Goal: Task Accomplishment & Management: Use online tool/utility

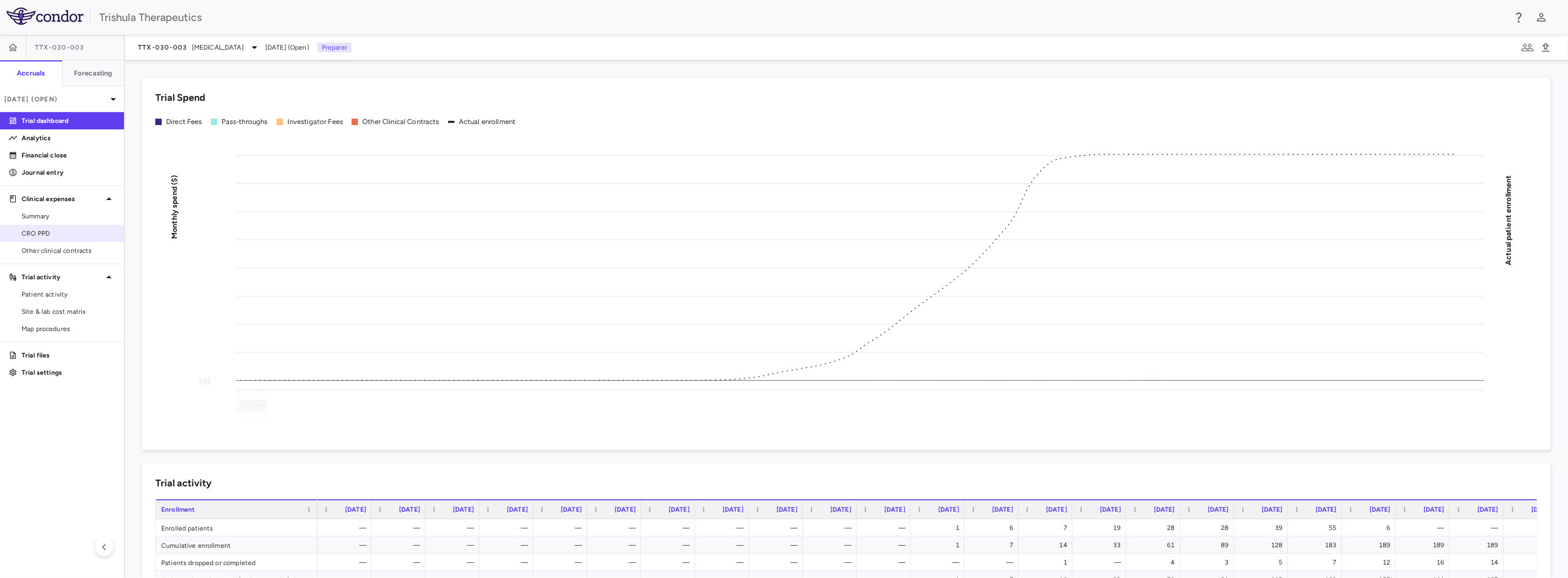
click at [64, 233] on span "CRO PPD" at bounding box center [68, 233] width 93 height 10
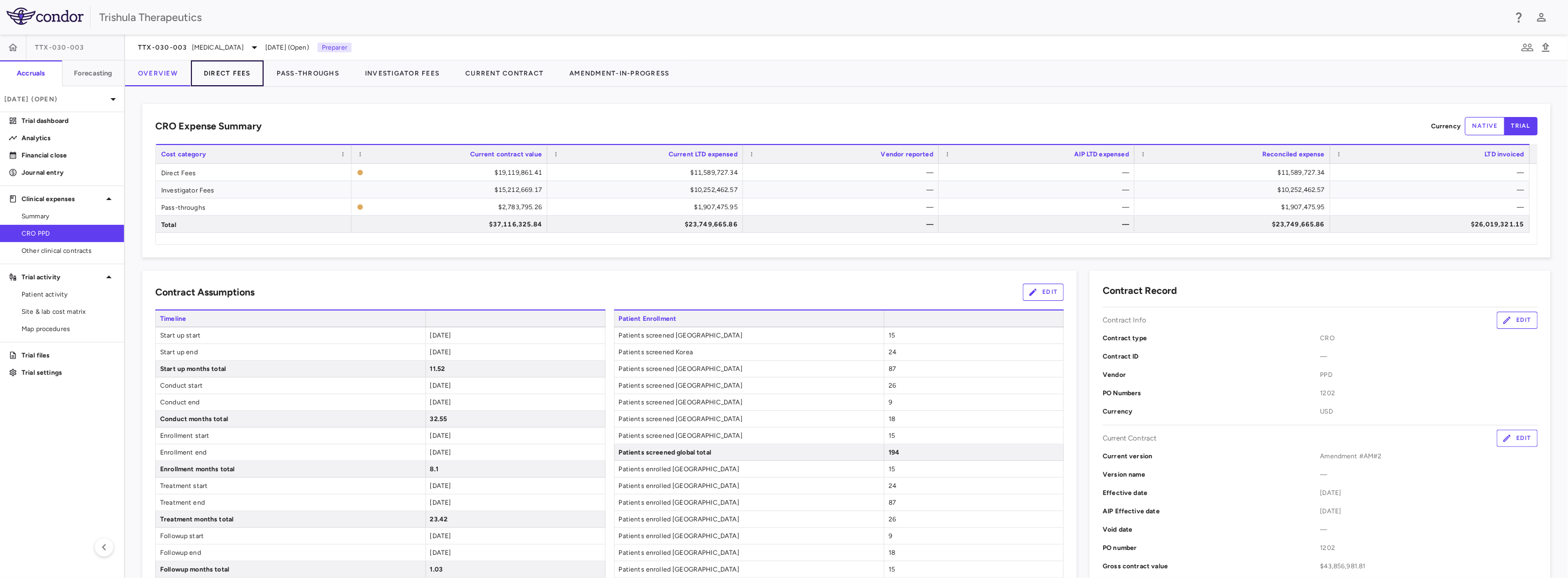
click at [244, 73] on button "Direct Fees" at bounding box center [227, 73] width 73 height 26
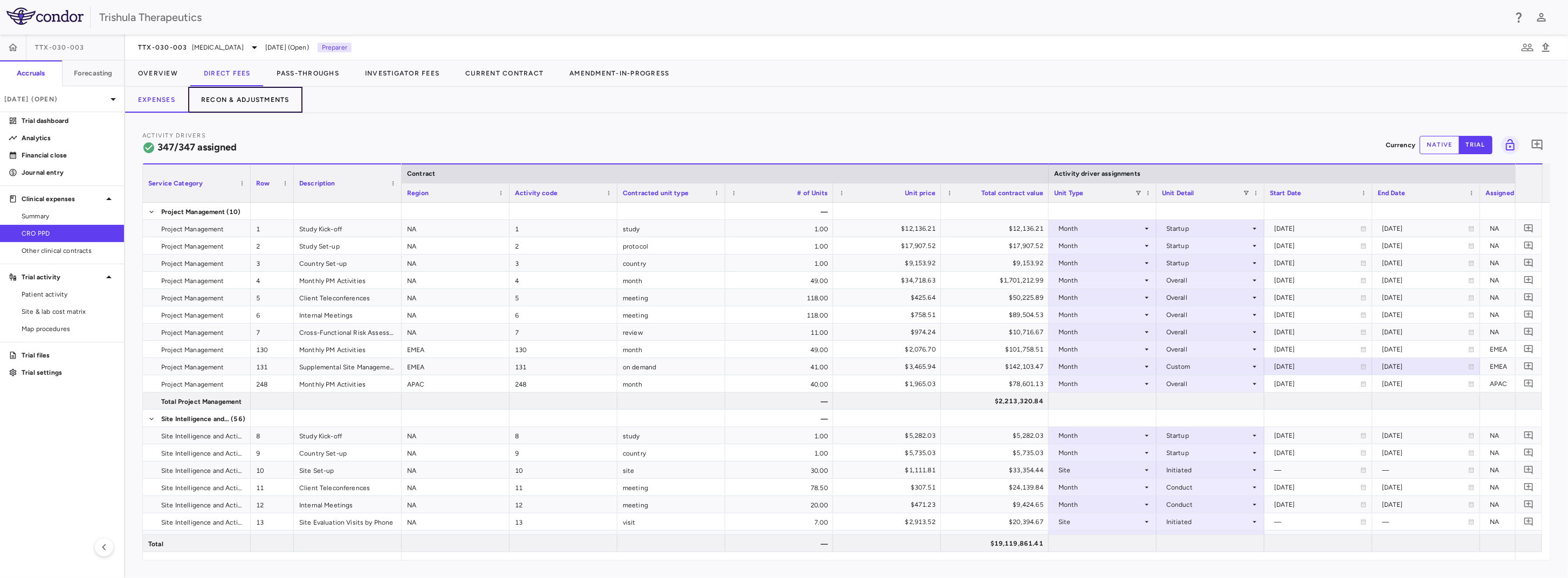
click at [245, 106] on button "Recon & Adjustments" at bounding box center [245, 100] width 114 height 26
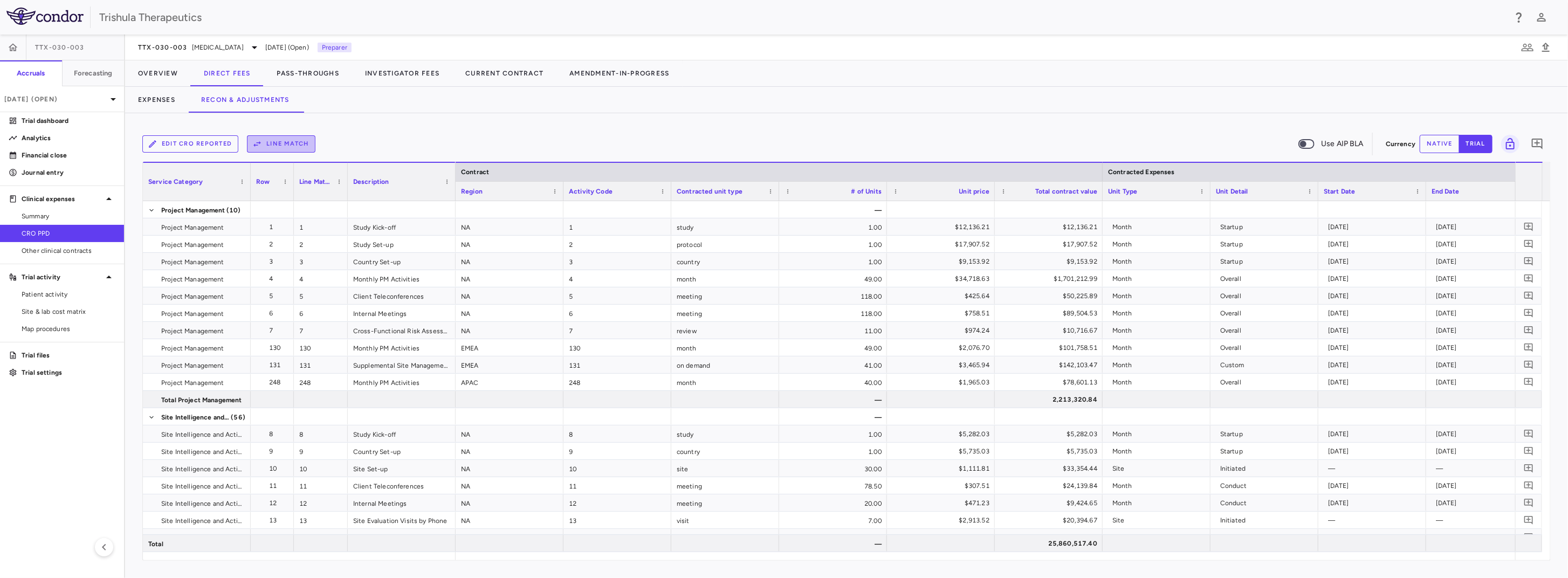
click at [268, 144] on button "Line Match" at bounding box center [281, 144] width 68 height 17
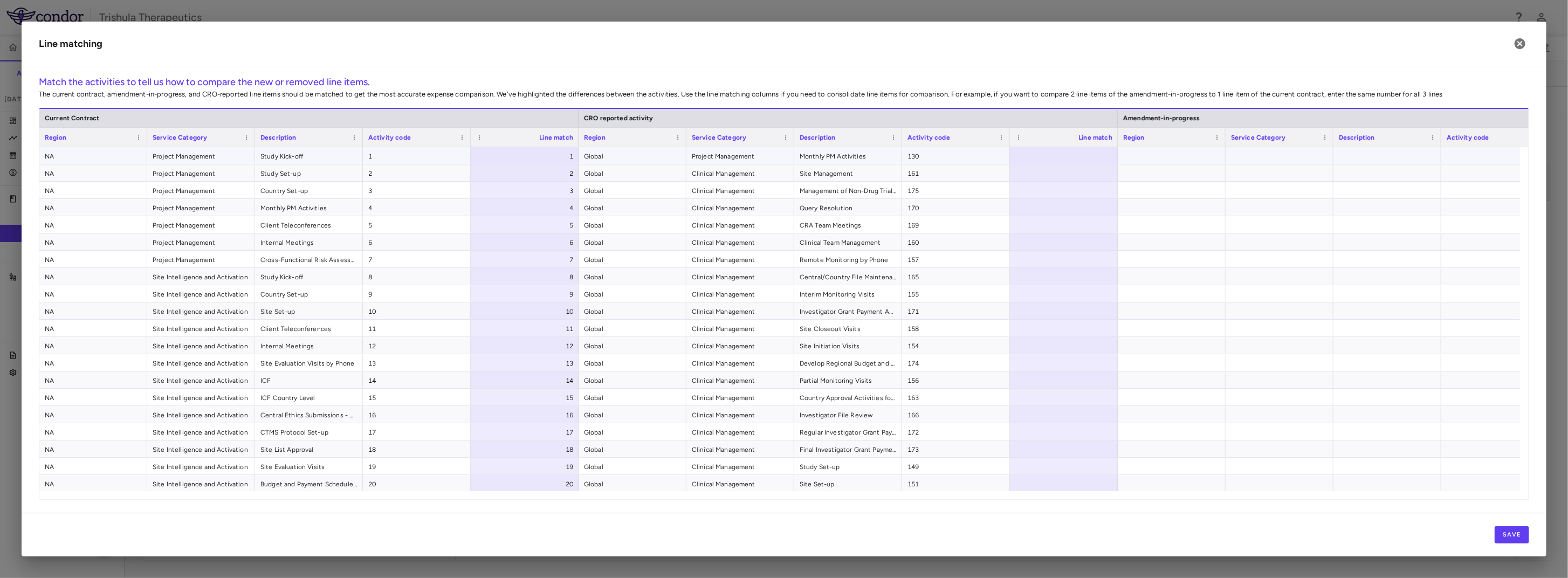
click at [407, 157] on span "1" at bounding box center [417, 156] width 97 height 17
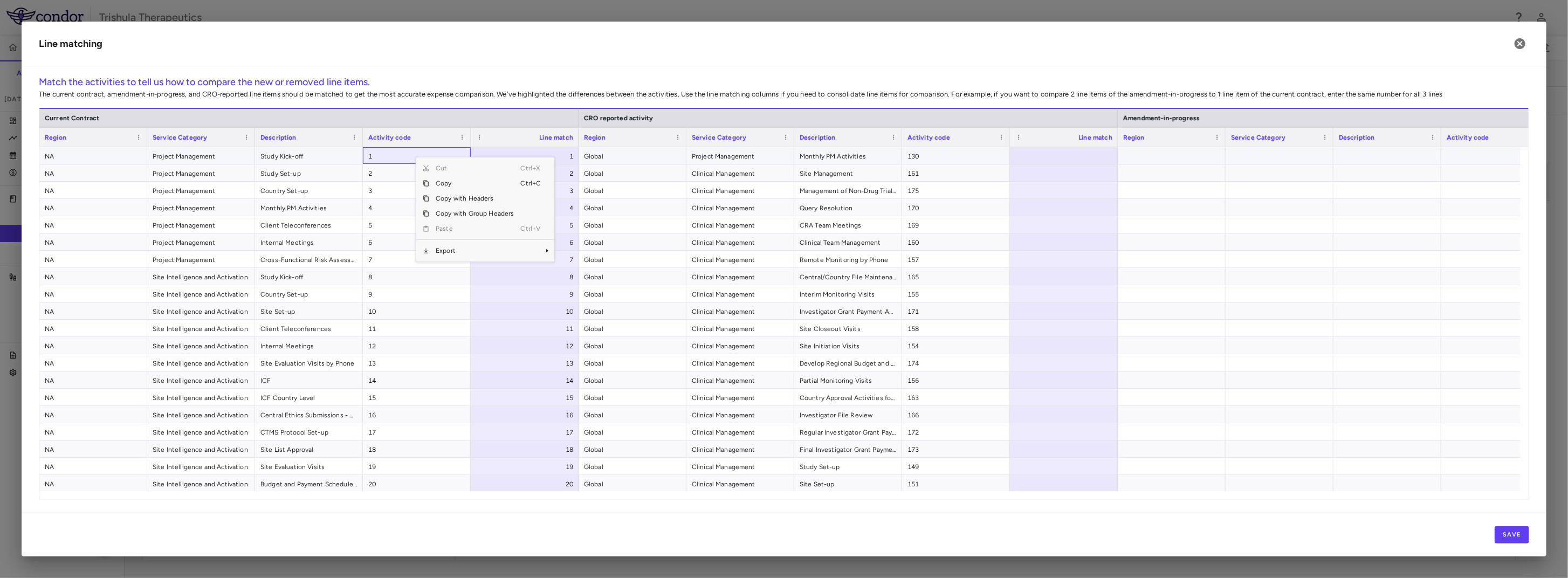
click at [391, 153] on span "1" at bounding box center [417, 156] width 97 height 17
click at [404, 151] on span "1" at bounding box center [417, 156] width 97 height 17
click at [398, 161] on span "1" at bounding box center [417, 156] width 97 height 17
click at [543, 159] on div "1" at bounding box center [527, 156] width 93 height 17
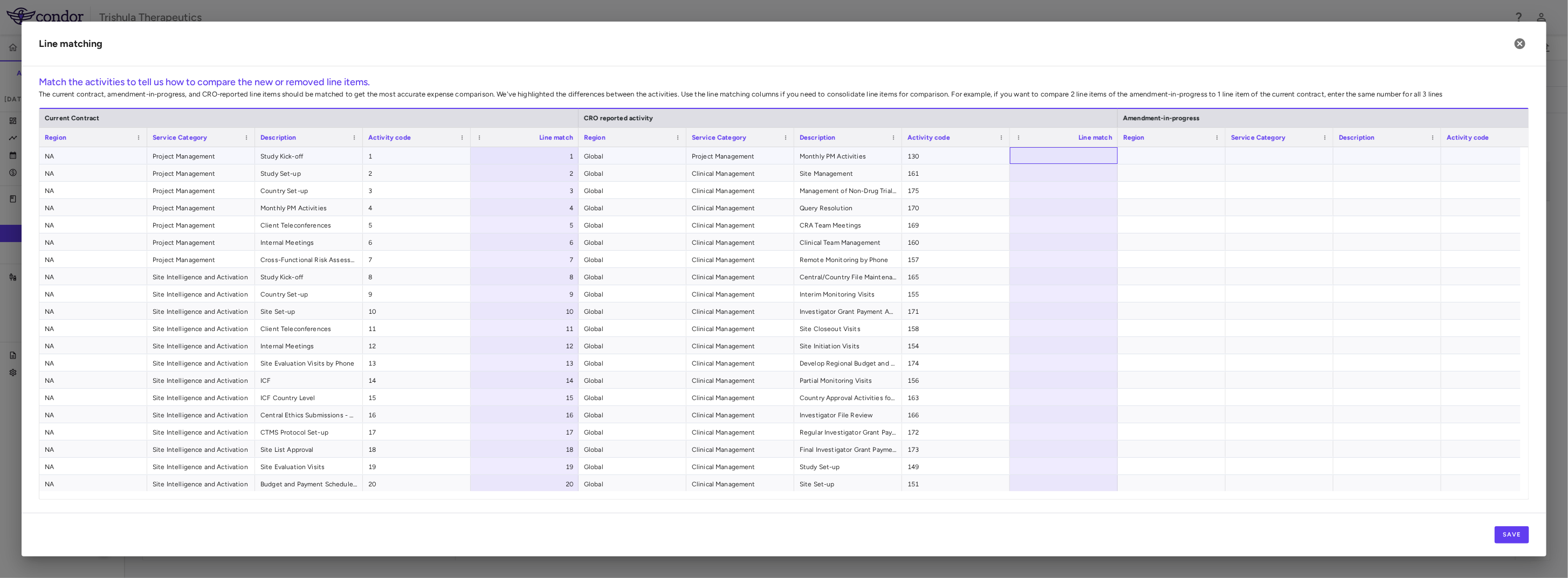
click at [1094, 158] on div at bounding box center [1064, 156] width 108 height 17
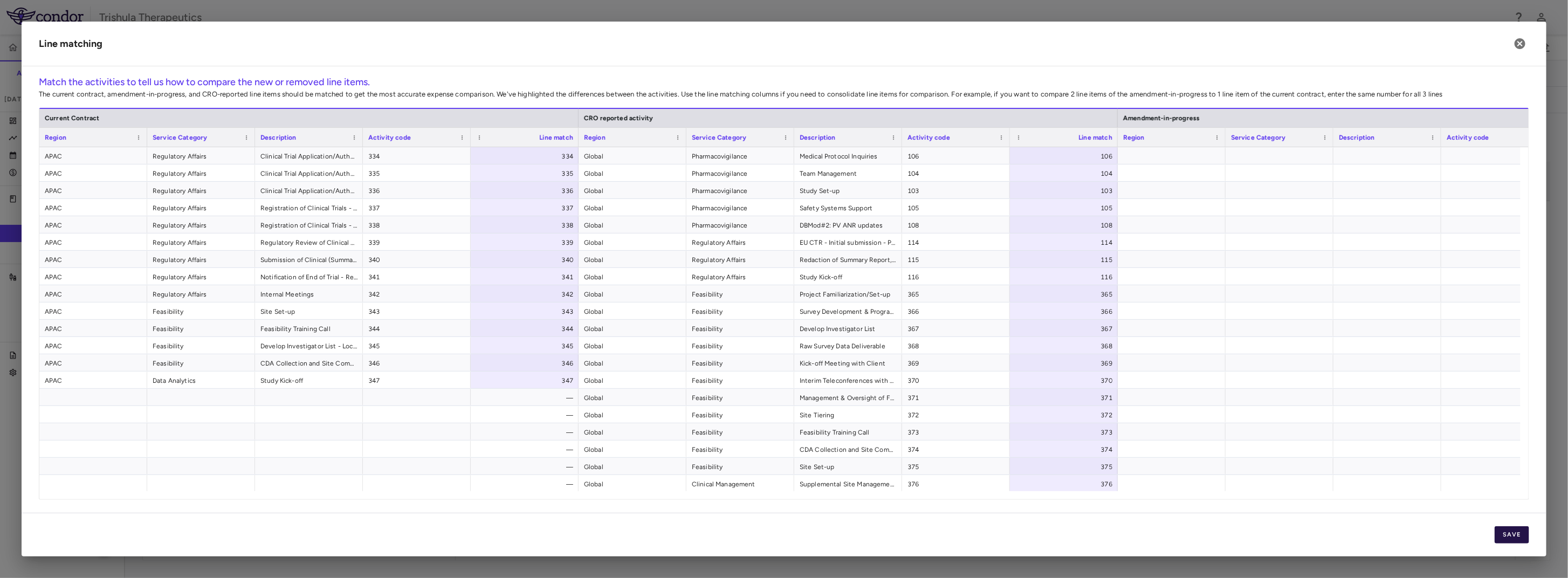
click at [1509, 532] on button "Save" at bounding box center [1511, 535] width 34 height 17
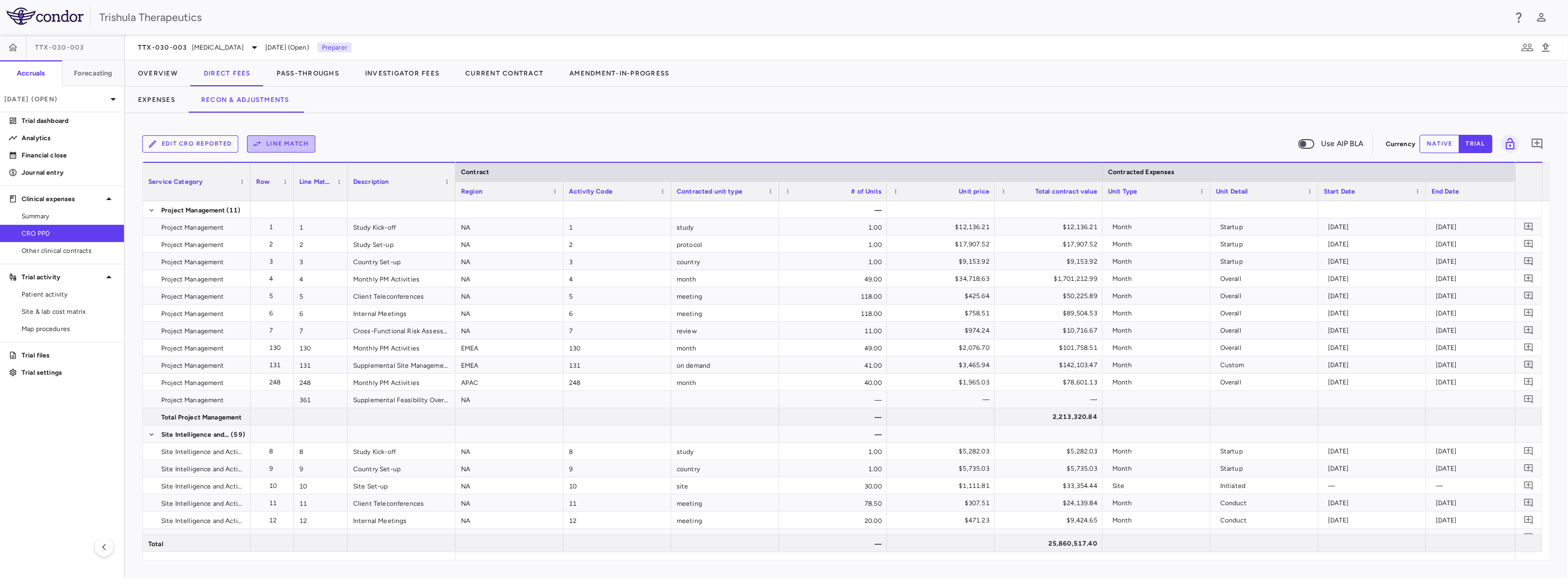
click at [292, 142] on button "Line Match" at bounding box center [281, 144] width 68 height 17
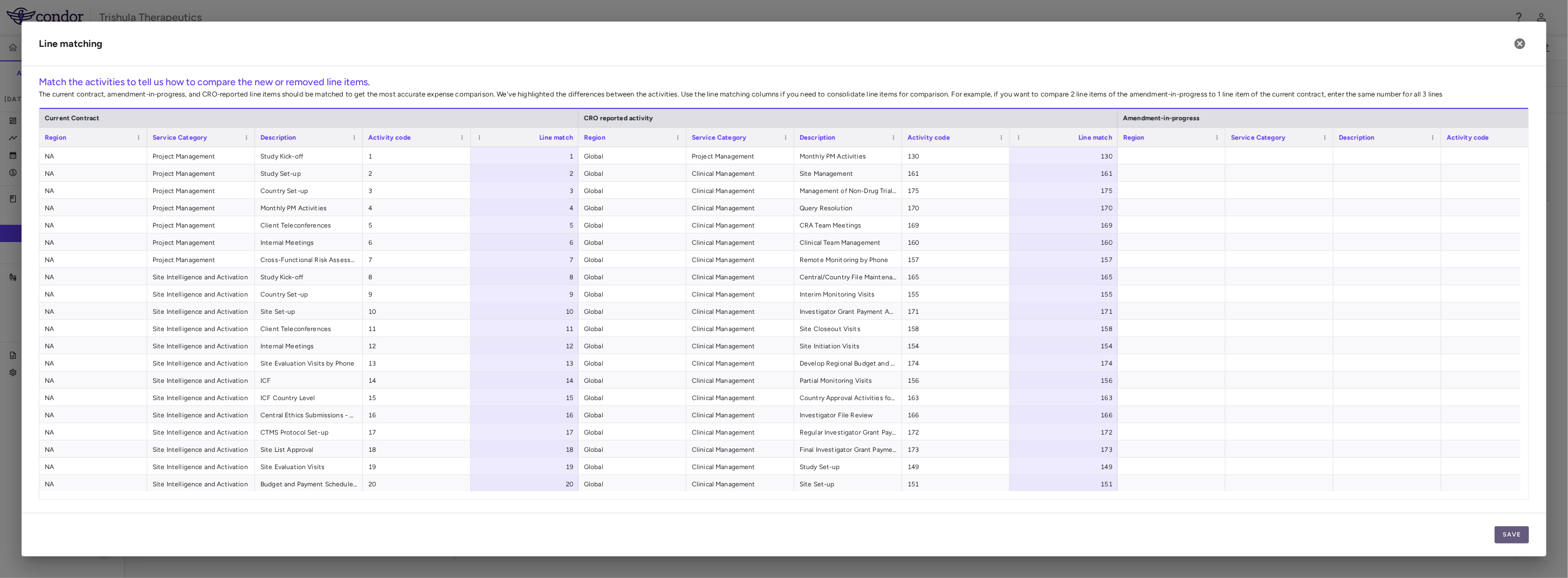
click at [1513, 535] on button "Save" at bounding box center [1511, 535] width 34 height 17
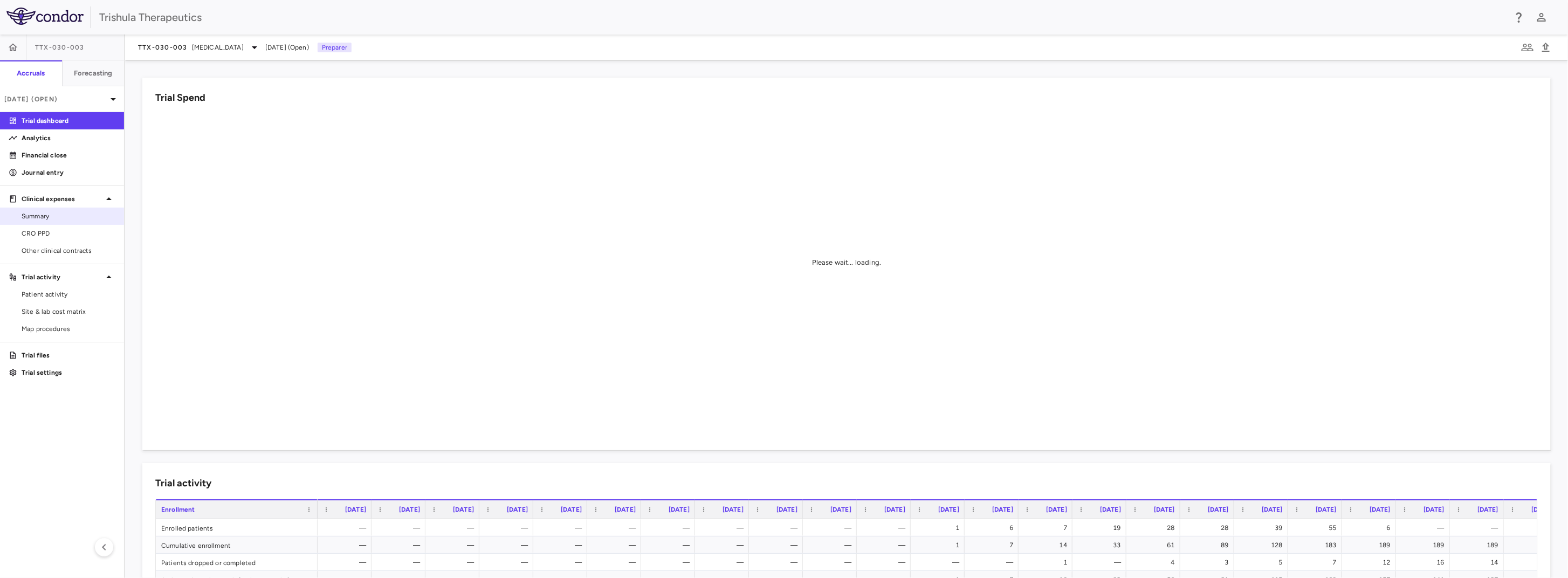
click at [49, 216] on span "Summary" at bounding box center [68, 216] width 93 height 10
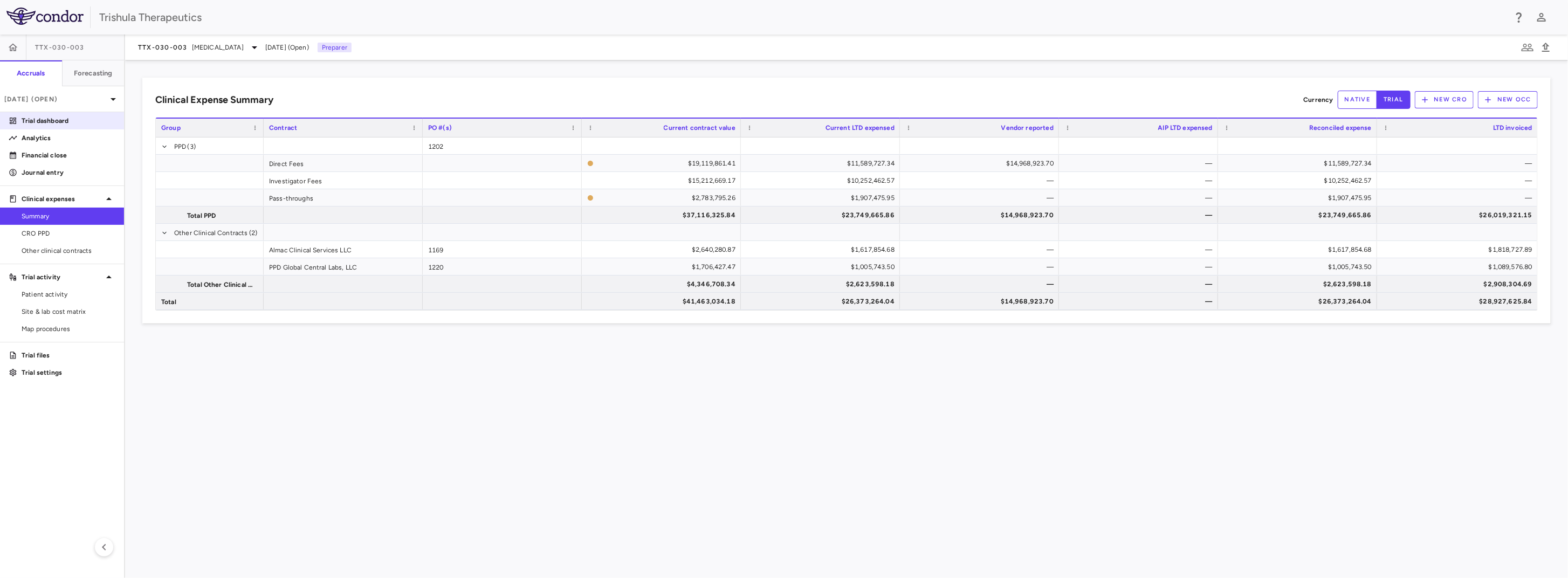
click at [62, 124] on p "Trial dashboard" at bounding box center [68, 121] width 93 height 10
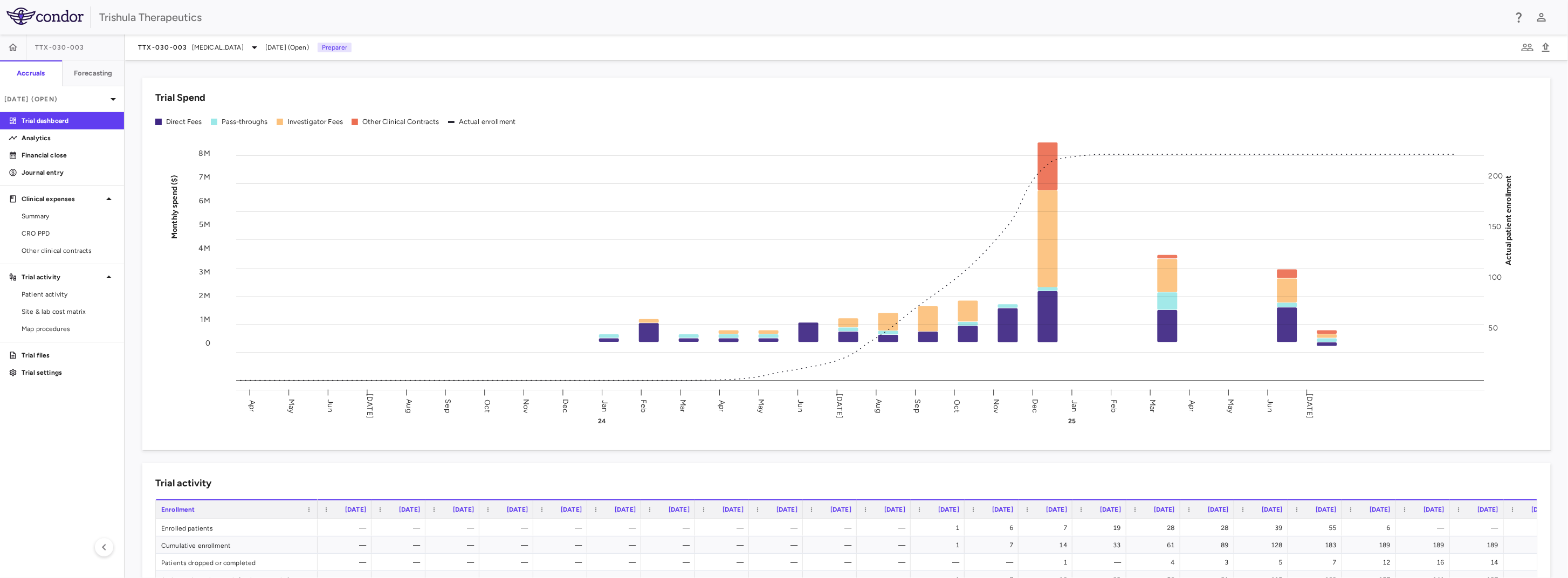
scroll to position [162, 0]
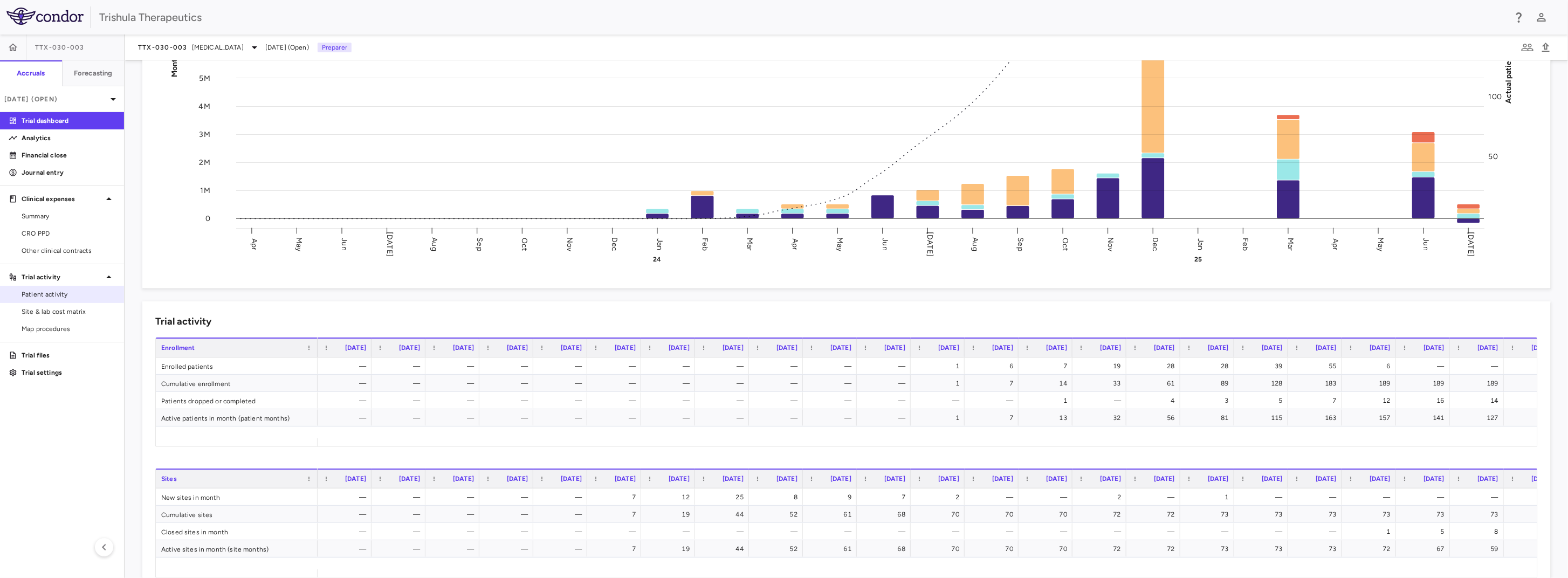
click at [56, 291] on span "Patient activity" at bounding box center [68, 294] width 93 height 10
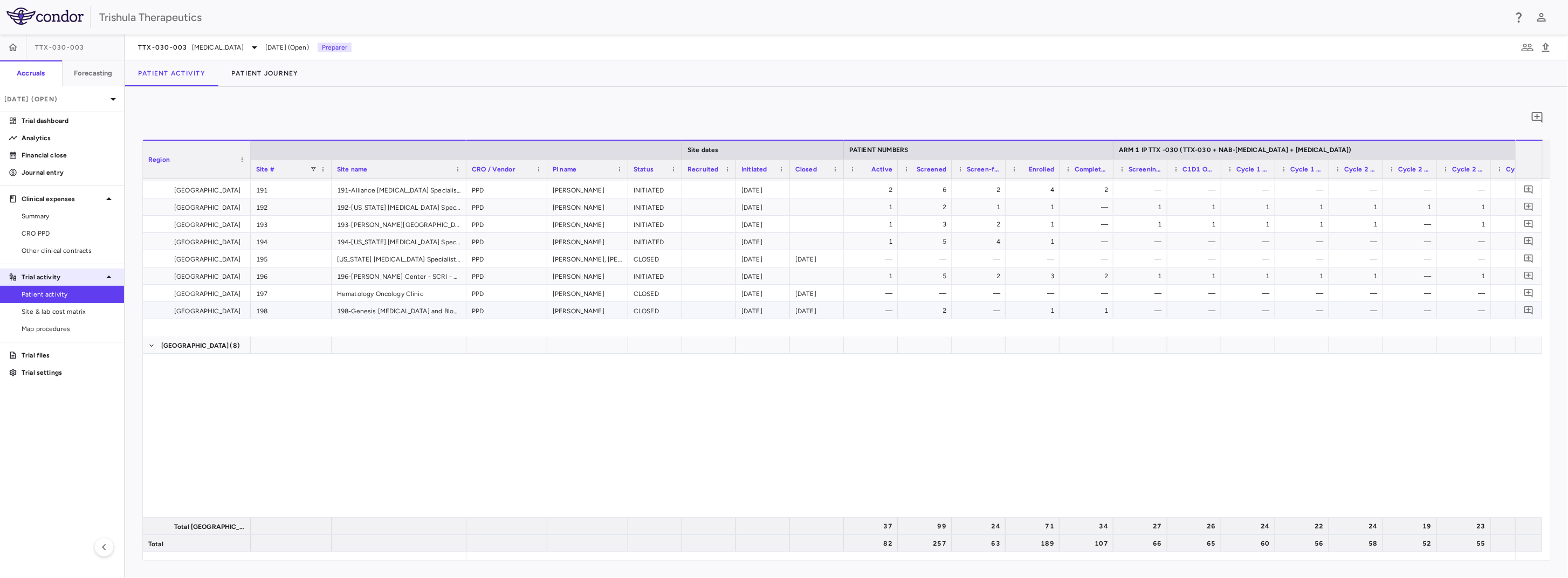
scroll to position [378, 0]
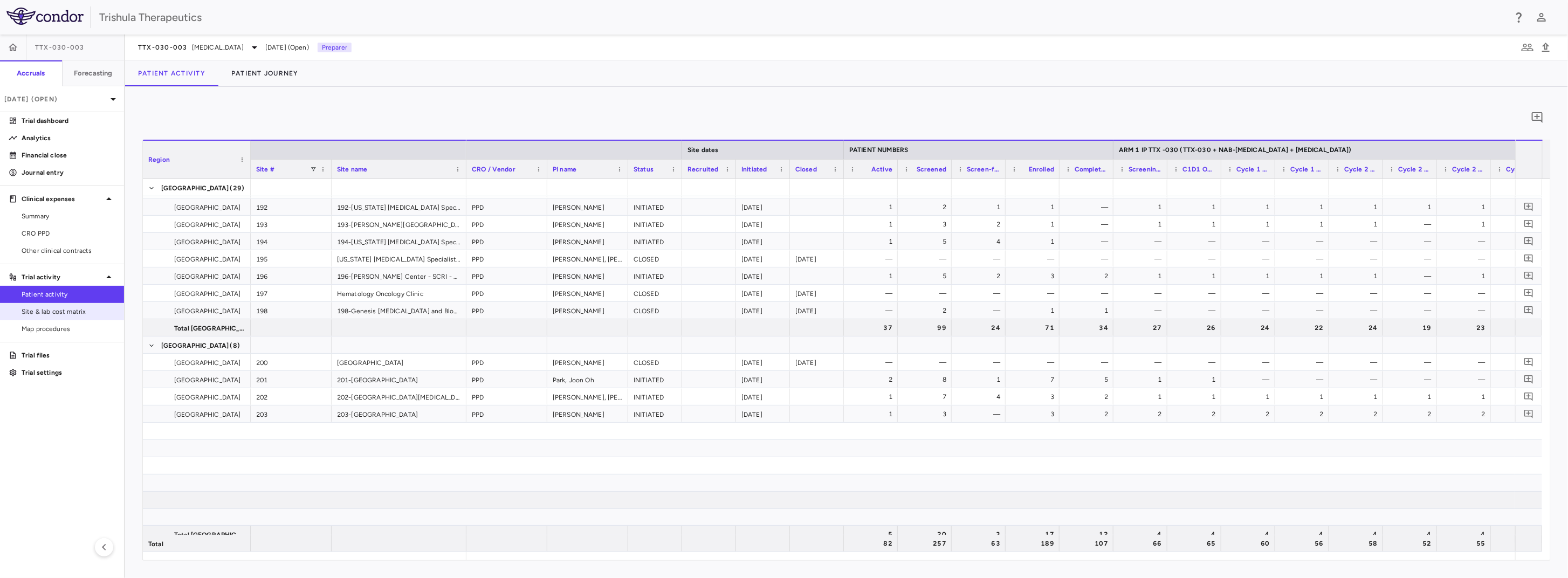
click at [59, 311] on span "Site & lab cost matrix" at bounding box center [68, 312] width 93 height 10
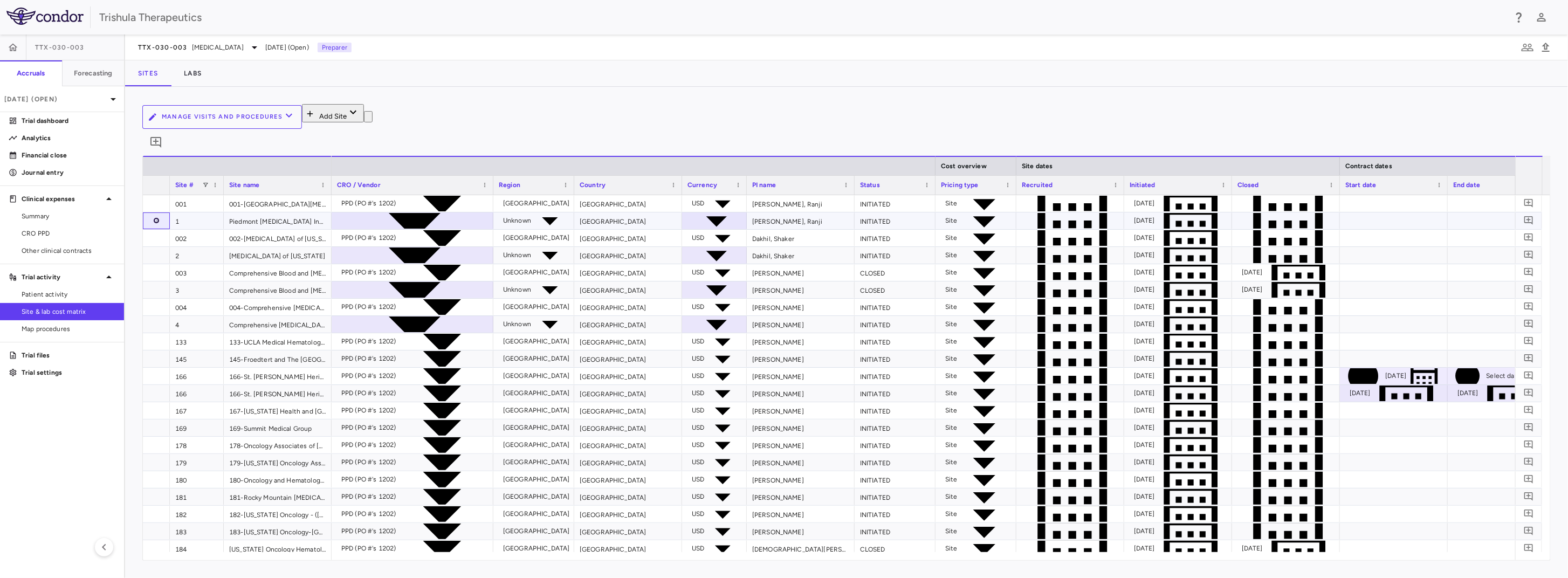
click at [157, 221] on icon "button" at bounding box center [157, 221] width 0 height 0
type input "*"
type input "**********"
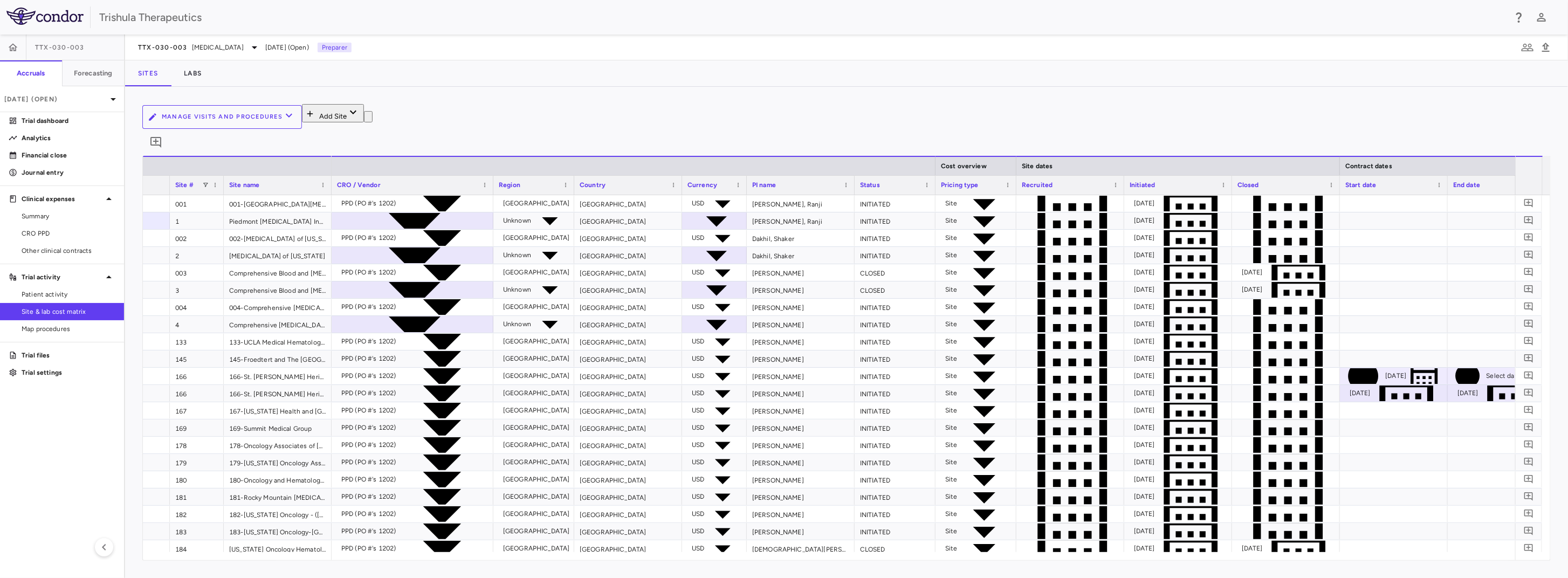
type input "**********"
click at [561, 204] on icon at bounding box center [550, 221] width 38 height 38
click at [597, 578] on div at bounding box center [784, 586] width 1568 height 0
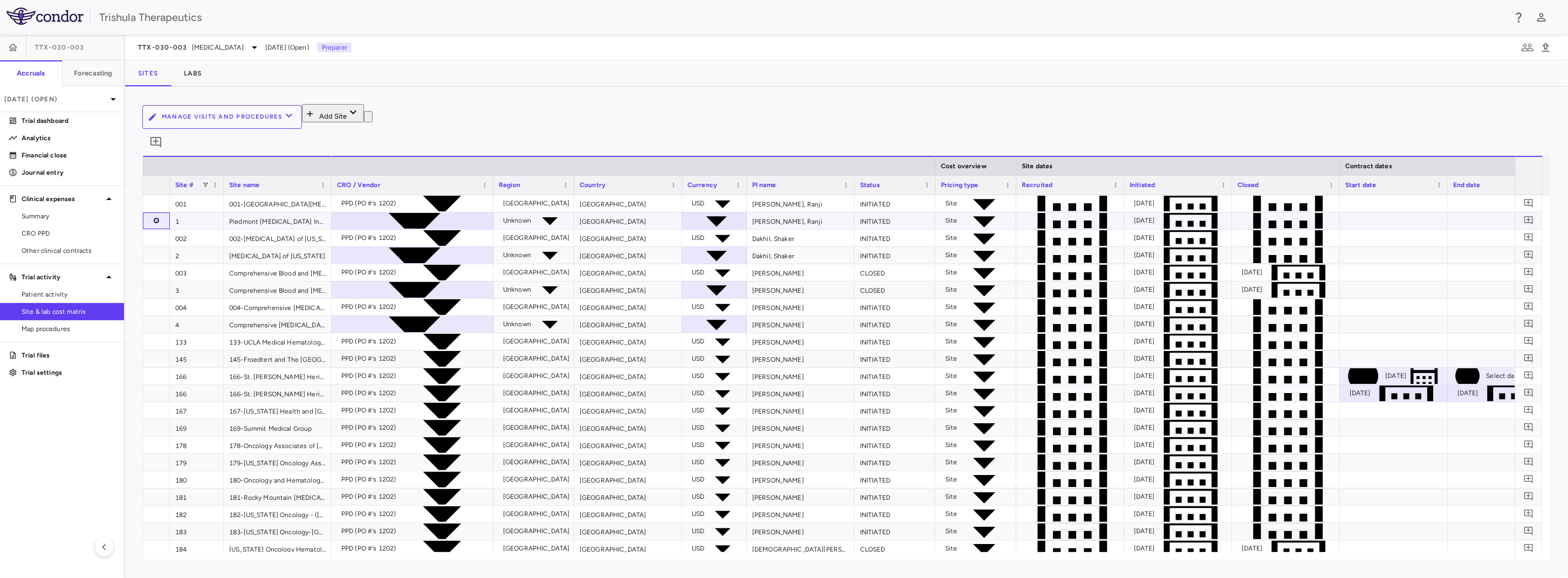
click at [157, 221] on icon "button" at bounding box center [157, 221] width 0 height 0
click at [201, 578] on div at bounding box center [784, 586] width 1568 height 0
click at [157, 256] on icon "button" at bounding box center [157, 256] width 0 height 0
click at [201, 578] on div at bounding box center [784, 586] width 1568 height 0
click at [46, 237] on span "CRO PPD" at bounding box center [68, 233] width 93 height 10
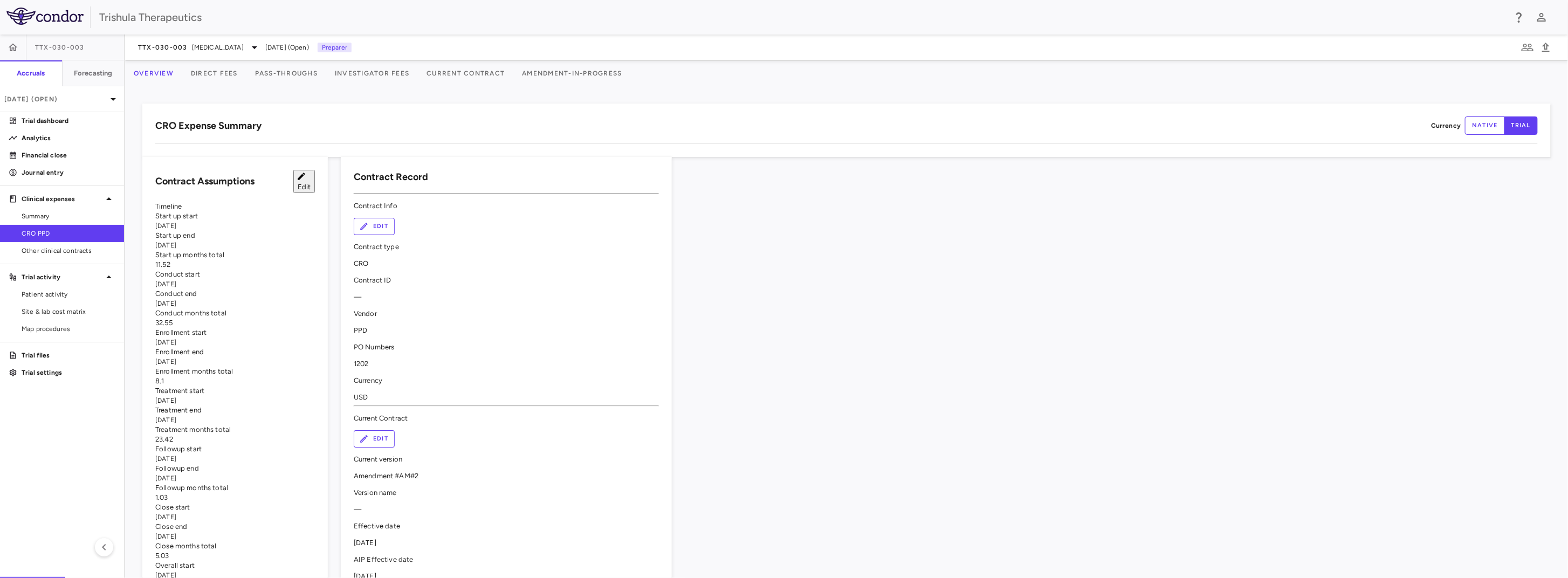
click at [237, 71] on button "Direct Fees" at bounding box center [214, 73] width 64 height 26
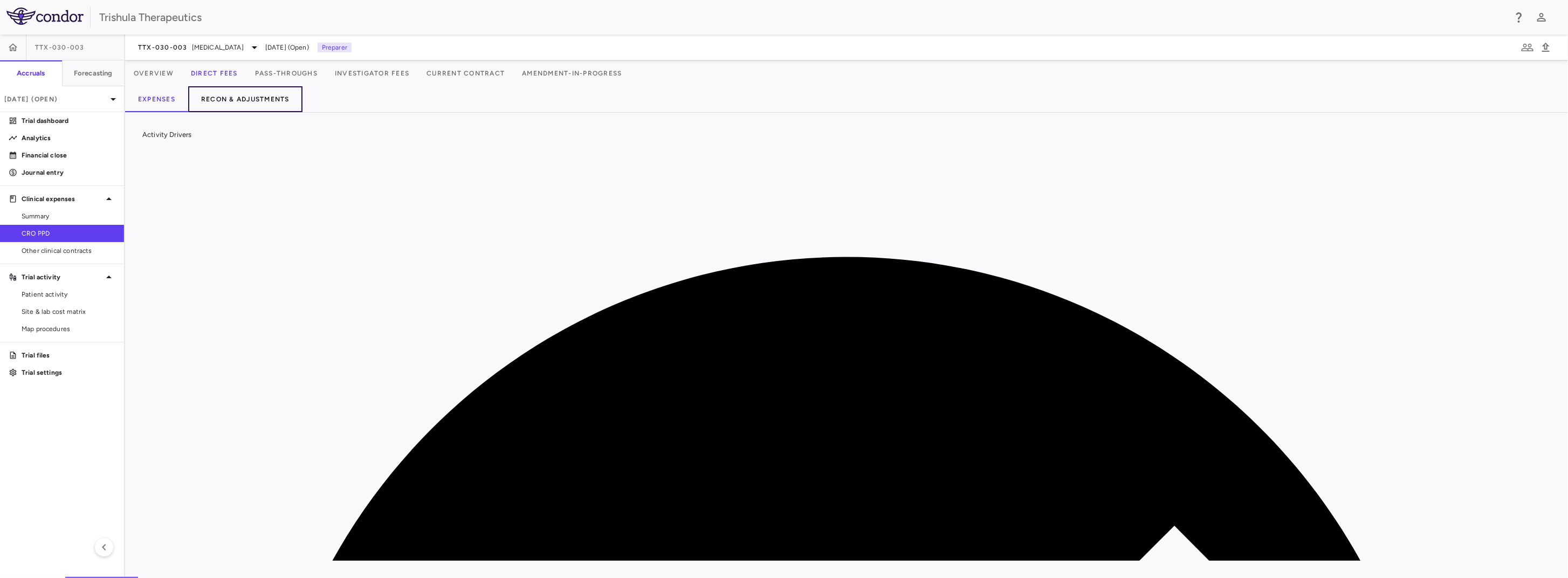
click at [265, 102] on button "Recon & Adjustments" at bounding box center [245, 99] width 114 height 26
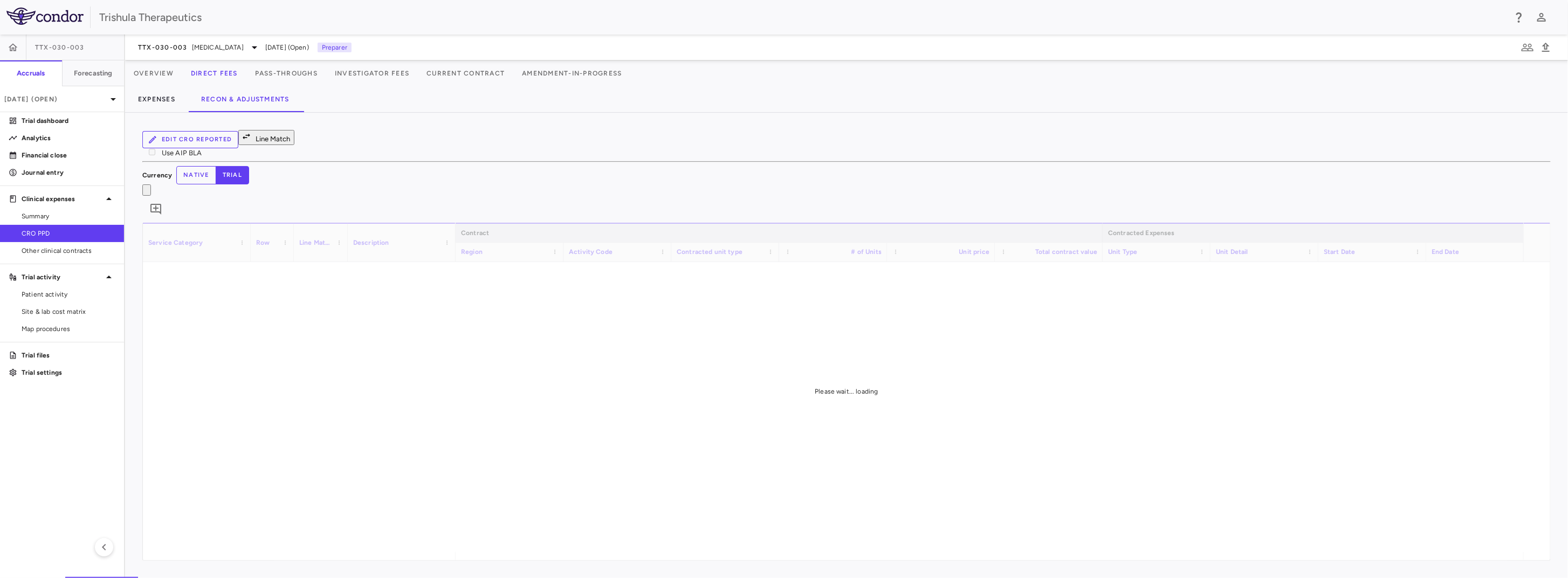
click at [277, 145] on button "Line Match" at bounding box center [267, 138] width 56 height 15
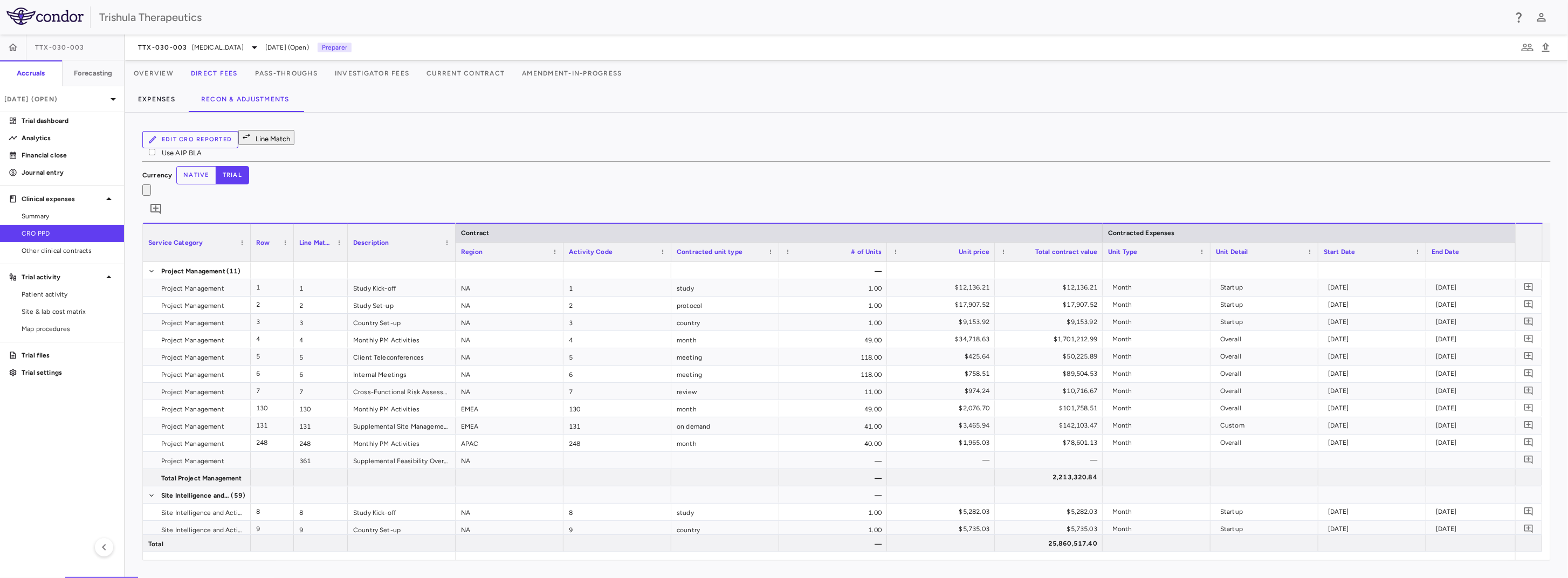
click at [68, 120] on p "Trial dashboard" at bounding box center [68, 121] width 93 height 10
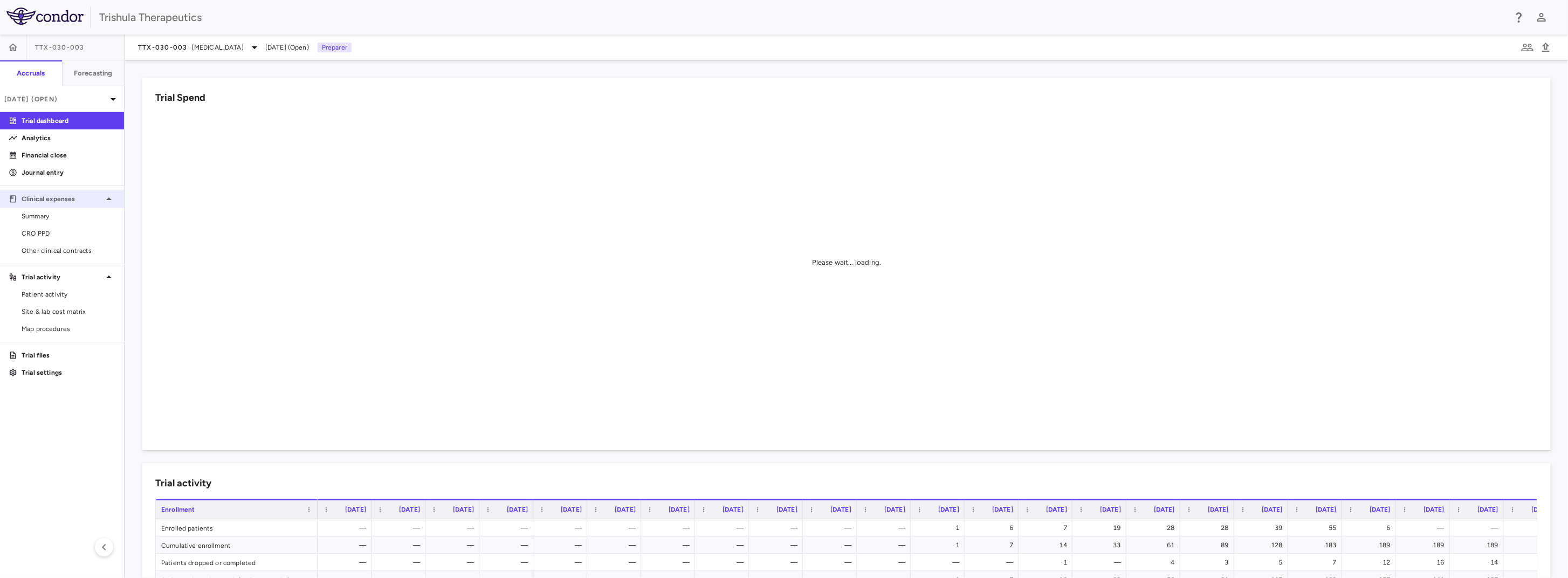
click at [66, 192] on div "Clinical expenses" at bounding box center [62, 199] width 124 height 20
click at [66, 192] on div "Clinical expenses" at bounding box center [62, 198] width 124 height 69
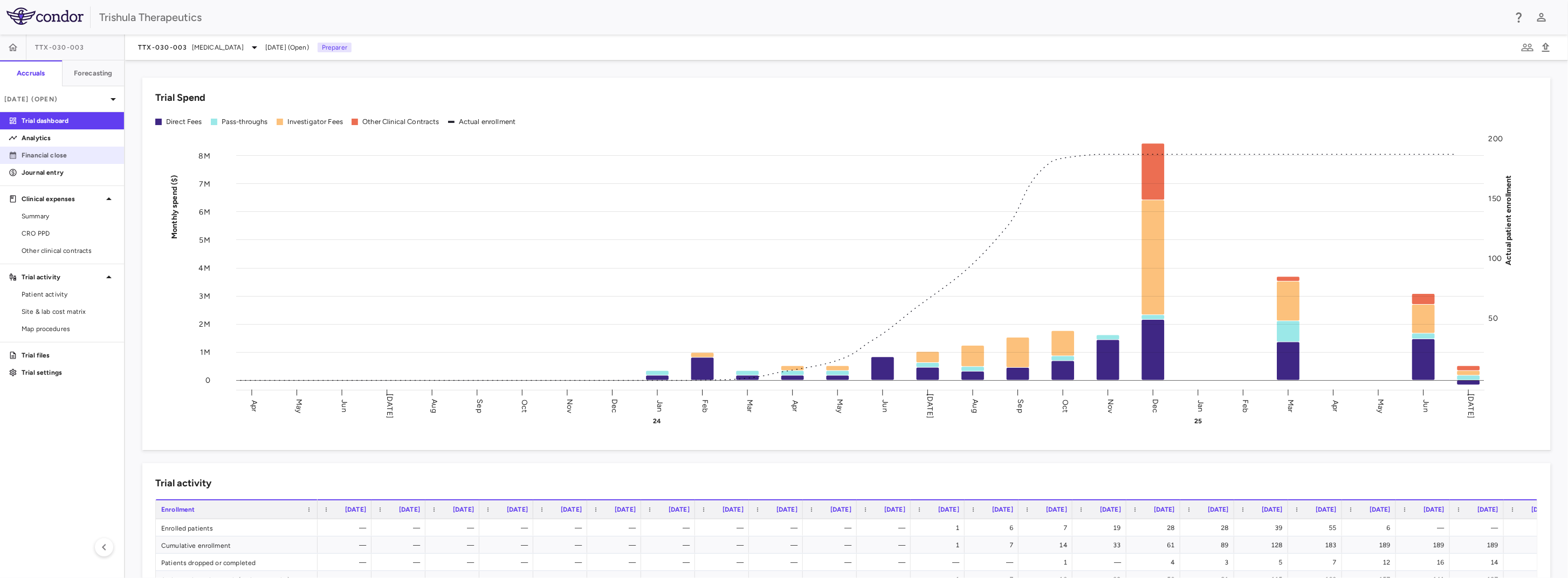
click at [66, 156] on p "Financial close" at bounding box center [68, 155] width 93 height 10
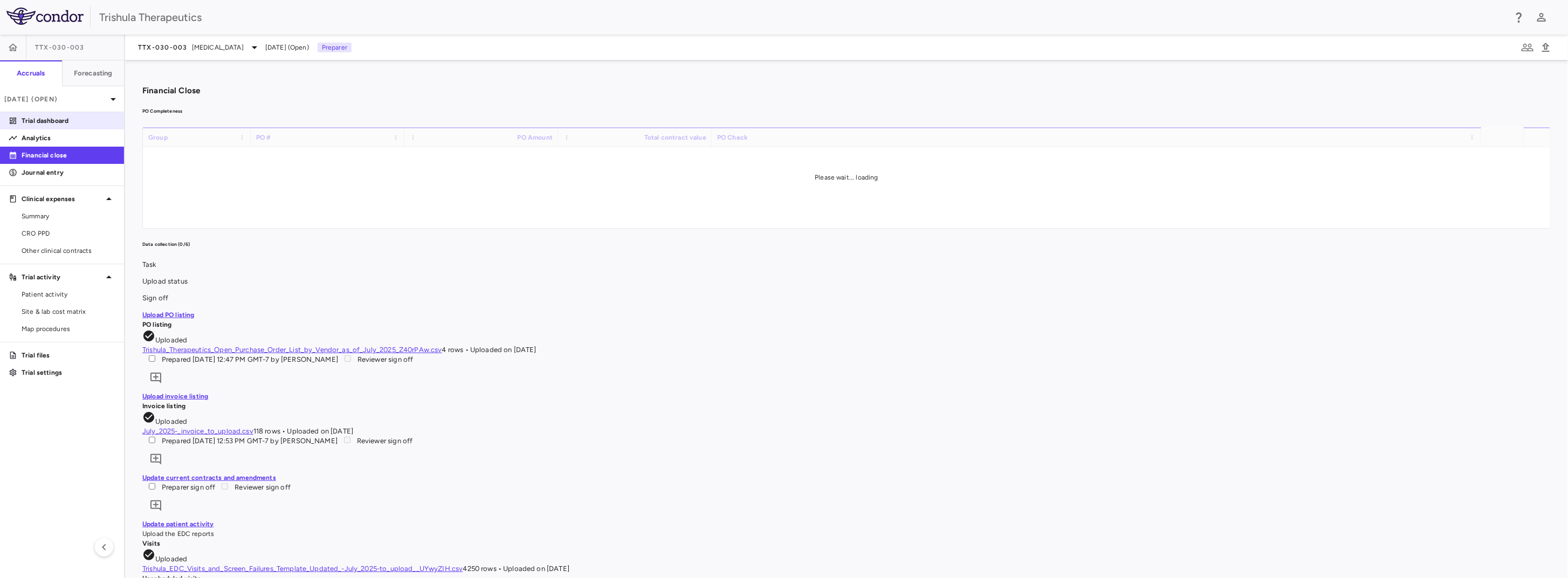
click at [62, 118] on p "Trial dashboard" at bounding box center [68, 121] width 93 height 10
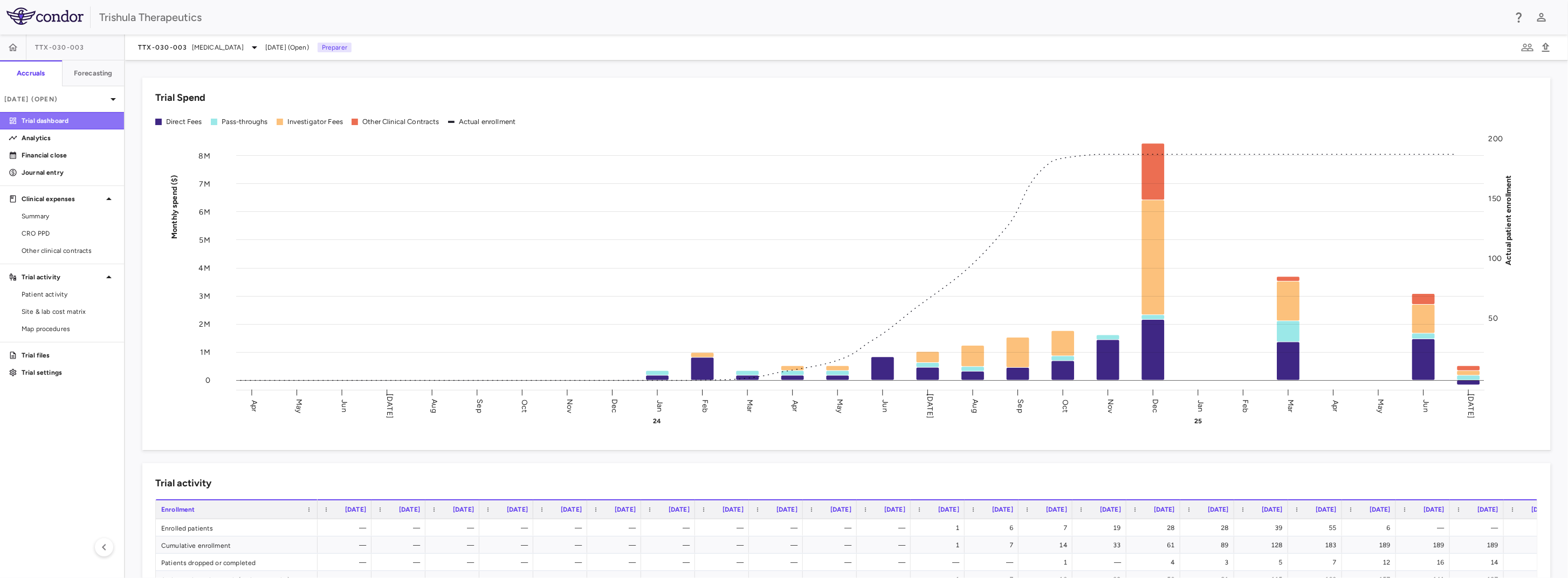
click at [45, 128] on link "Trial dashboard" at bounding box center [62, 120] width 124 height 16
click at [55, 154] on p "Financial close" at bounding box center [68, 155] width 93 height 10
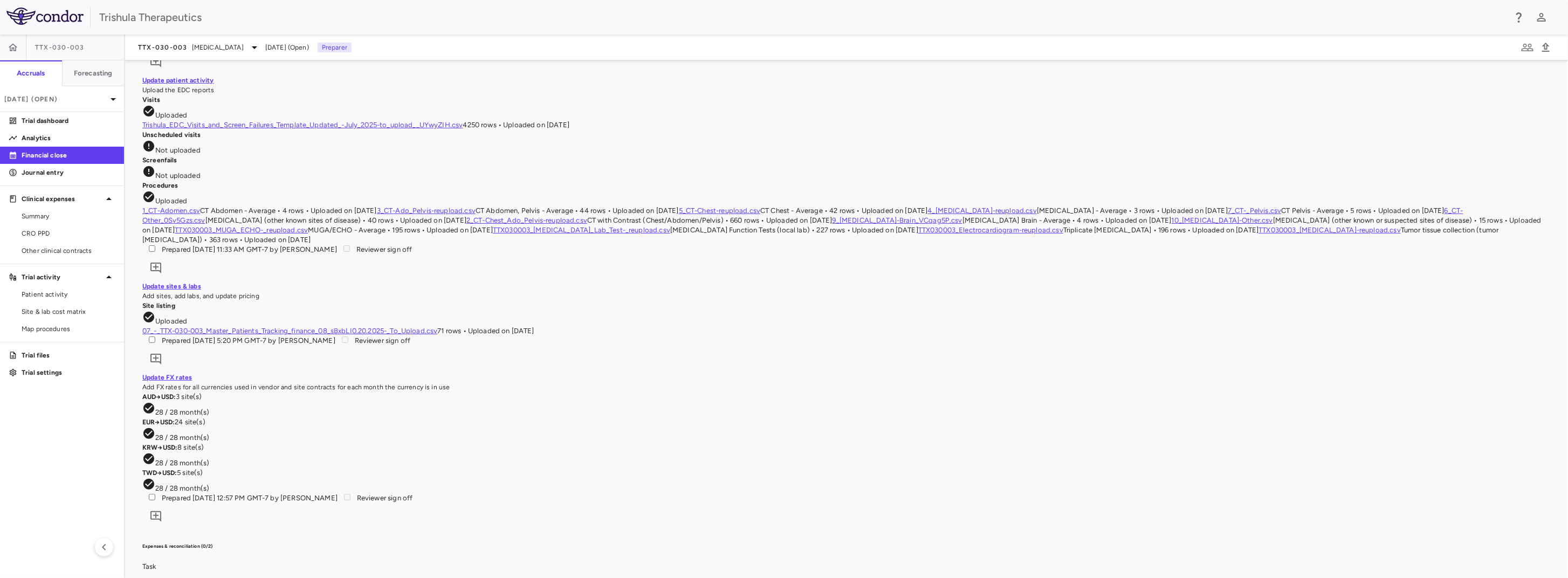
scroll to position [574, 0]
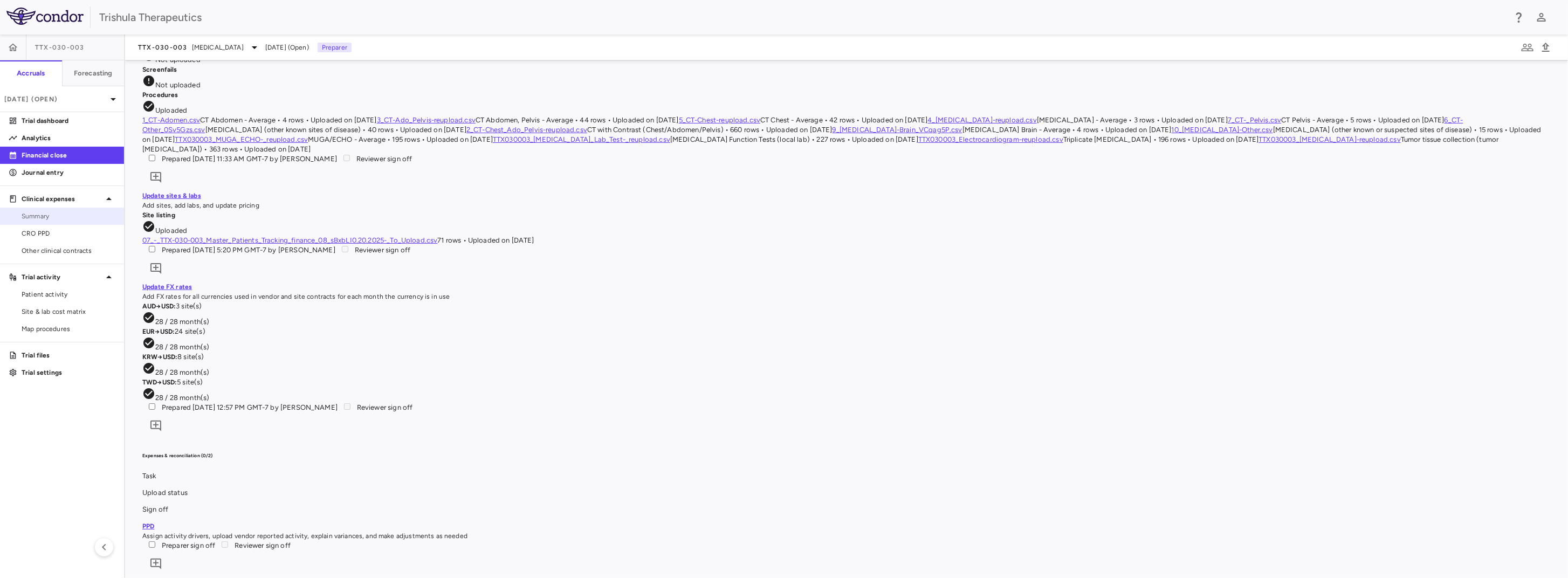
click at [56, 218] on span "Summary" at bounding box center [68, 216] width 93 height 10
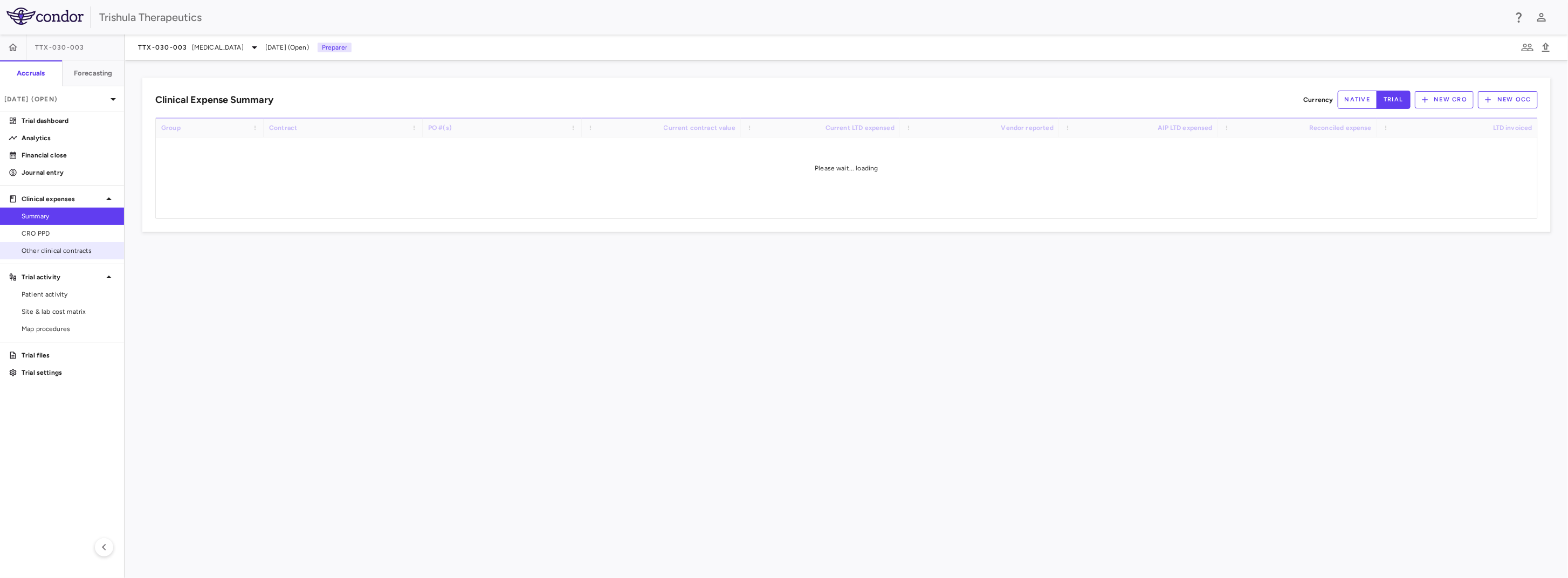
click at [56, 248] on span "Other clinical contracts" at bounding box center [68, 250] width 93 height 10
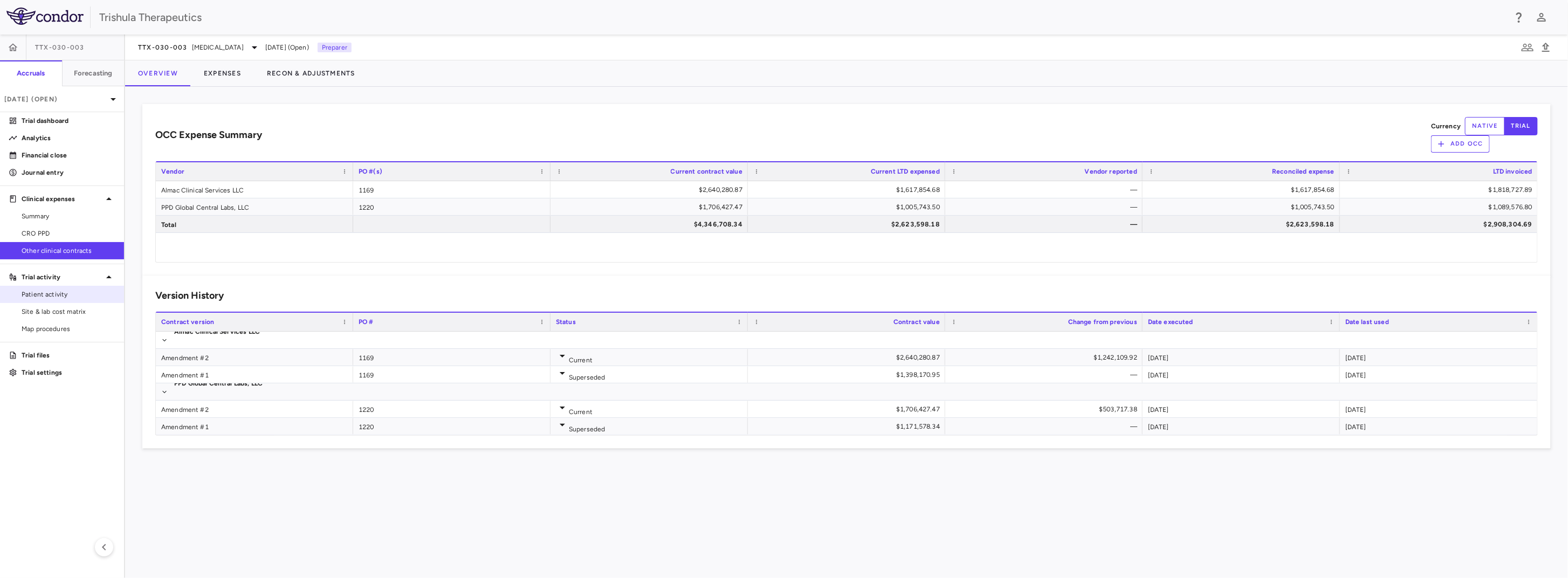
click at [50, 292] on span "Patient activity" at bounding box center [68, 294] width 93 height 10
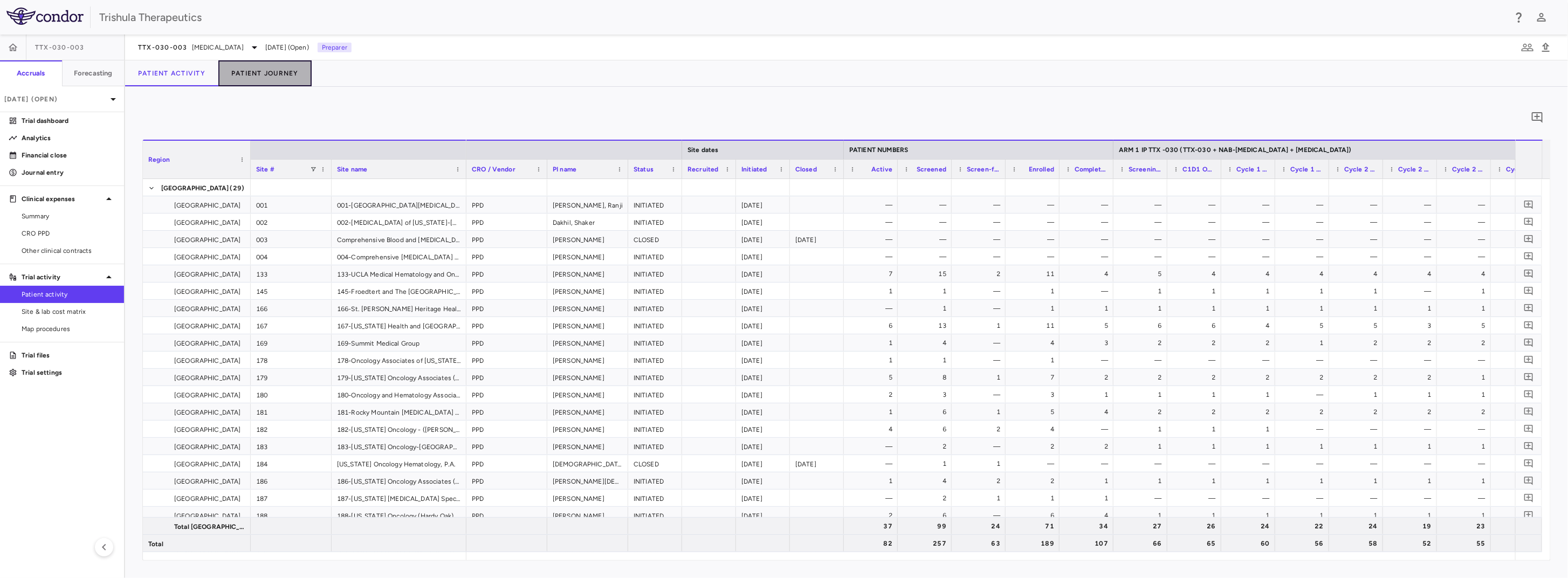
click at [262, 72] on button "Patient Journey" at bounding box center [265, 73] width 93 height 26
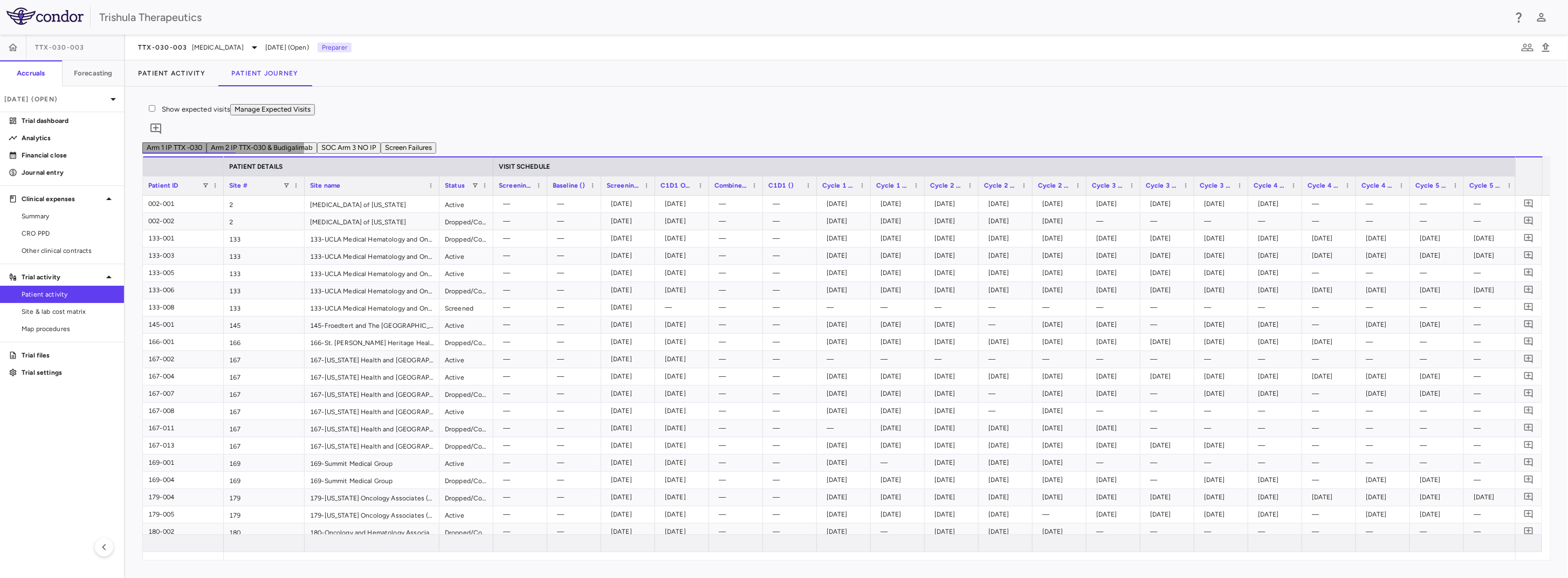
click at [315, 142] on button "Arm 2 IP TTX-030 & Budigalimab" at bounding box center [261, 148] width 110 height 11
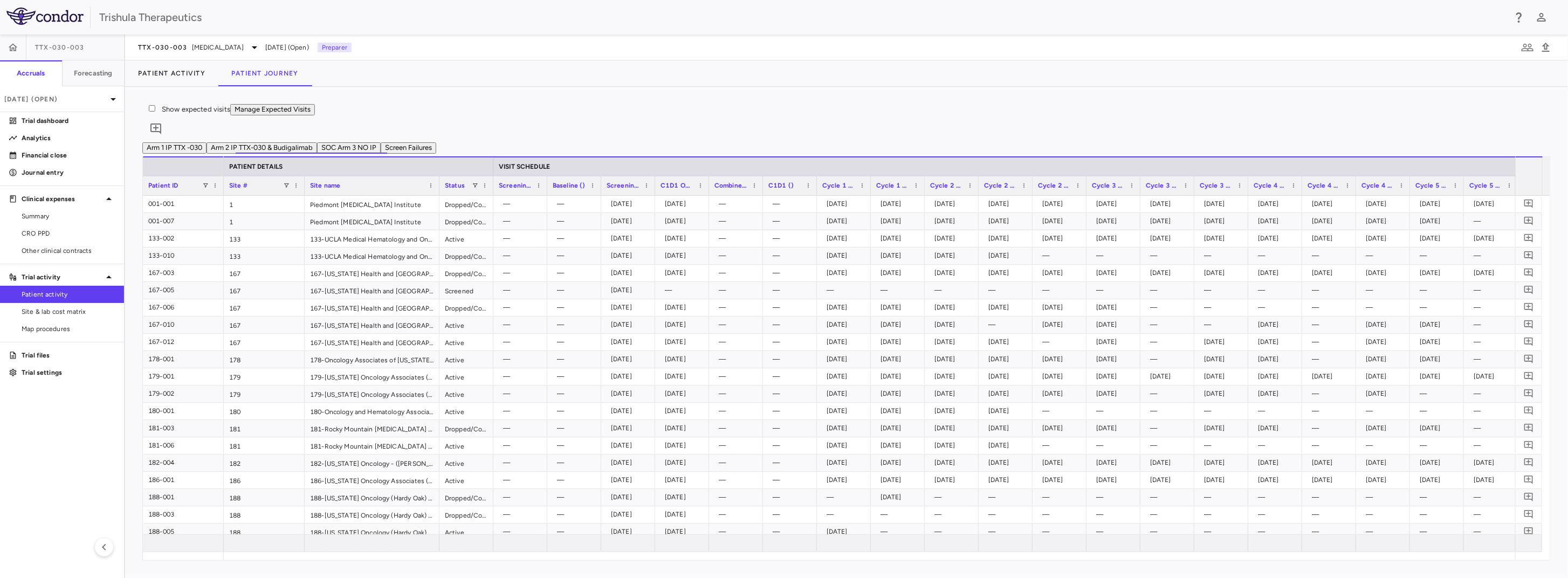
click at [381, 148] on button "SOC Arm 3 NO IP" at bounding box center [349, 148] width 64 height 11
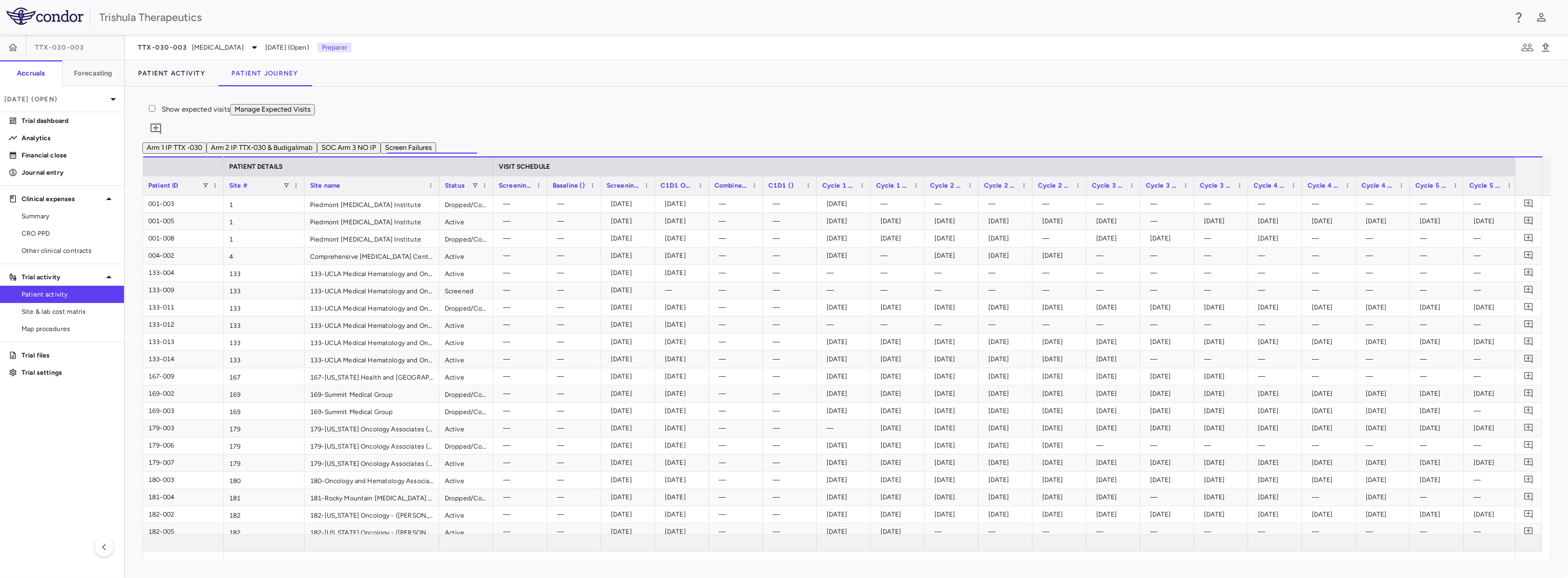
click at [317, 151] on button "Arm 2 IP TTX-030 & Budigalimab" at bounding box center [261, 148] width 110 height 11
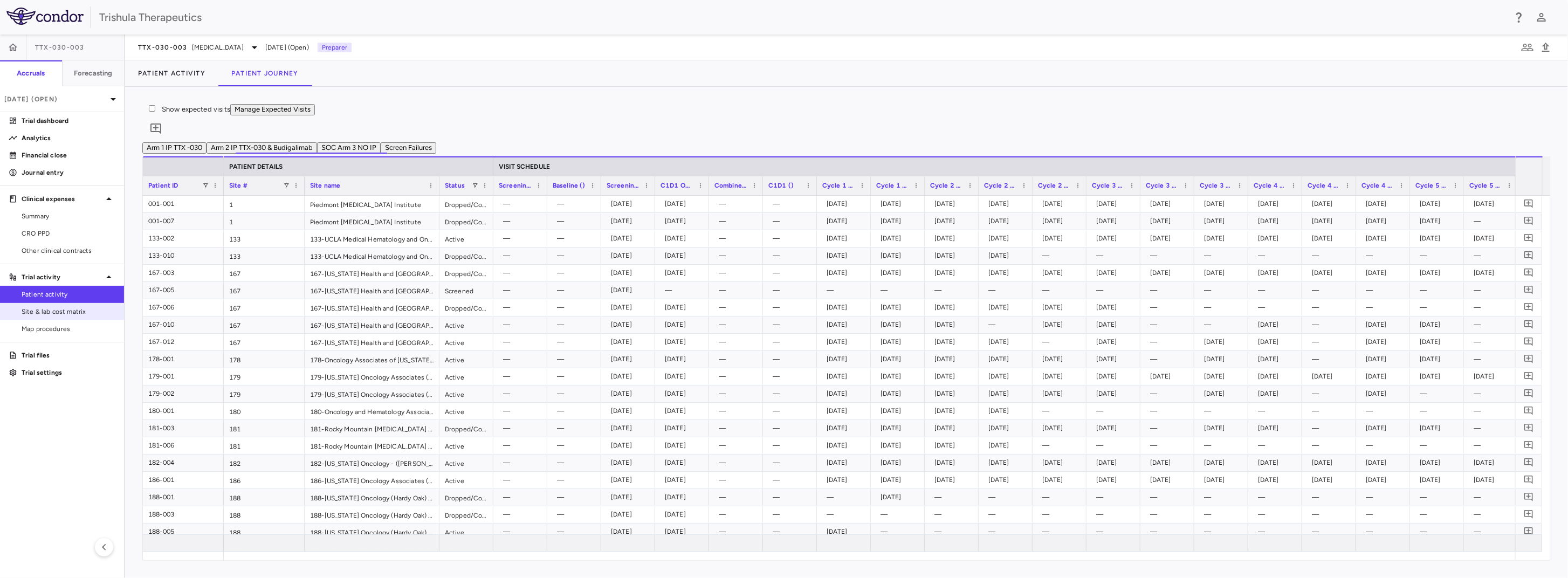
click at [41, 309] on span "Site & lab cost matrix" at bounding box center [68, 312] width 93 height 10
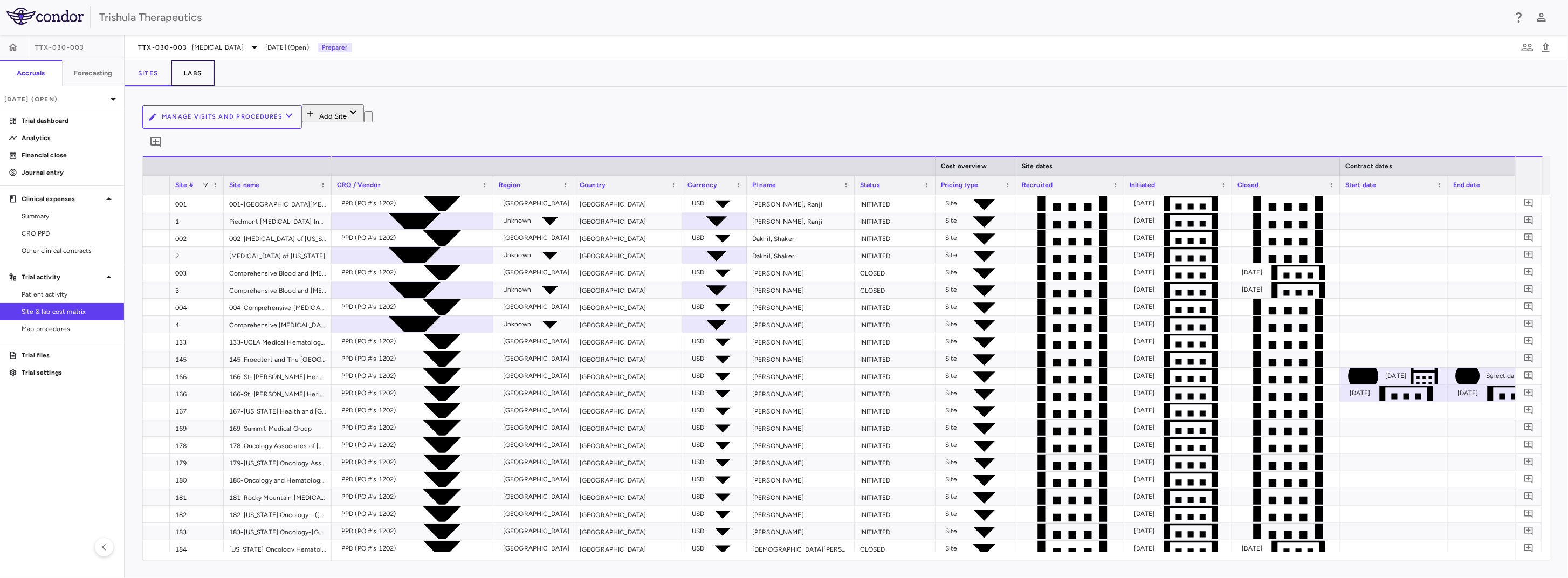
click at [199, 81] on button "Labs" at bounding box center [192, 73] width 43 height 26
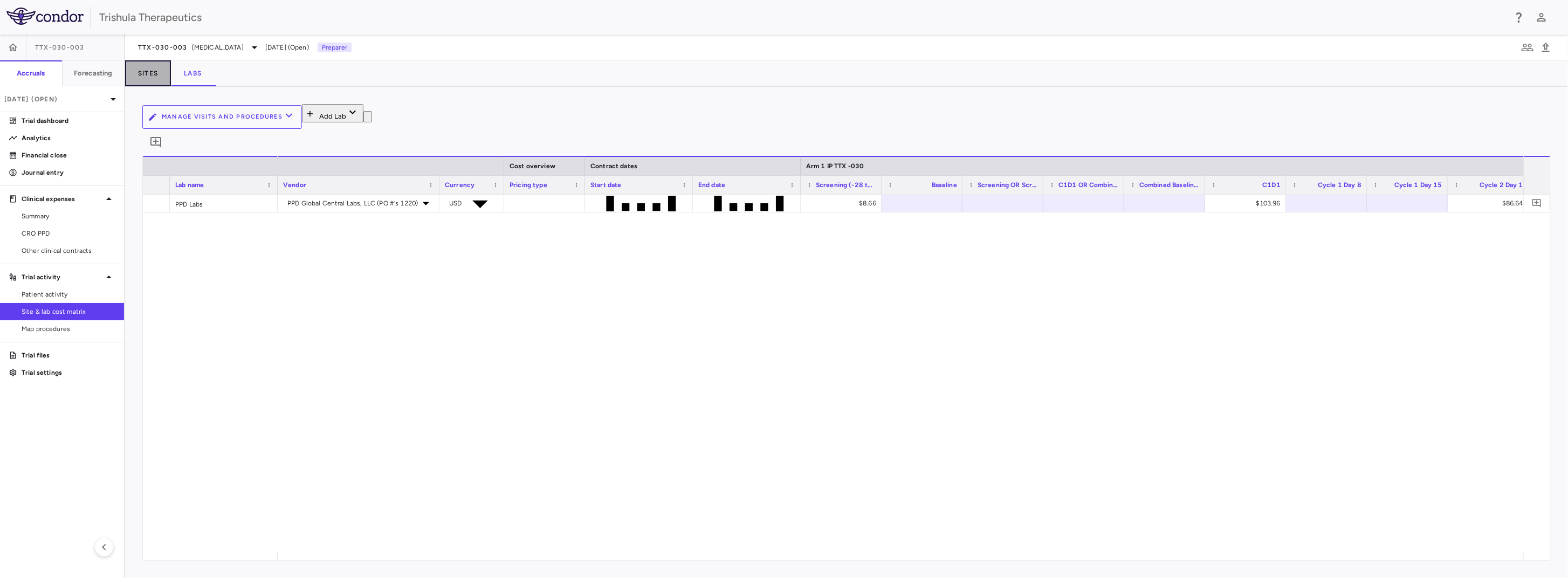
click at [157, 79] on button "Sites" at bounding box center [148, 73] width 46 height 26
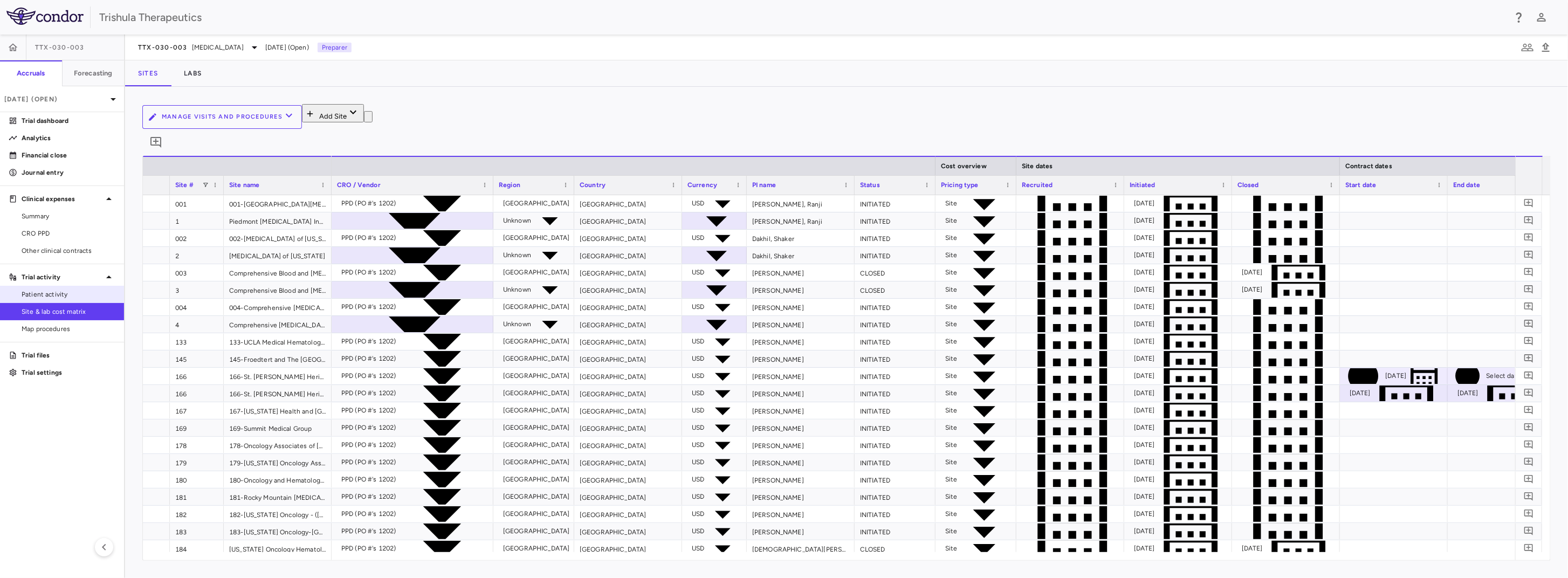
click at [59, 296] on span "Patient activity" at bounding box center [68, 294] width 93 height 10
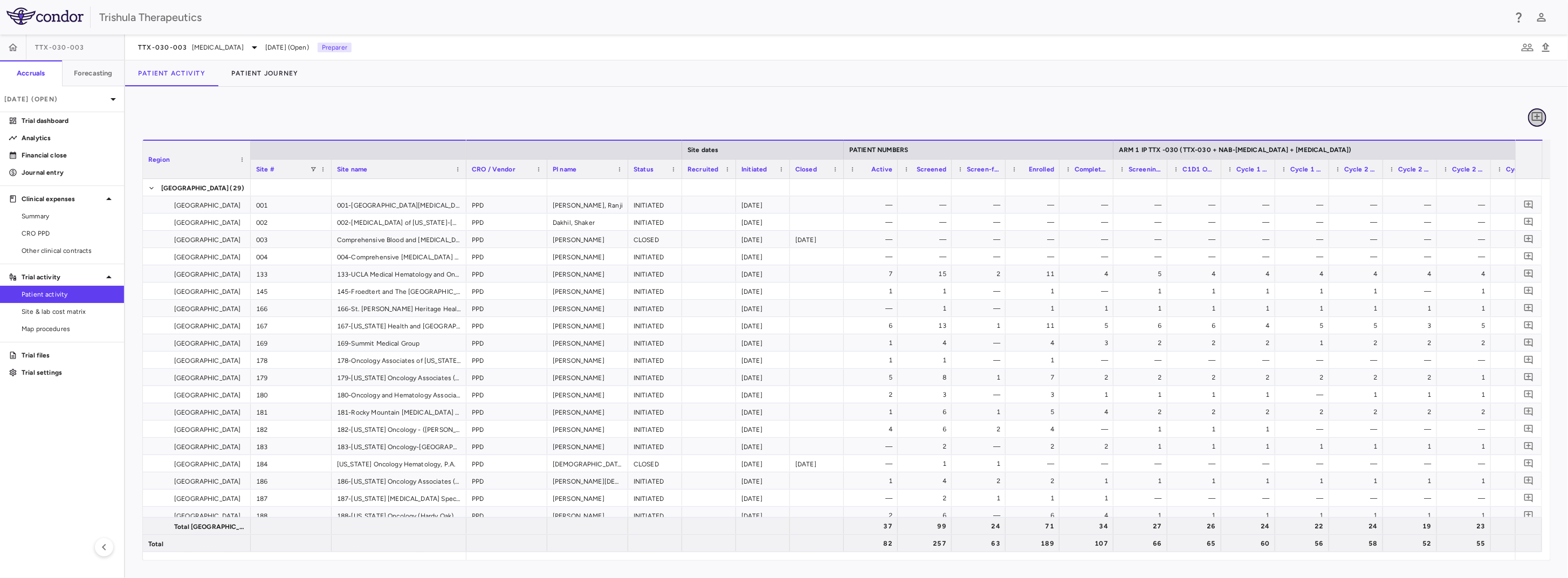
click at [1541, 121] on icon "Add comment" at bounding box center [1537, 118] width 11 height 11
click at [1513, 19] on div "Comments" at bounding box center [1481, 16] width 73 height 33
click at [1468, 17] on icon "button" at bounding box center [1461, 22] width 13 height 13
click at [67, 118] on p "Trial dashboard" at bounding box center [68, 121] width 93 height 10
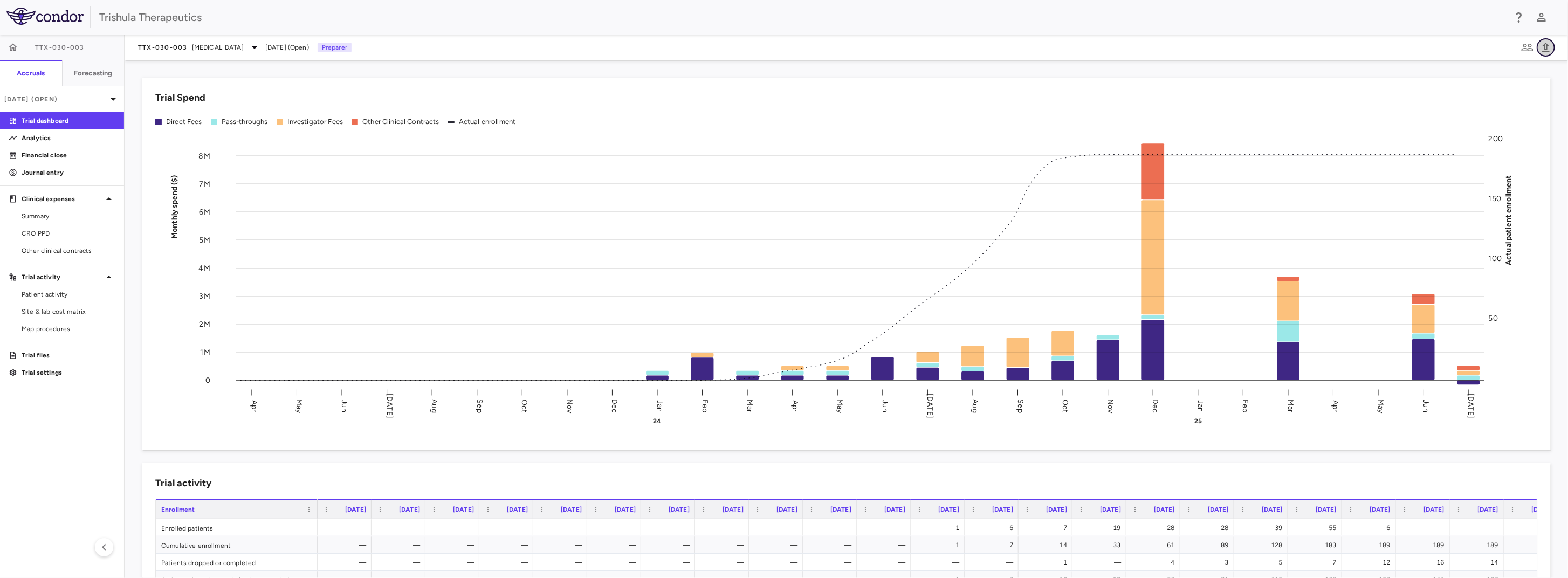
click at [1550, 51] on icon "button" at bounding box center [1545, 47] width 13 height 13
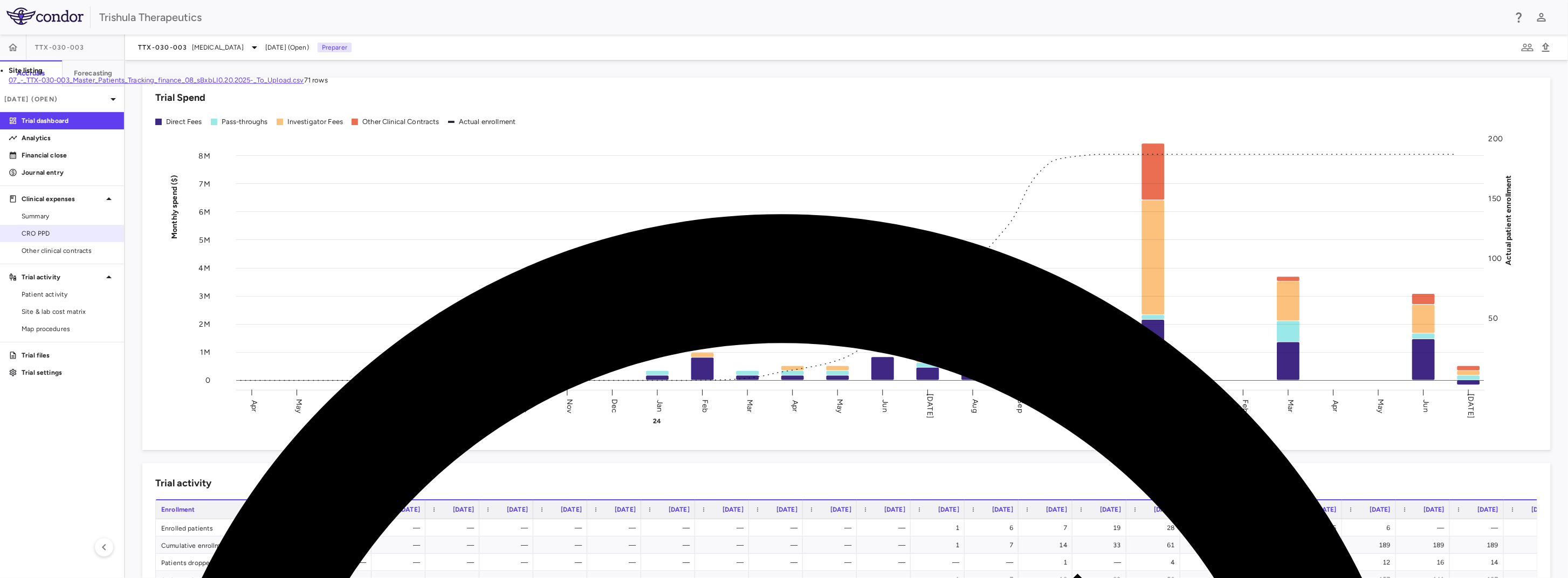
click at [30, 237] on span "CRO PPD" at bounding box center [68, 233] width 93 height 10
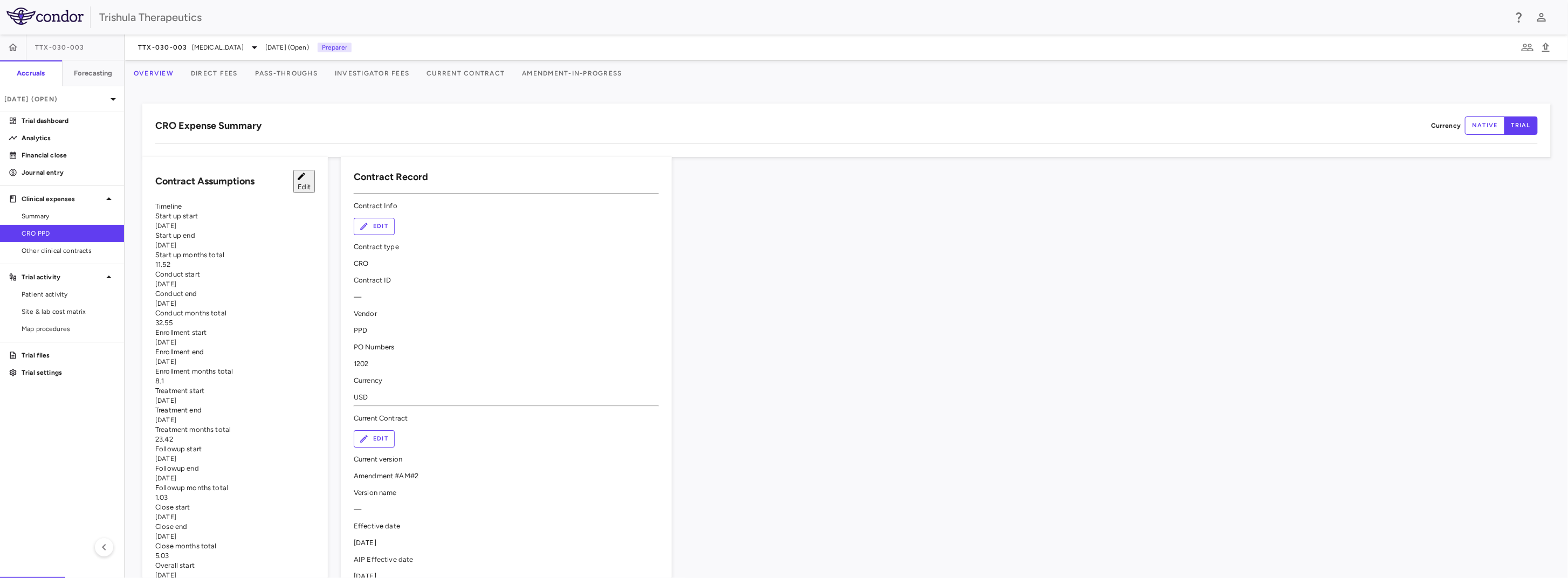
click at [233, 75] on button "Direct Fees" at bounding box center [214, 73] width 64 height 26
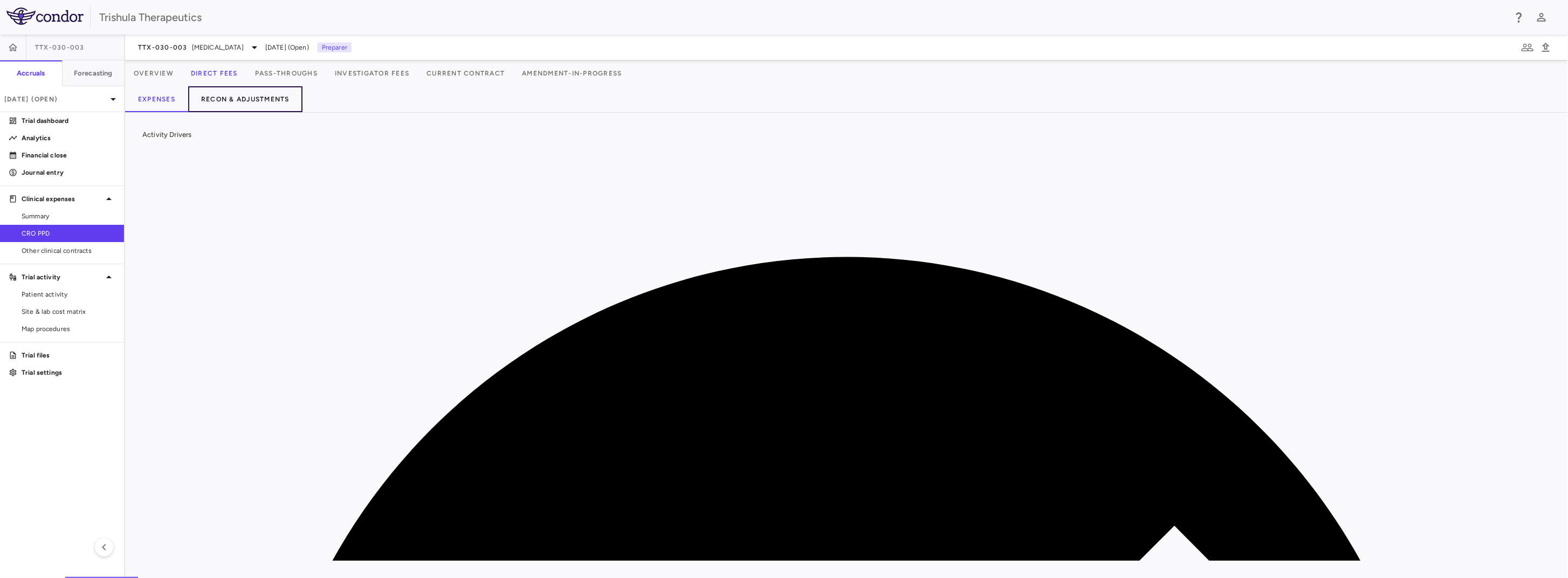
click at [248, 103] on button "Recon & Adjustments" at bounding box center [245, 99] width 114 height 26
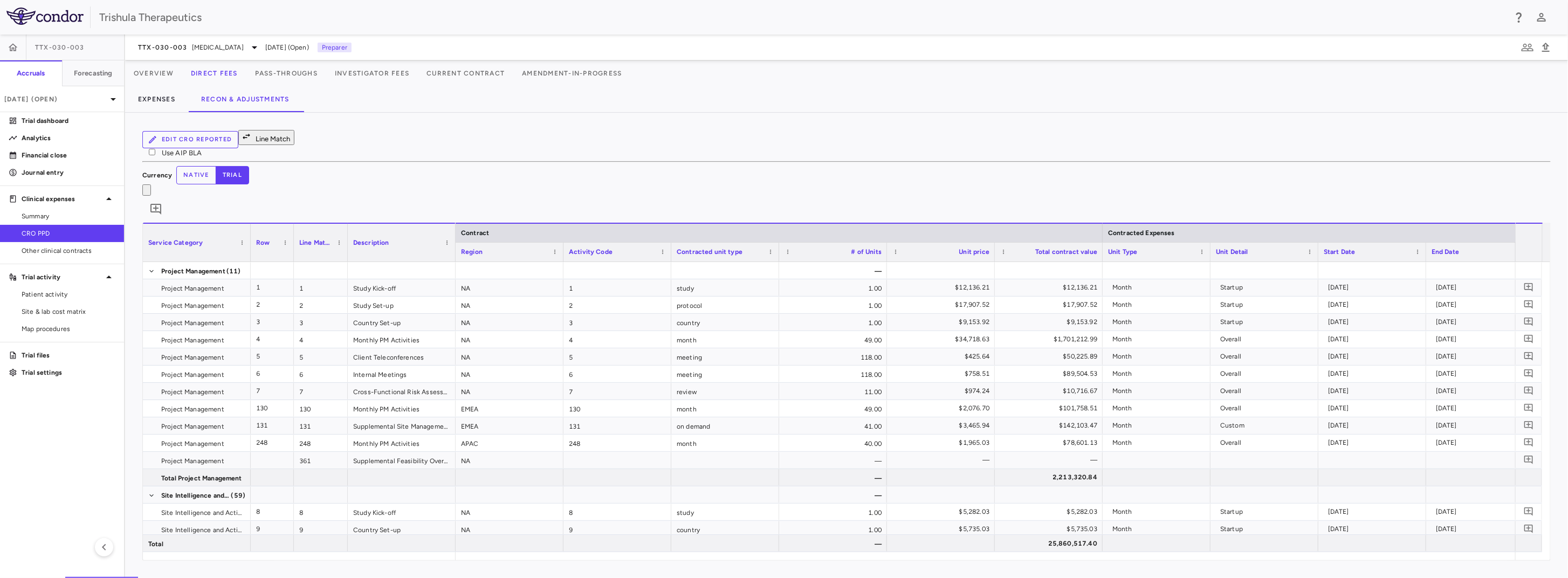
click at [196, 147] on button "Edit CRO reported" at bounding box center [190, 139] width 96 height 17
click at [185, 144] on button "Edit CRO reported" at bounding box center [190, 139] width 96 height 17
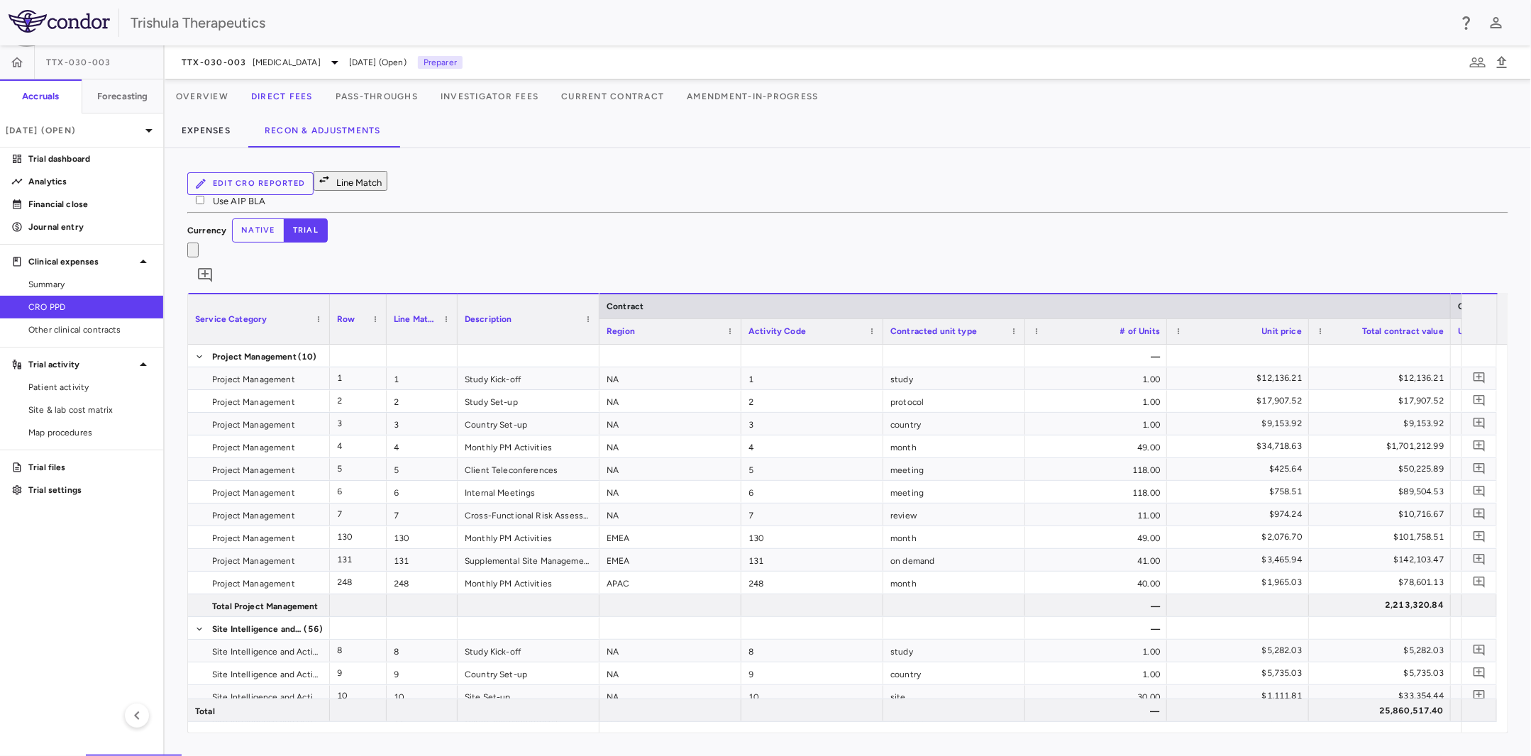
click at [363, 187] on button "Line Match" at bounding box center [351, 181] width 74 height 20
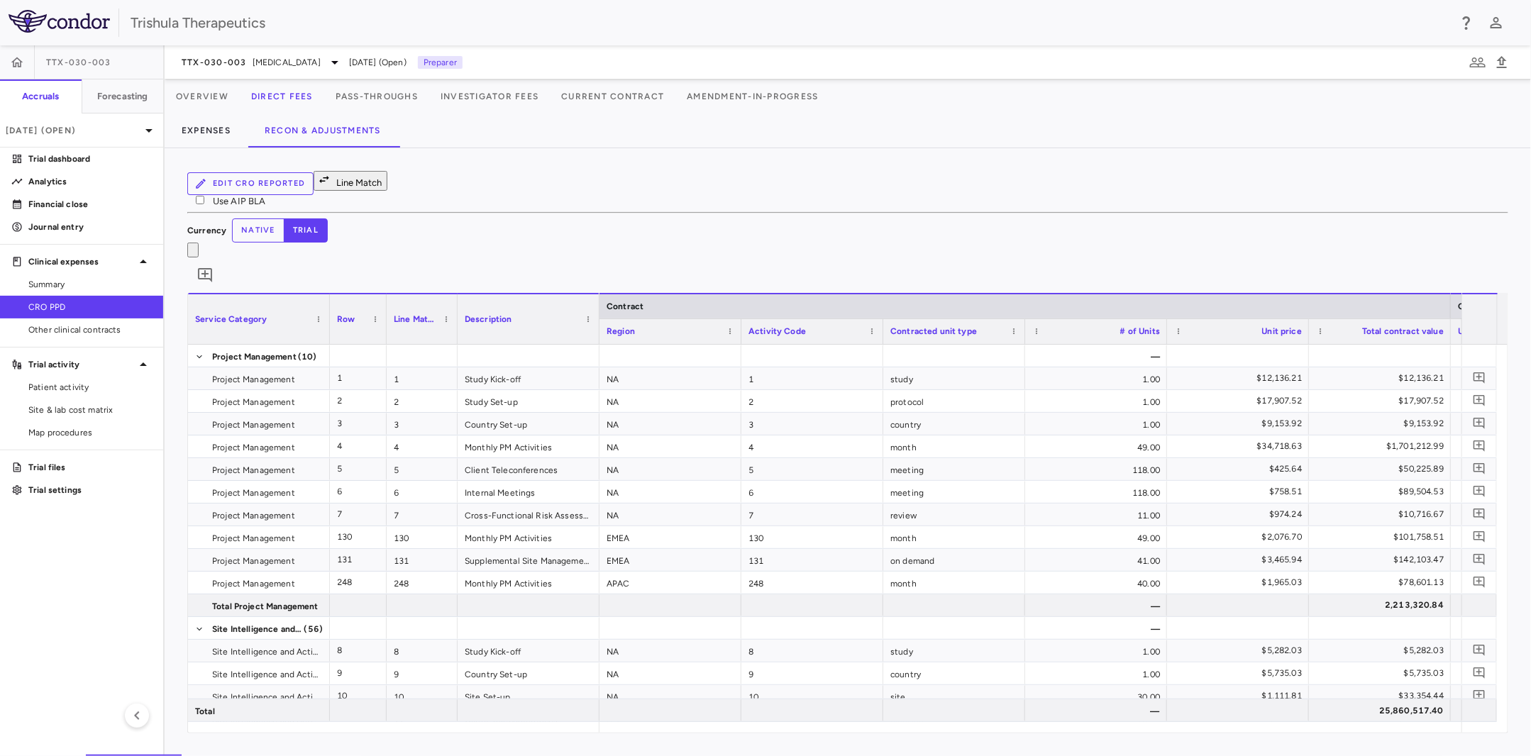
scroll to position [0, 4501]
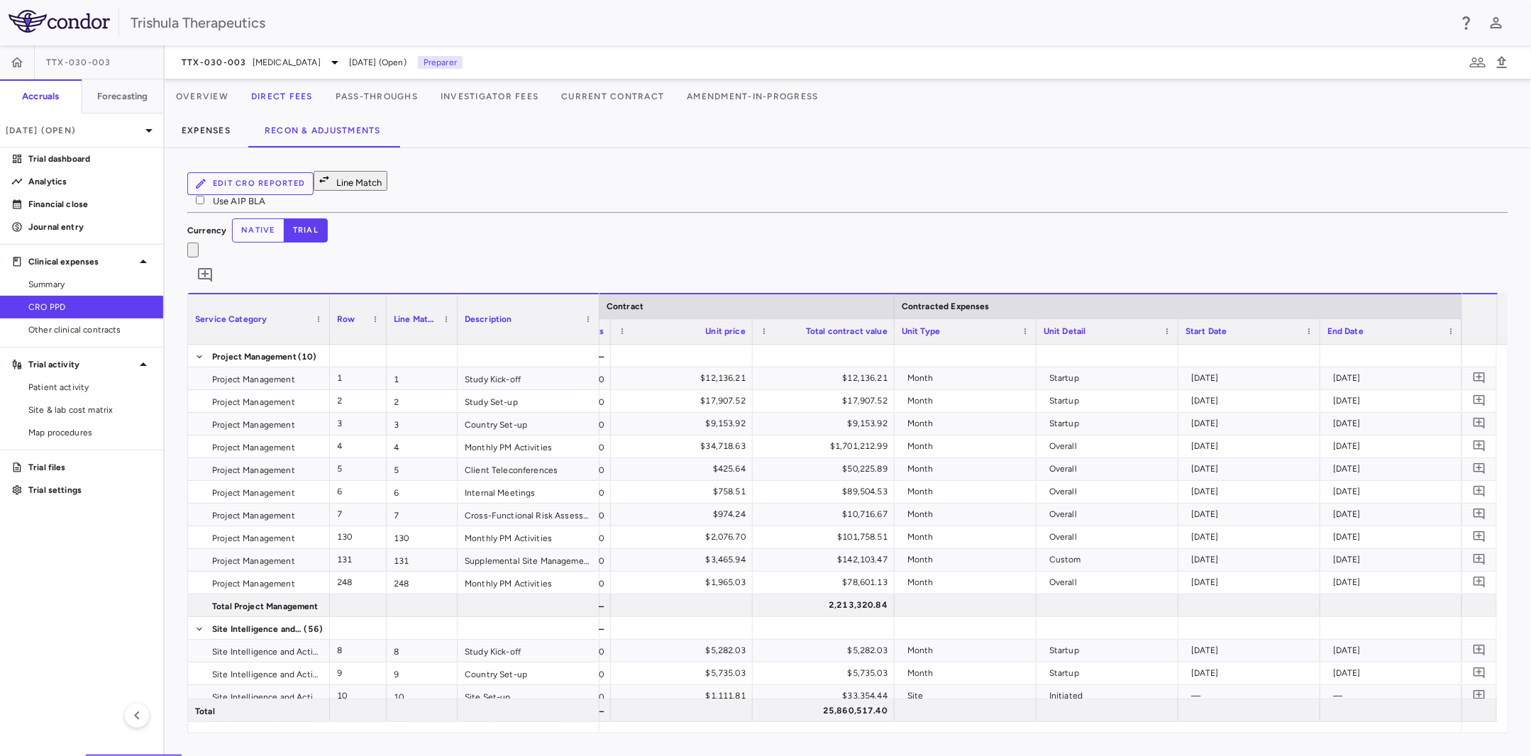
scroll to position [0, 741]
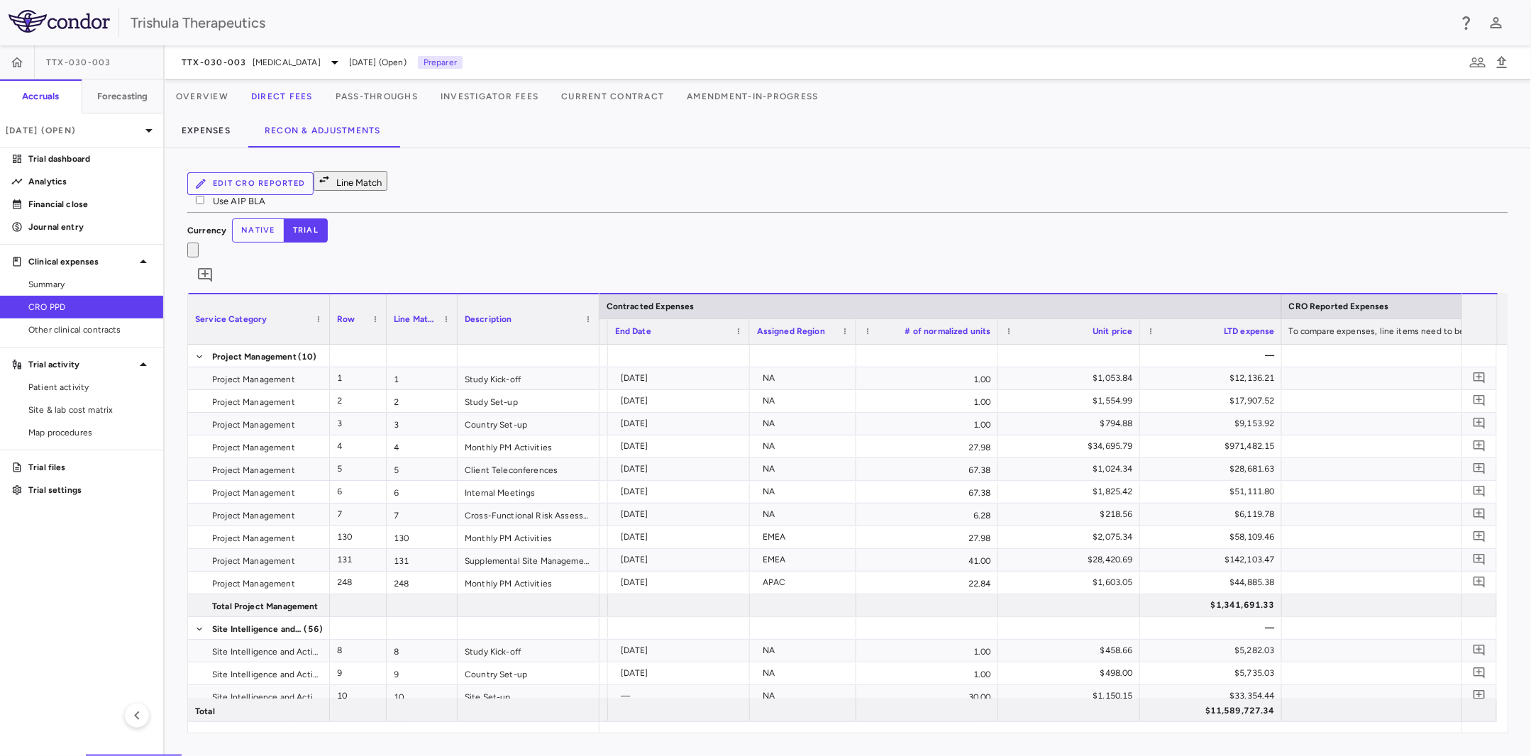
click at [383, 191] on button "Line Match" at bounding box center [351, 181] width 74 height 20
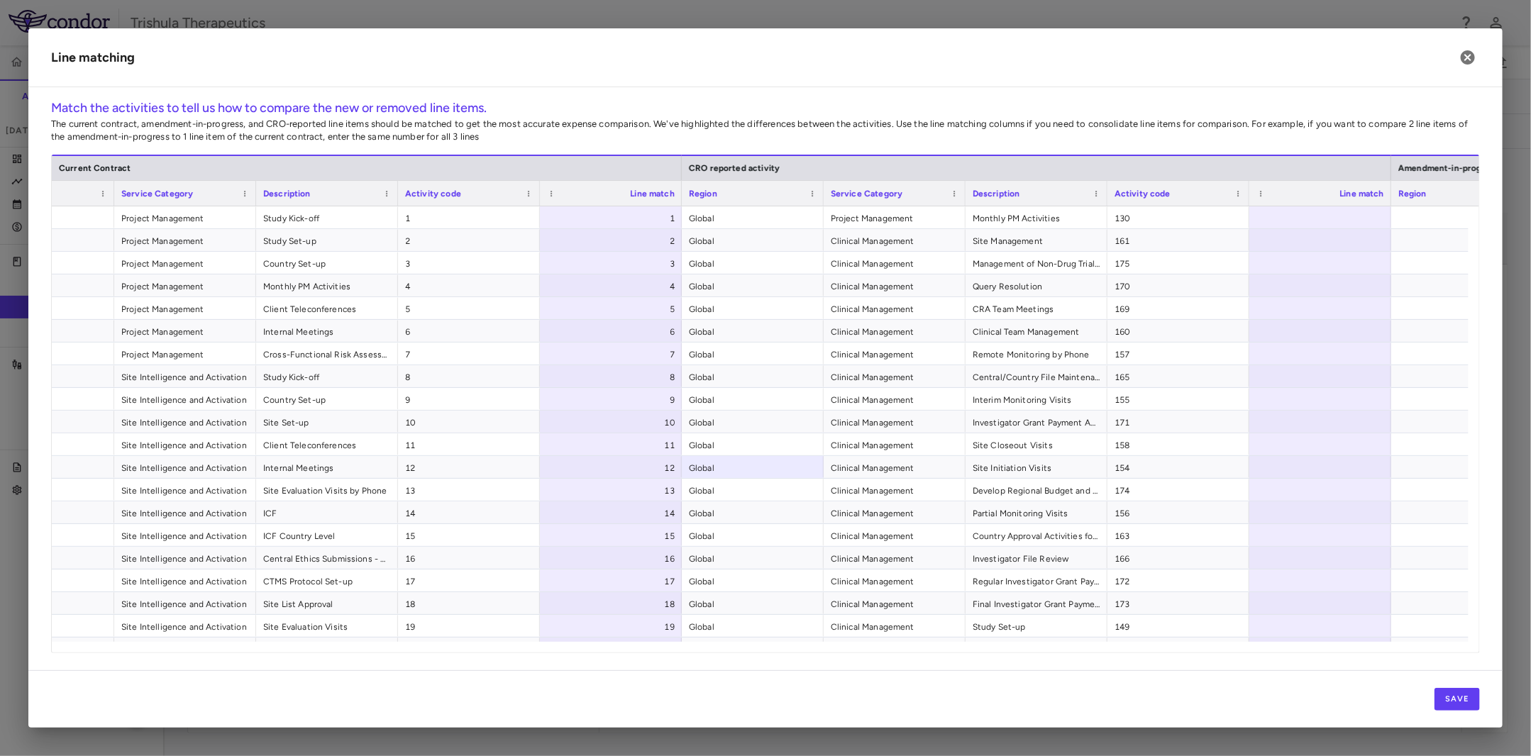
scroll to position [0, 122]
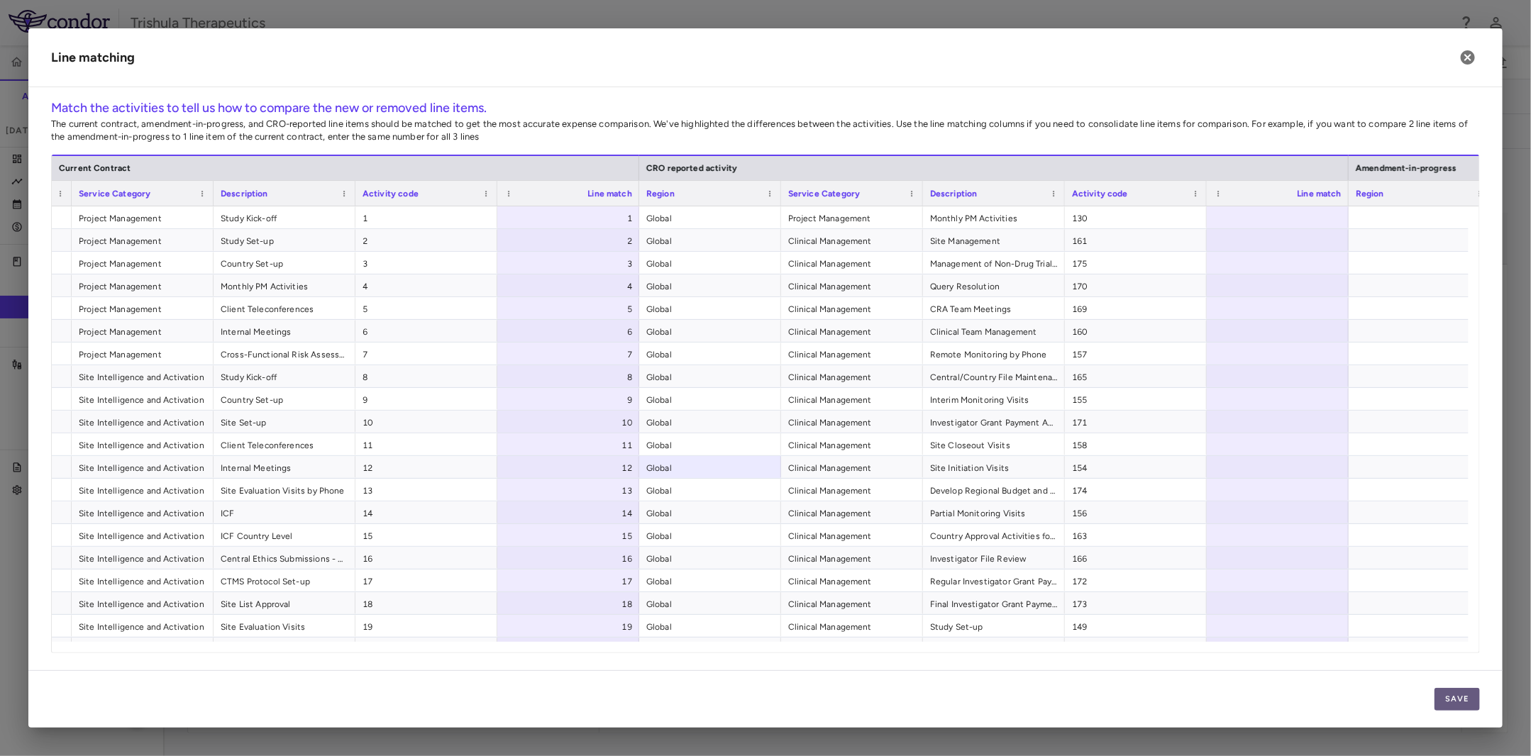
click at [1465, 704] on button "Save" at bounding box center [1456, 699] width 45 height 23
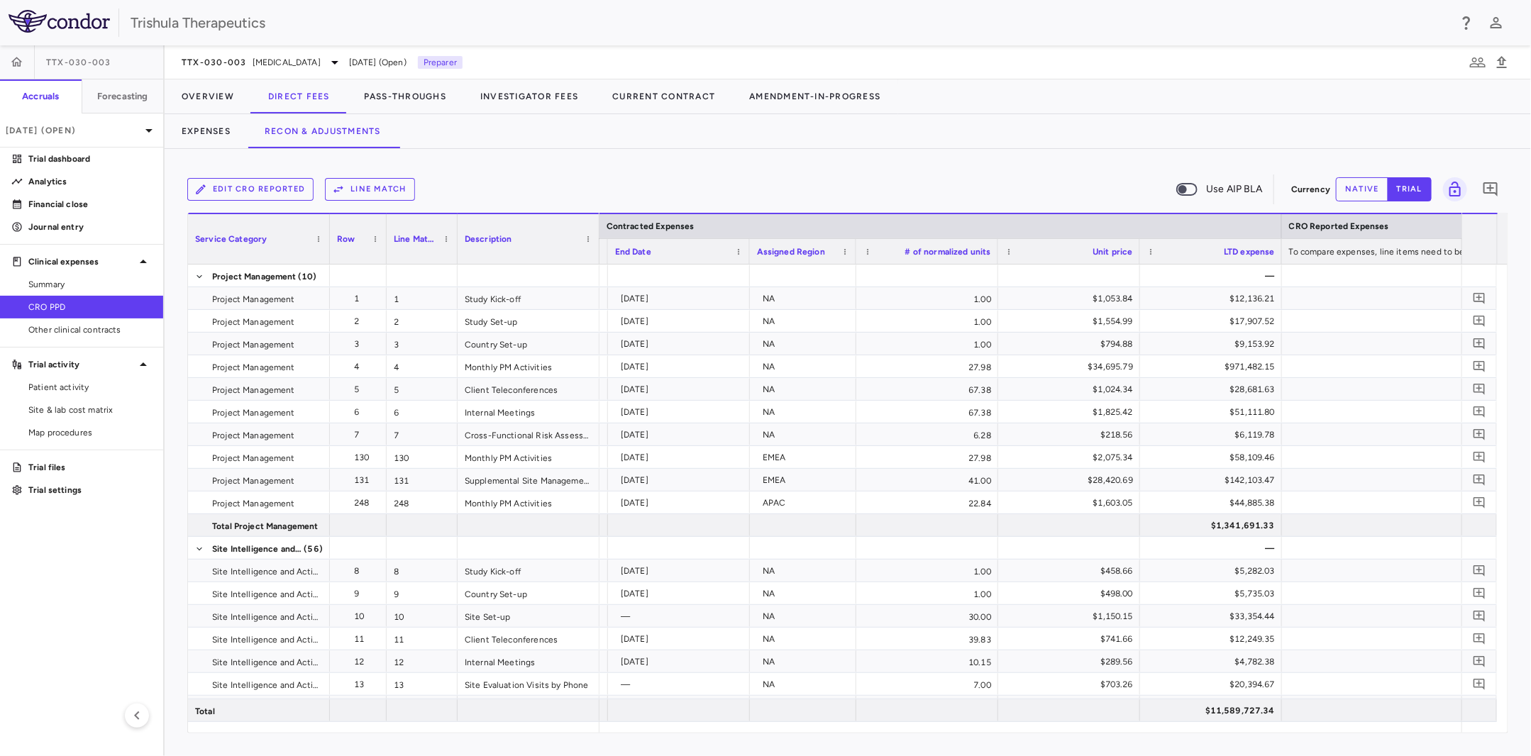
click at [379, 190] on button "Line Match" at bounding box center [370, 189] width 90 height 23
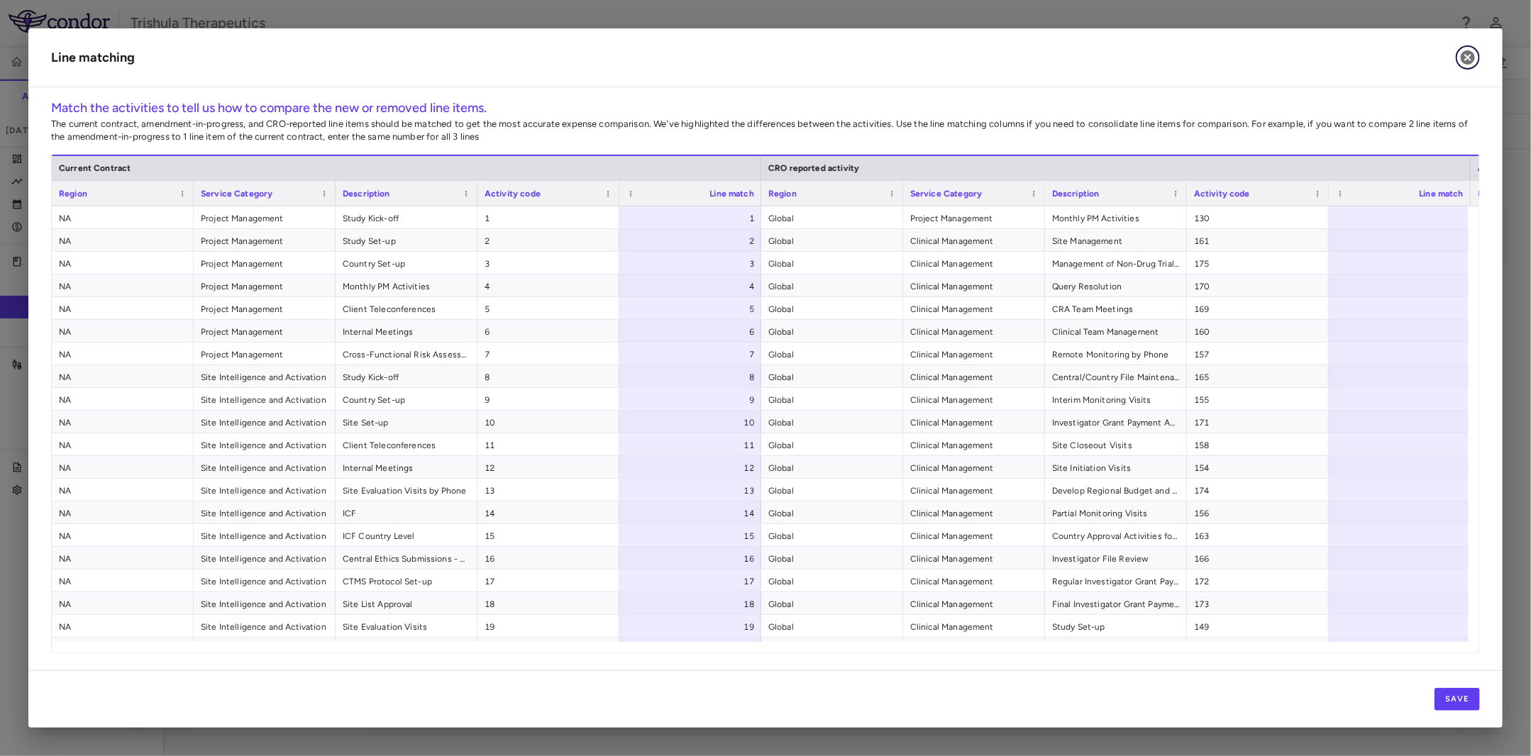
click at [1471, 59] on icon "button" at bounding box center [1468, 57] width 14 height 14
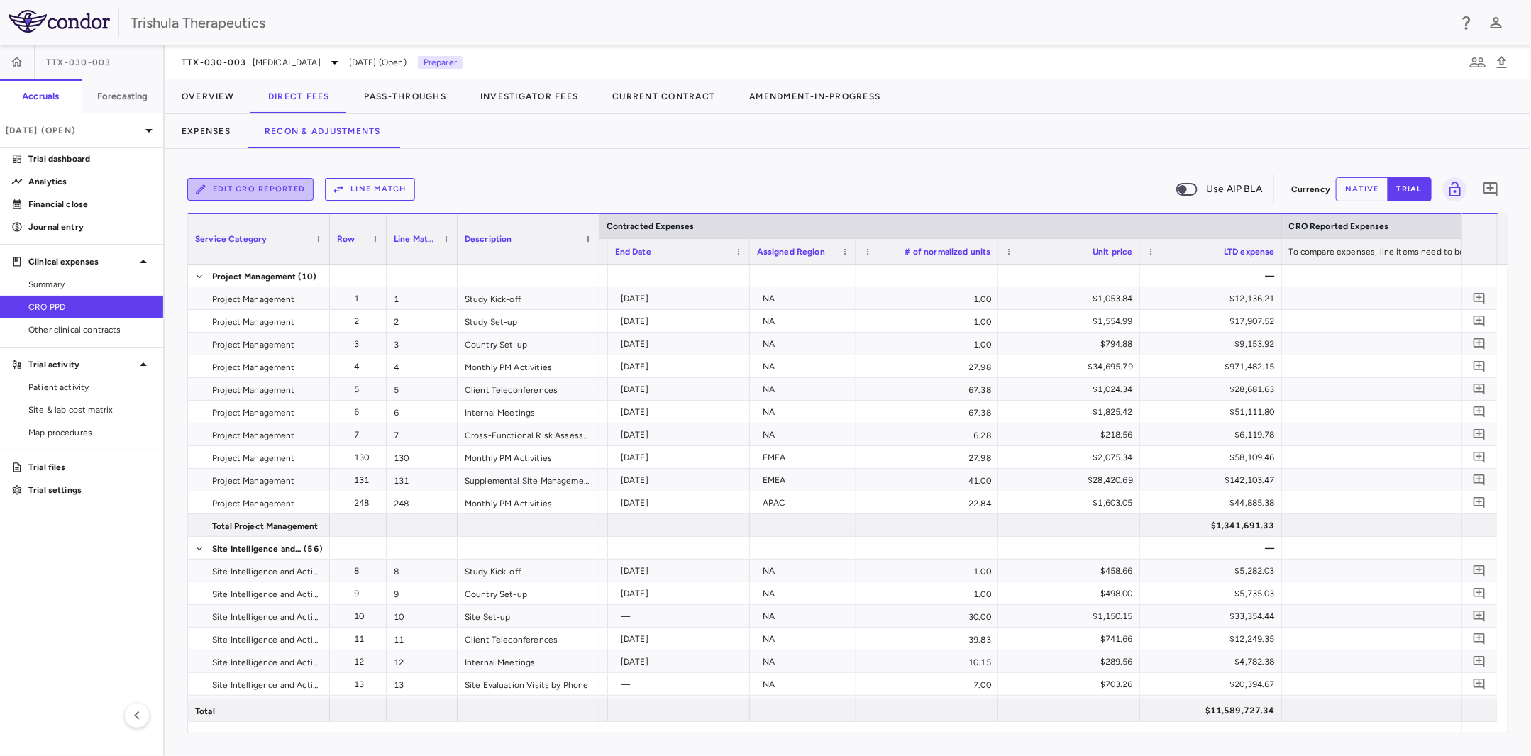
click at [276, 192] on button "Edit CRO reported" at bounding box center [250, 189] width 126 height 23
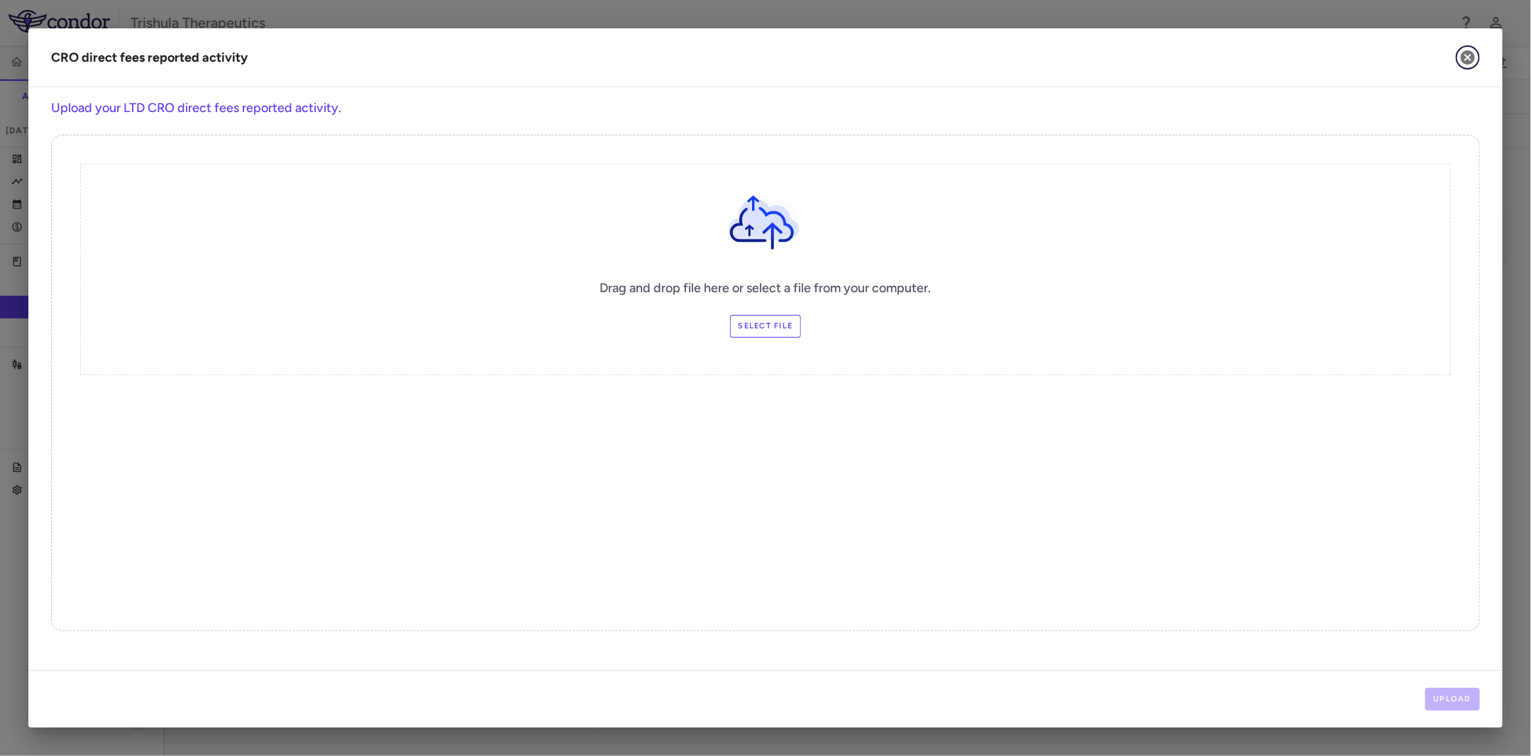
click at [1461, 59] on icon "button" at bounding box center [1467, 57] width 17 height 17
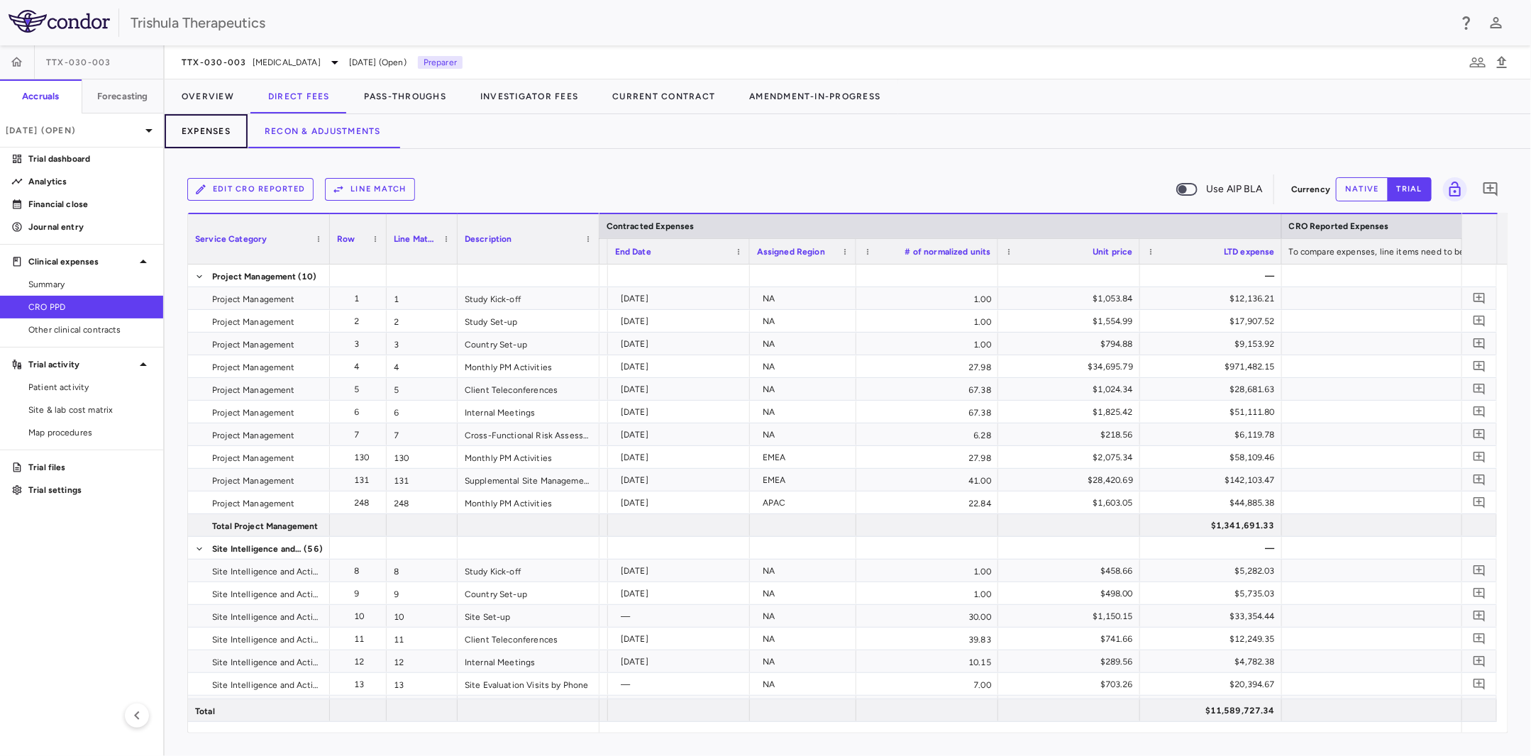
click at [209, 133] on button "Expenses" at bounding box center [206, 131] width 83 height 34
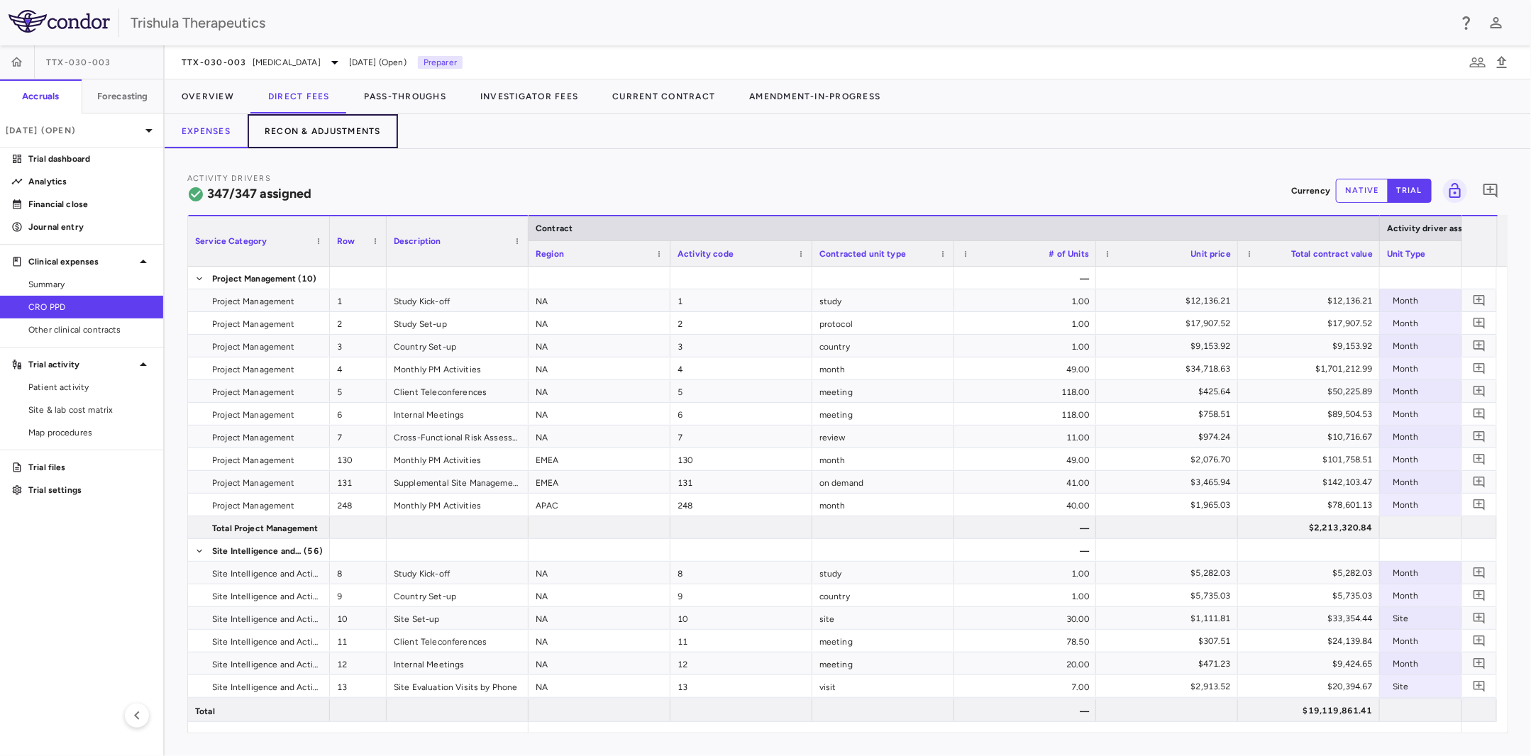
click at [304, 133] on button "Recon & Adjustments" at bounding box center [323, 131] width 150 height 34
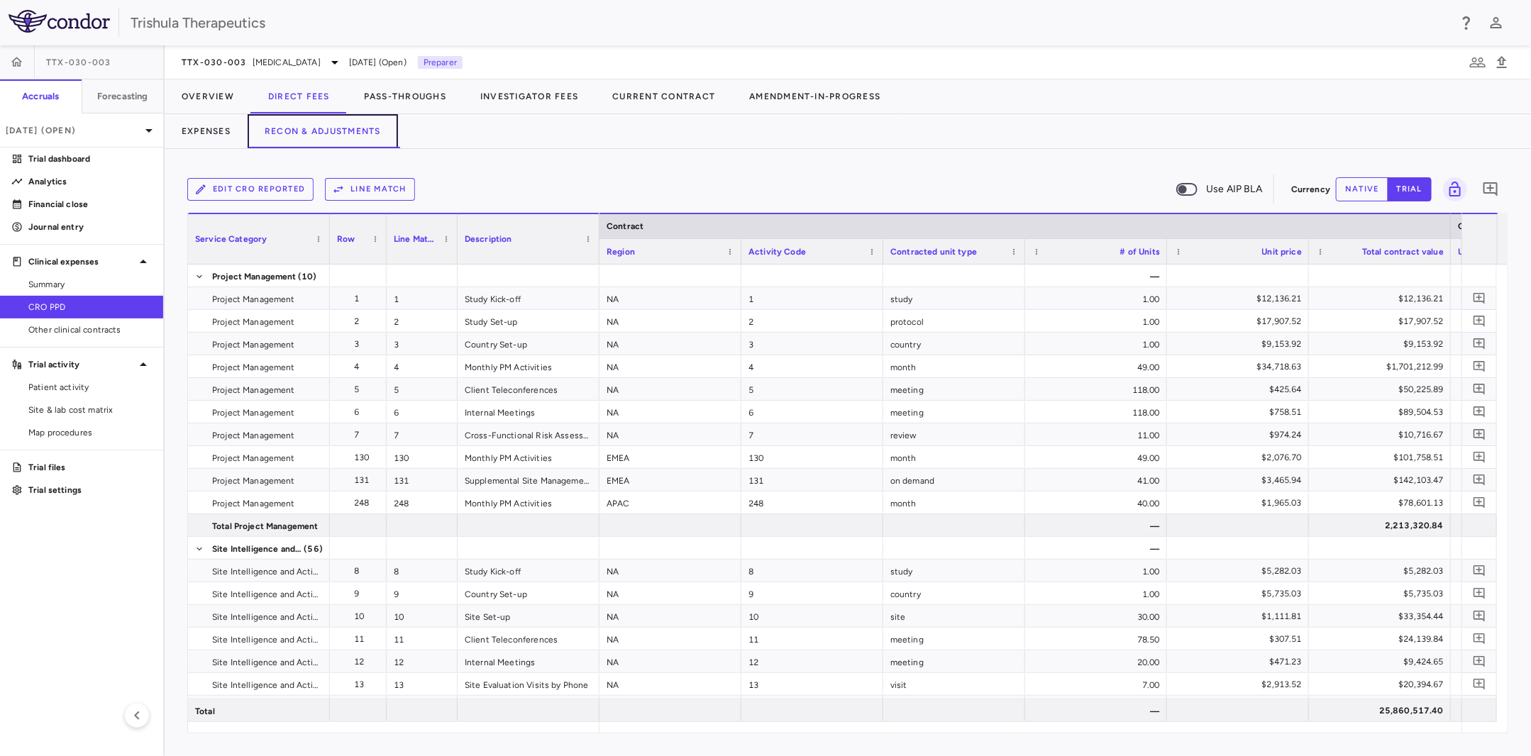
click at [297, 133] on button "Recon & Adjustments" at bounding box center [323, 131] width 150 height 34
click at [280, 189] on button "Edit CRO reported" at bounding box center [250, 189] width 126 height 23
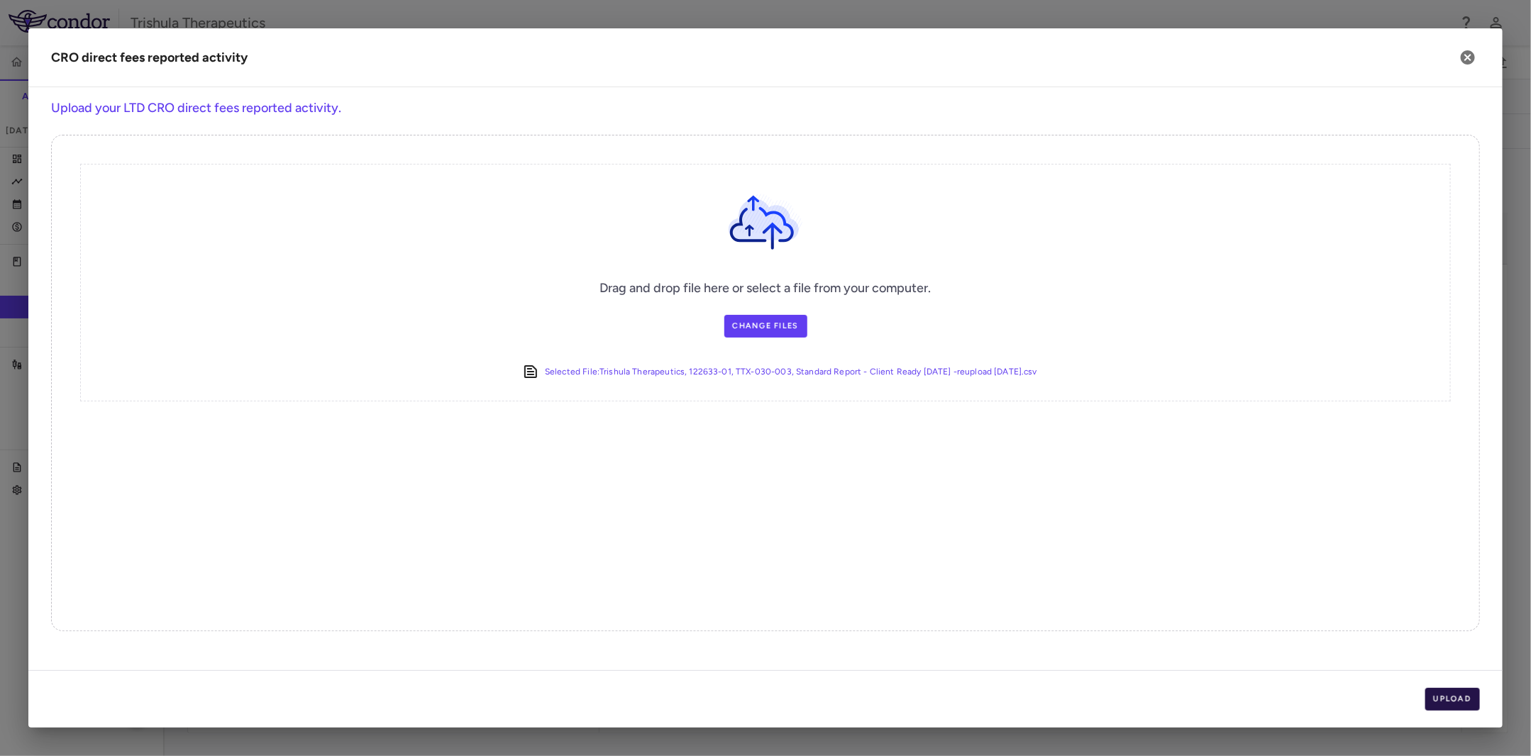
click at [1436, 698] on button "Upload" at bounding box center [1452, 699] width 55 height 23
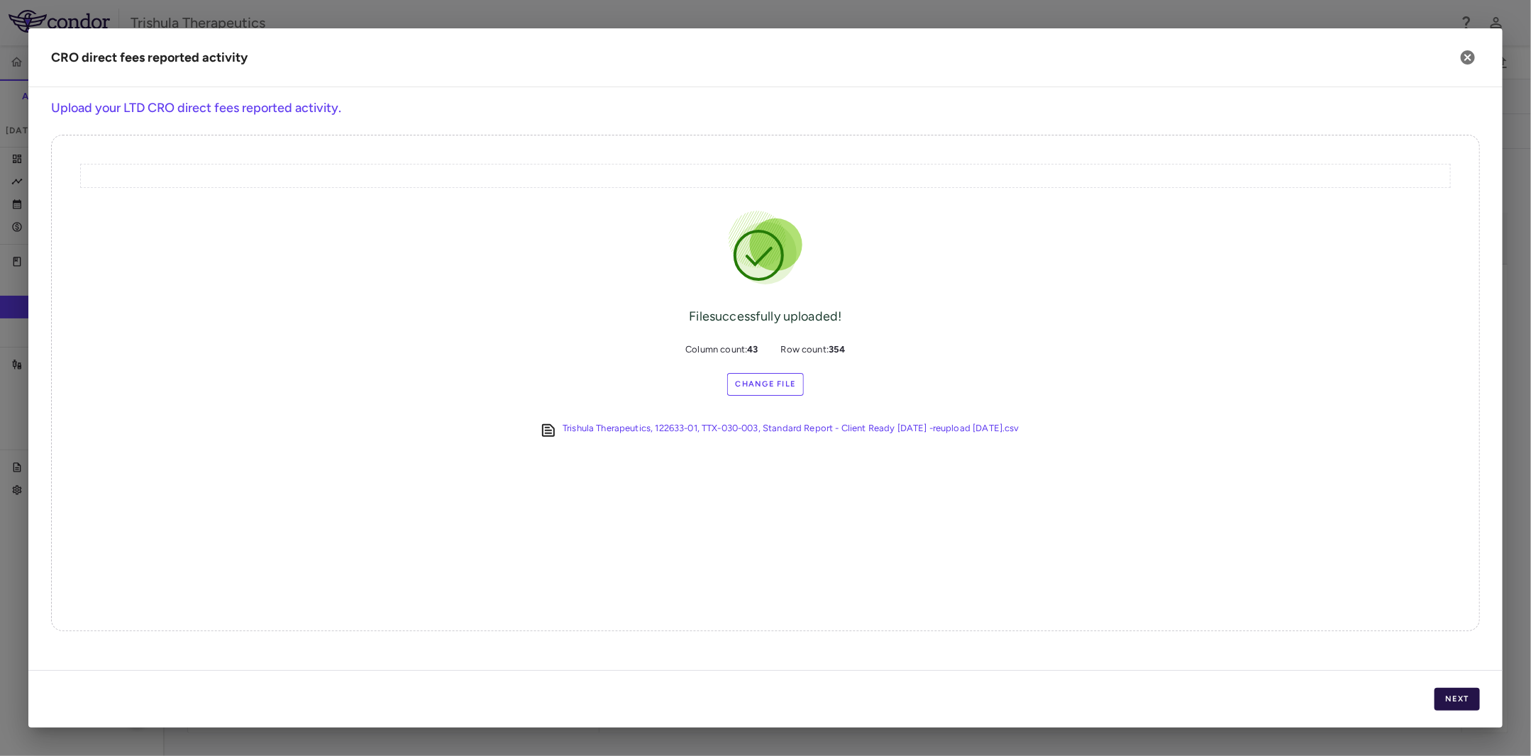
click at [1472, 702] on button "Next" at bounding box center [1456, 699] width 45 height 23
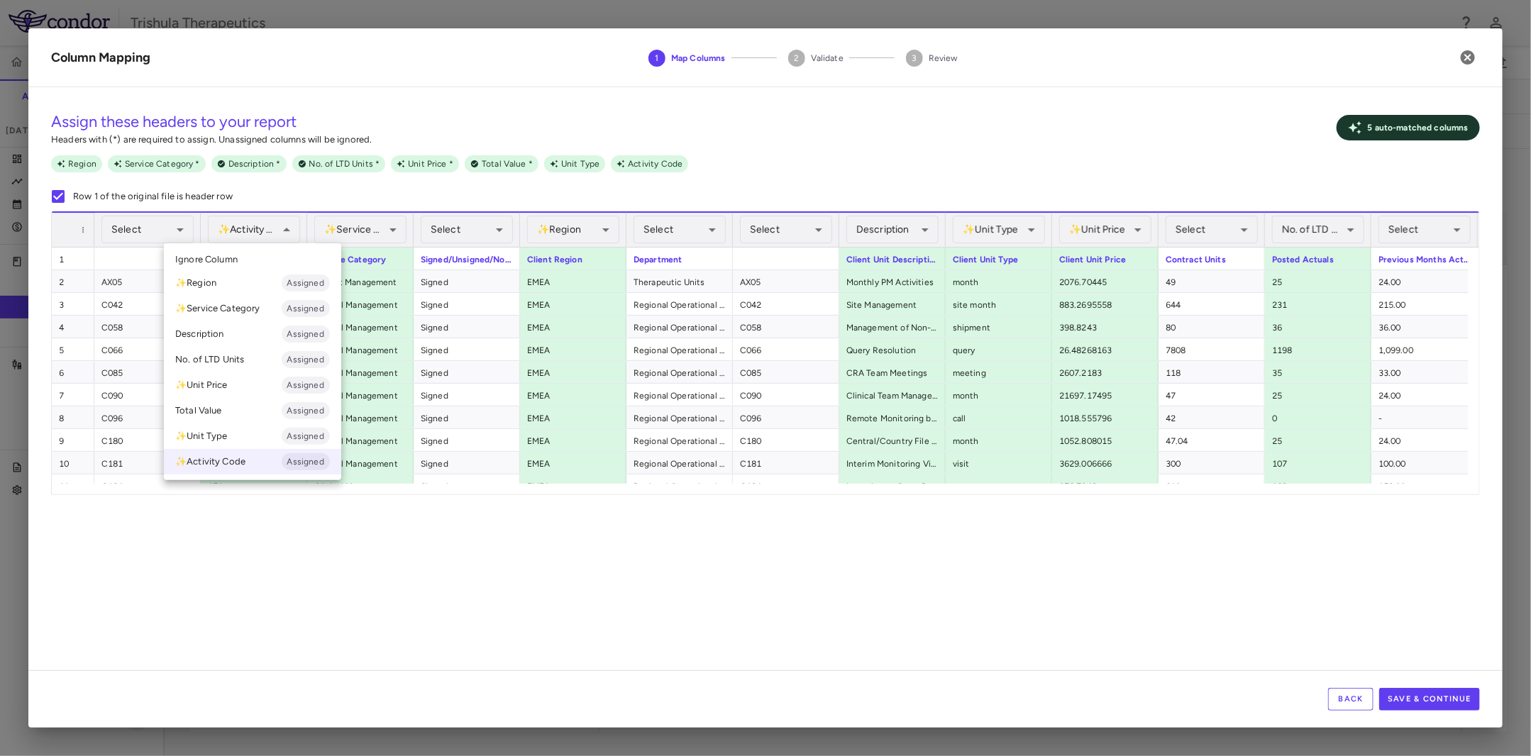
click at [216, 465] on li "✨ Activity Code Assigned" at bounding box center [252, 462] width 177 height 26
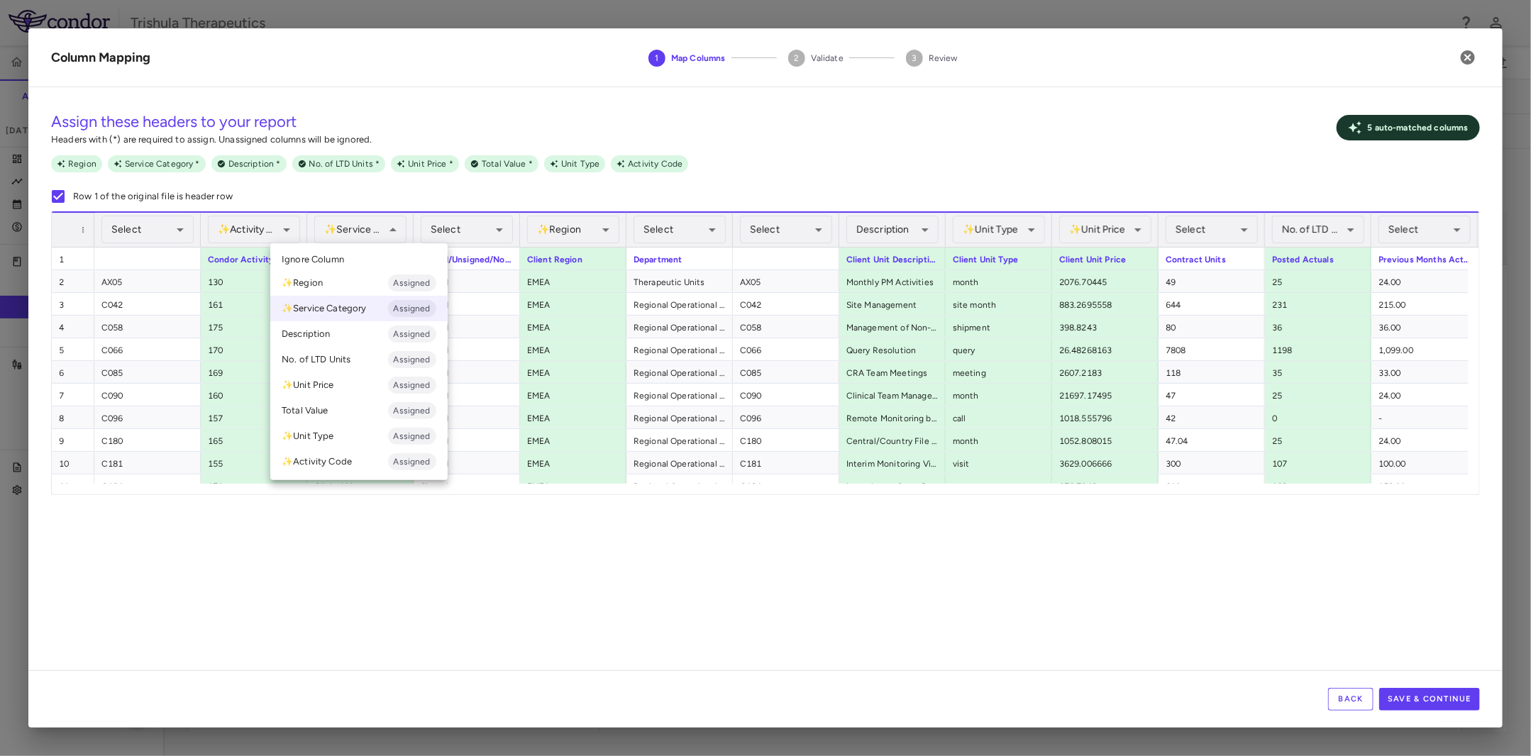
click at [311, 641] on div at bounding box center [765, 378] width 1531 height 756
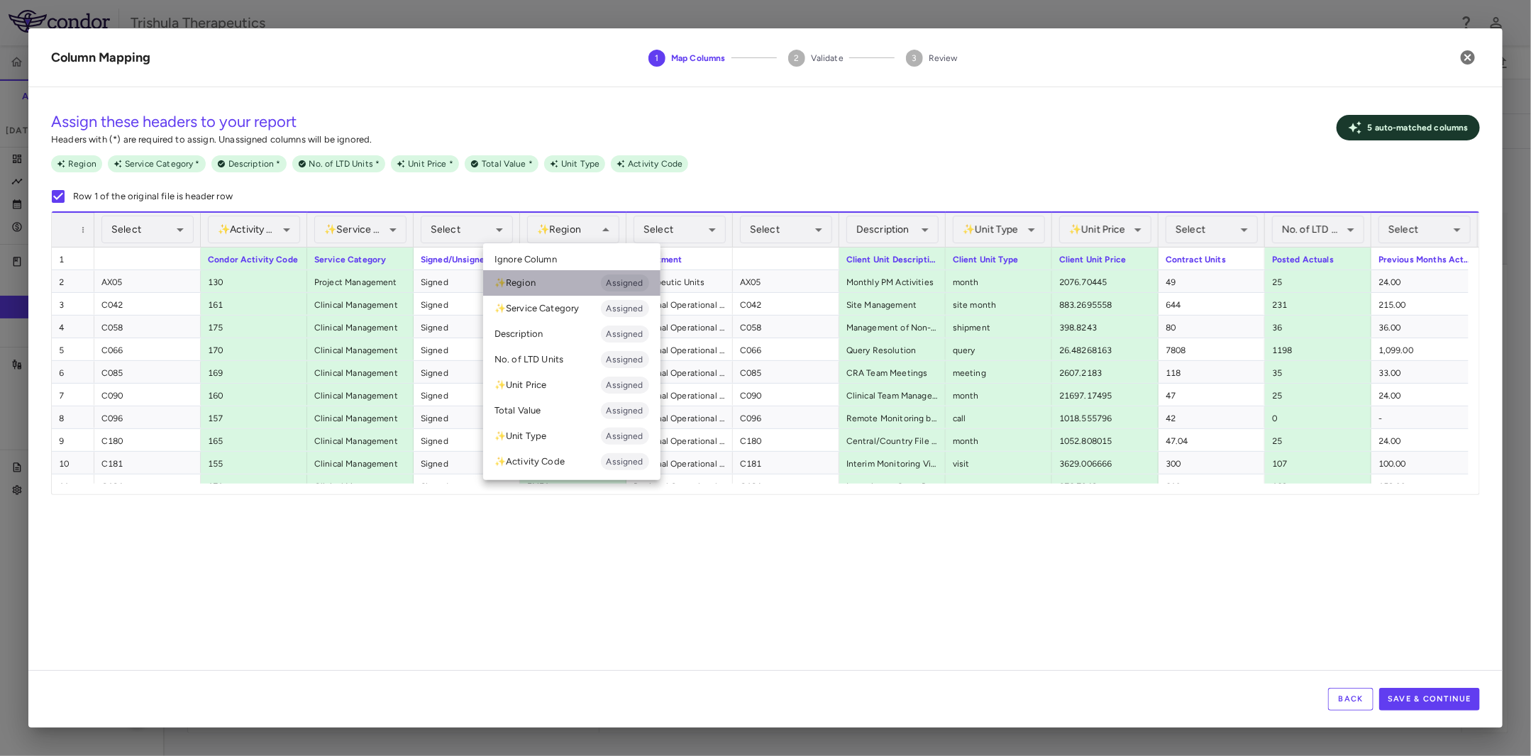
click at [533, 281] on li "✨ Region Assigned" at bounding box center [571, 283] width 177 height 26
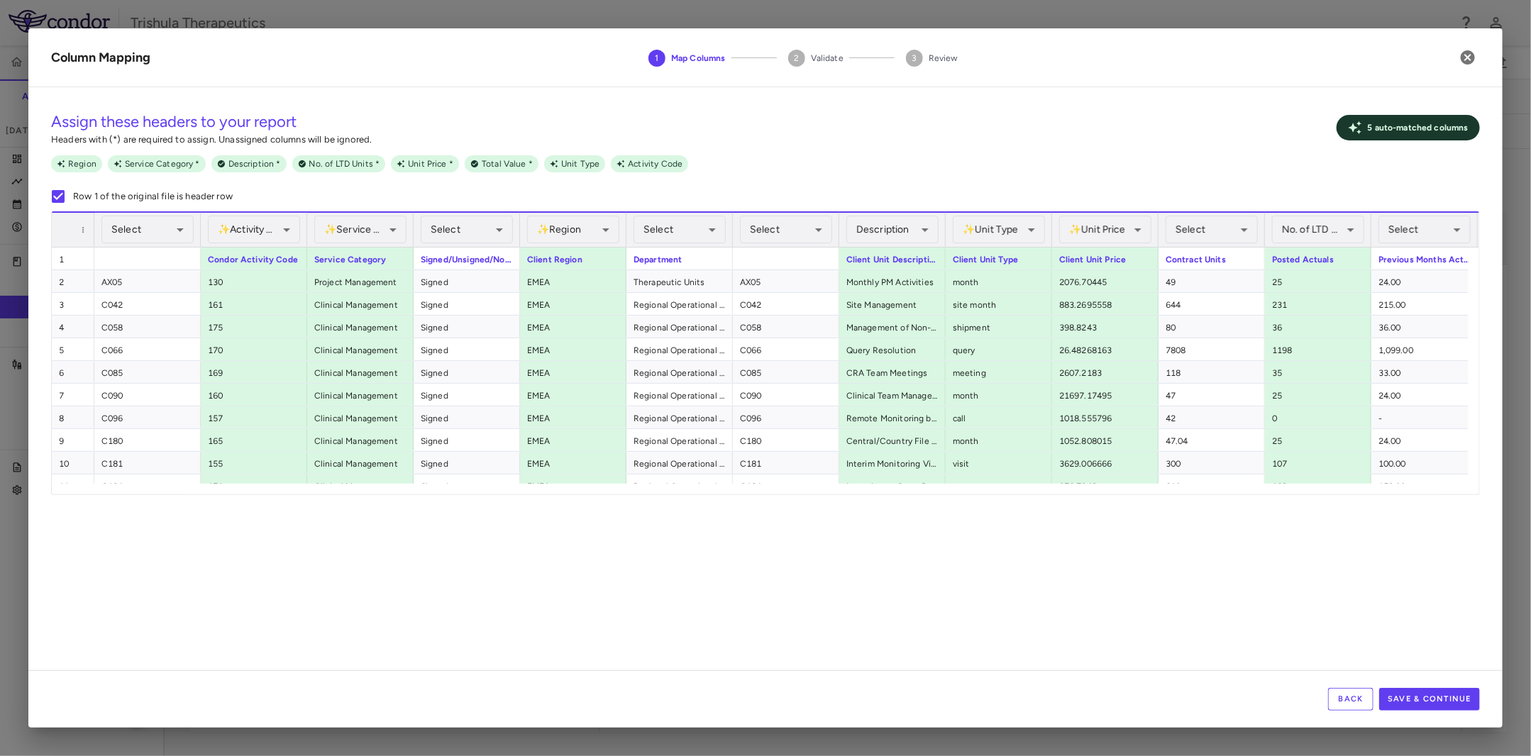
scroll to position [0, 96]
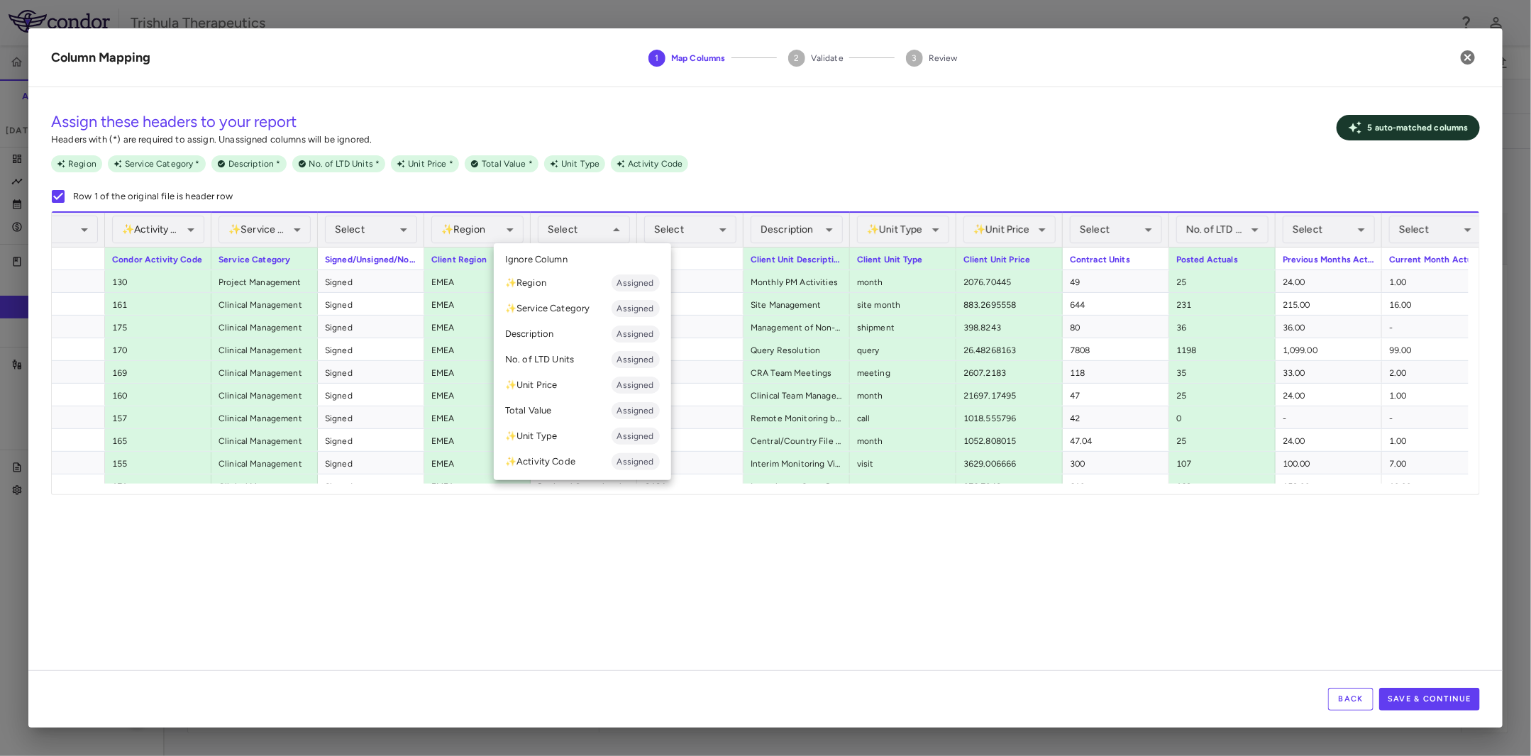
click at [559, 257] on span "Ignore Column" at bounding box center [536, 259] width 62 height 13
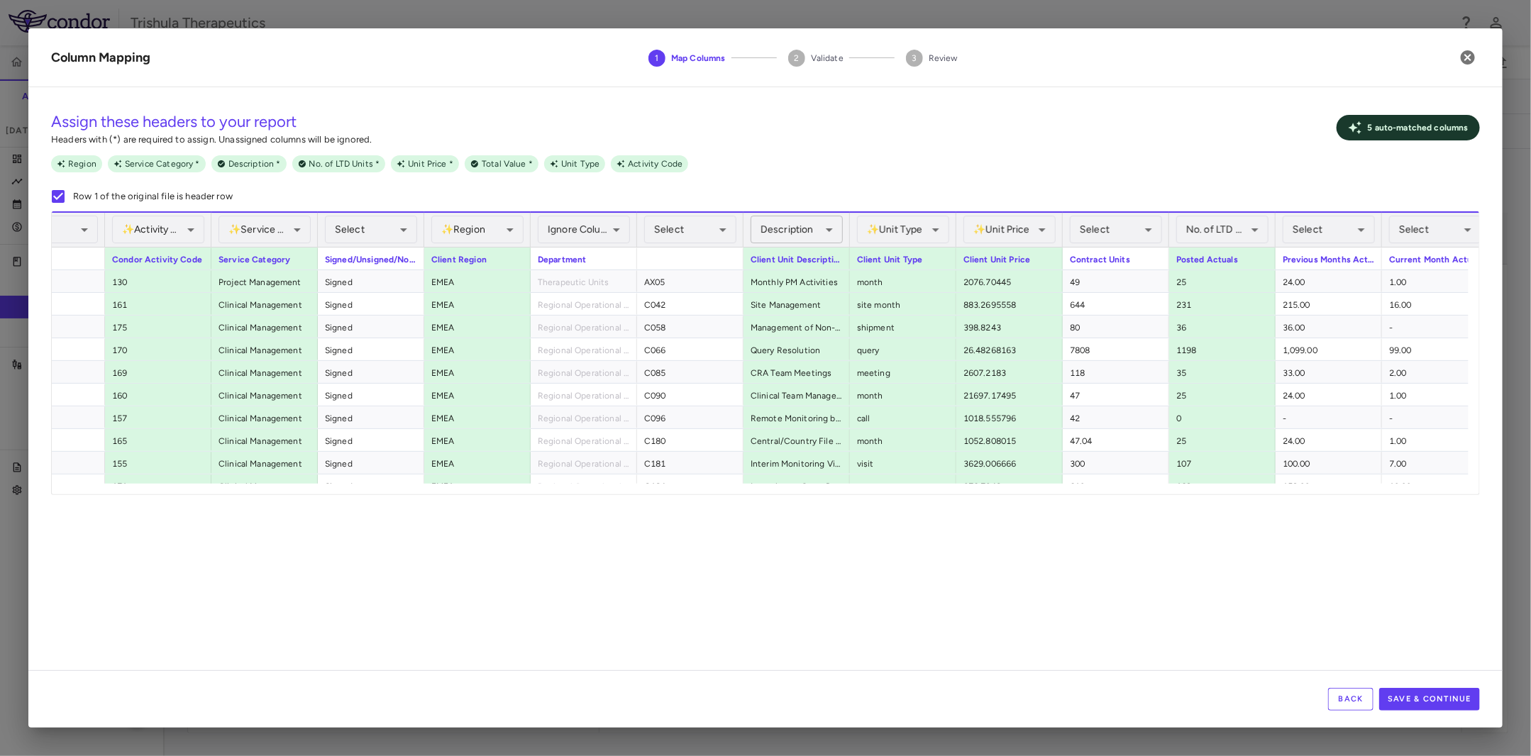
click at [794, 221] on div "Description Assigned" at bounding box center [796, 230] width 92 height 28
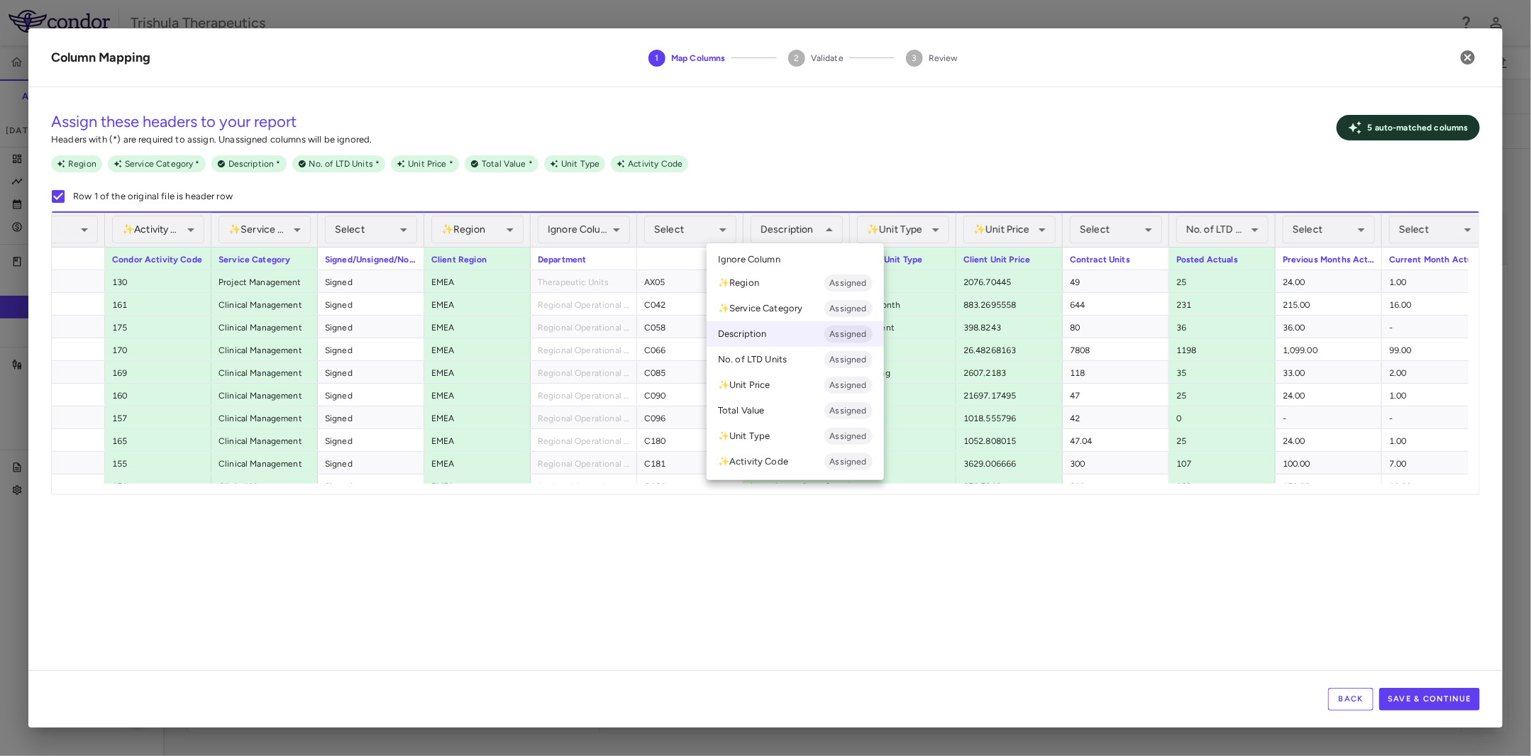
click at [919, 232] on div at bounding box center [765, 378] width 1531 height 756
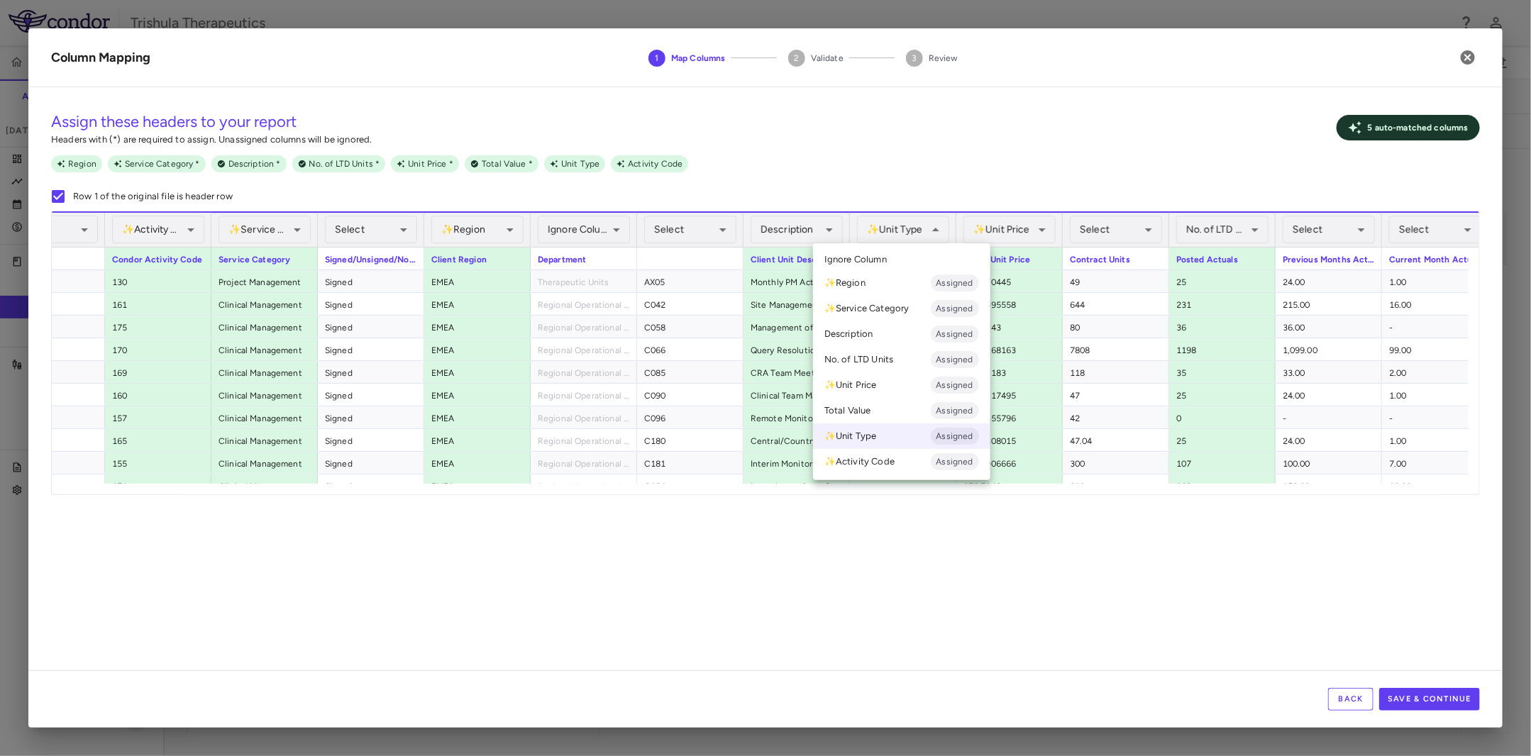
click at [1011, 228] on div at bounding box center [765, 378] width 1531 height 756
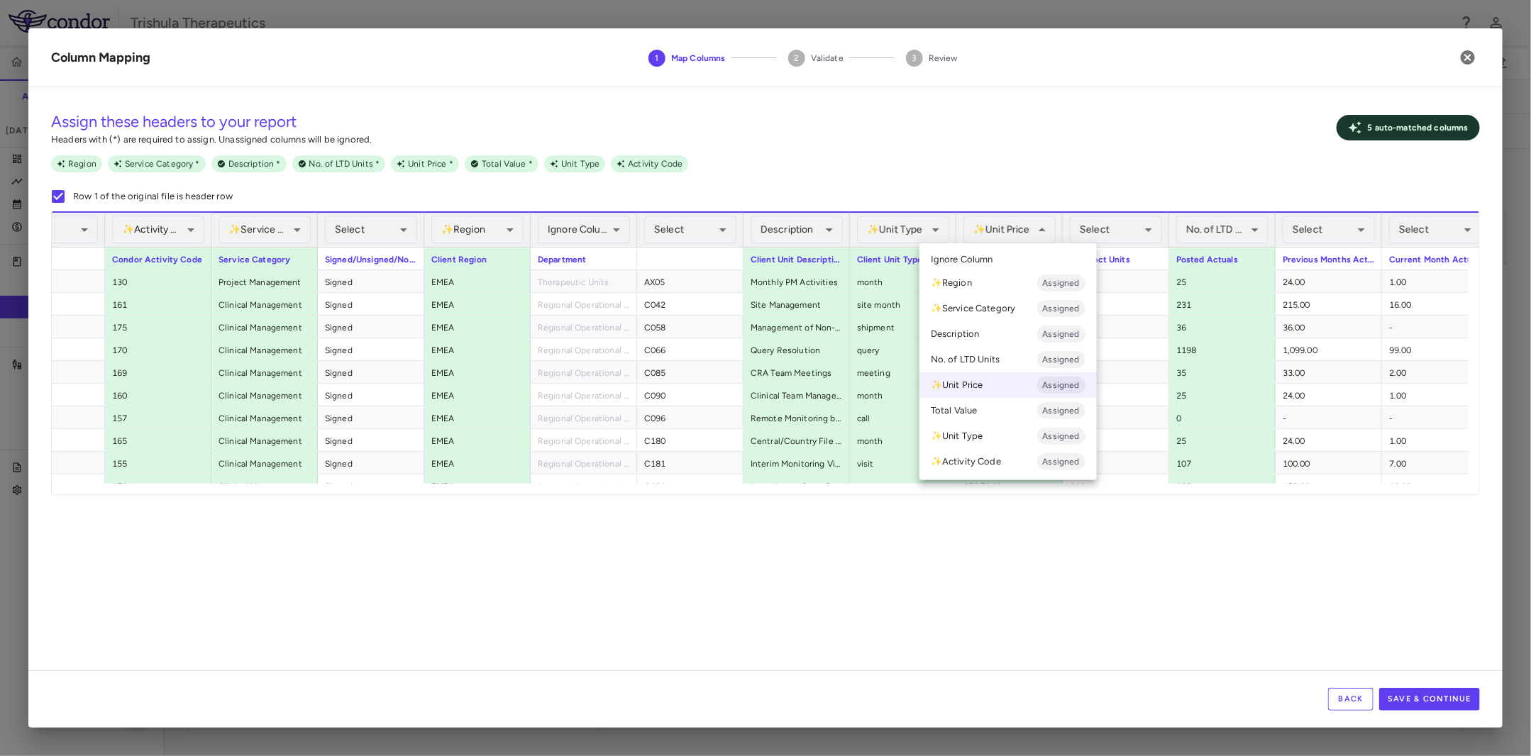
click at [1226, 607] on div at bounding box center [765, 378] width 1531 height 756
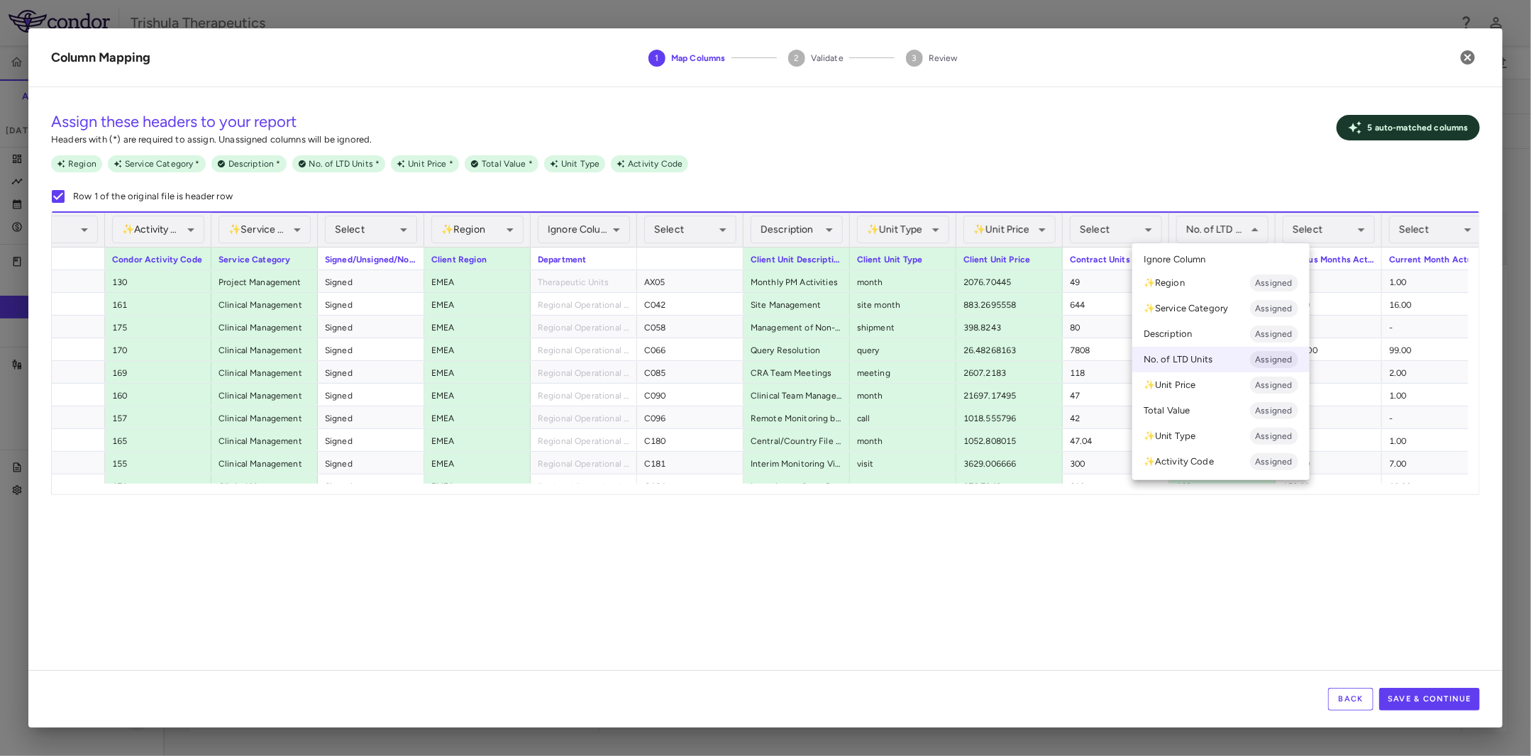
click at [1456, 488] on div at bounding box center [765, 378] width 1531 height 756
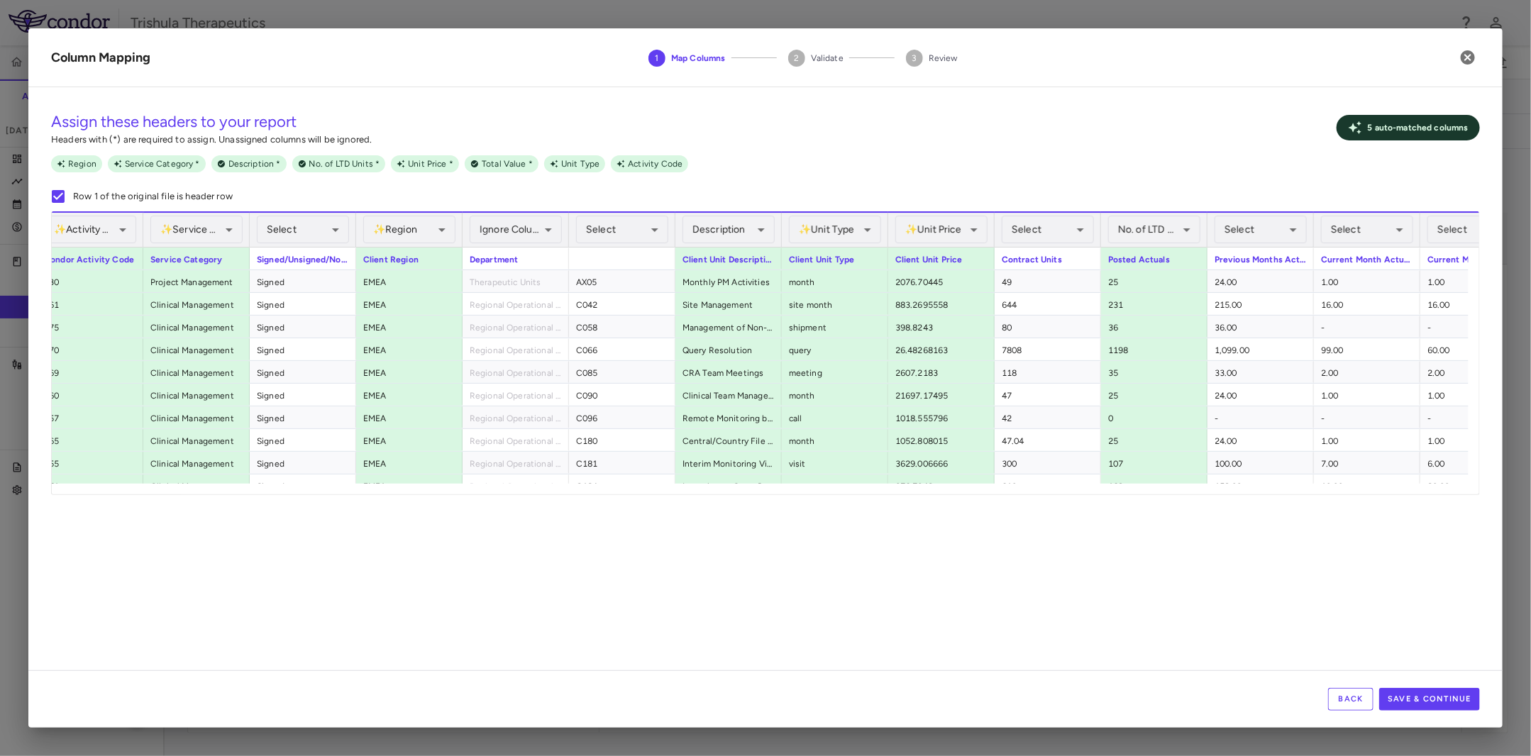
scroll to position [0, 0]
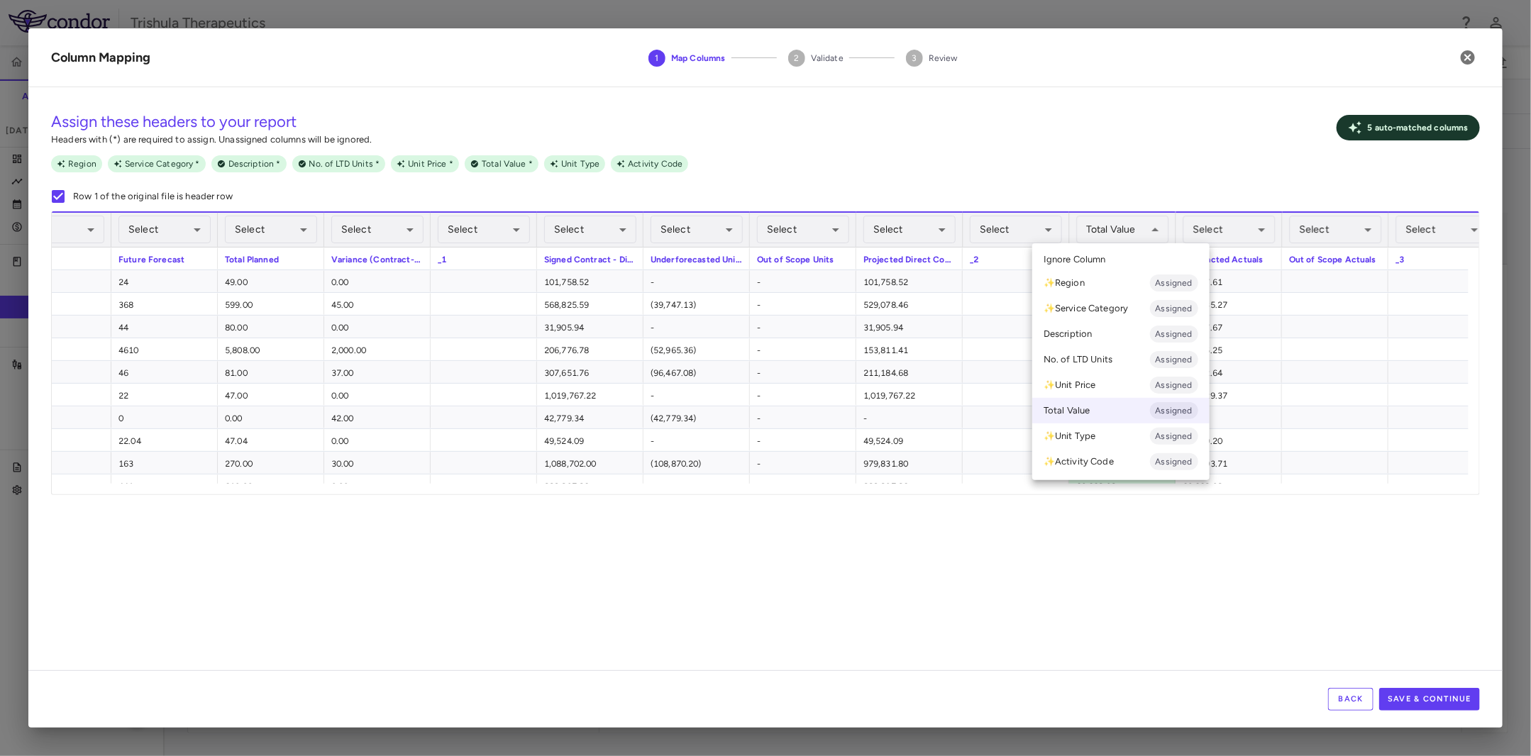
click at [1374, 604] on div at bounding box center [765, 378] width 1531 height 756
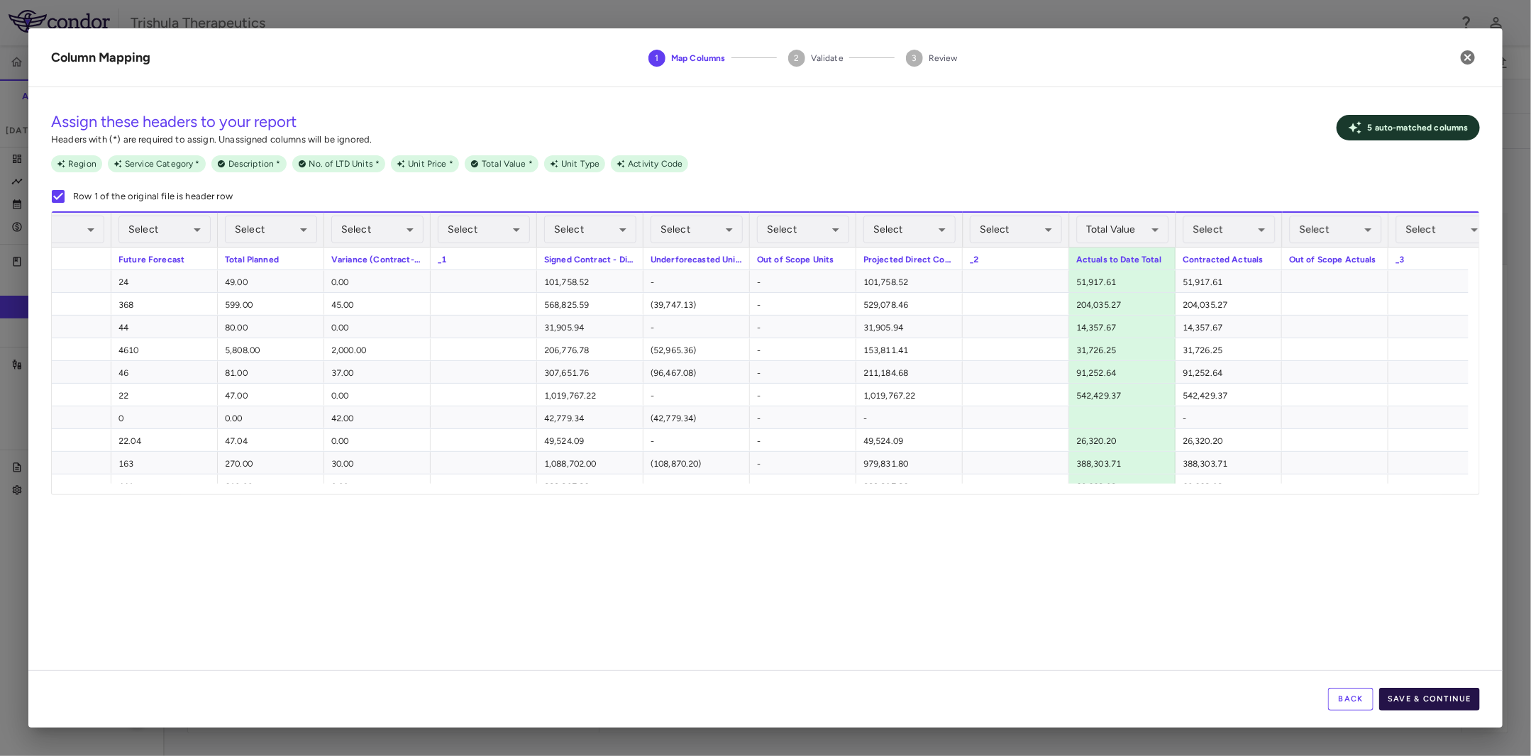
click at [1413, 696] on button "Save & Continue" at bounding box center [1429, 699] width 101 height 23
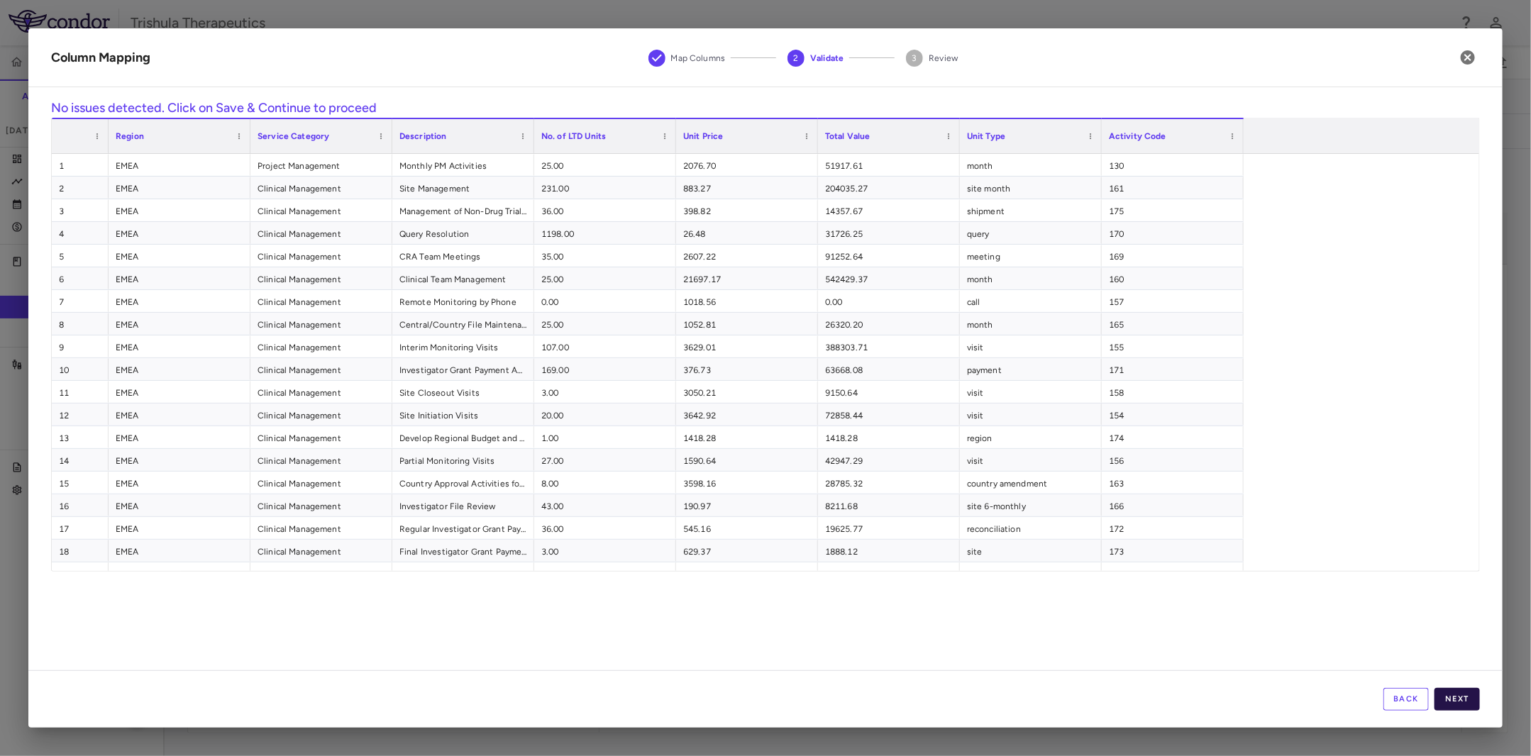
click at [1463, 697] on button "Next" at bounding box center [1456, 699] width 45 height 23
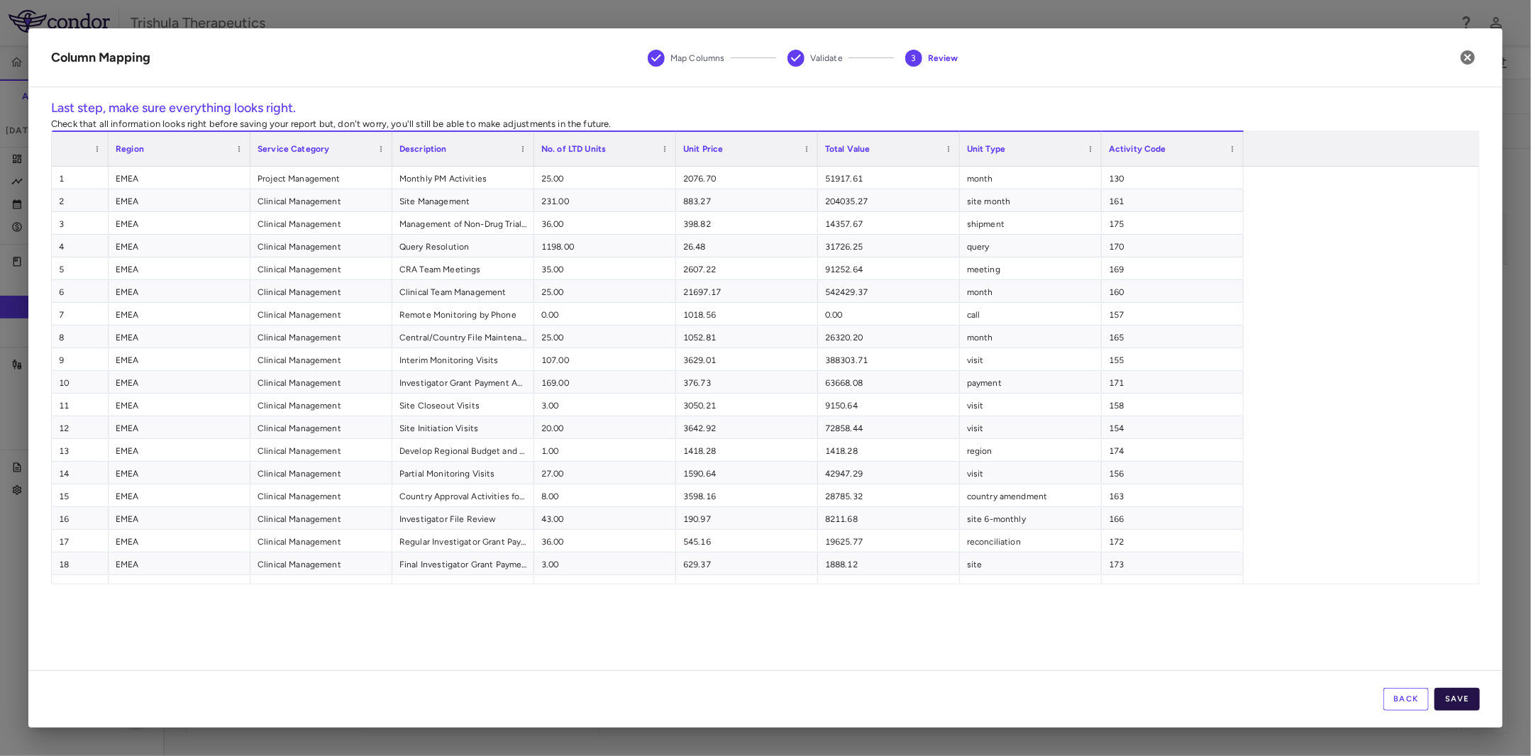
click at [1463, 698] on button "Save" at bounding box center [1456, 699] width 45 height 23
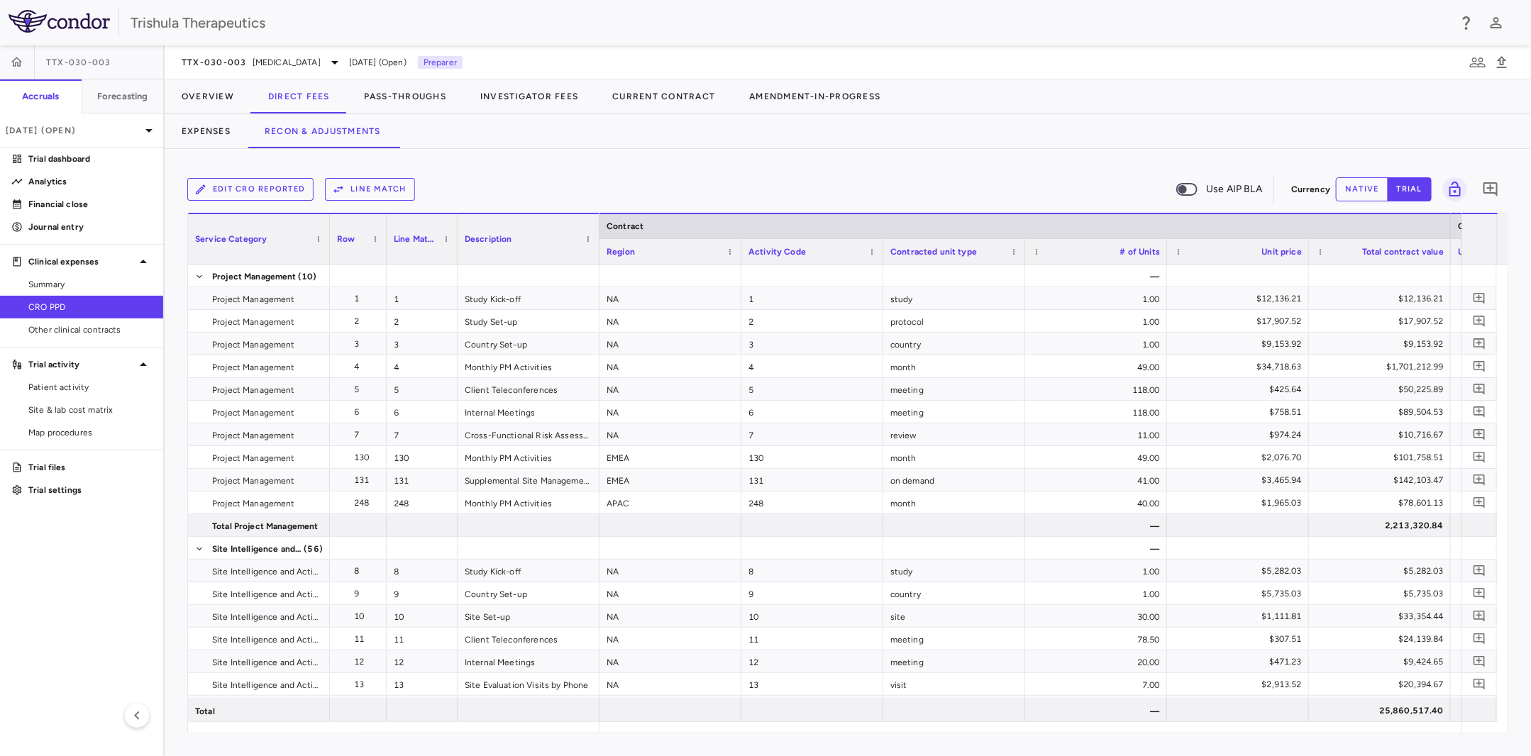
click at [375, 199] on button "Line Match" at bounding box center [370, 189] width 90 height 23
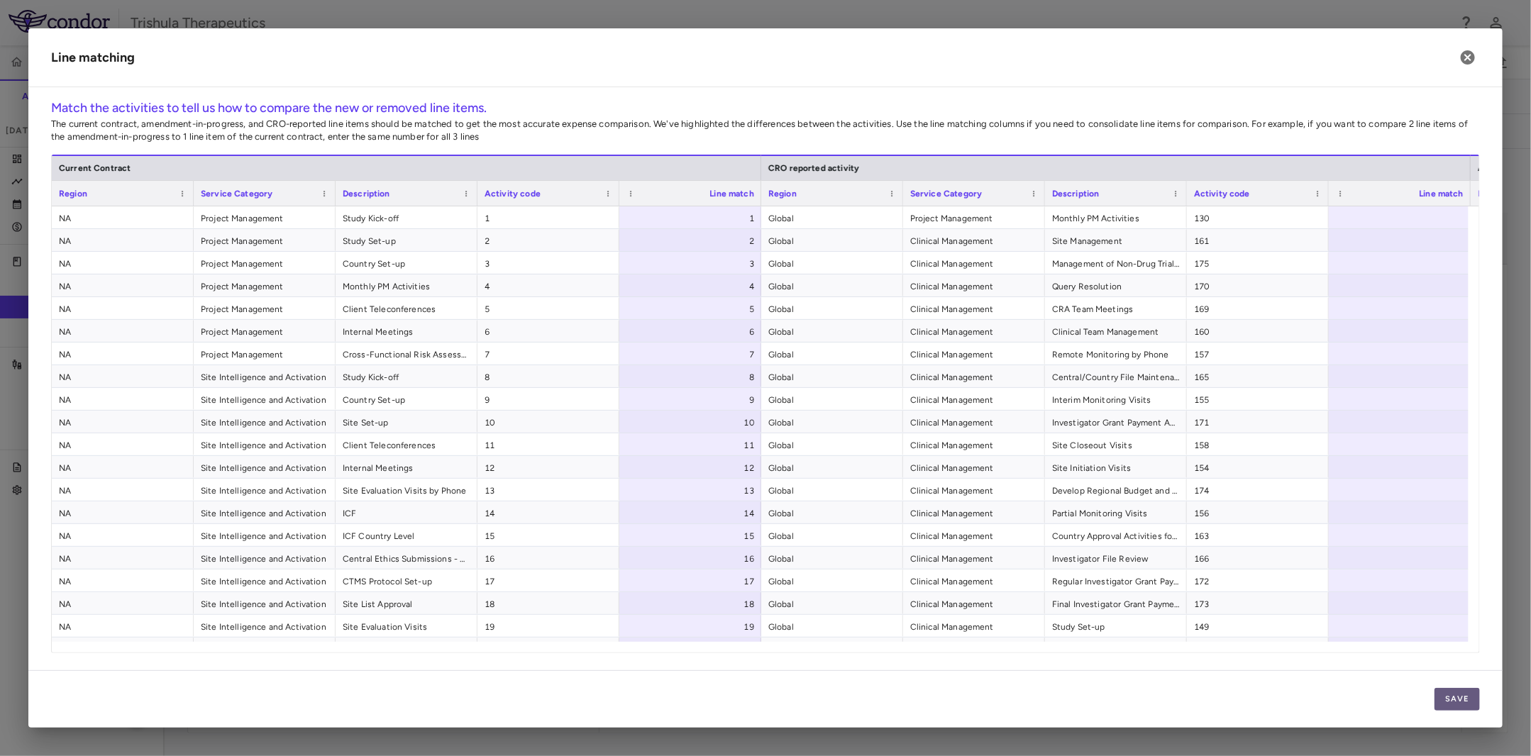
click at [1456, 695] on button "Save" at bounding box center [1456, 699] width 45 height 23
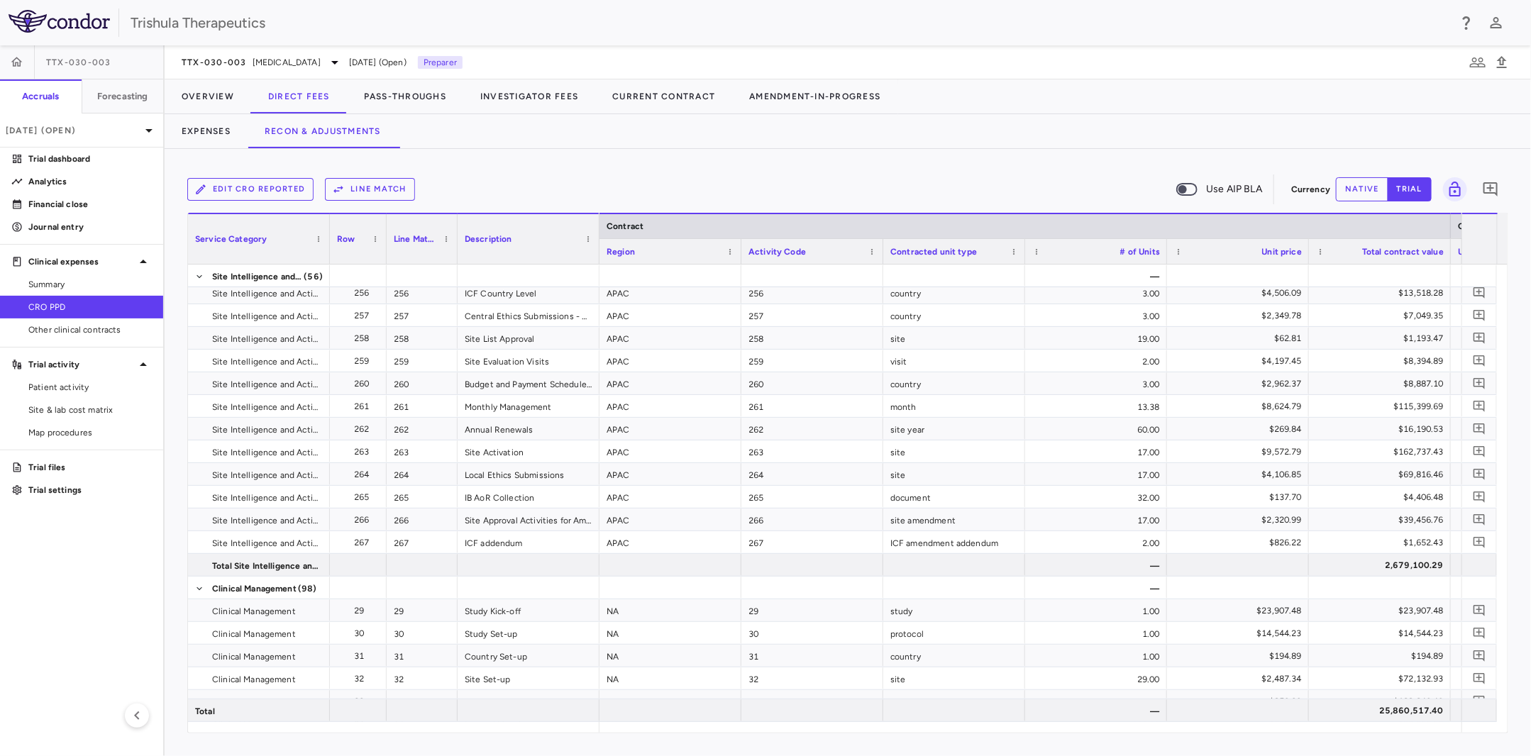
click at [382, 187] on button "Line Match" at bounding box center [370, 189] width 90 height 23
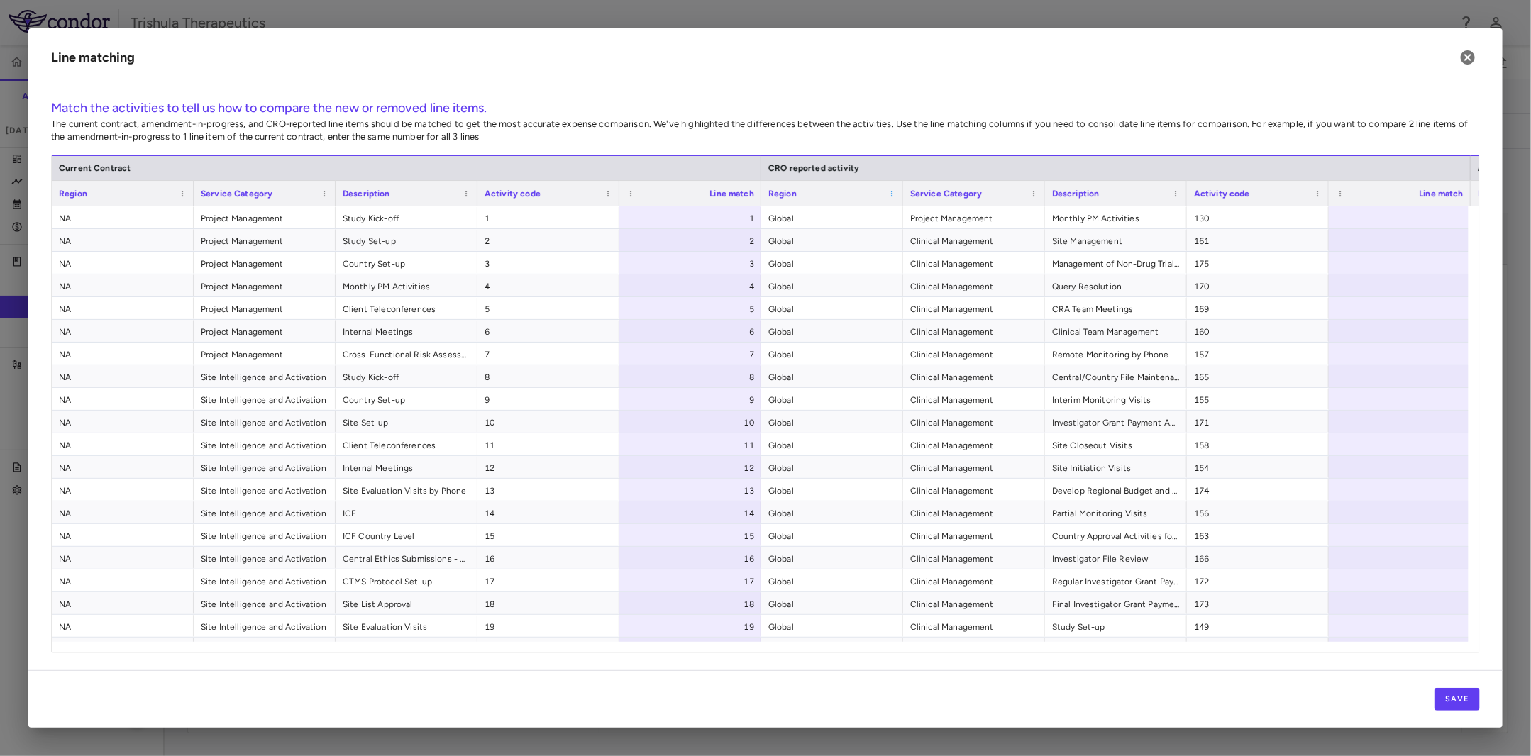
click at [892, 190] on span at bounding box center [891, 193] width 9 height 9
click at [939, 79] on h2 "Line matching" at bounding box center [765, 57] width 1474 height 59
click at [1463, 62] on icon "button" at bounding box center [1468, 57] width 14 height 14
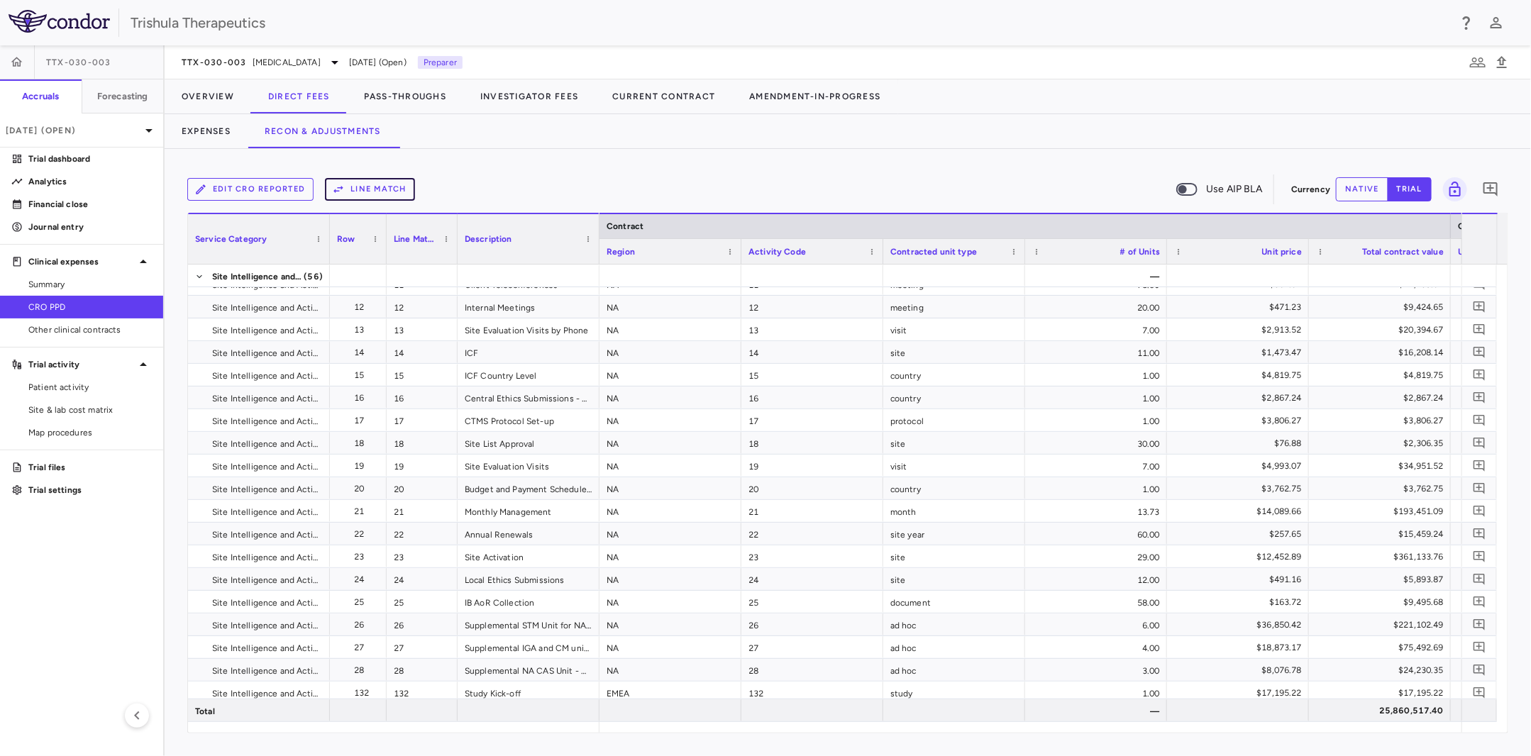
scroll to position [167, 0]
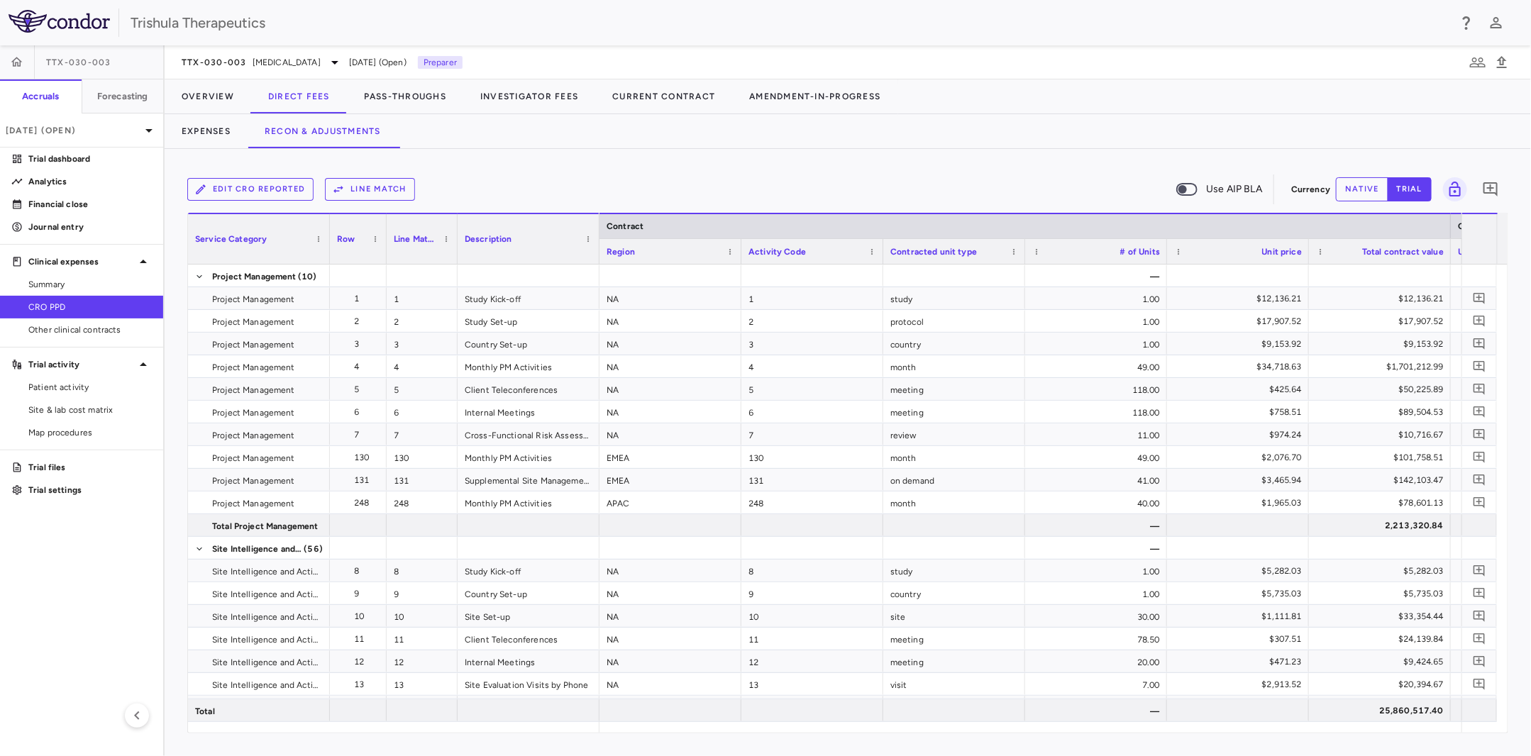
click at [374, 195] on button "Line Match" at bounding box center [370, 189] width 90 height 23
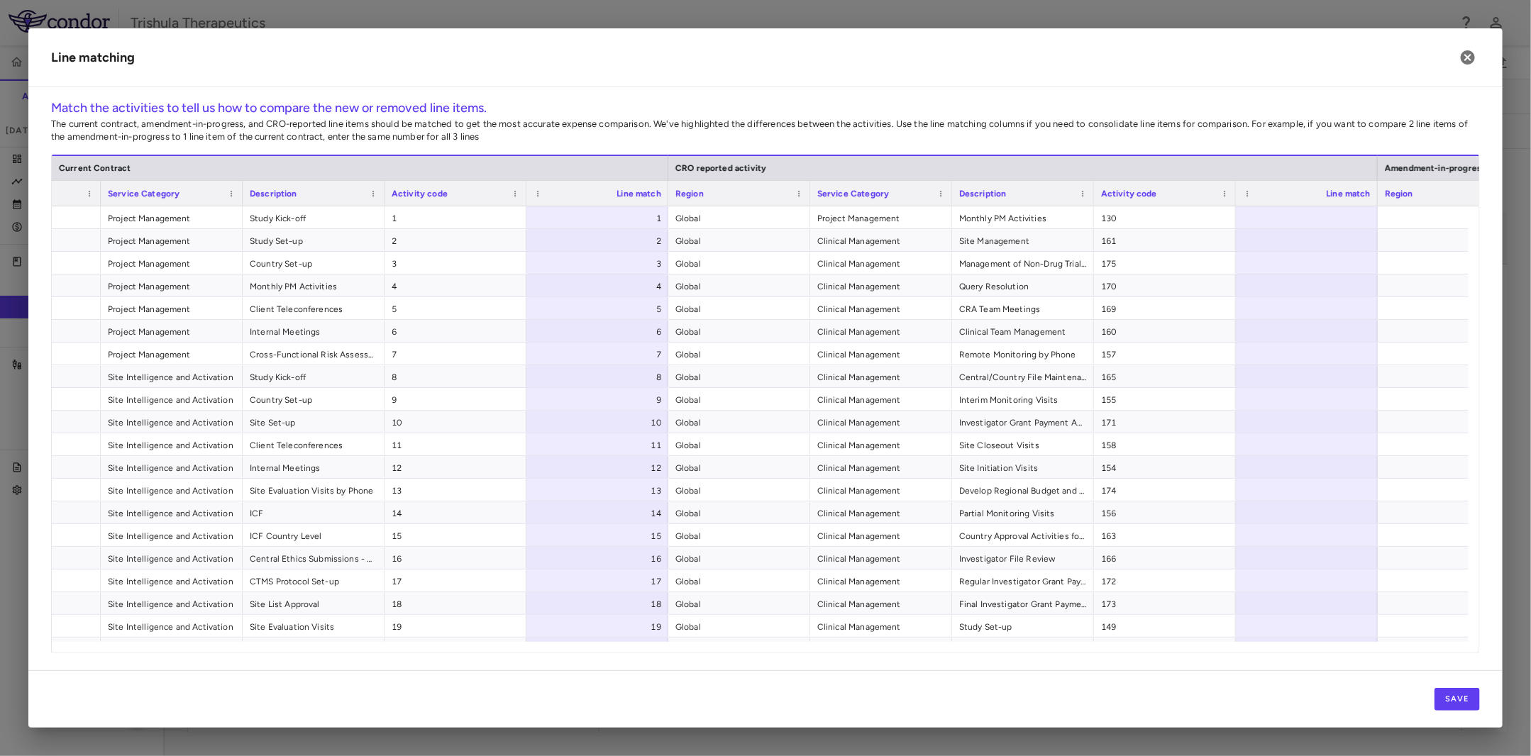
scroll to position [0, 123]
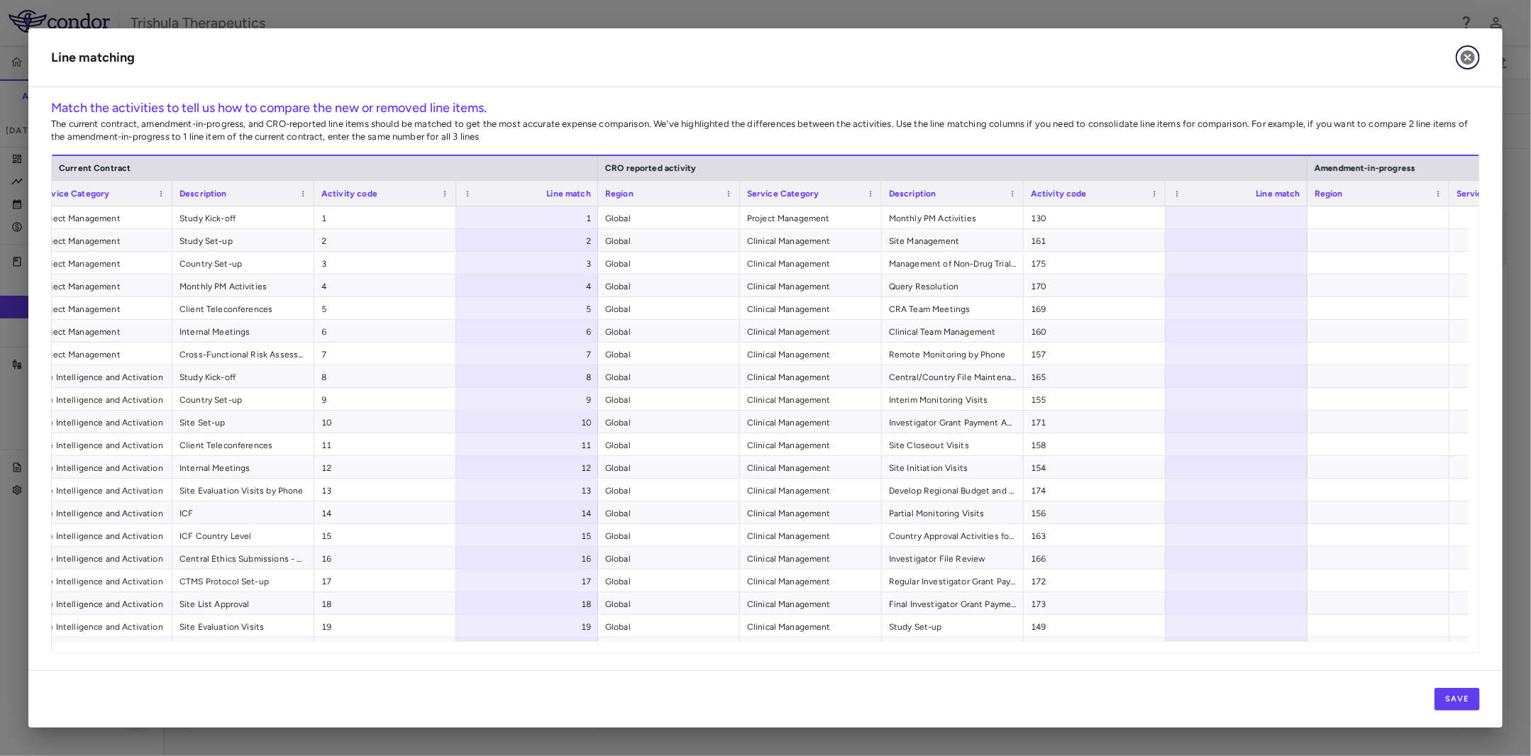
click at [1470, 57] on icon "button" at bounding box center [1468, 57] width 14 height 14
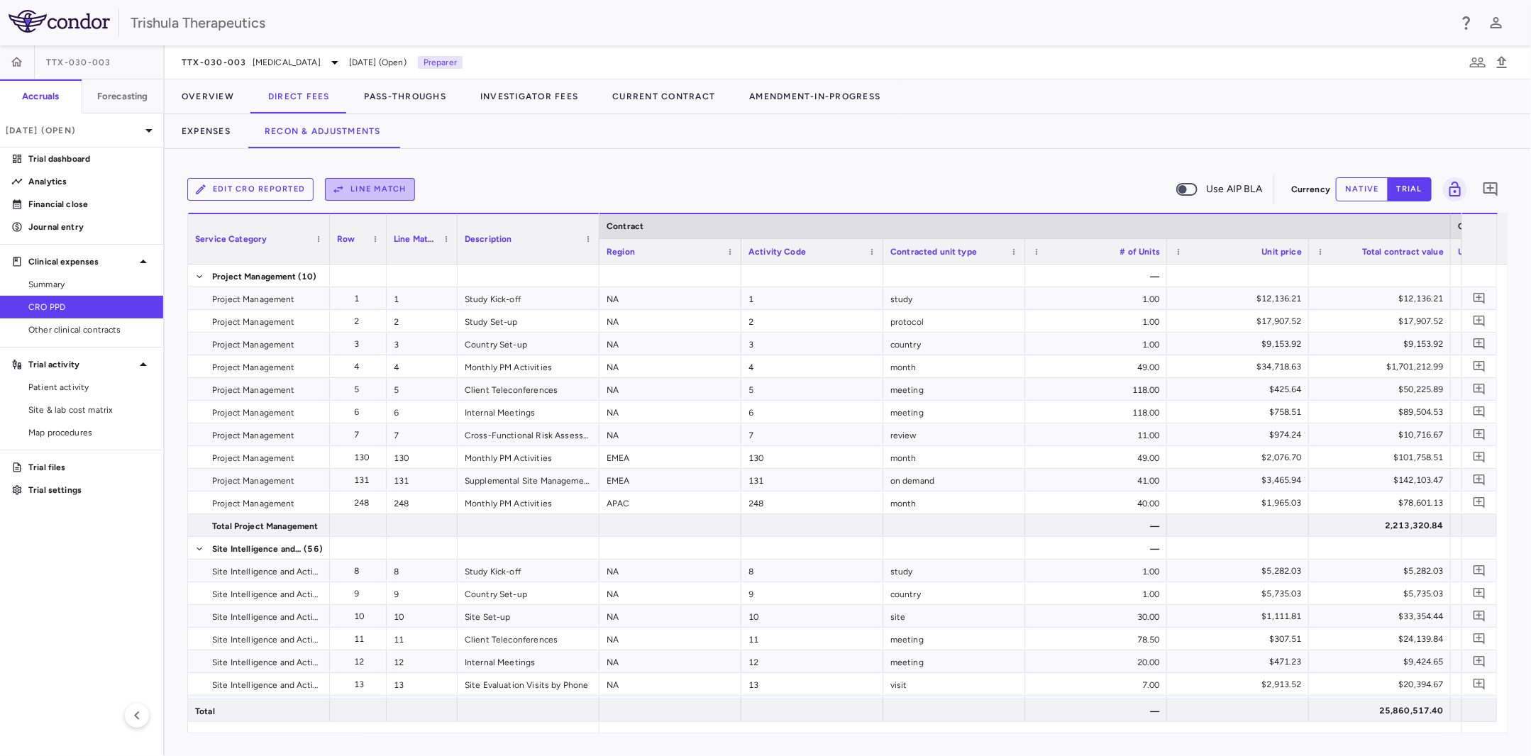
click at [390, 197] on button "Line Match" at bounding box center [370, 189] width 90 height 23
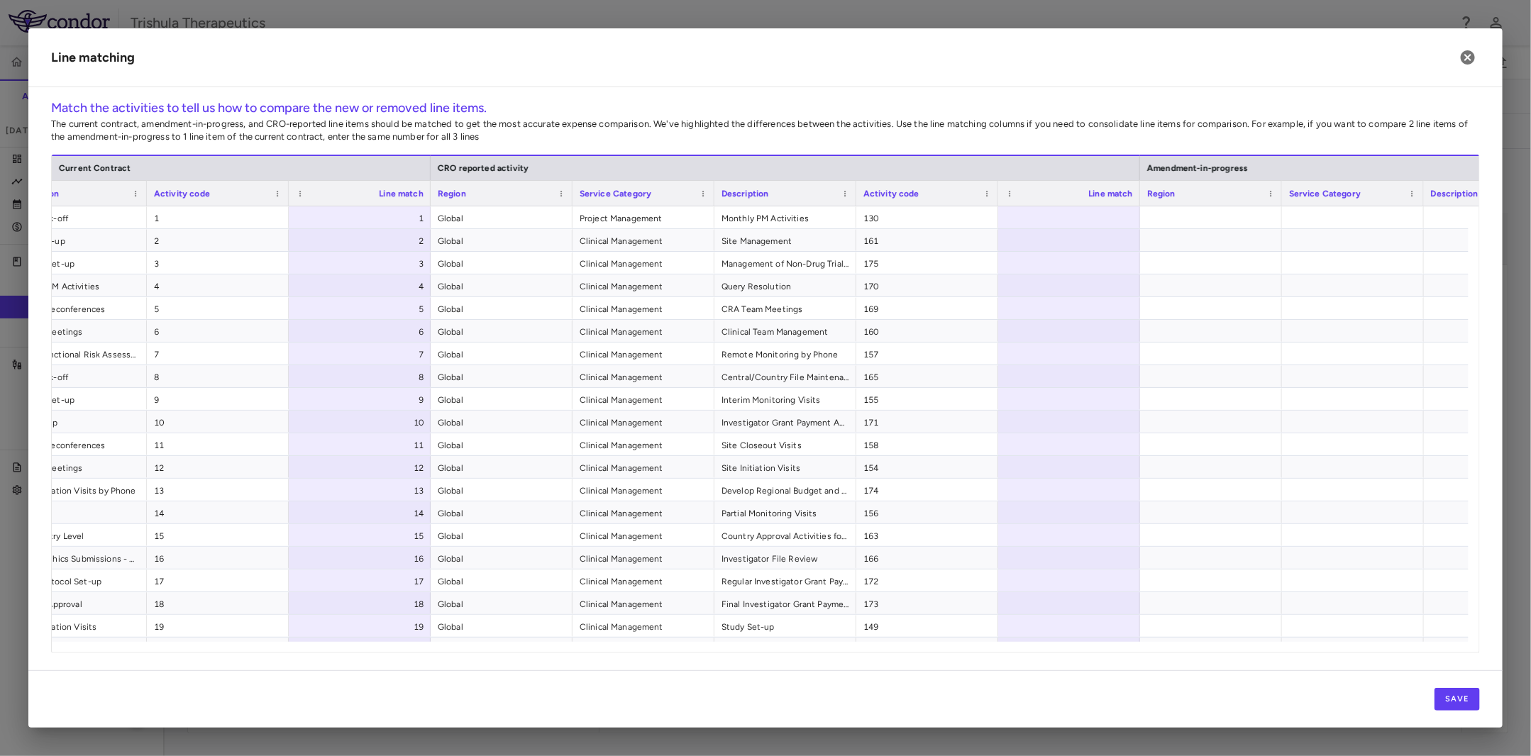
click at [1089, 201] on div "Line match" at bounding box center [1075, 193] width 115 height 18
click at [1080, 213] on div at bounding box center [1069, 217] width 142 height 22
click at [1062, 216] on input "number" at bounding box center [1079, 217] width 119 height 23
click at [1092, 213] on div at bounding box center [1069, 217] width 142 height 22
click at [1057, 226] on input "number" at bounding box center [1079, 217] width 119 height 23
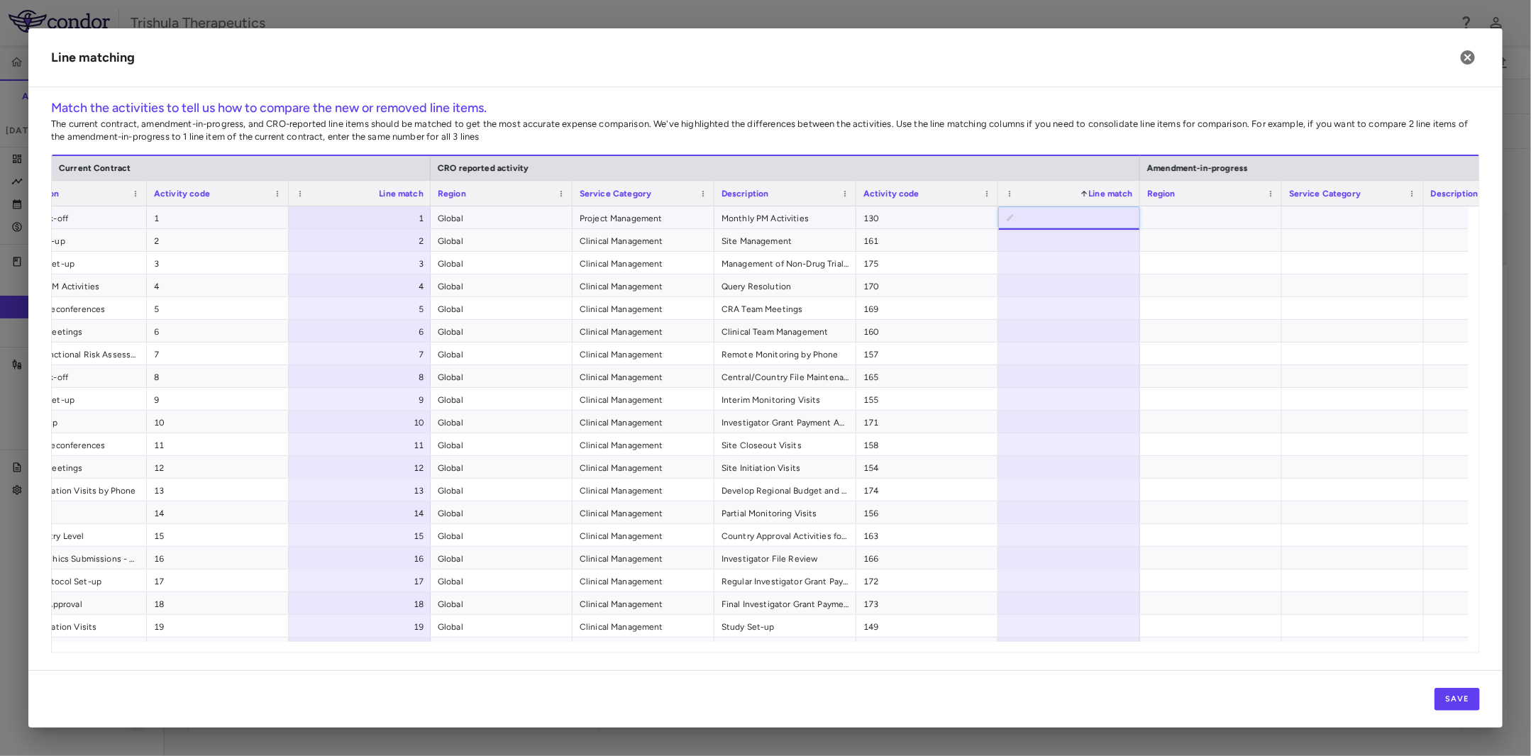
scroll to position [0, 5058]
click at [1020, 218] on input "number" at bounding box center [1079, 217] width 119 height 23
drag, startPoint x: 1019, startPoint y: 218, endPoint x: 1141, endPoint y: 219, distance: 121.3
click at [1141, 219] on div "Project Management Study Kick-off 1 1 Global Project Management Monthly PM Acti…" at bounding box center [785, 217] width 2128 height 23
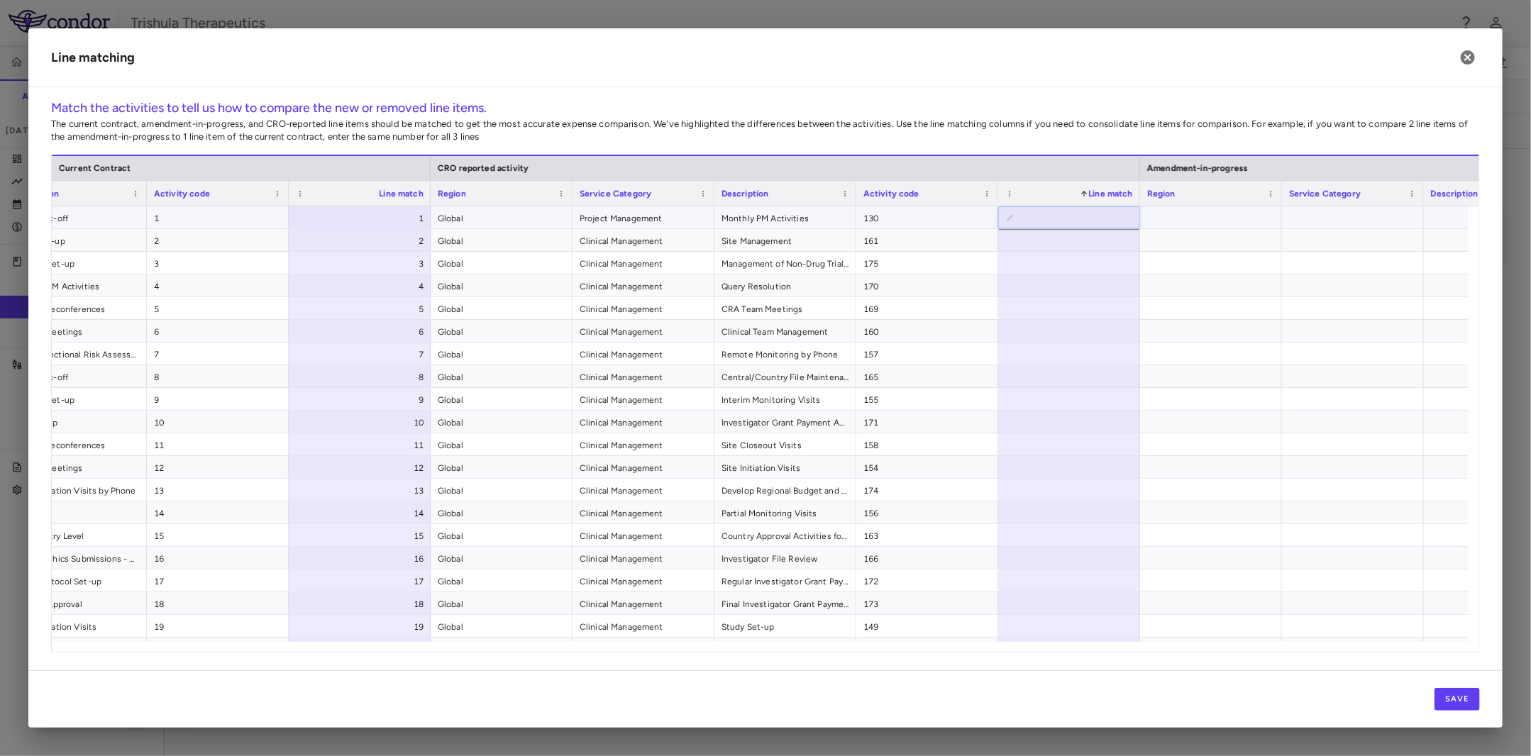
click at [1036, 215] on input "number" at bounding box center [1079, 217] width 119 height 23
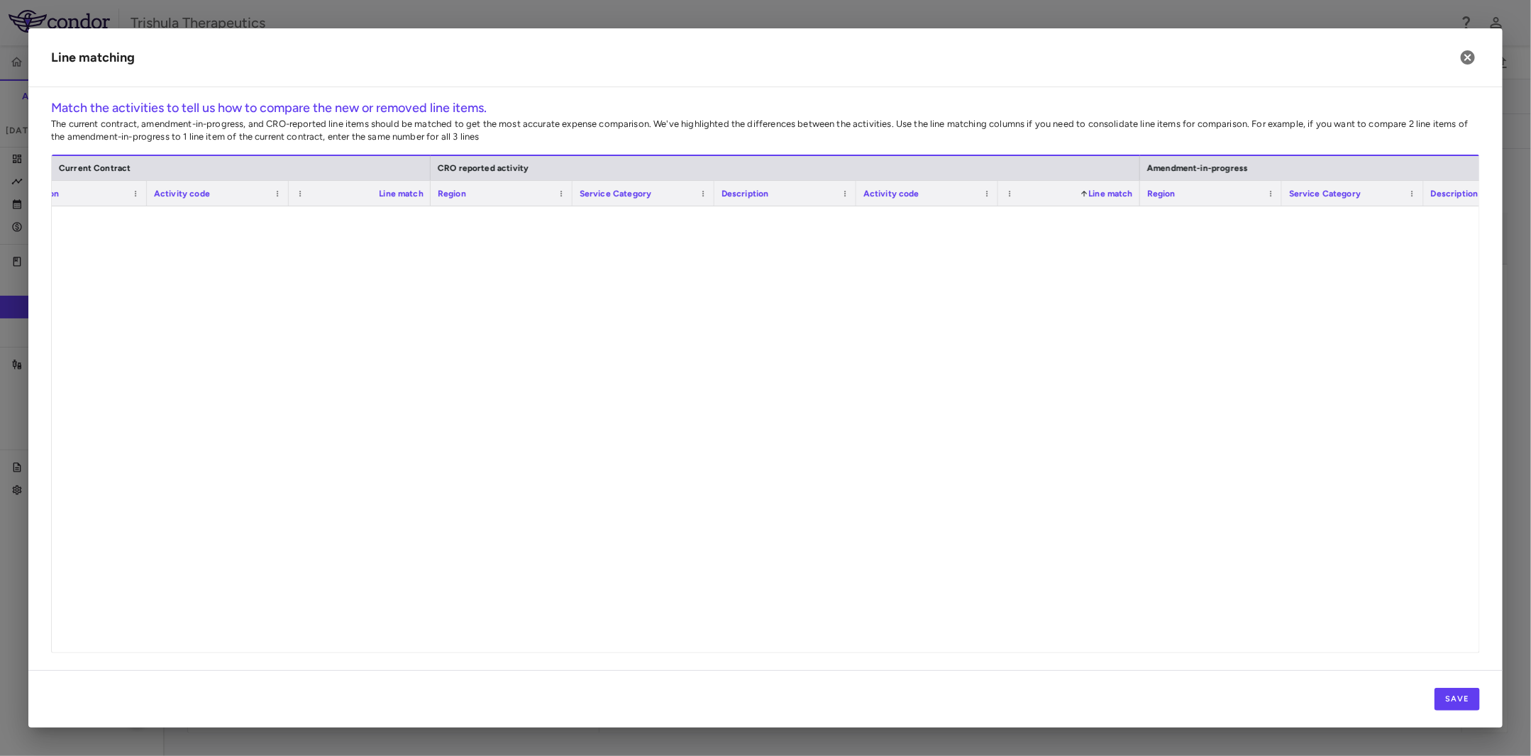
scroll to position [7576, 0]
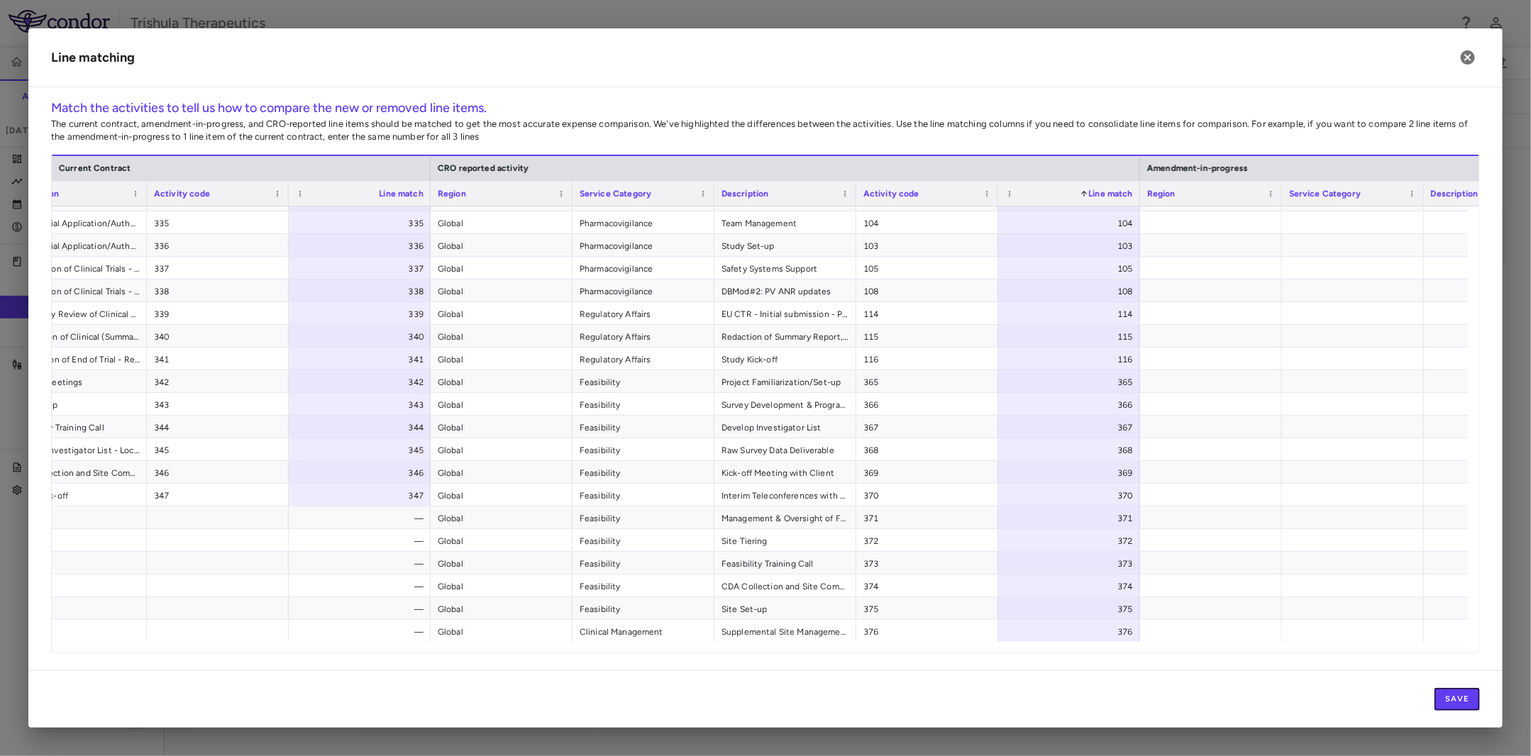
click at [1458, 701] on button "Save" at bounding box center [1456, 699] width 45 height 23
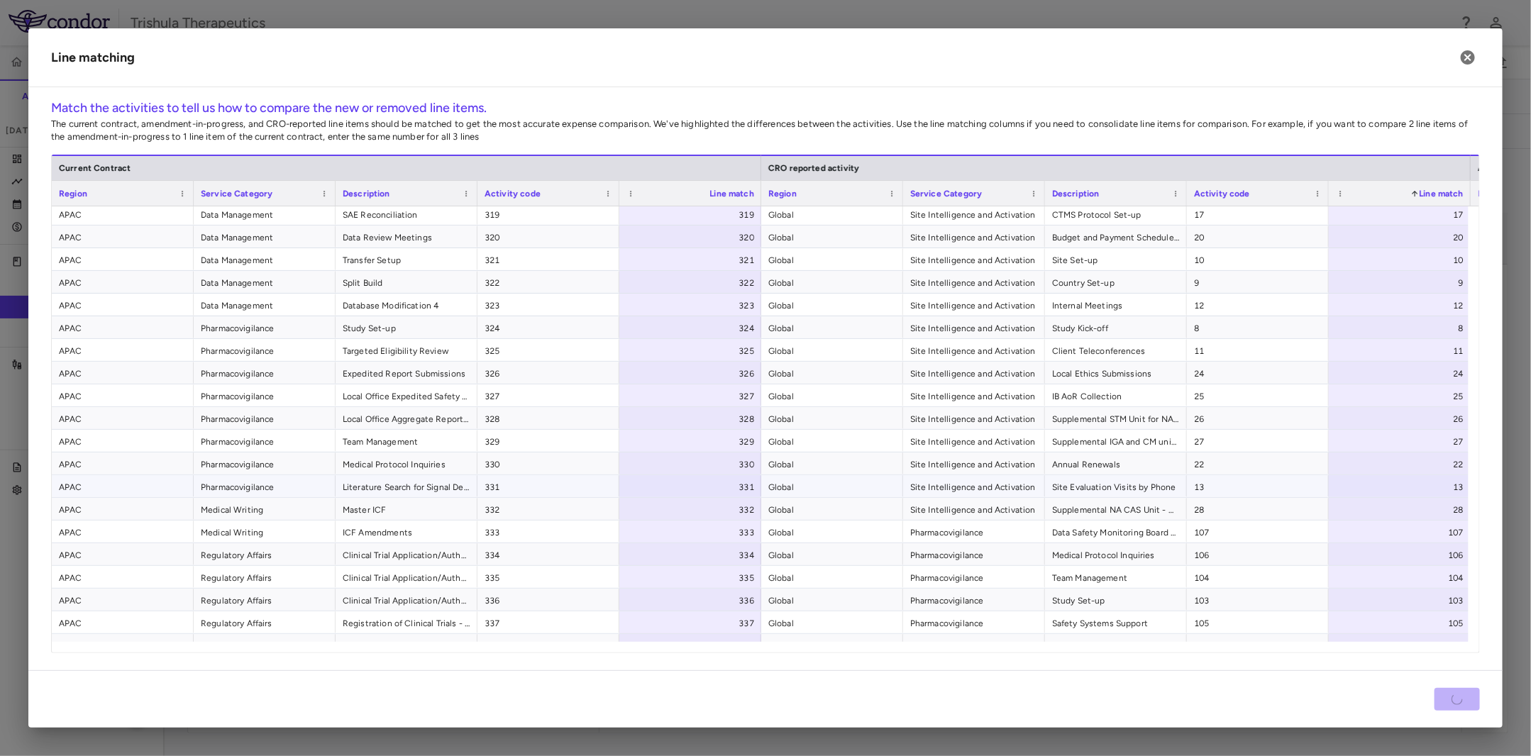
scroll to position [6938, 0]
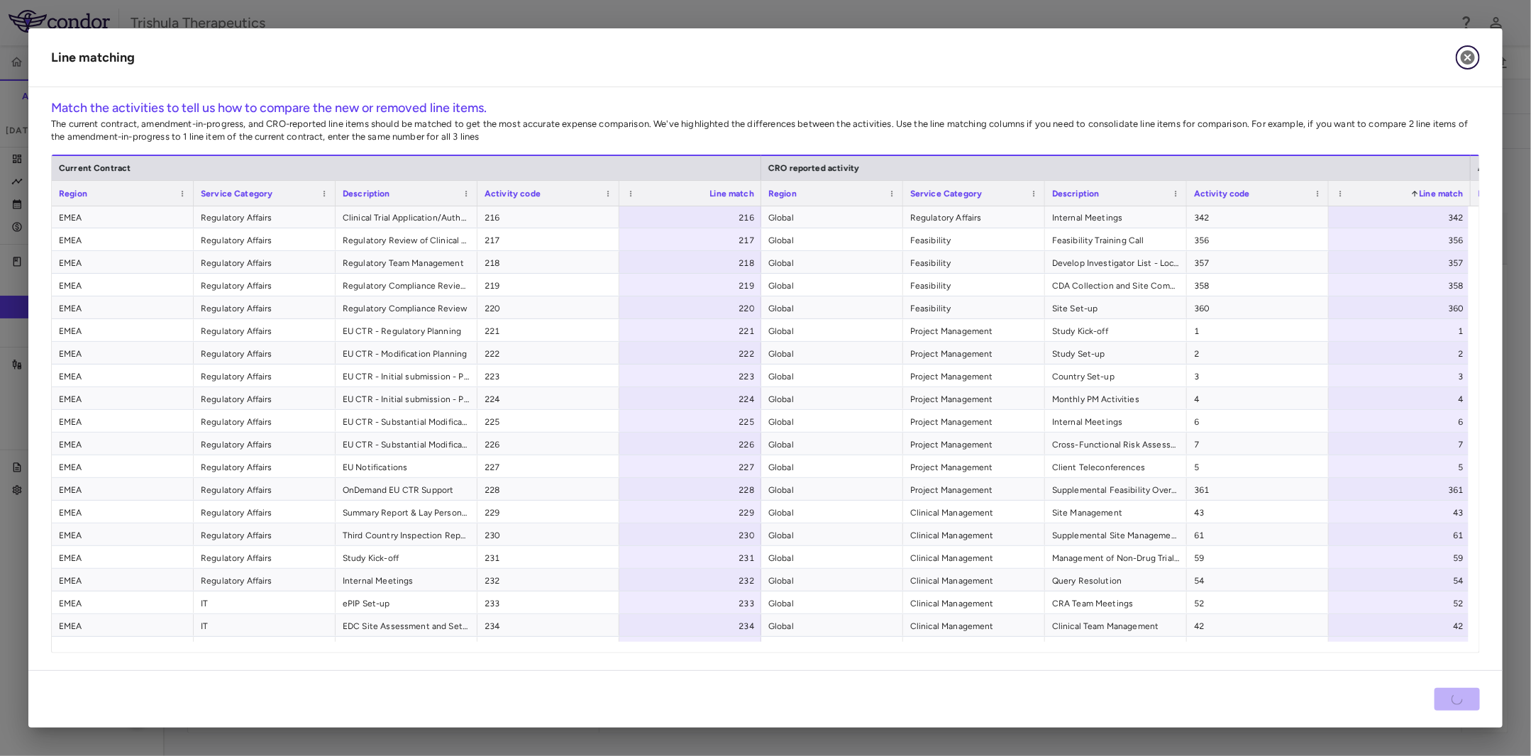
click at [1468, 52] on icon "button" at bounding box center [1468, 57] width 14 height 14
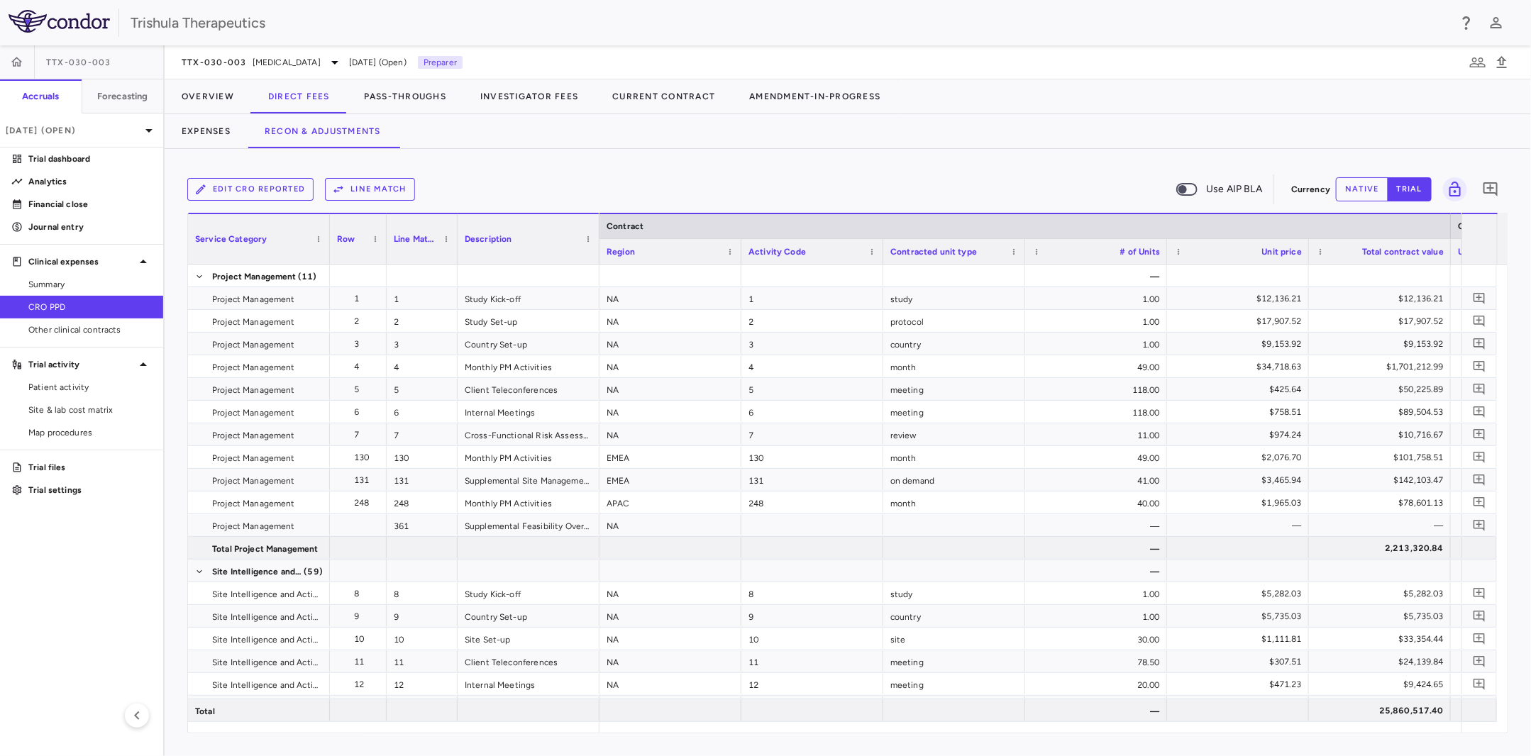
click at [70, 308] on span "CRO PPD" at bounding box center [89, 307] width 123 height 13
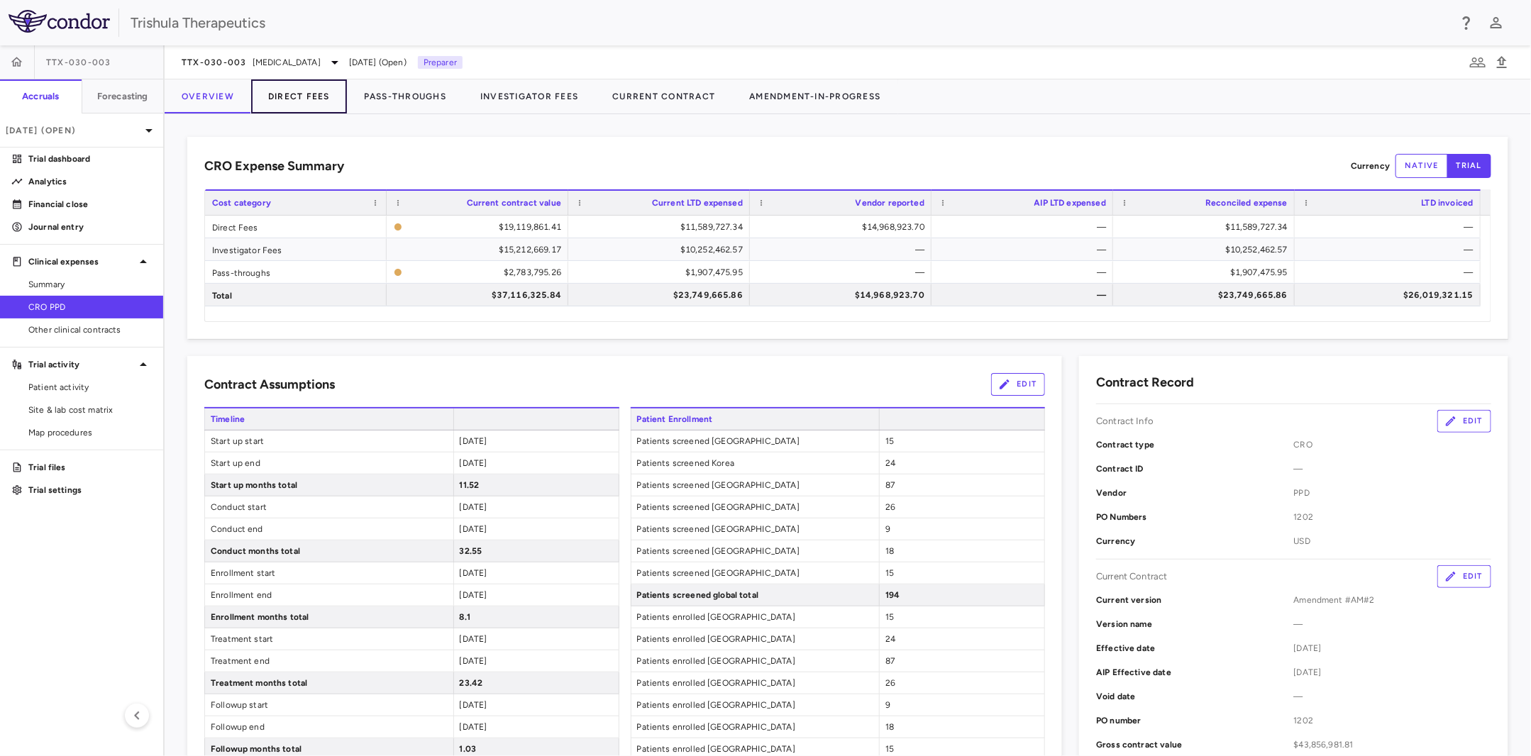
click at [317, 102] on button "Direct Fees" at bounding box center [299, 96] width 96 height 34
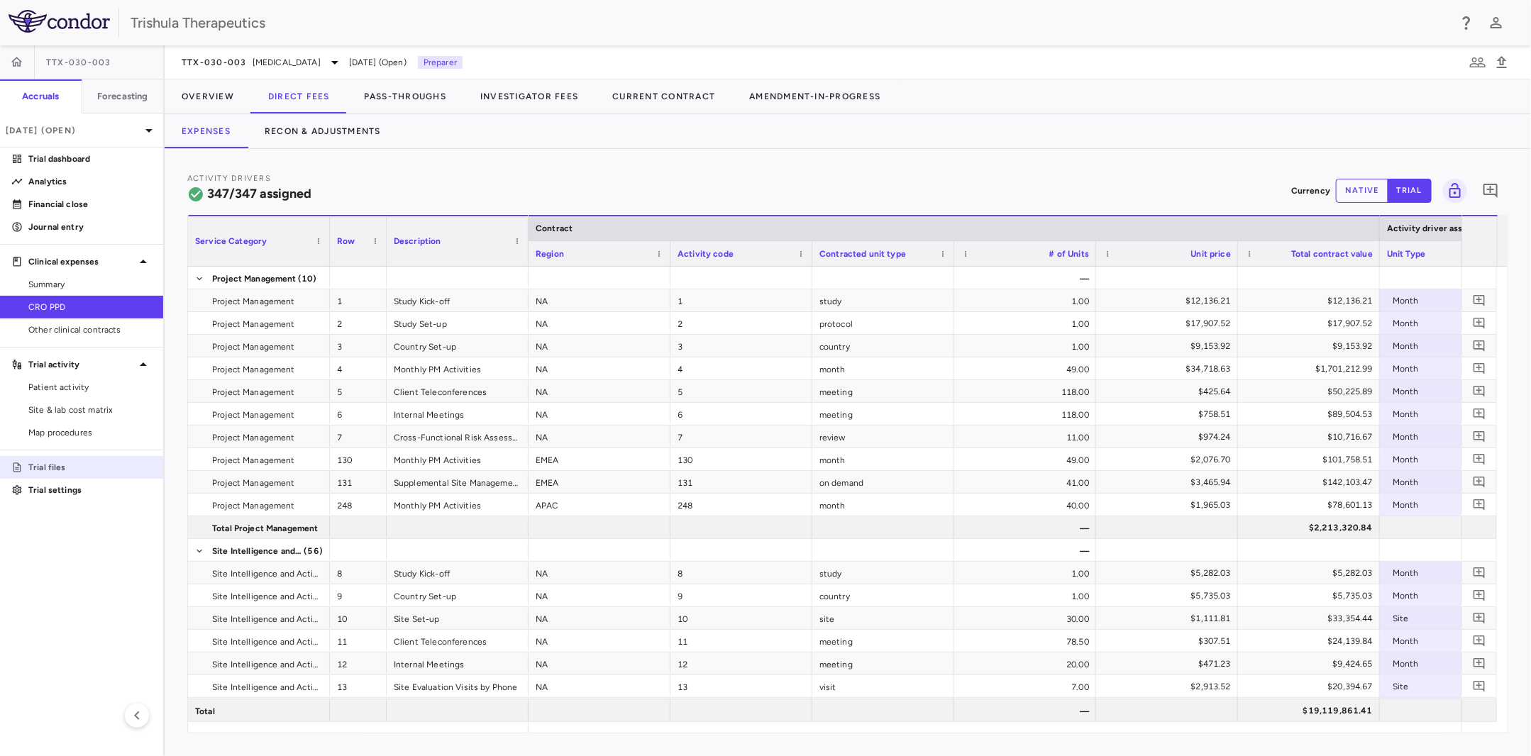
click at [61, 472] on p "Trial files" at bounding box center [89, 467] width 123 height 13
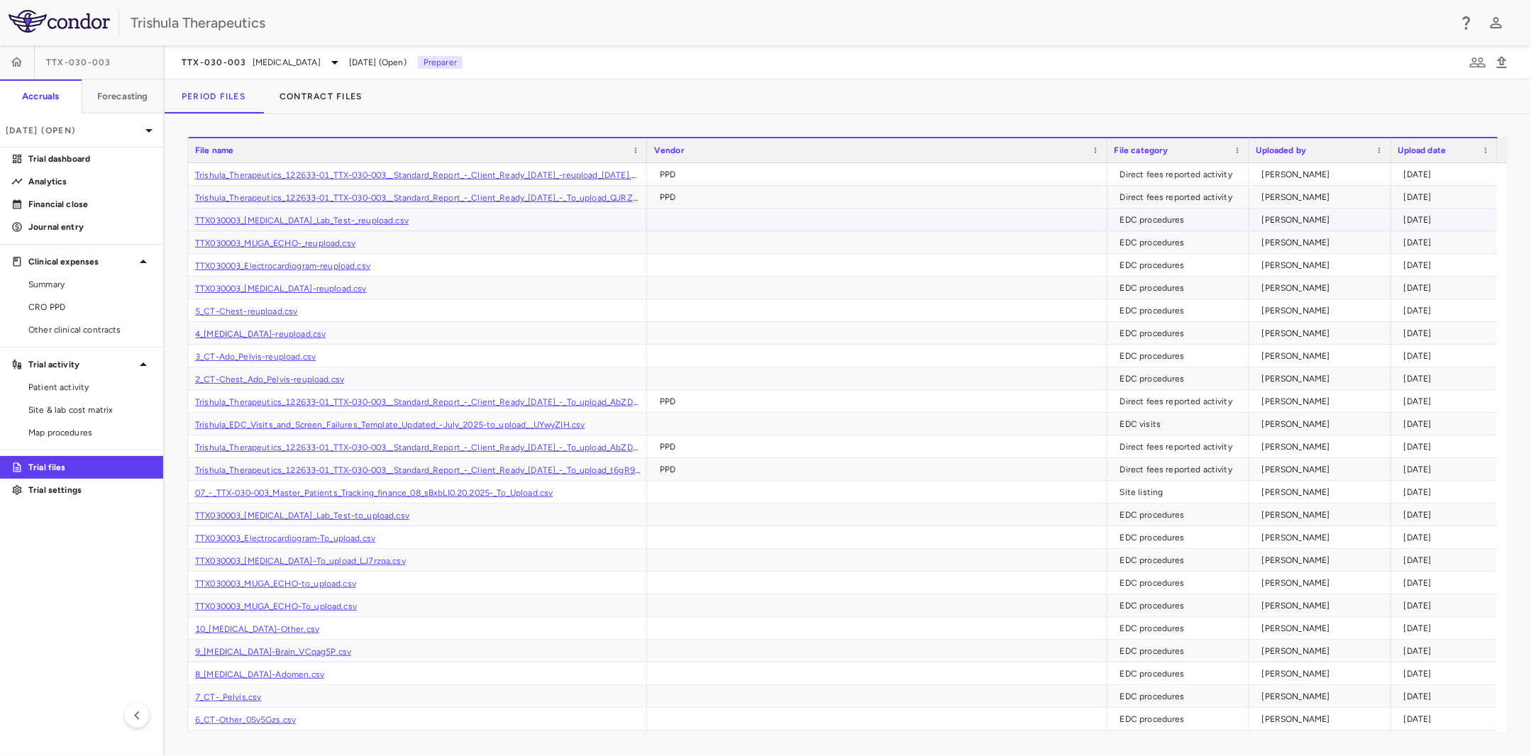
click at [343, 221] on link "TTX030003_[MEDICAL_DATA]_Lab_Test-_reupload.csv" at bounding box center [302, 221] width 214 height 10
click at [296, 242] on link "TTX030003_MUGA_ECHO-_reupload.csv" at bounding box center [275, 243] width 160 height 10
click at [66, 161] on p "Trial dashboard" at bounding box center [89, 159] width 123 height 13
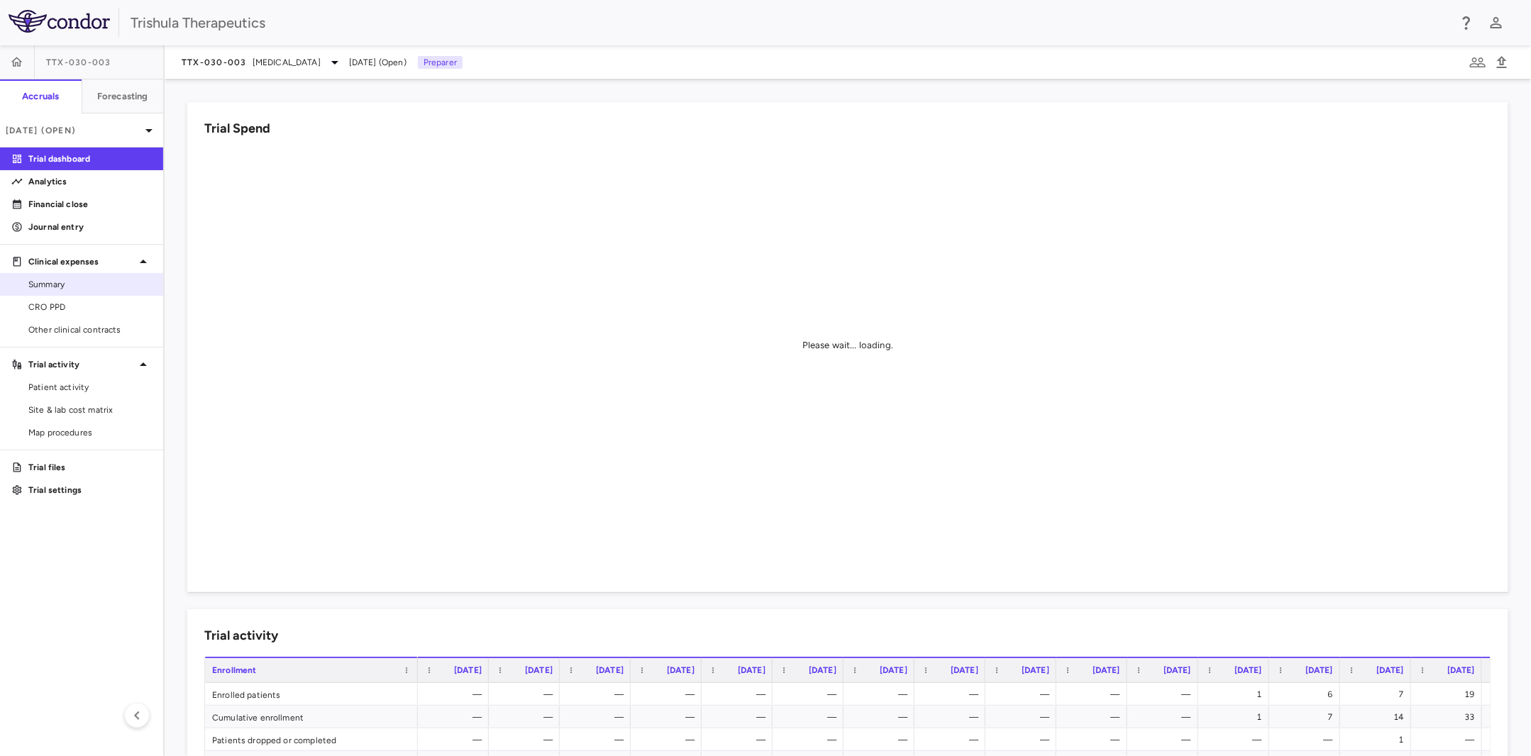
click at [66, 280] on span "Summary" at bounding box center [89, 284] width 123 height 13
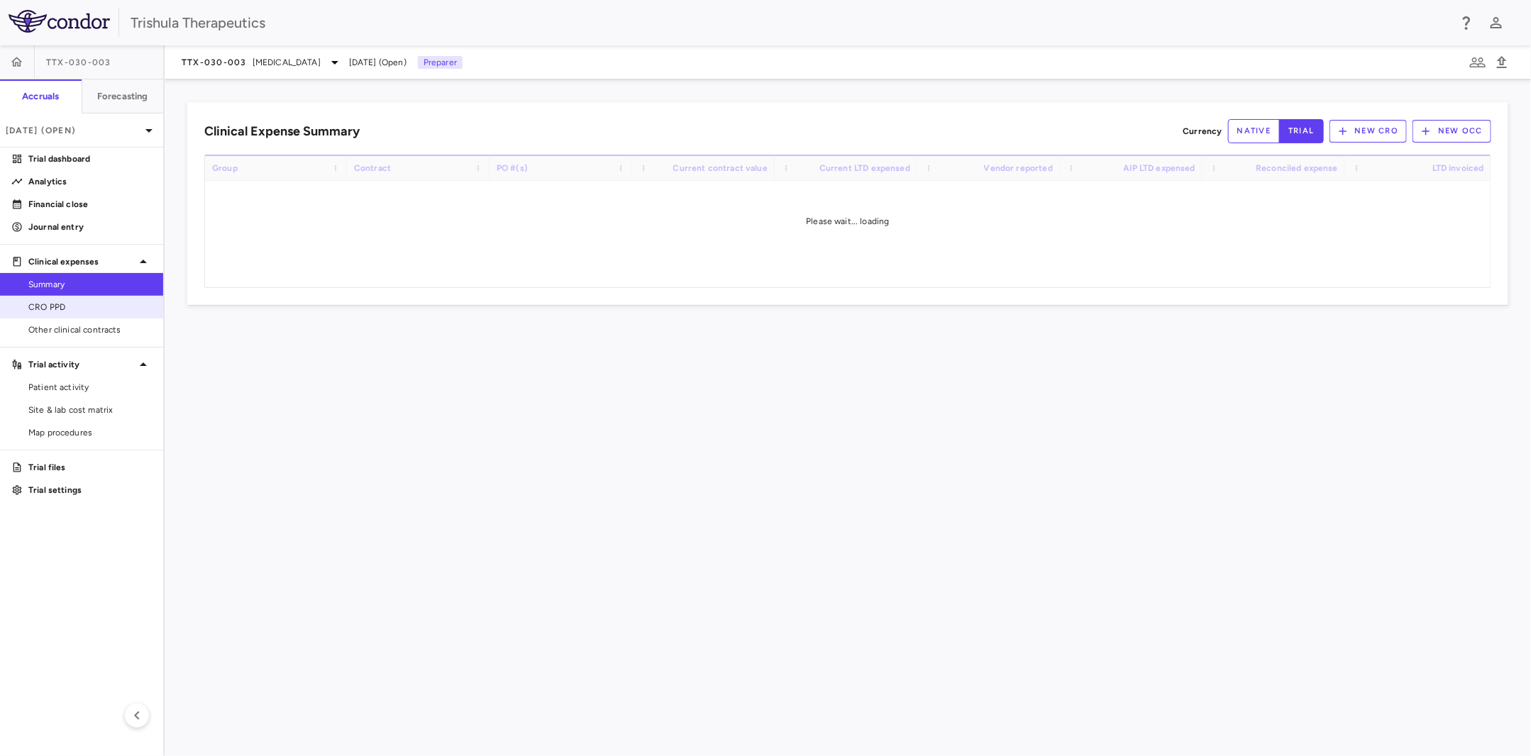
click at [45, 309] on span "CRO PPD" at bounding box center [89, 307] width 123 height 13
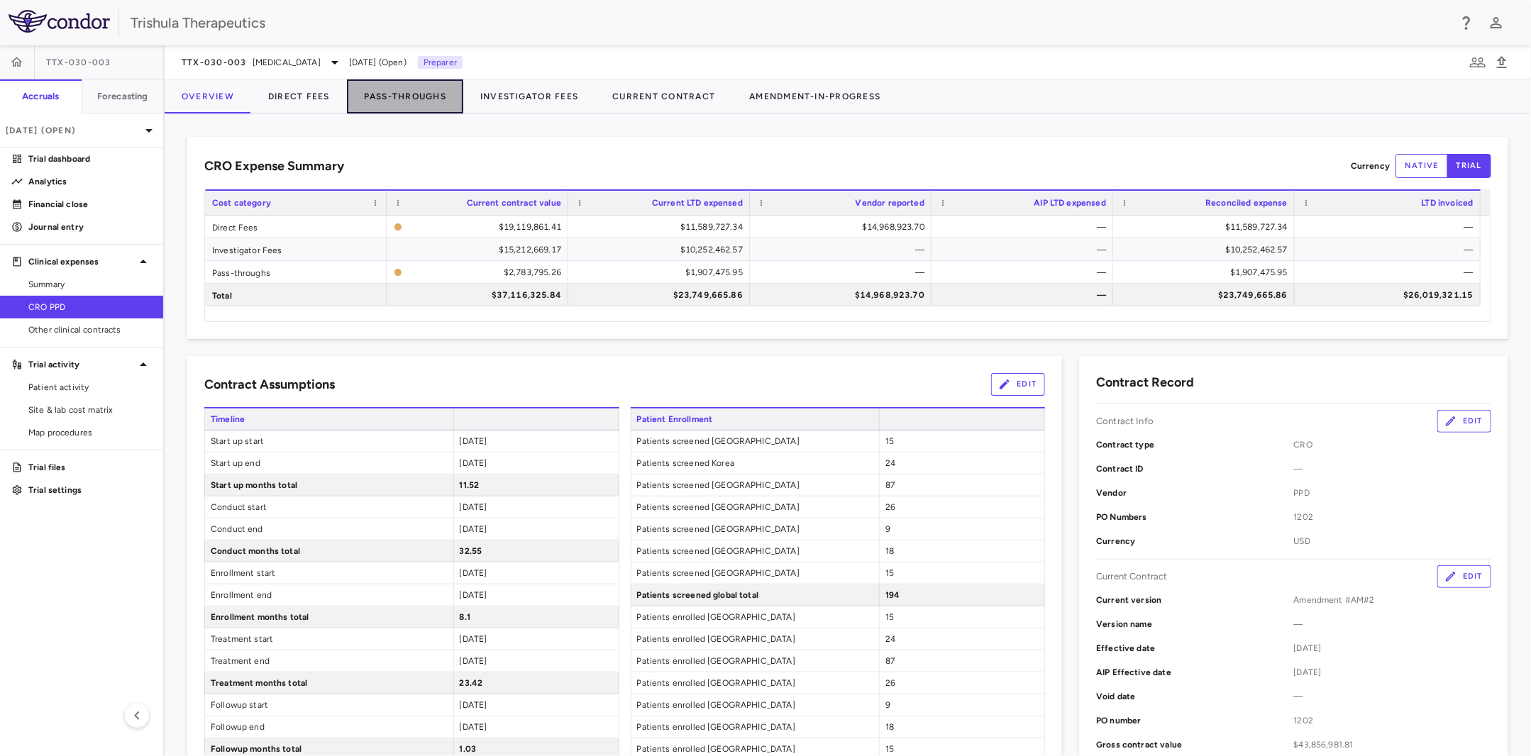
click at [416, 96] on button "Pass-Throughs" at bounding box center [405, 96] width 116 height 34
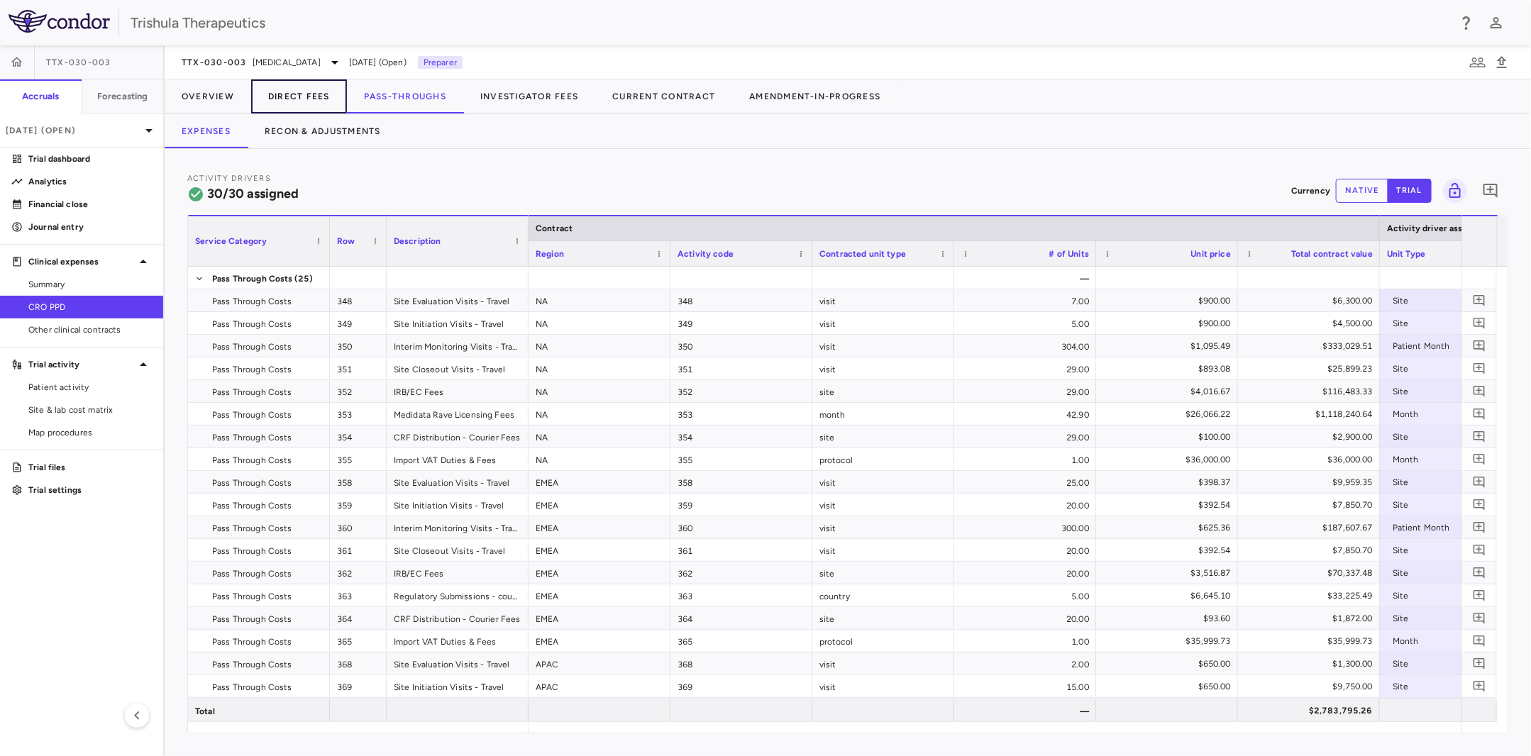
click at [277, 90] on button "Direct Fees" at bounding box center [299, 96] width 96 height 34
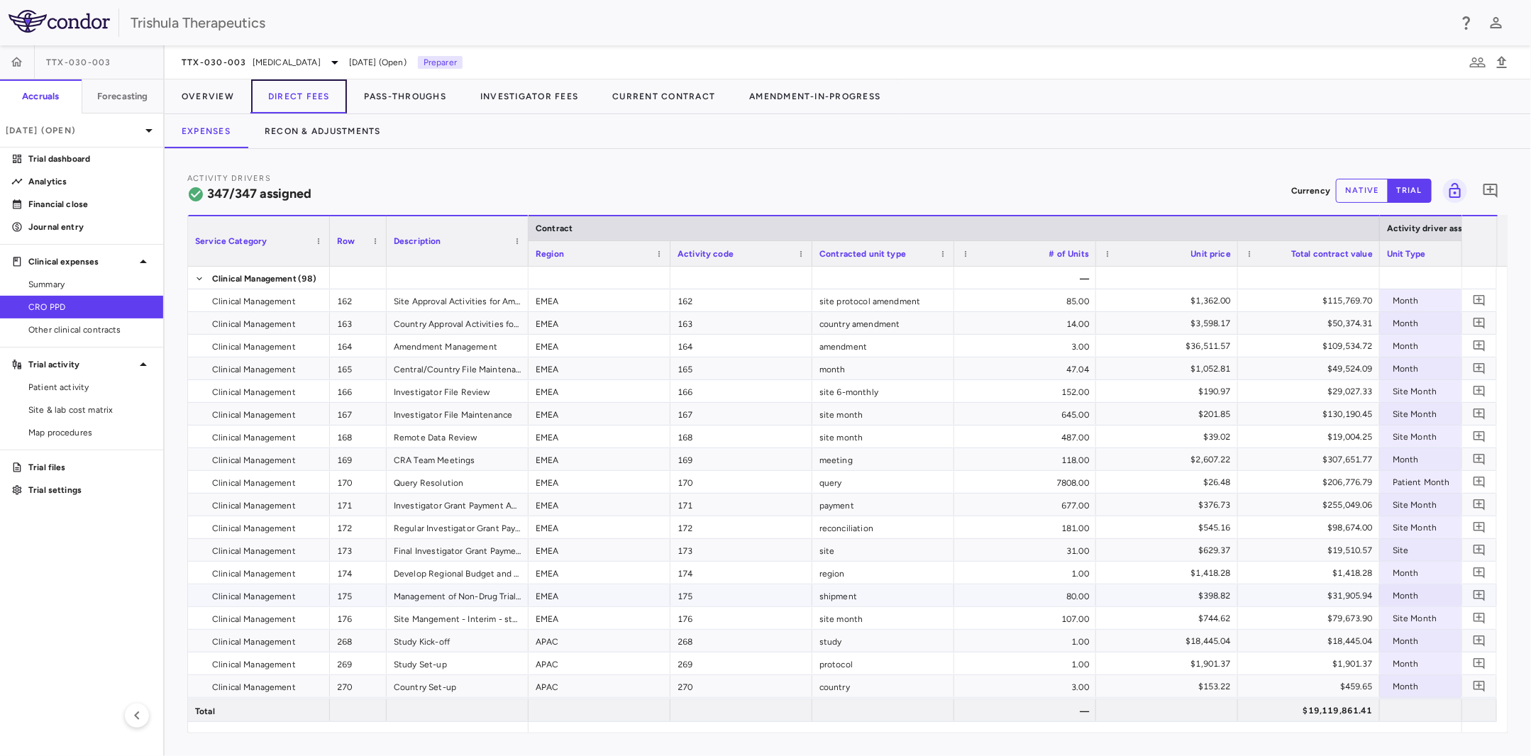
scroll to position [2766, 0]
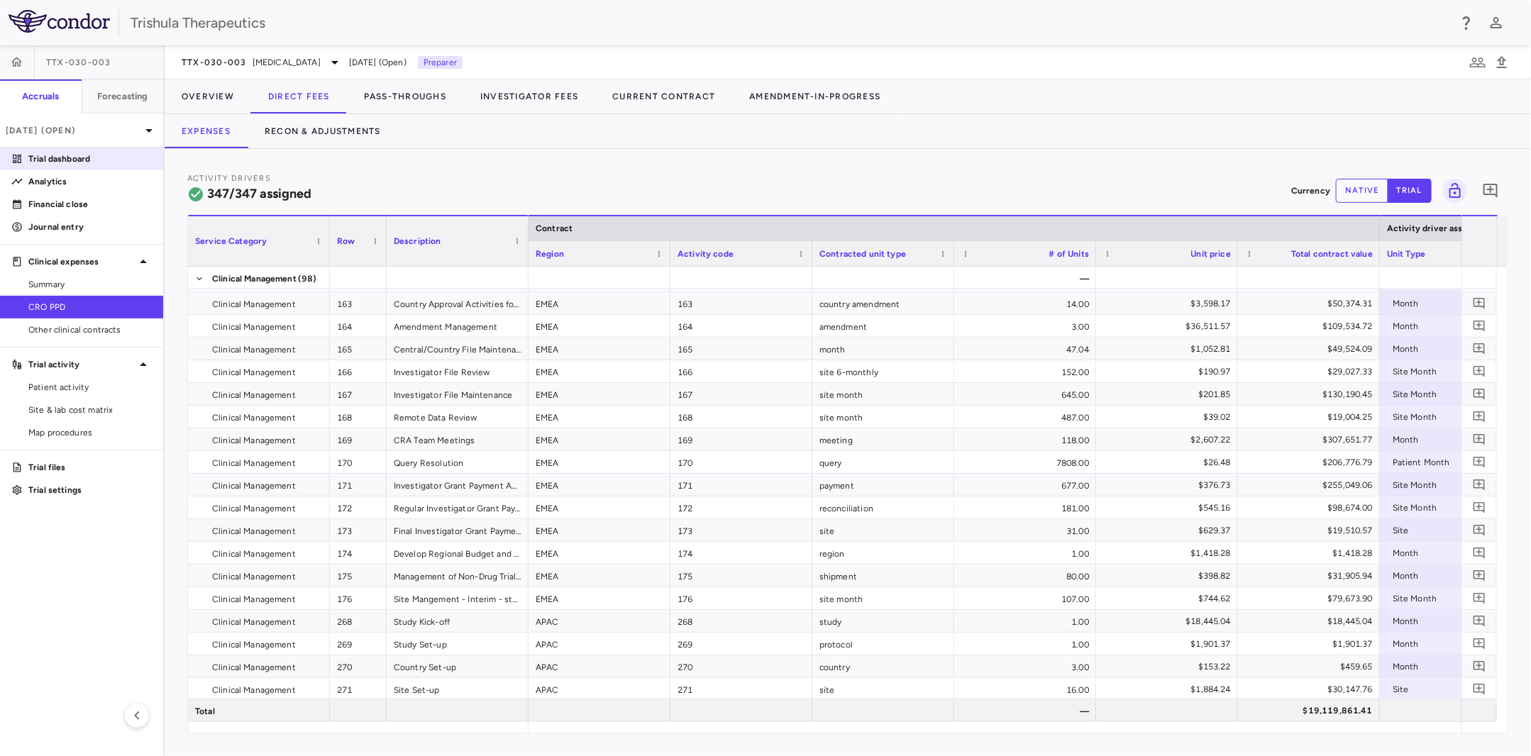
click at [92, 158] on p "Trial dashboard" at bounding box center [89, 159] width 123 height 13
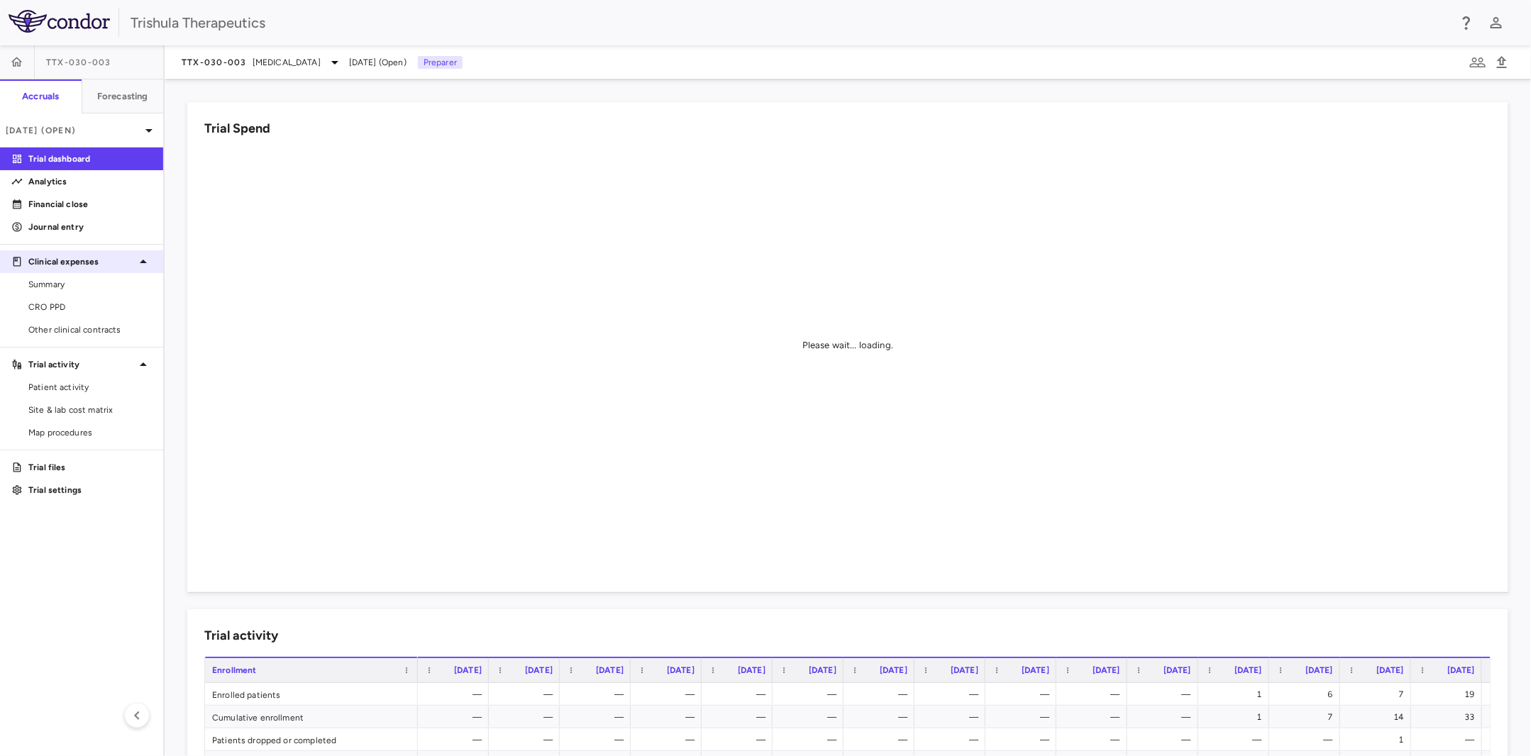
click at [89, 260] on p "Clinical expenses" at bounding box center [81, 261] width 106 height 13
click at [66, 284] on span "Summary" at bounding box center [89, 284] width 123 height 13
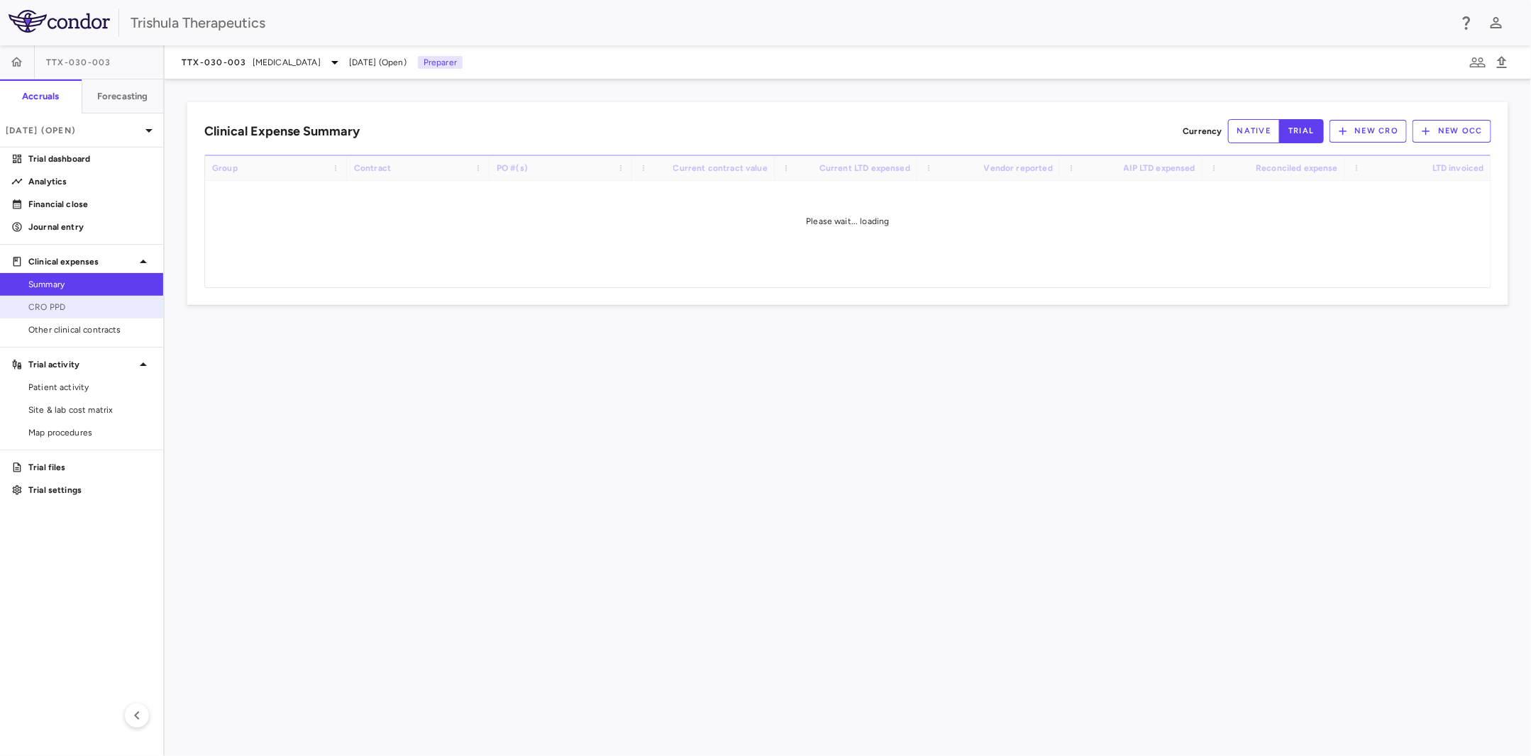
click at [66, 304] on span "CRO PPD" at bounding box center [89, 307] width 123 height 13
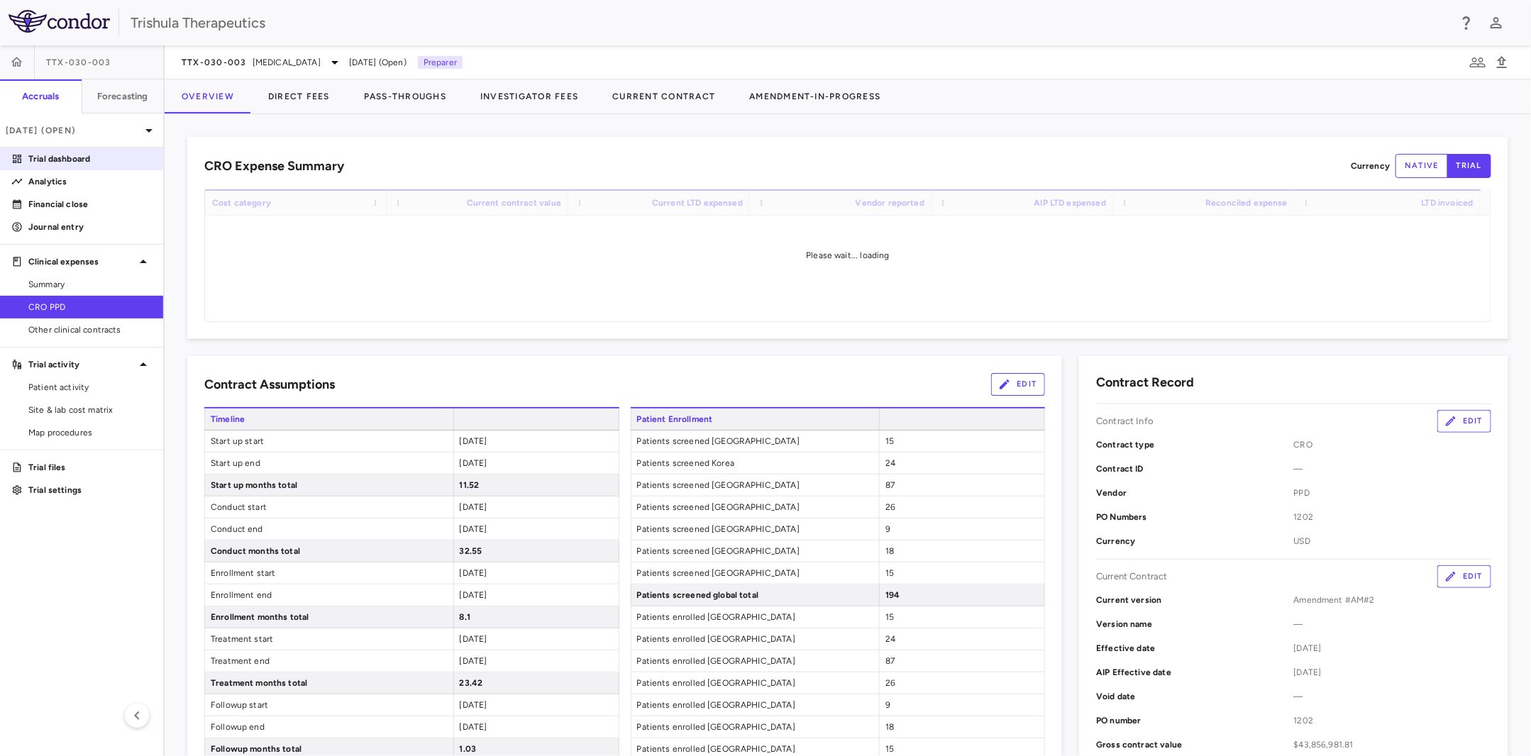
click at [88, 162] on p "Trial dashboard" at bounding box center [89, 159] width 123 height 13
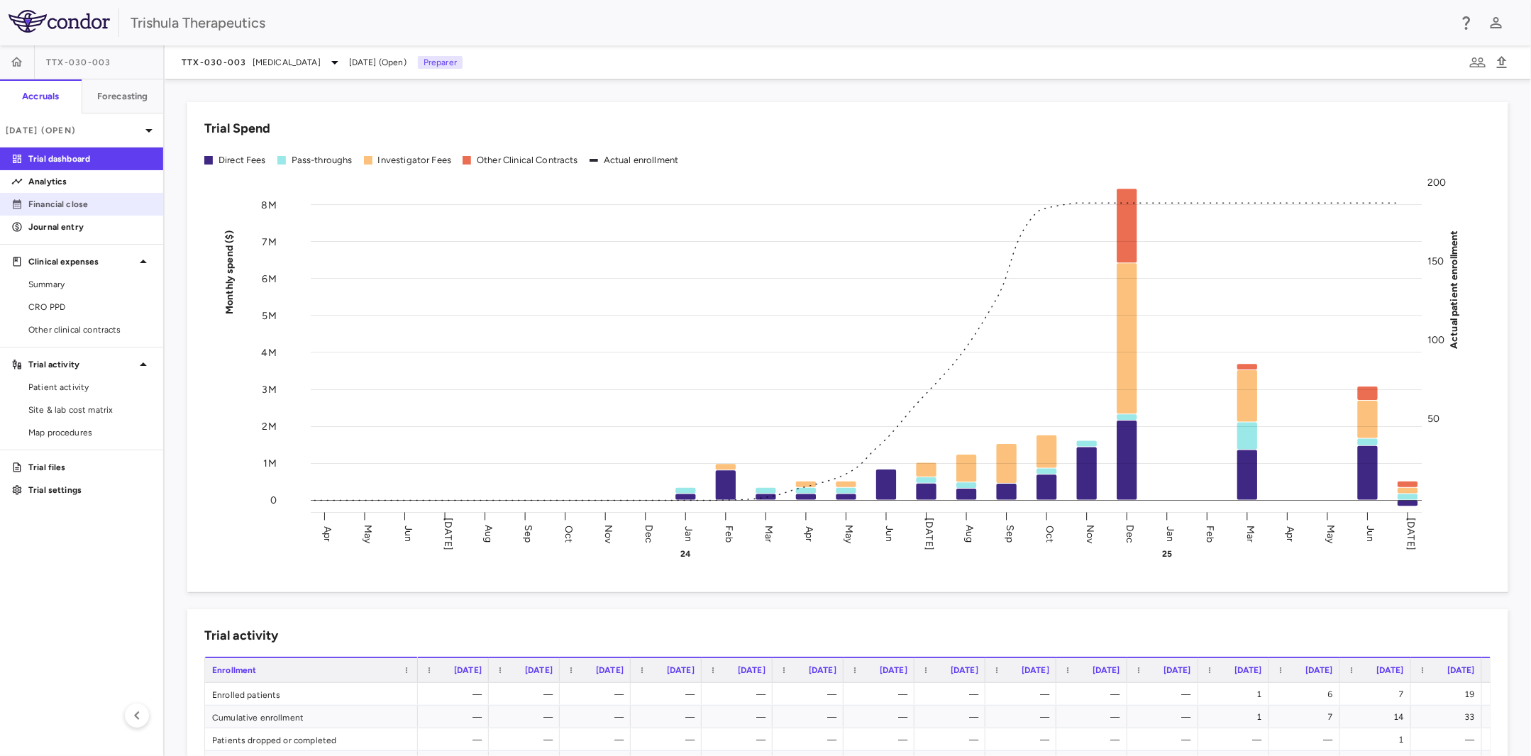
click at [67, 201] on p "Financial close" at bounding box center [89, 204] width 123 height 13
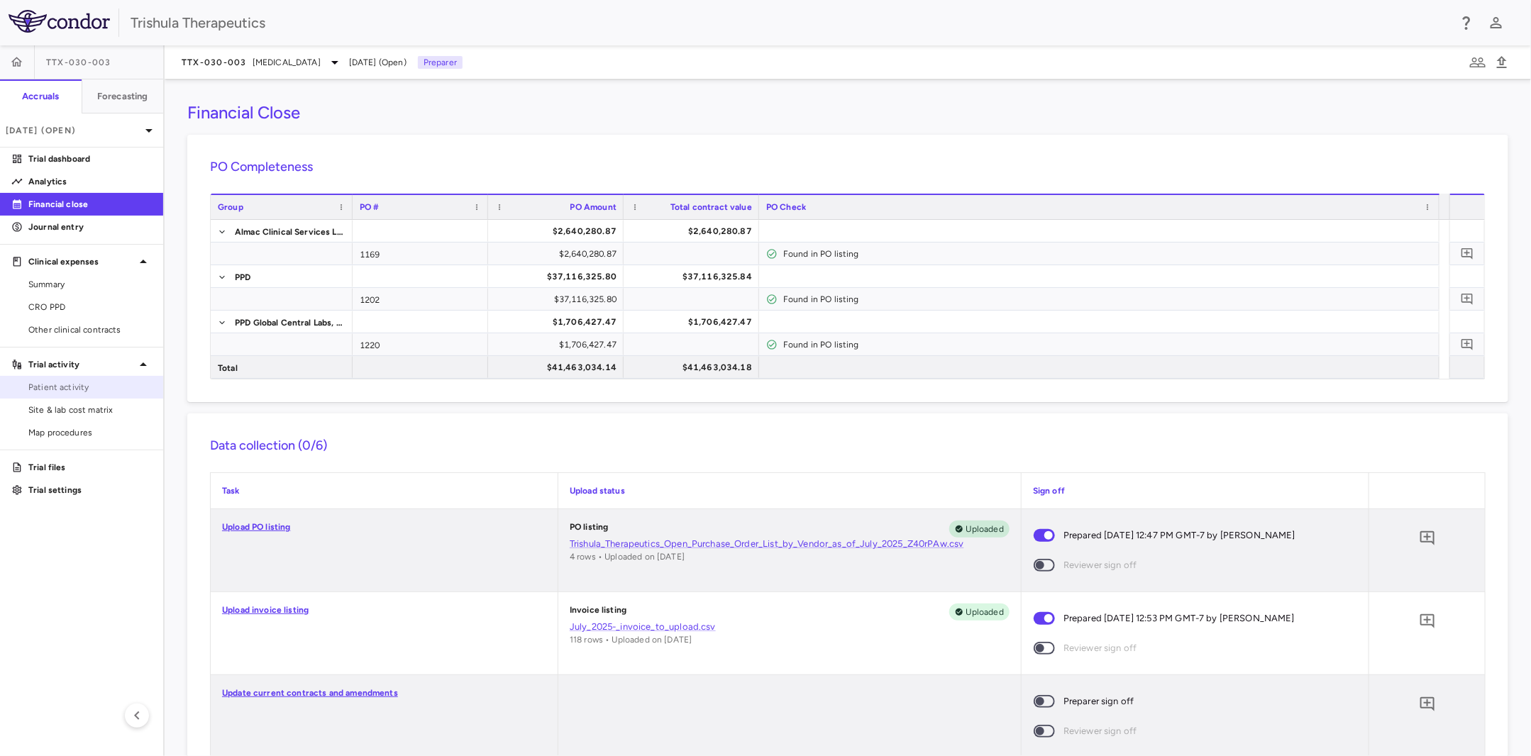
click at [68, 389] on span "Patient activity" at bounding box center [89, 387] width 123 height 13
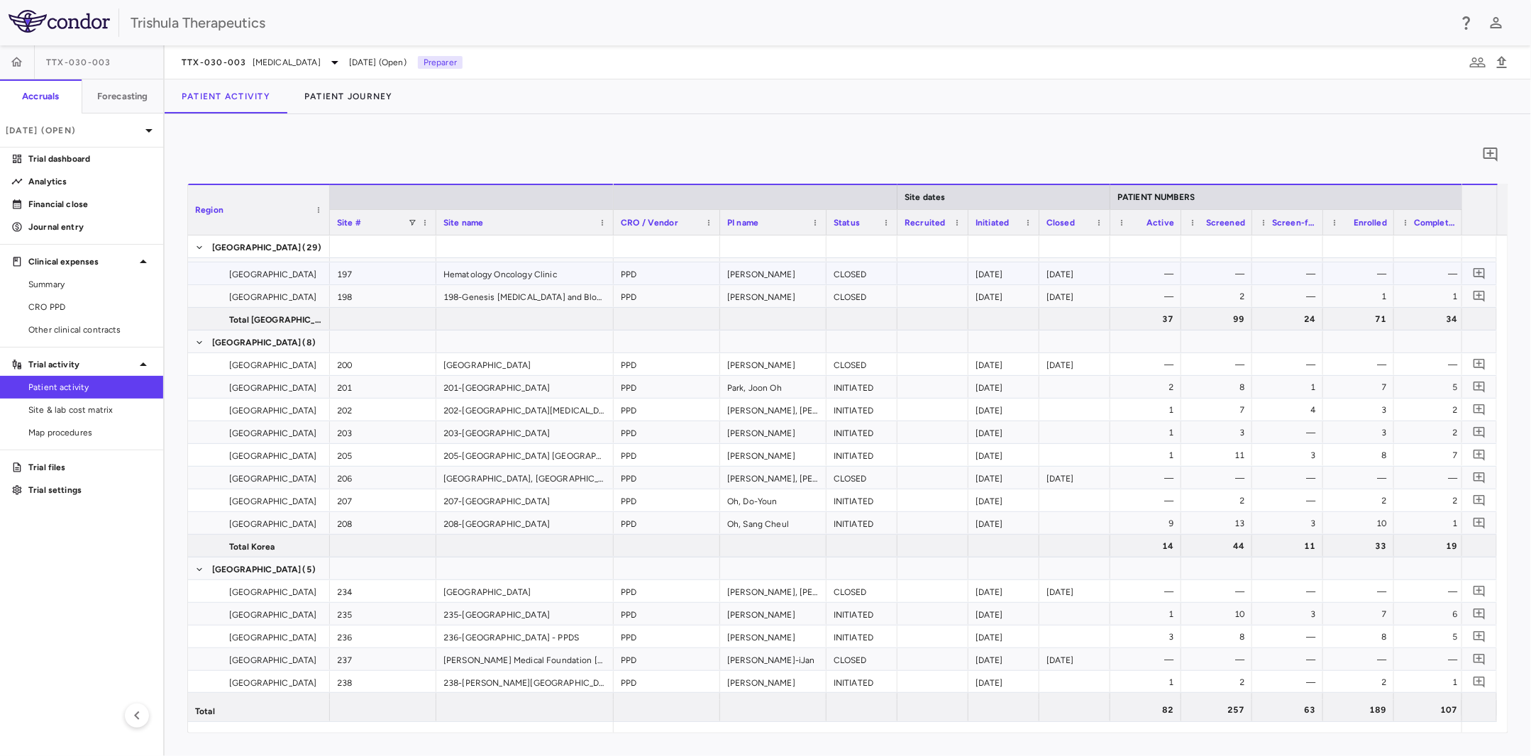
scroll to position [638, 0]
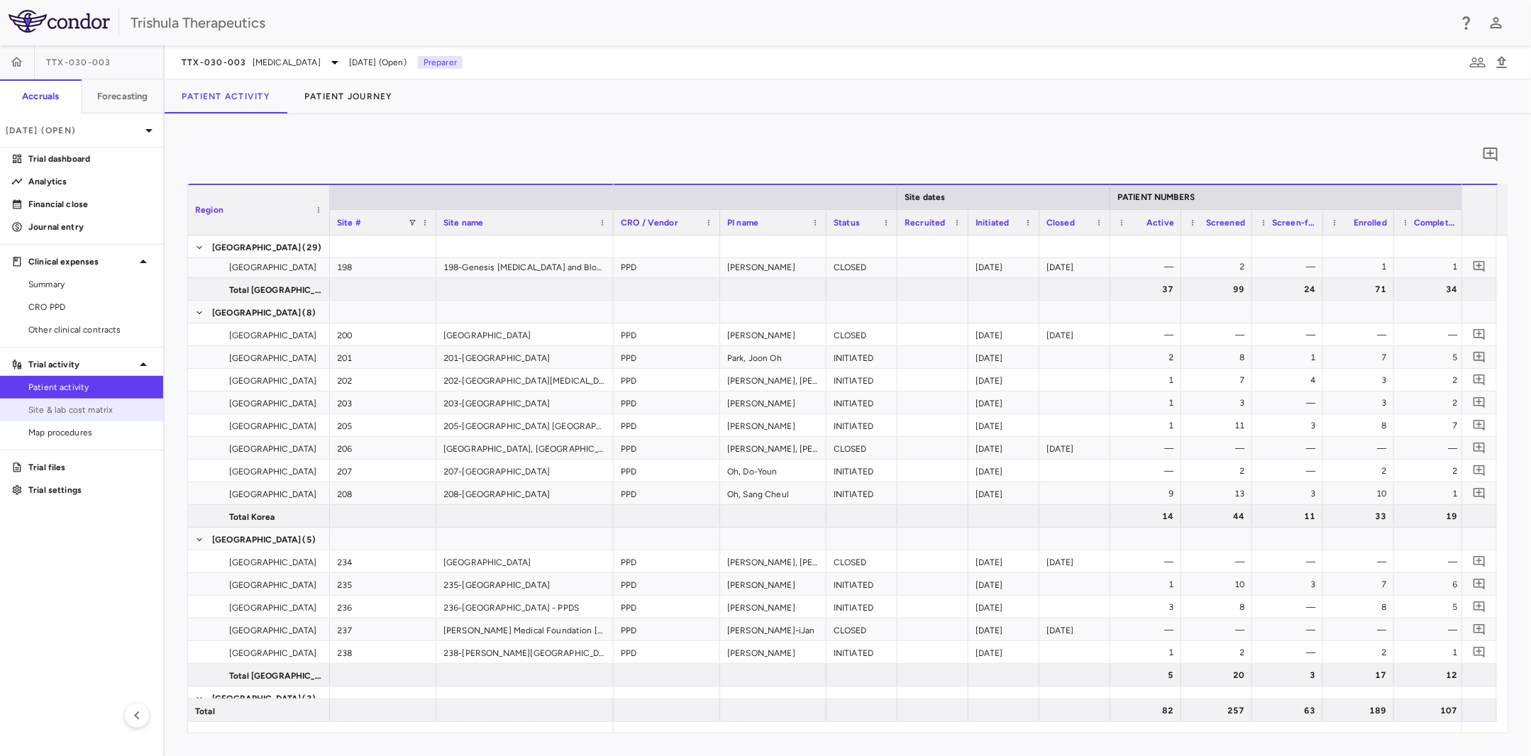
click at [77, 406] on span "Site & lab cost matrix" at bounding box center [89, 410] width 123 height 13
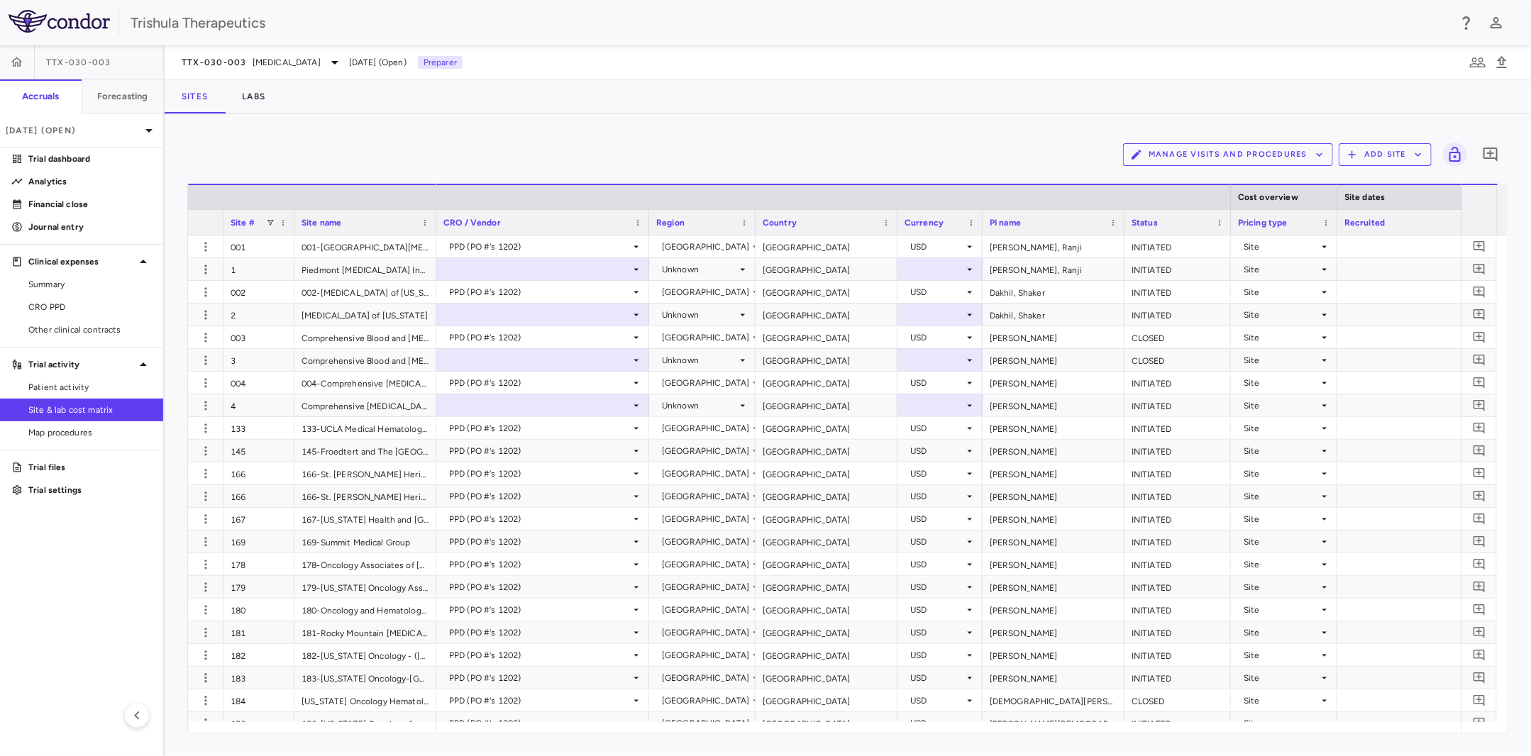
click at [247, 222] on span "Site #" at bounding box center [243, 223] width 24 height 10
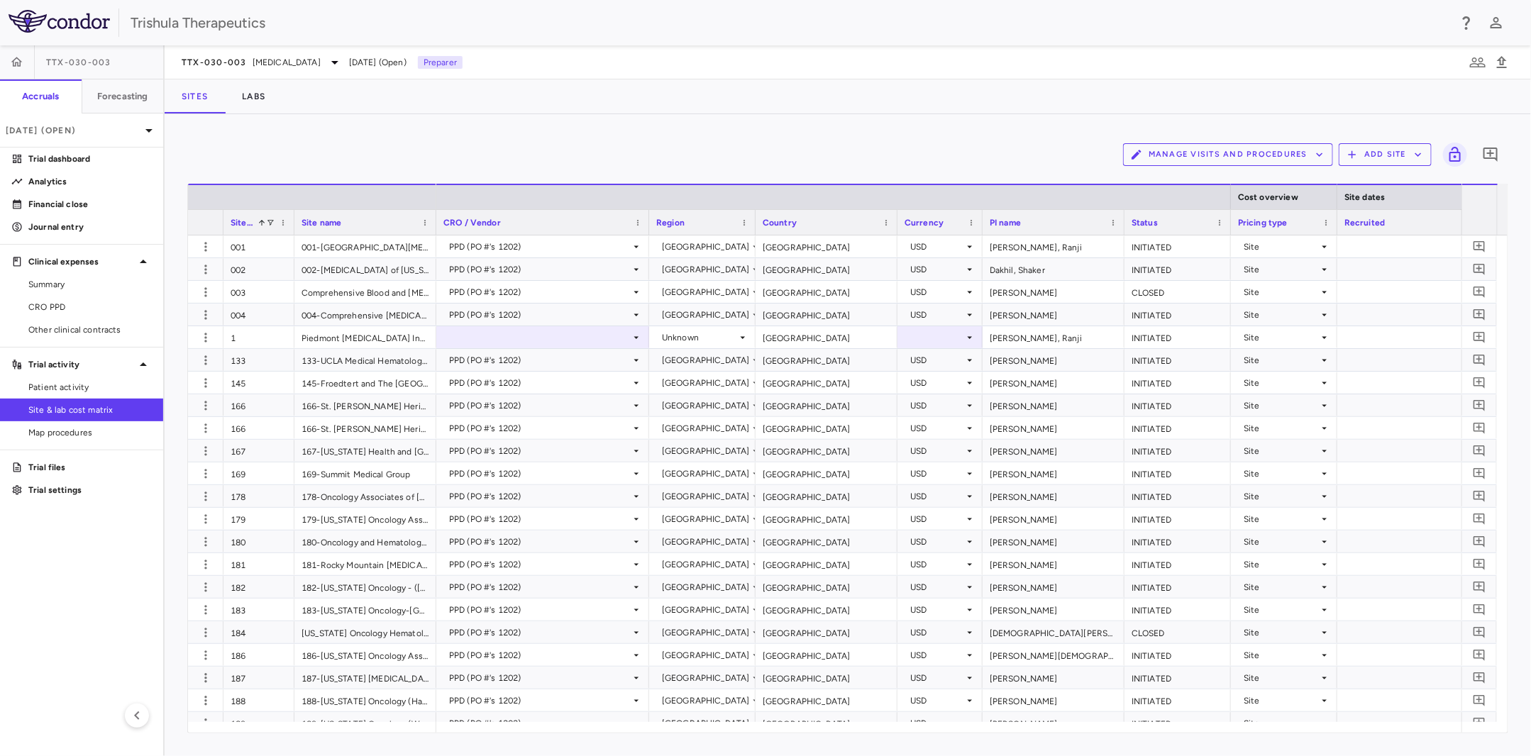
click at [253, 223] on span at bounding box center [259, 222] width 13 height 9
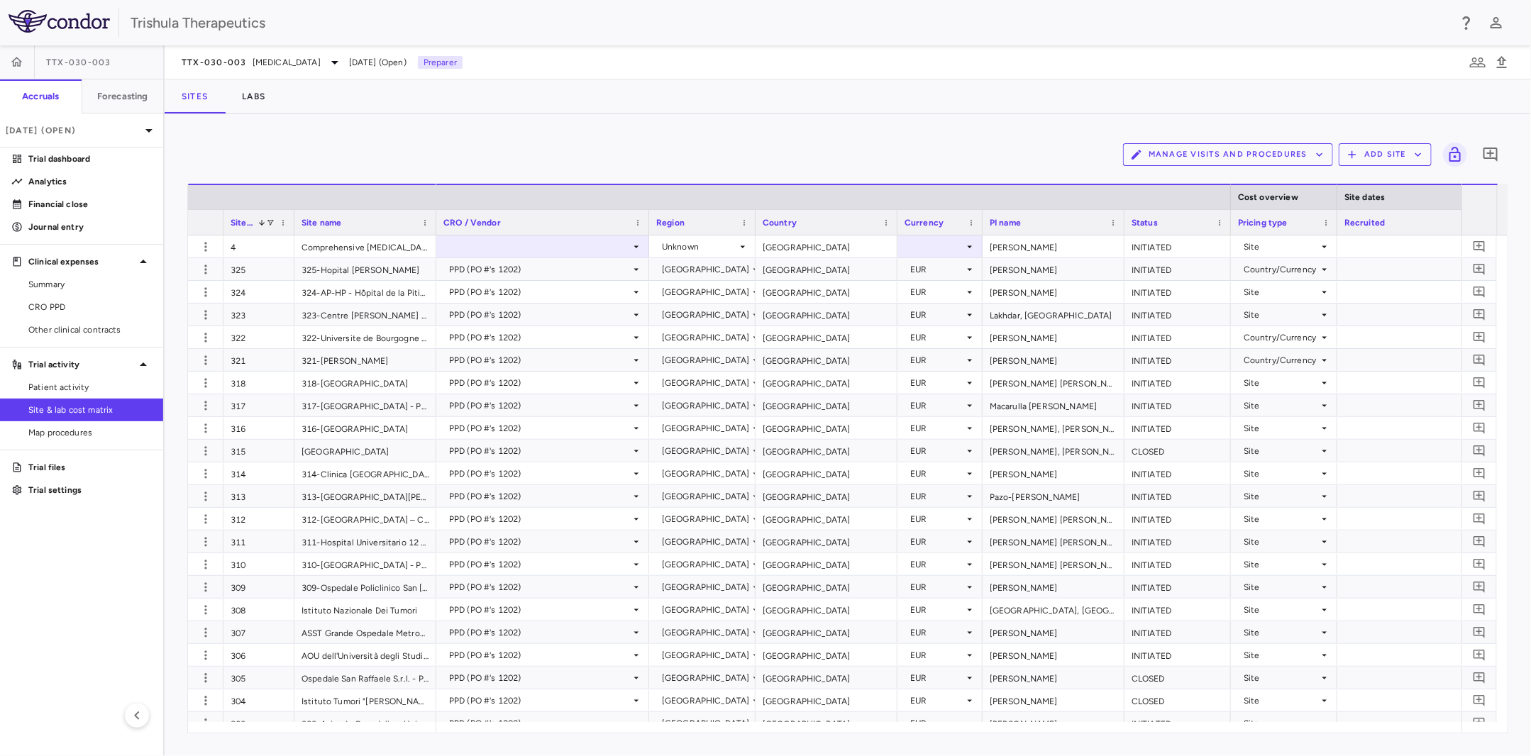
click at [253, 223] on span at bounding box center [259, 222] width 13 height 9
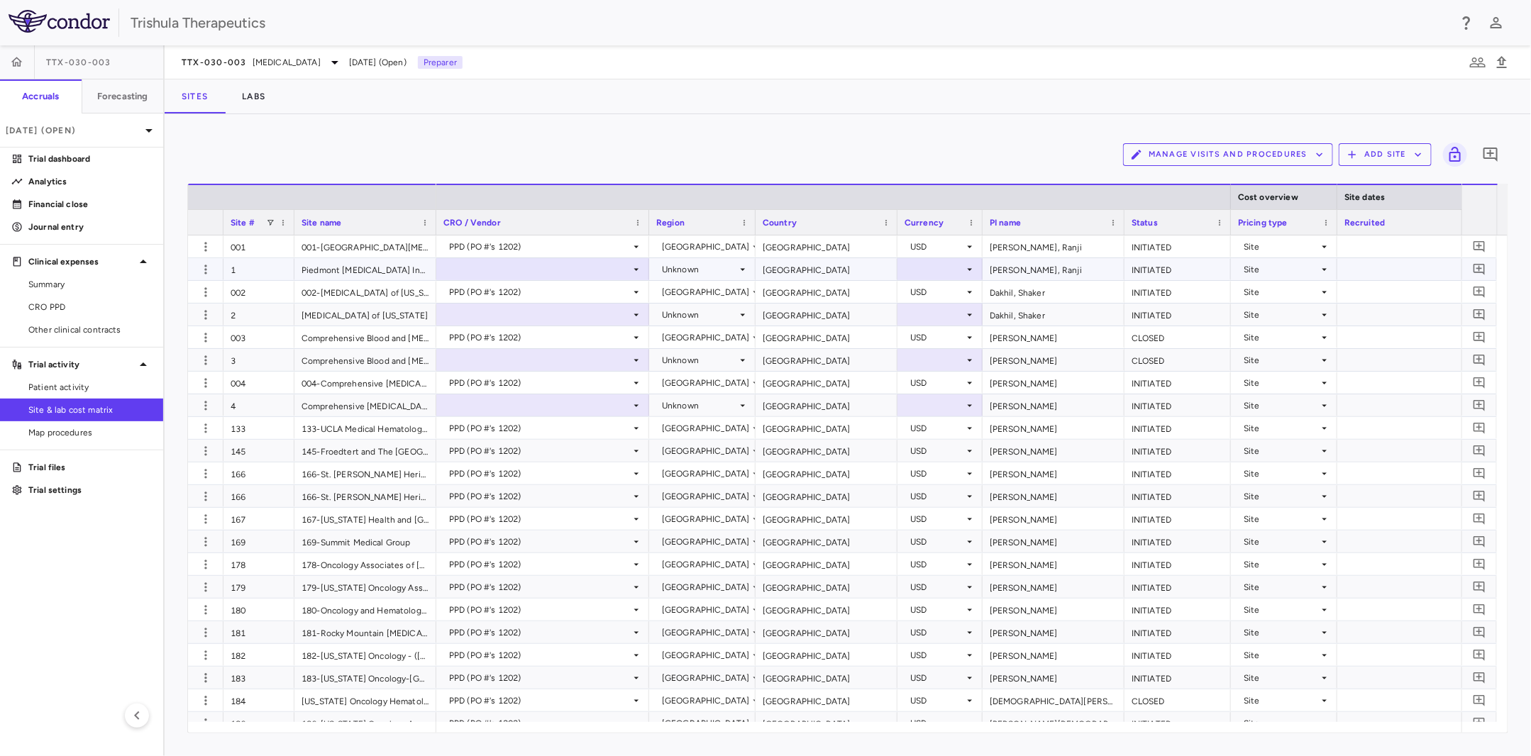
click at [240, 265] on div "1" at bounding box center [258, 269] width 71 height 22
click at [207, 266] on icon "button" at bounding box center [206, 269] width 14 height 14
click at [207, 266] on div at bounding box center [765, 378] width 1531 height 756
click at [207, 267] on icon "button" at bounding box center [206, 269] width 14 height 14
click at [208, 267] on div at bounding box center [765, 378] width 1531 height 756
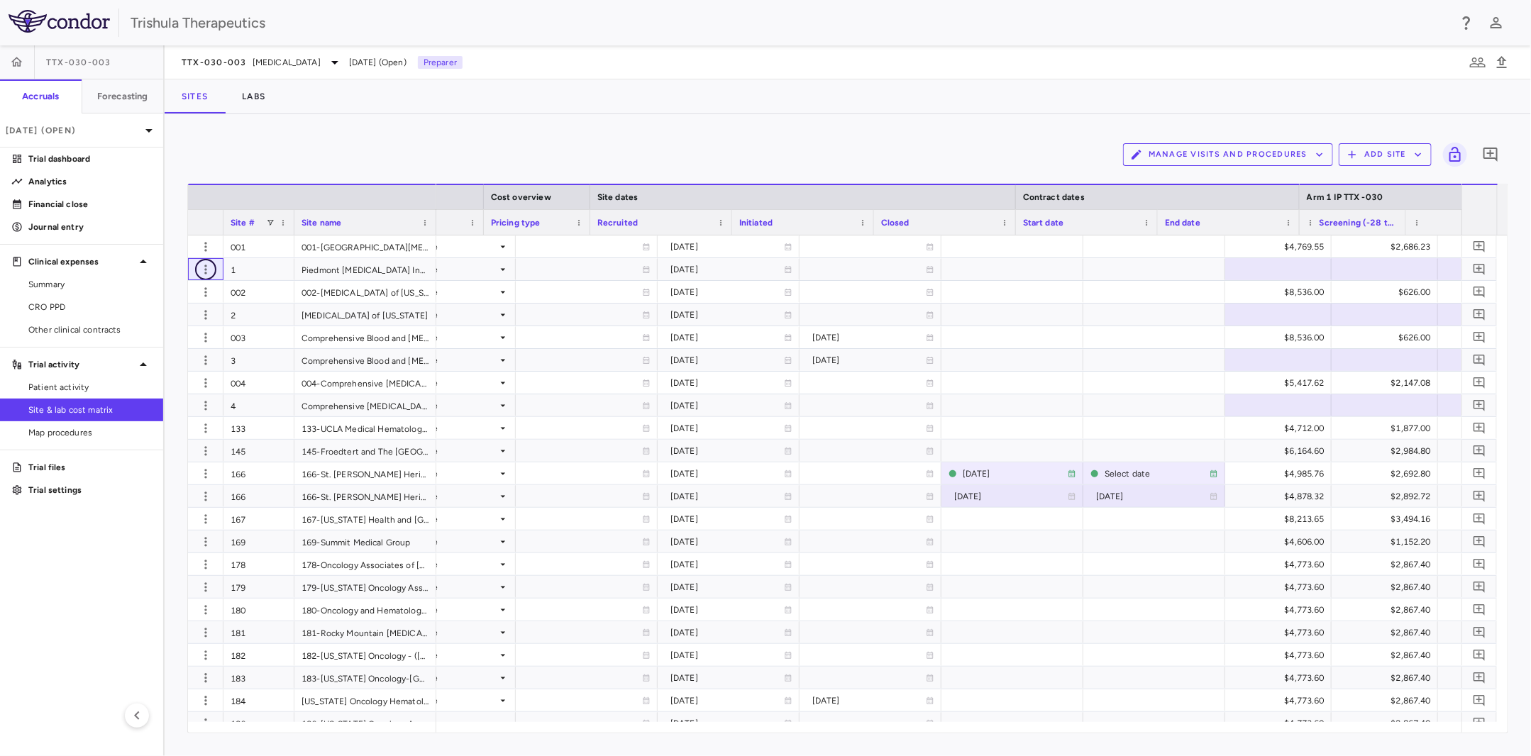
scroll to position [0, 1905]
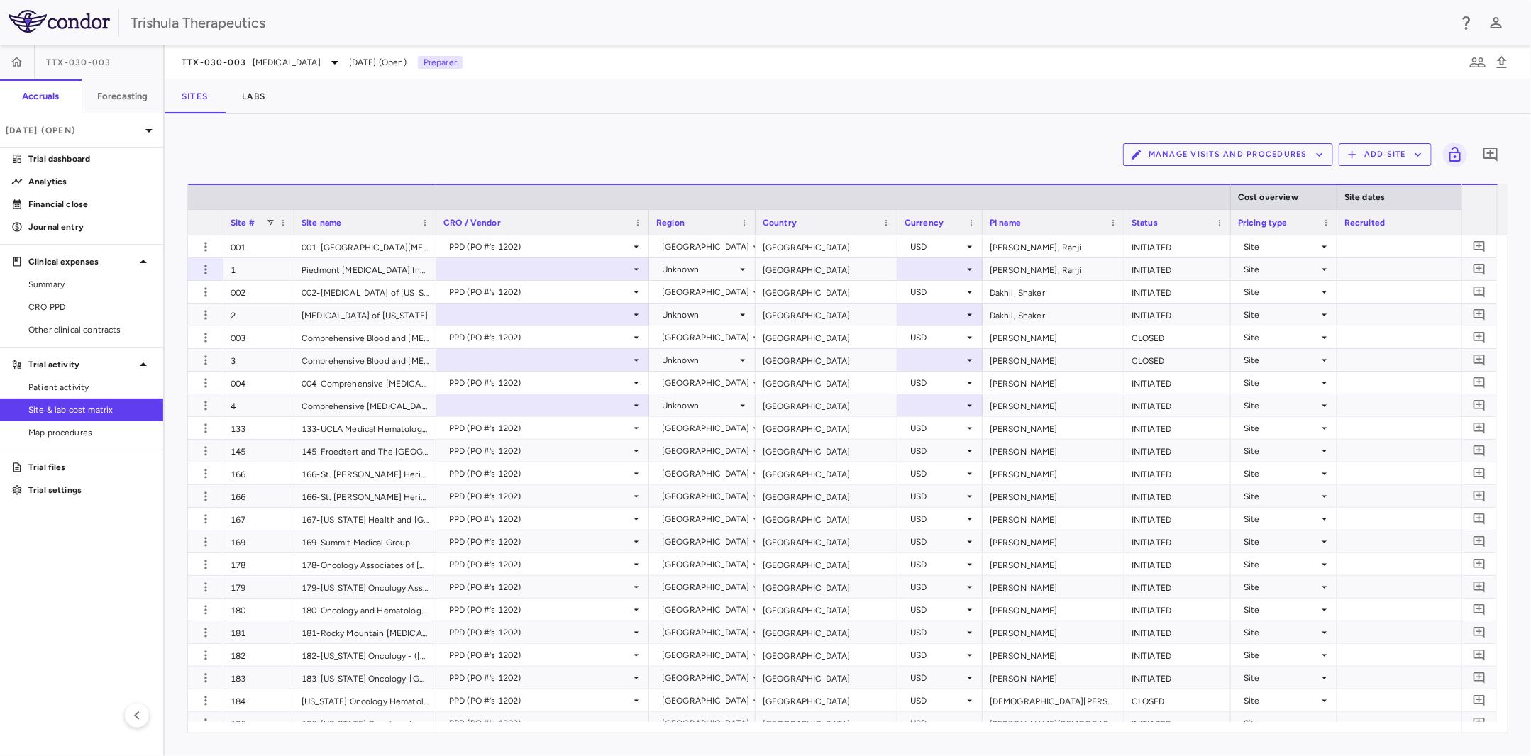
click at [246, 226] on span "Site #" at bounding box center [243, 223] width 24 height 10
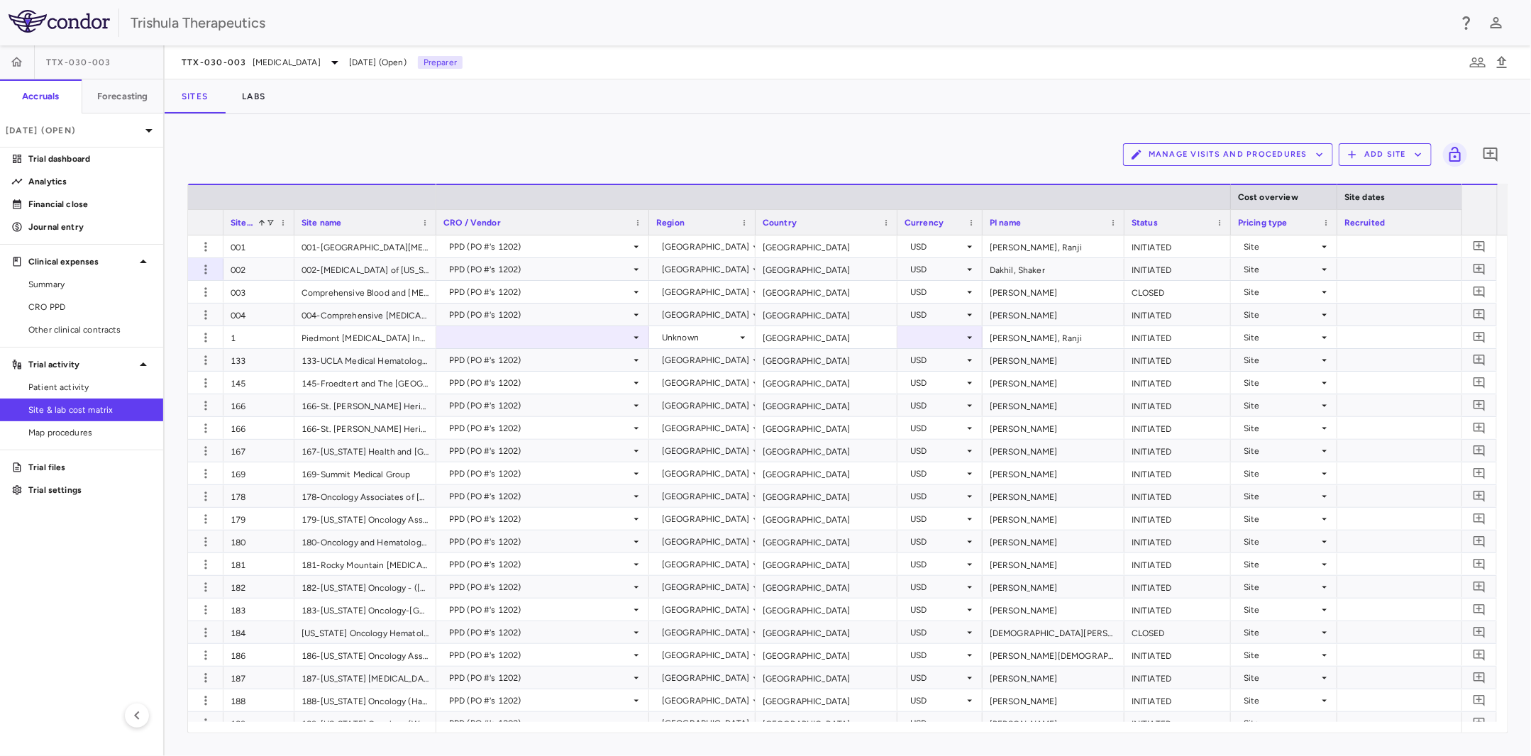
click at [246, 226] on span "Site #" at bounding box center [242, 223] width 23 height 10
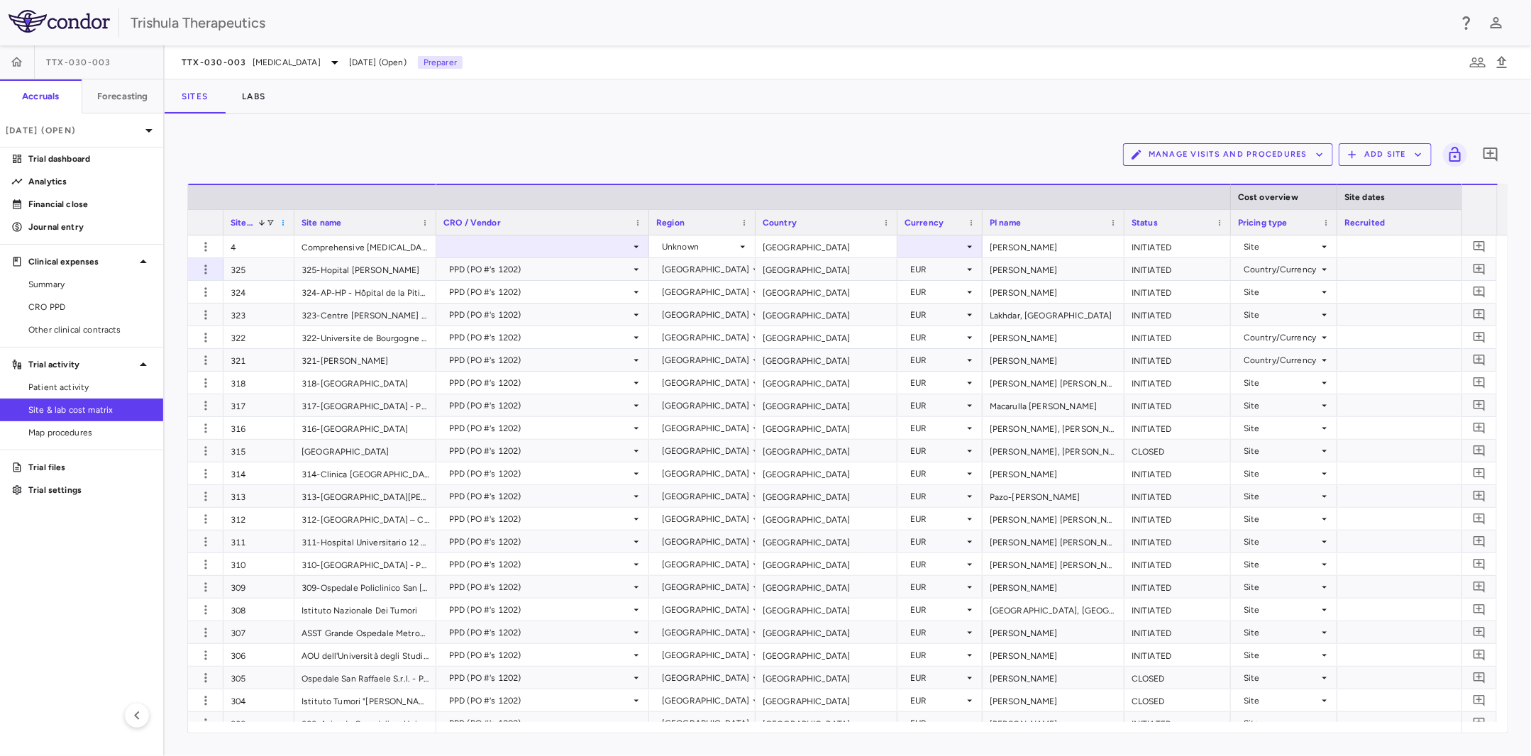
click at [284, 218] on span at bounding box center [283, 222] width 9 height 9
click at [275, 218] on div "Site # 1" at bounding box center [259, 222] width 57 height 25
click at [270, 219] on span at bounding box center [270, 222] width 9 height 9
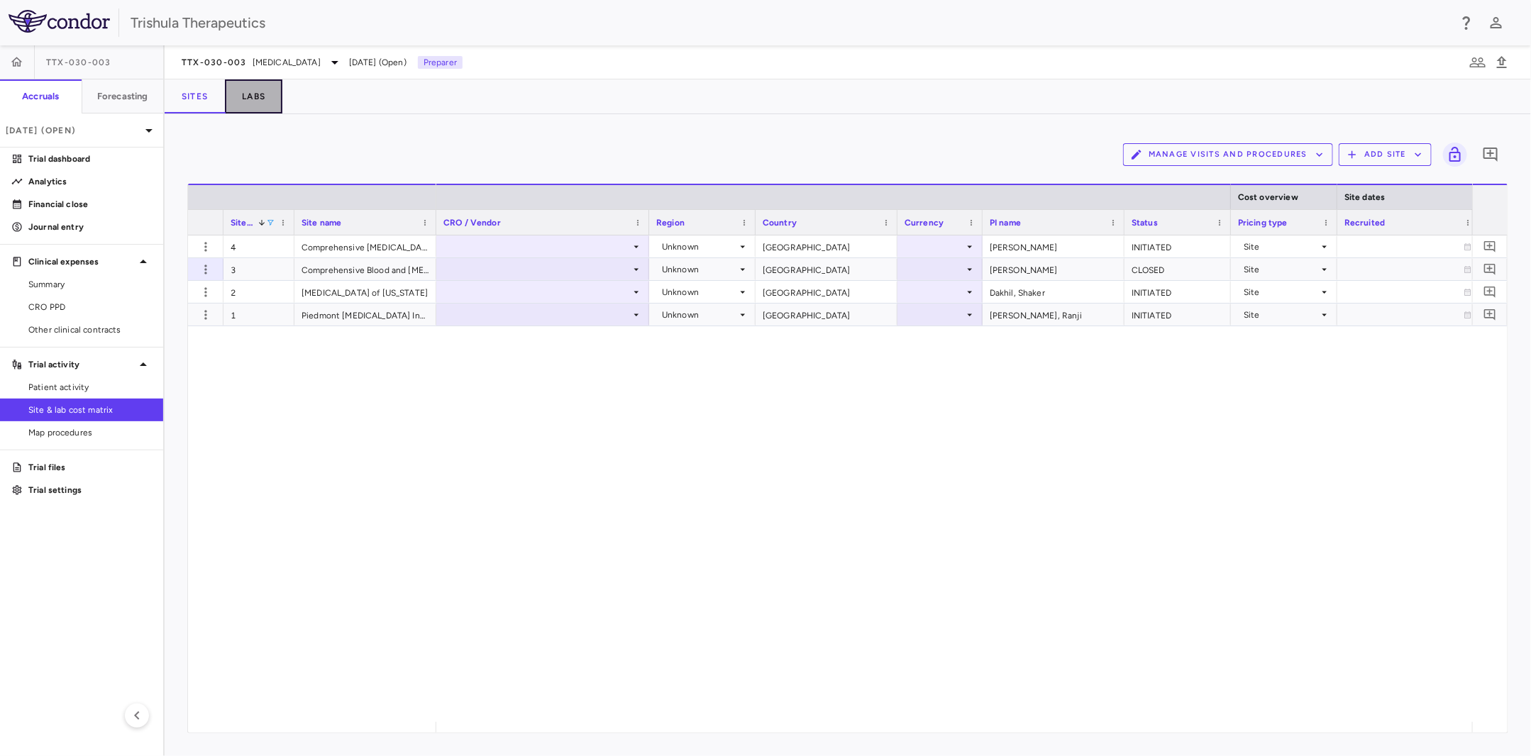
click at [250, 99] on button "Labs" at bounding box center [253, 96] width 57 height 34
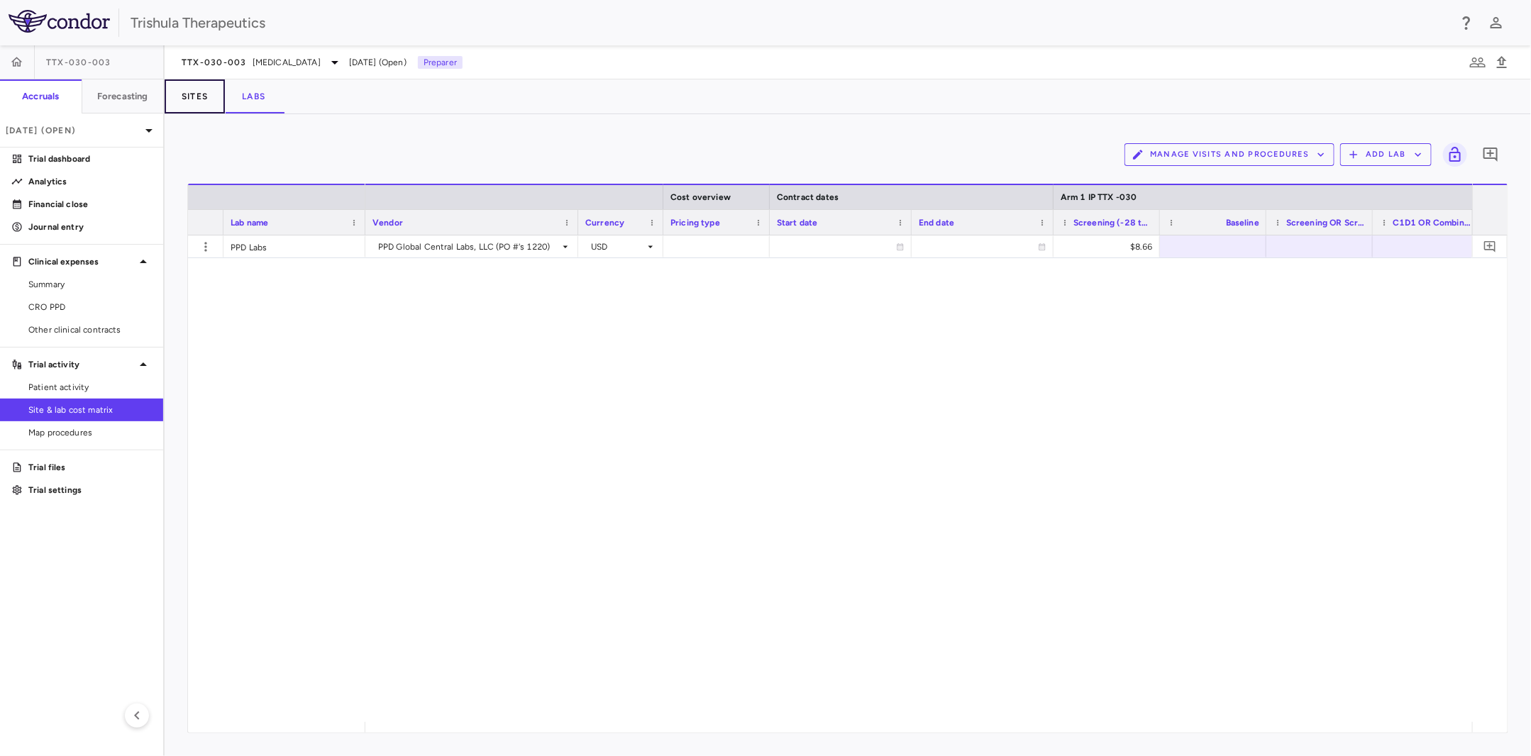
click at [203, 101] on button "Sites" at bounding box center [195, 96] width 60 height 34
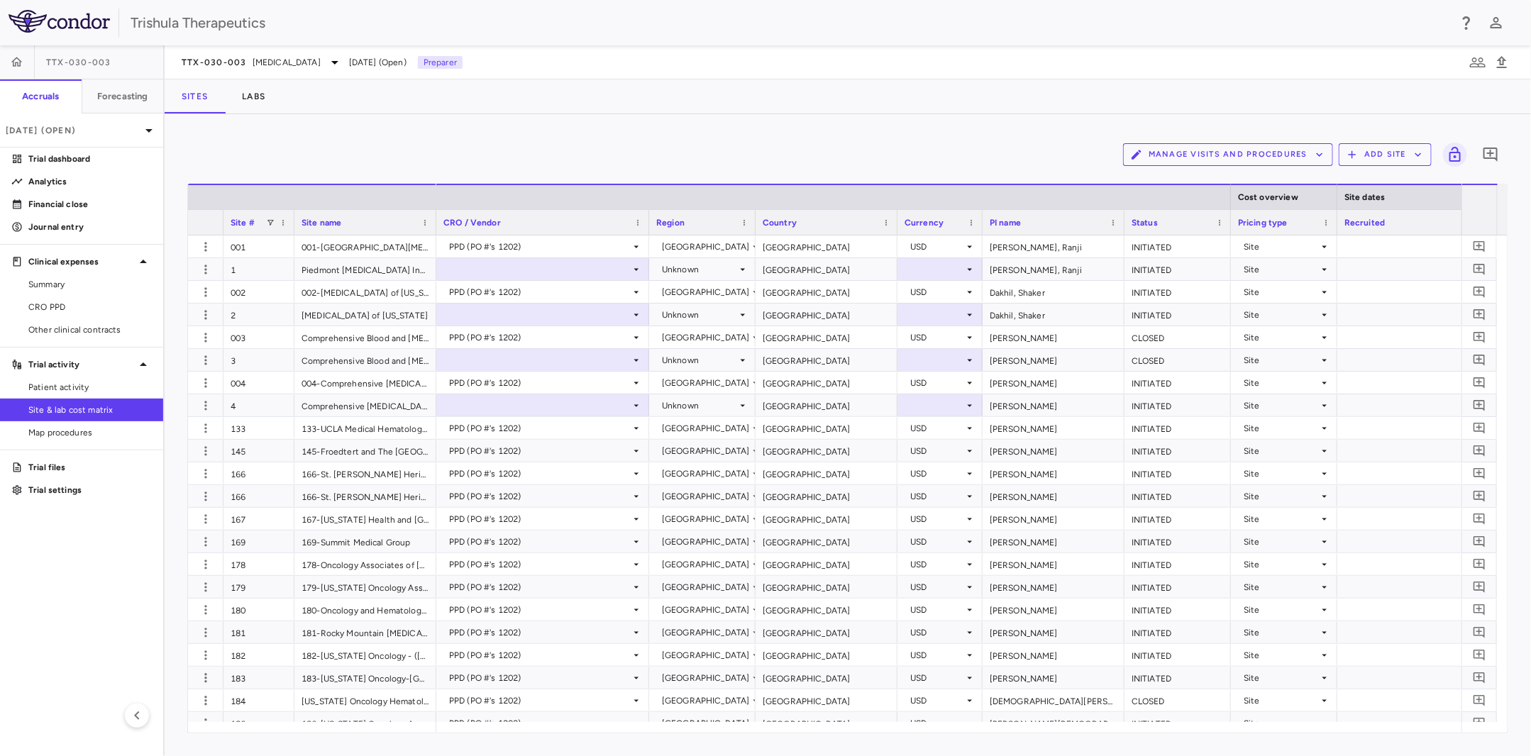
click at [285, 227] on div "Site #" at bounding box center [259, 222] width 57 height 25
click at [273, 221] on span at bounding box center [270, 222] width 9 height 9
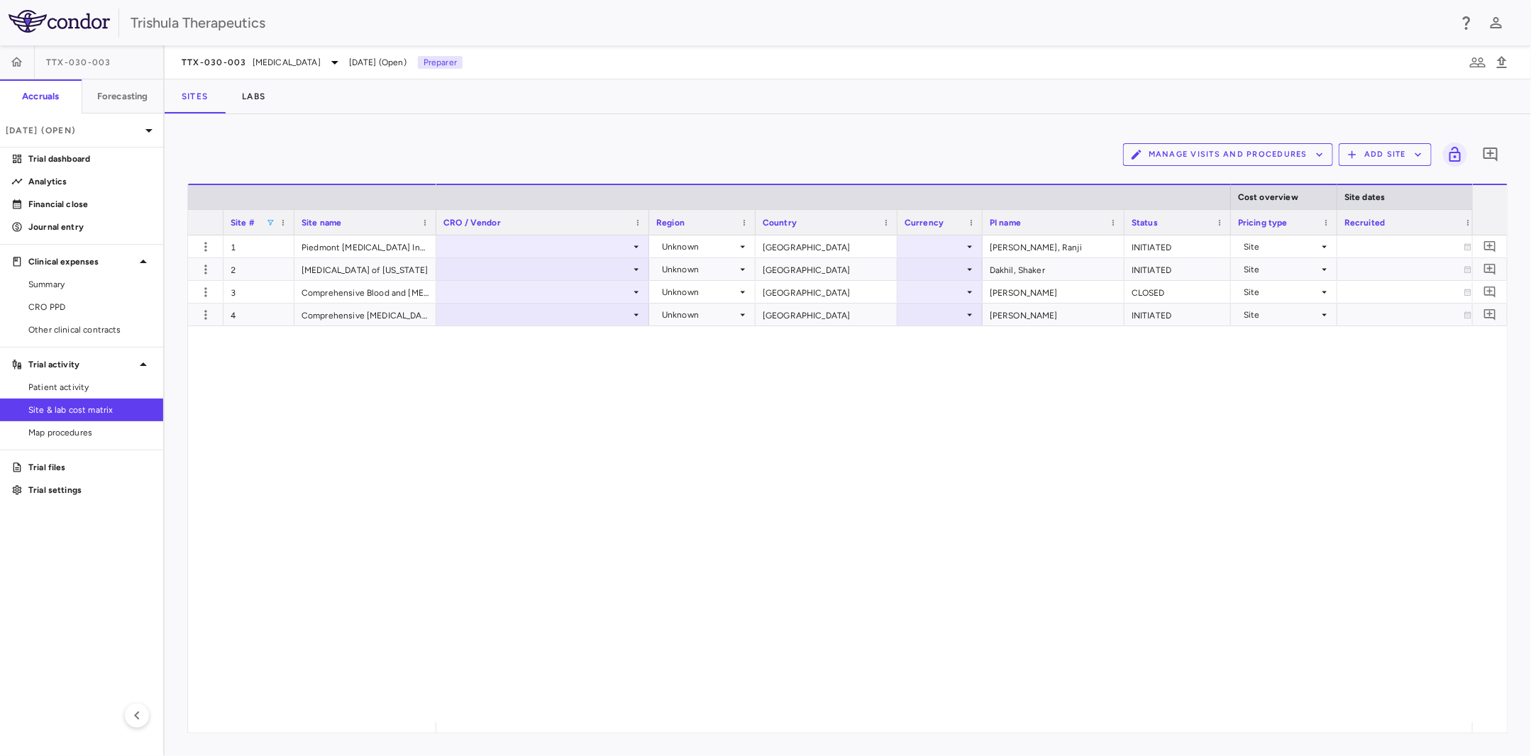
click at [587, 448] on div "Unknown United States Sinha, Ranji INITIATED Site 2023-11-10 Unknown United Sta…" at bounding box center [954, 478] width 1036 height 487
click at [90, 154] on p "Trial dashboard" at bounding box center [89, 159] width 123 height 13
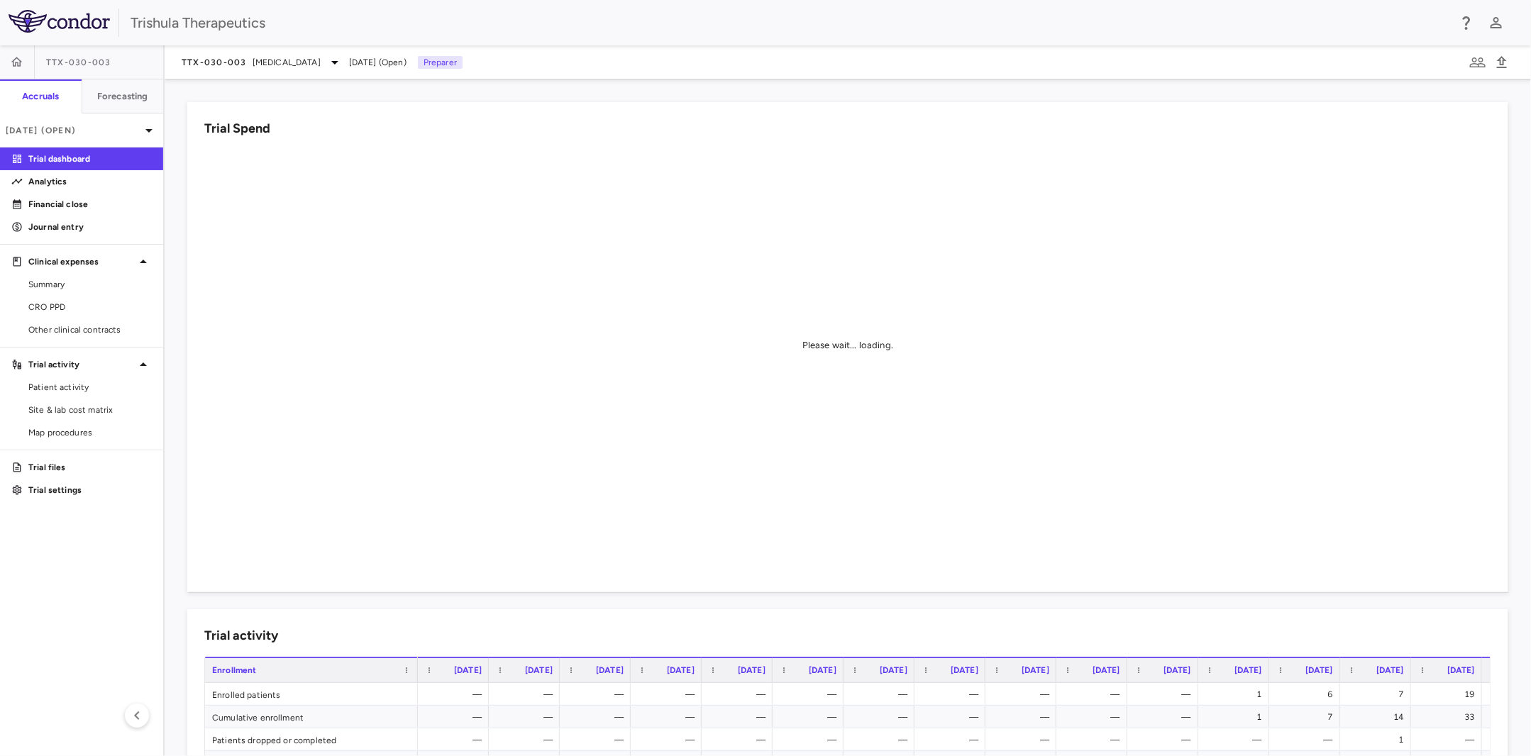
click at [56, 156] on p "Trial dashboard" at bounding box center [89, 159] width 123 height 13
click at [49, 262] on p "Clinical expenses" at bounding box center [81, 261] width 106 height 13
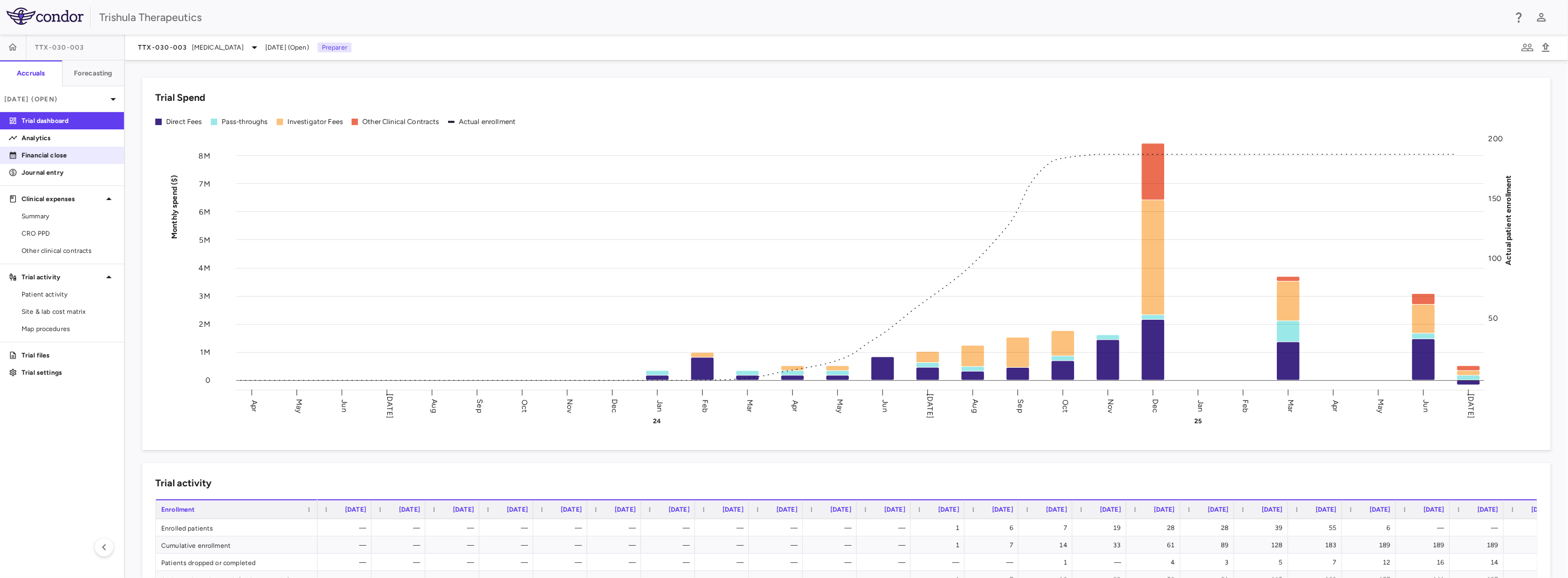
click at [38, 153] on p "Financial close" at bounding box center [68, 155] width 93 height 10
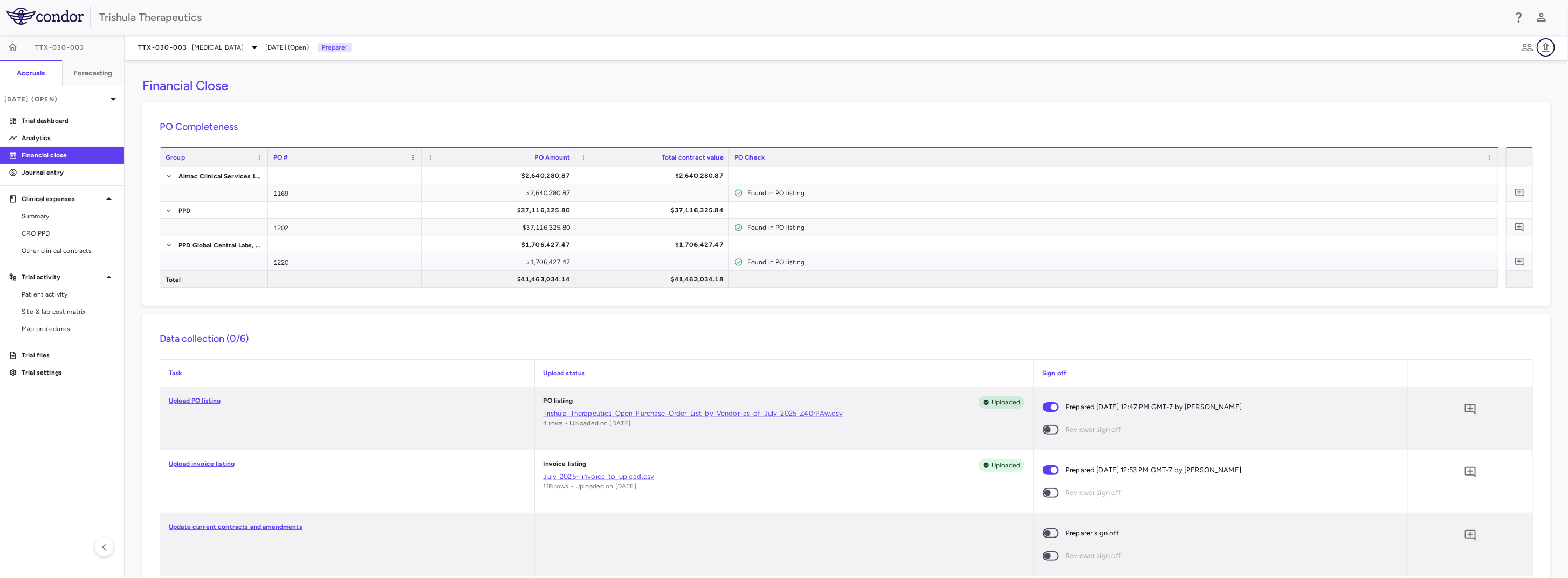
click at [1163, 49] on icon "button" at bounding box center [1545, 47] width 13 height 13
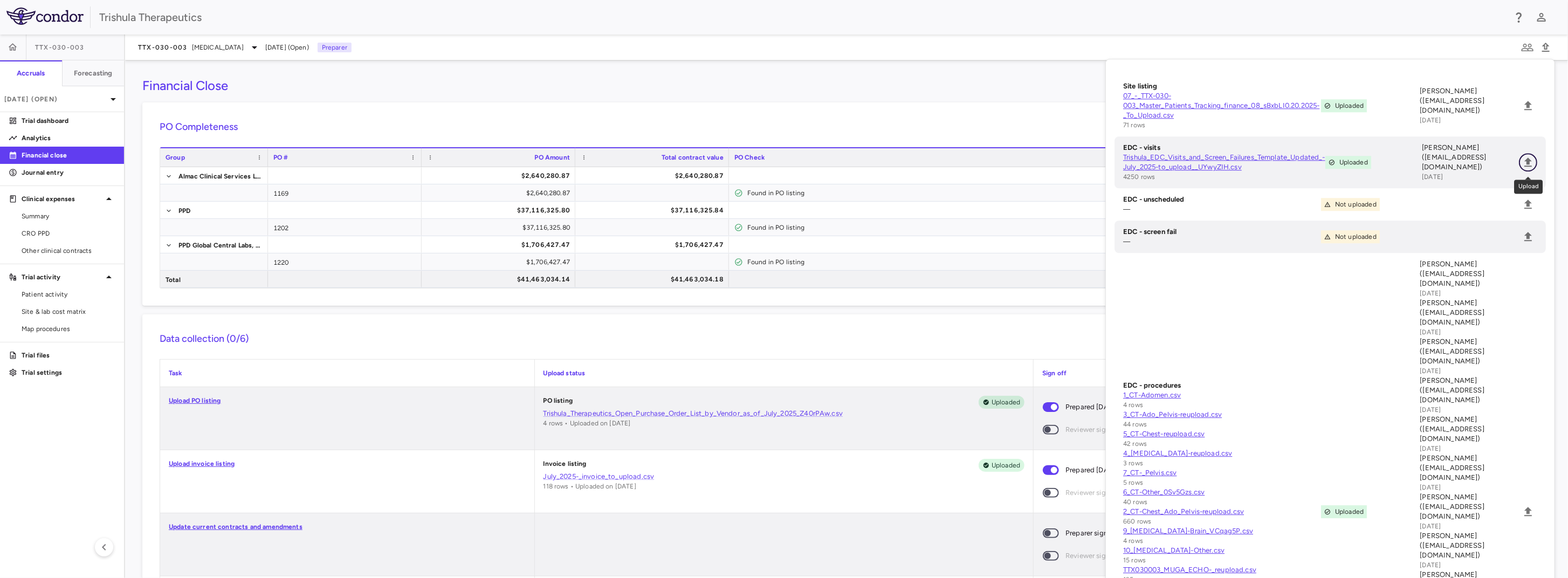
click at [1163, 160] on icon "Upload" at bounding box center [1528, 162] width 13 height 13
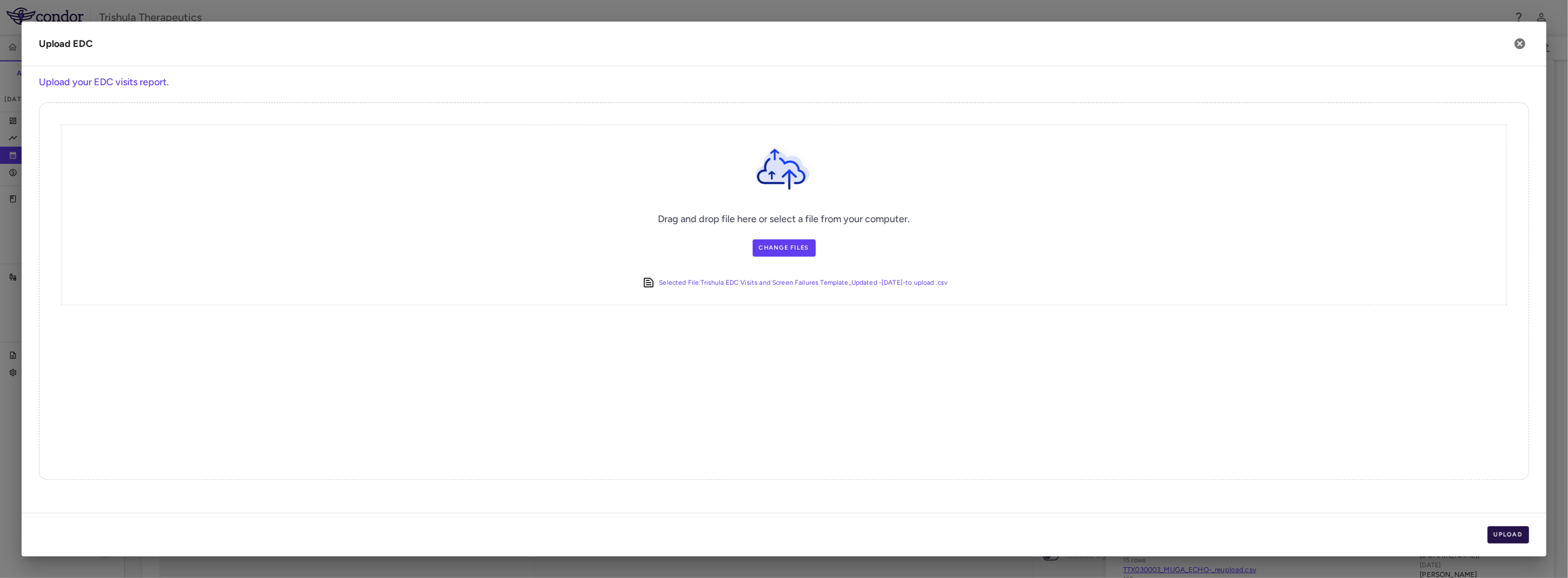
click at [1163, 540] on button "Upload" at bounding box center [1508, 535] width 42 height 17
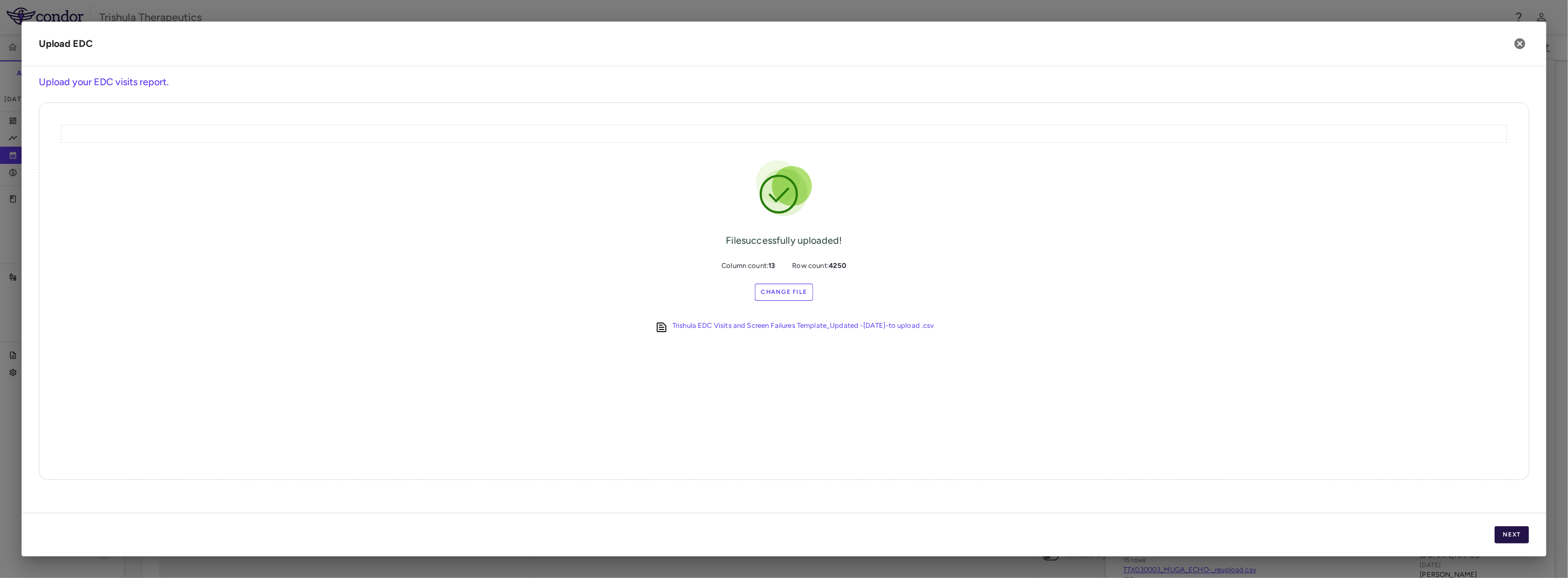
click at [1163, 539] on button "Next" at bounding box center [1511, 535] width 34 height 17
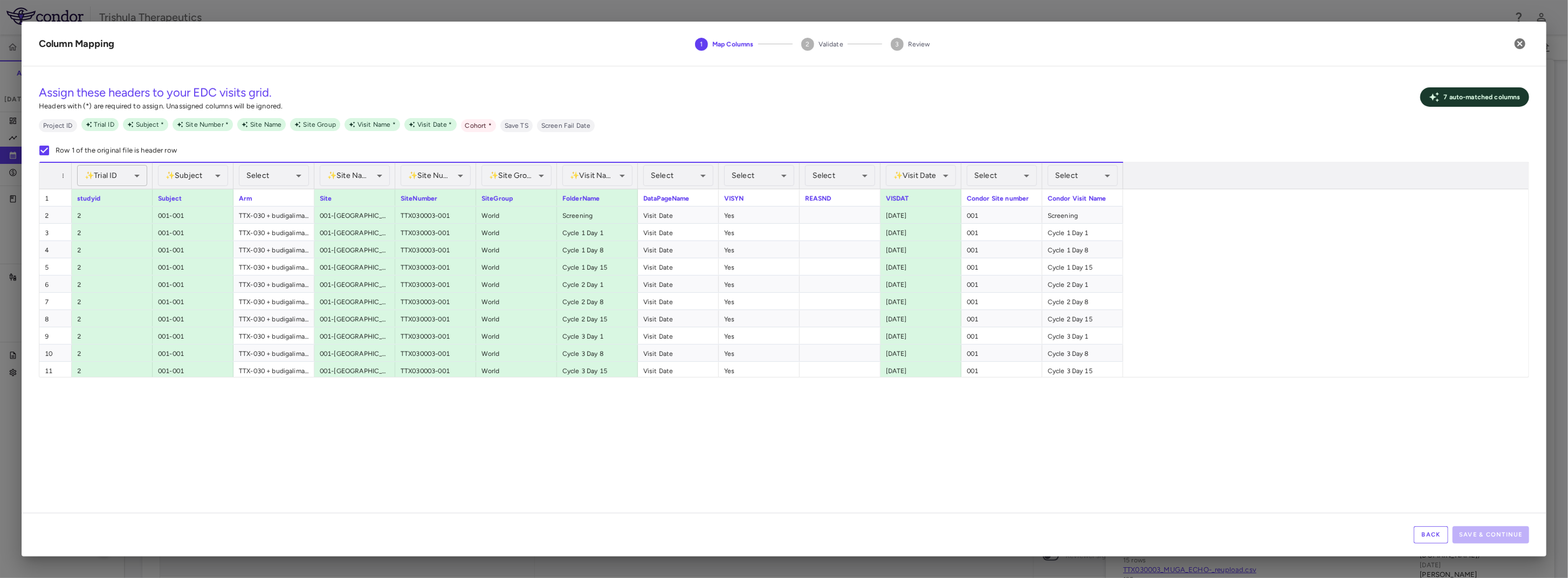
click at [109, 173] on div "✨ Trial ID Assigned" at bounding box center [112, 176] width 70 height 21
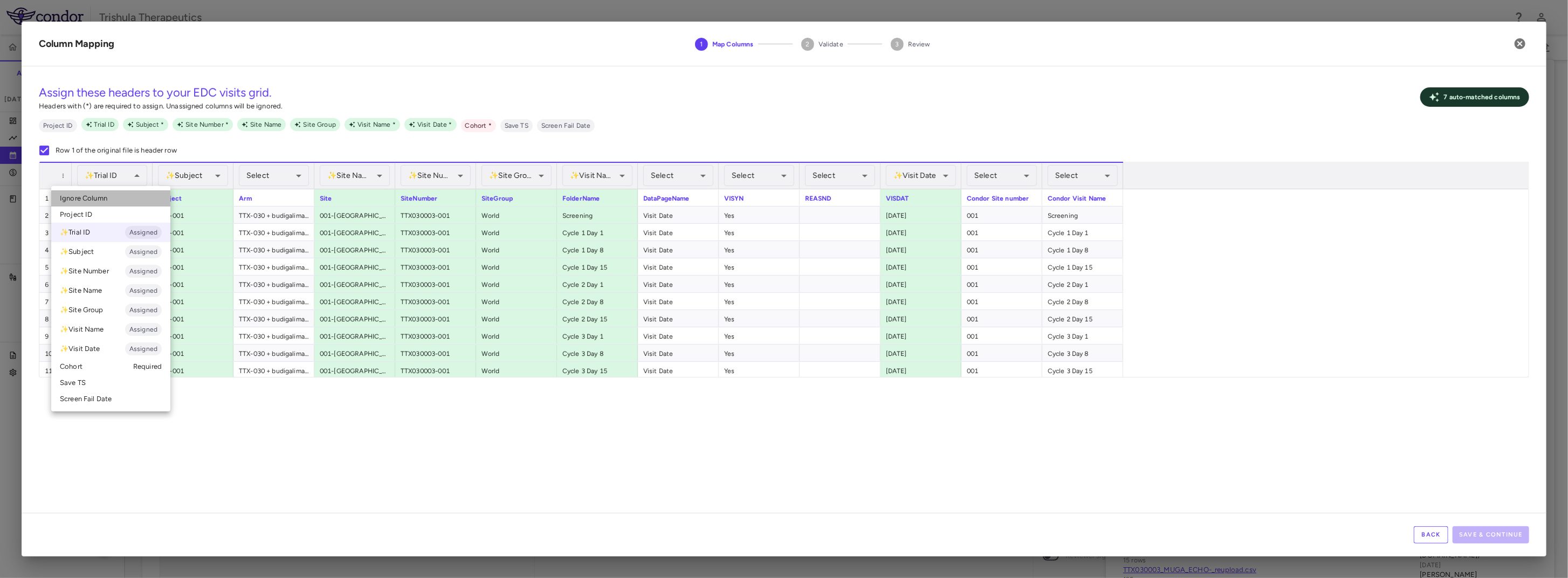
click at [97, 198] on span "Ignore Column" at bounding box center [84, 198] width 47 height 10
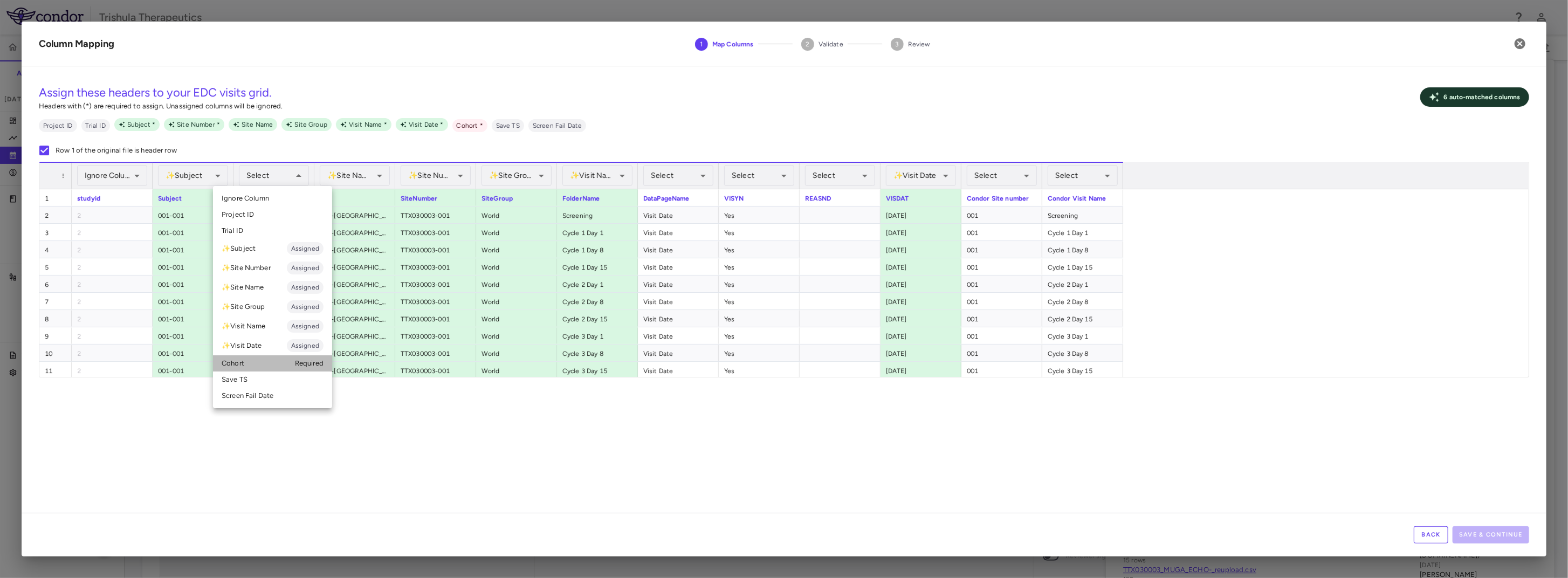
click at [242, 367] on li "Cohort Required" at bounding box center [272, 363] width 119 height 16
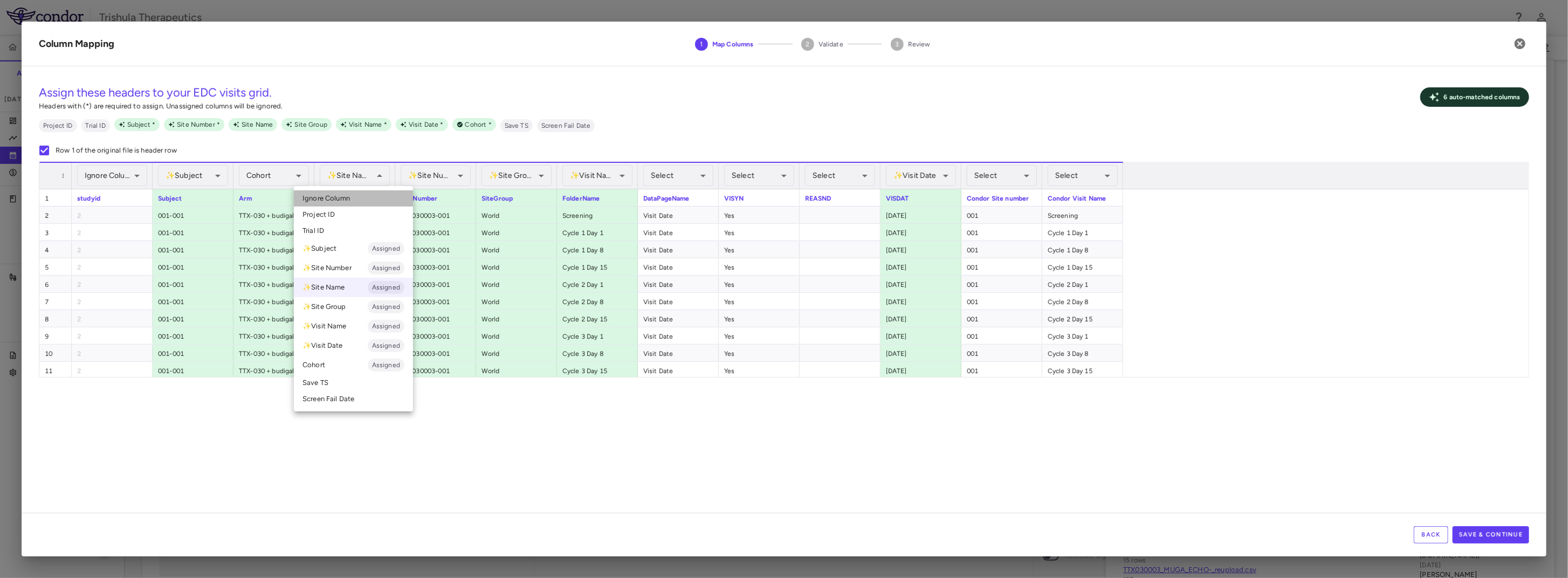
click at [349, 198] on span "Ignore Column" at bounding box center [326, 198] width 47 height 10
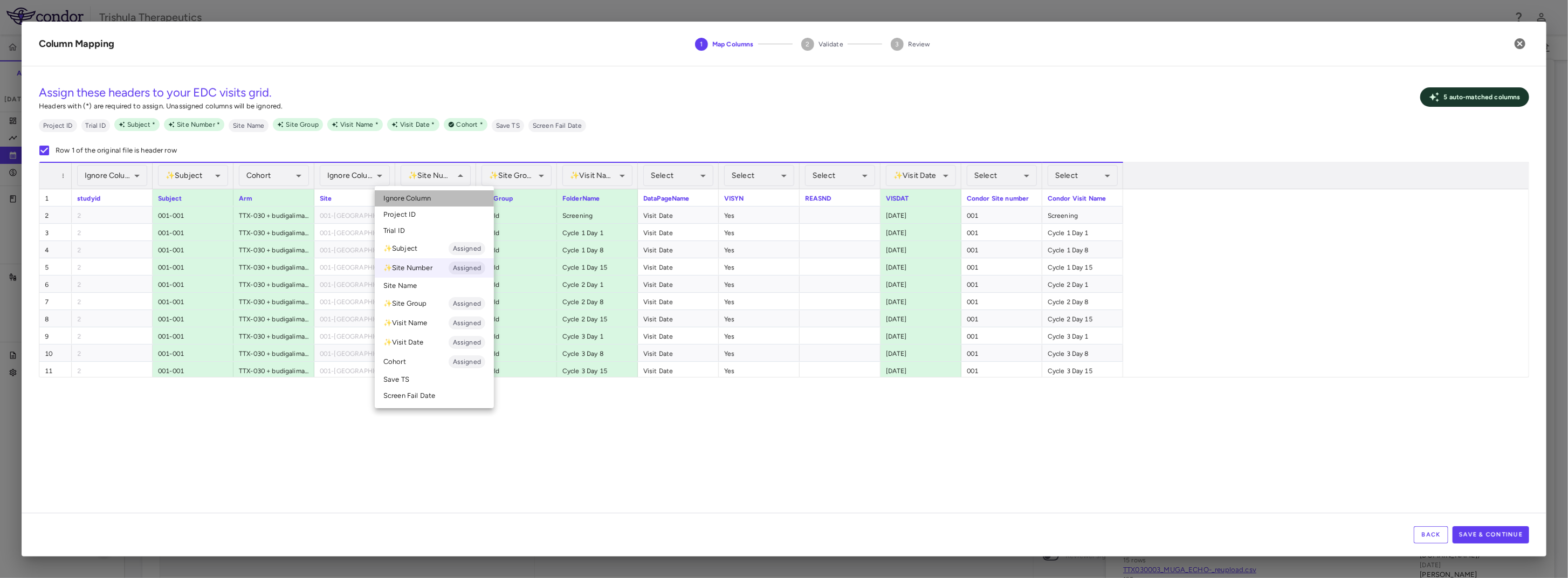
click at [428, 195] on span "Ignore Column" at bounding box center [407, 198] width 47 height 10
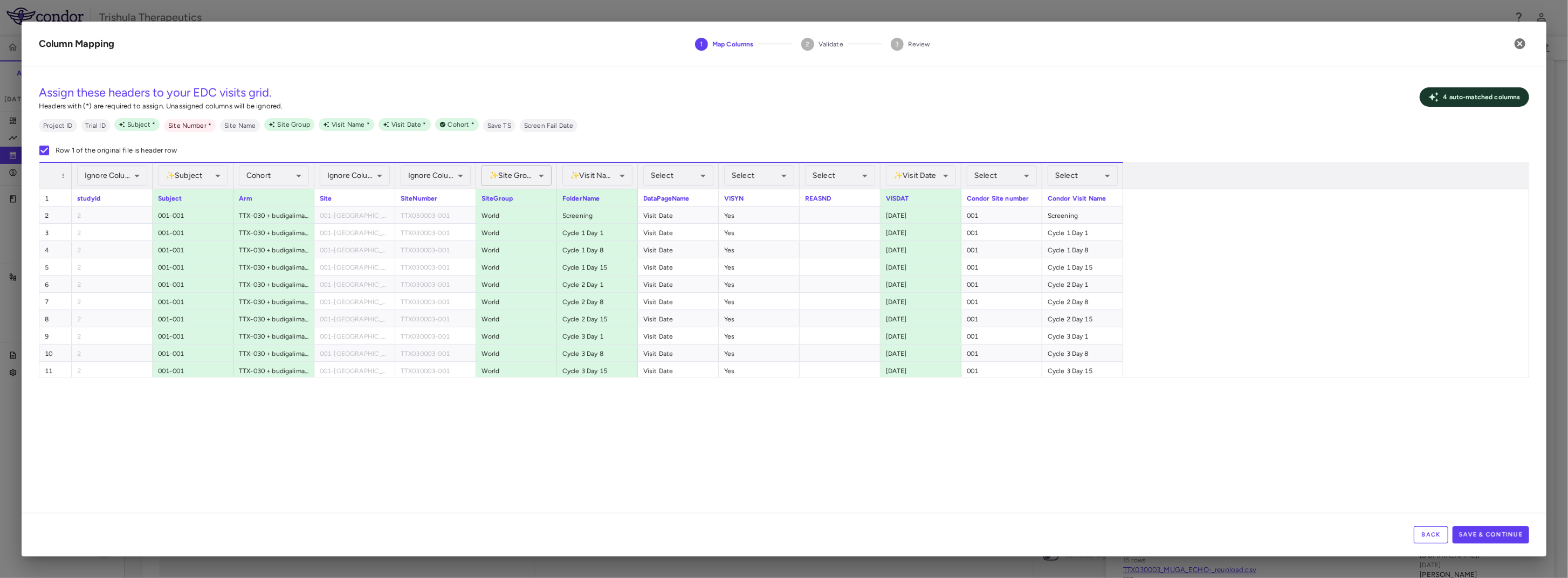
click at [504, 180] on div "✨ Site Group Assigned" at bounding box center [516, 176] width 70 height 21
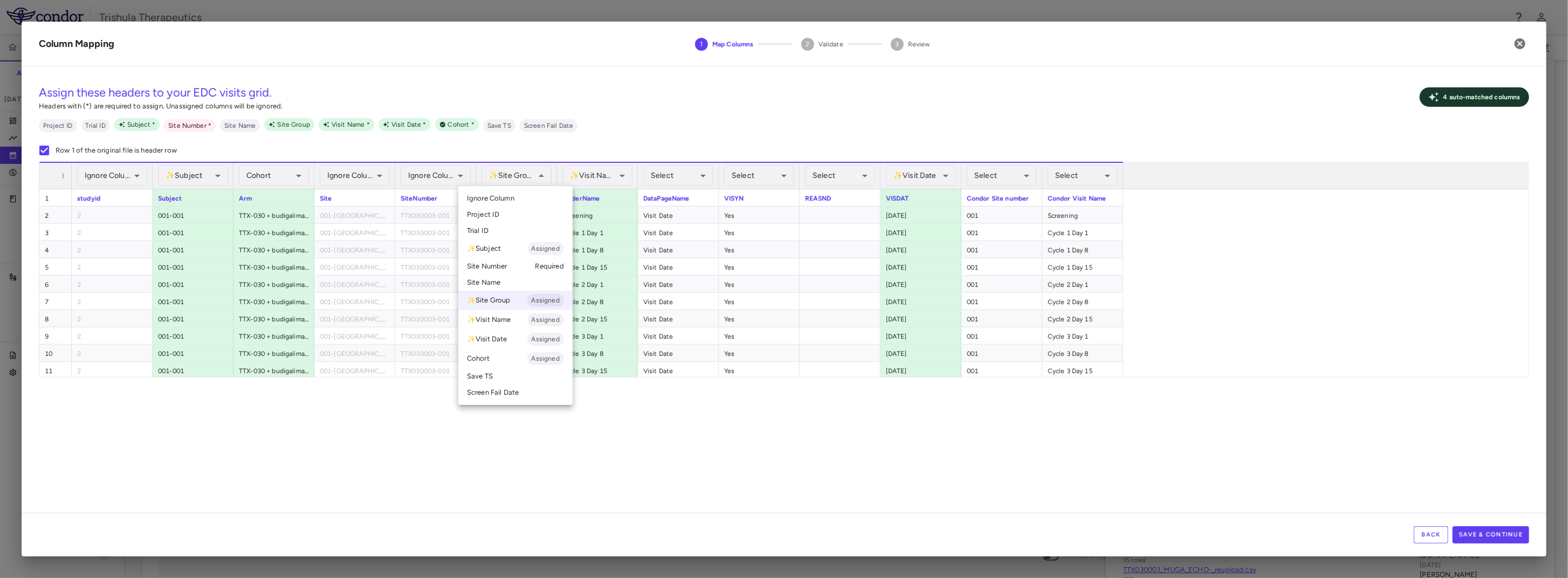
click at [499, 198] on span "Ignore Column" at bounding box center [490, 198] width 47 height 10
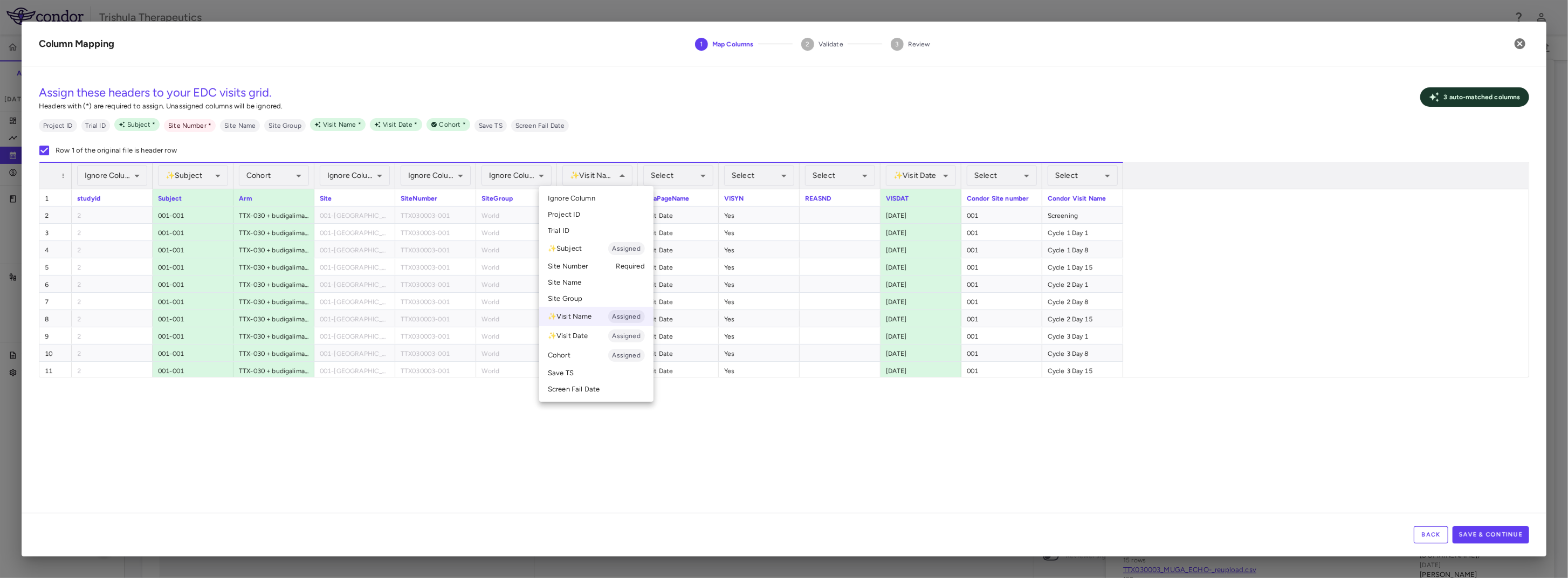
click at [604, 203] on li "Ignore Column" at bounding box center [596, 198] width 114 height 16
click at [990, 171] on span "Select" at bounding box center [986, 176] width 23 height 9
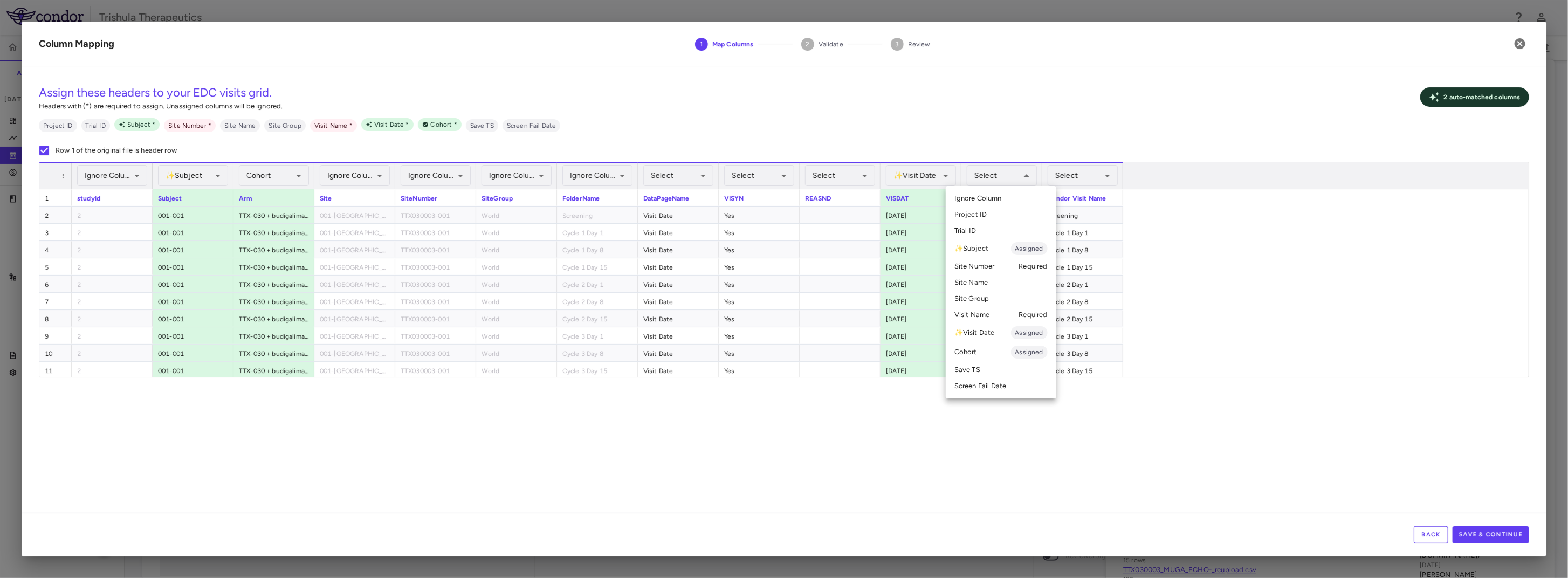
click at [989, 287] on li "Site Name" at bounding box center [1000, 282] width 110 height 16
click at [988, 322] on li "Visit Name Required" at bounding box center [1000, 318] width 110 height 16
click at [987, 262] on li "Site Number Required" at bounding box center [1000, 266] width 110 height 16
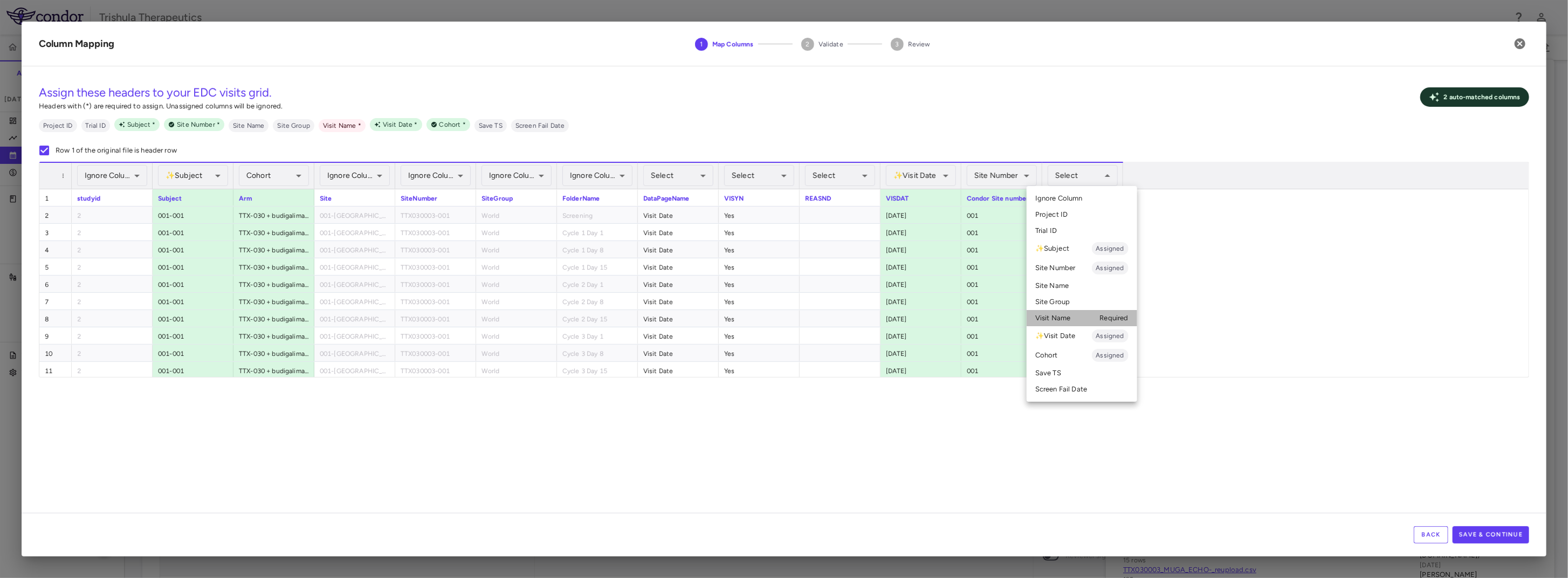
click at [1050, 323] on li "Visit Name Required" at bounding box center [1082, 318] width 110 height 16
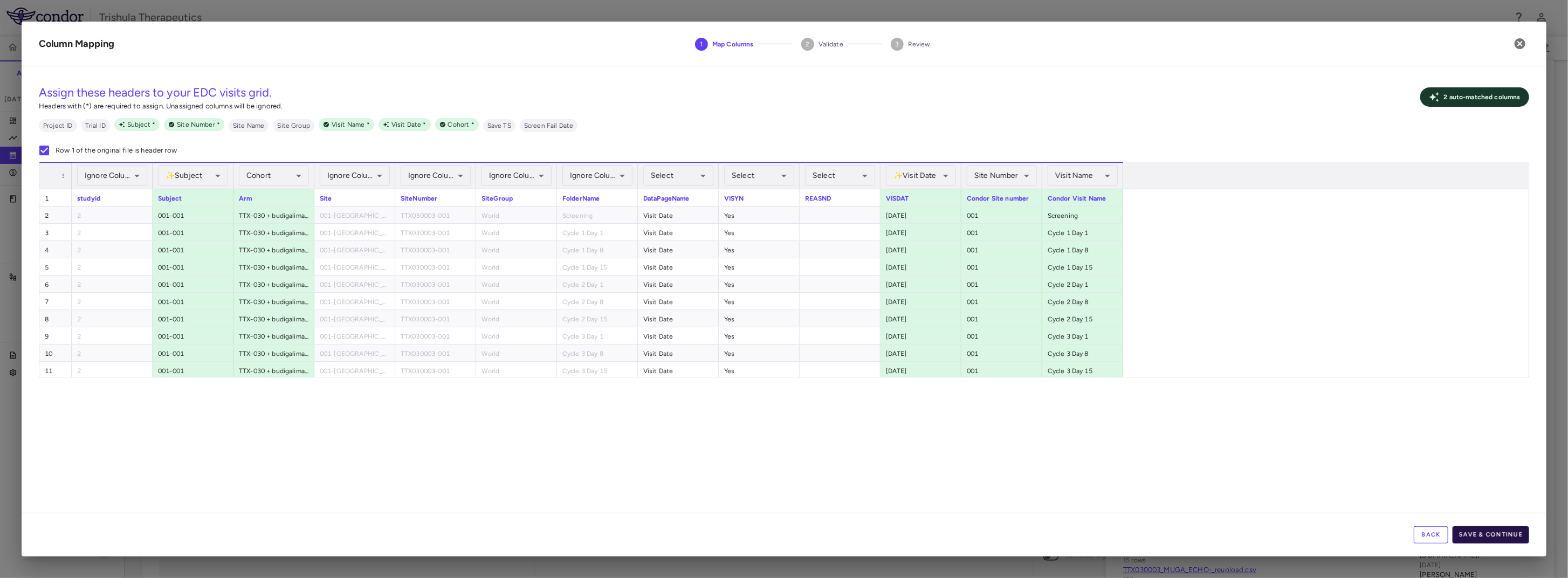
click at [1163, 536] on button "Save & Continue" at bounding box center [1490, 535] width 77 height 17
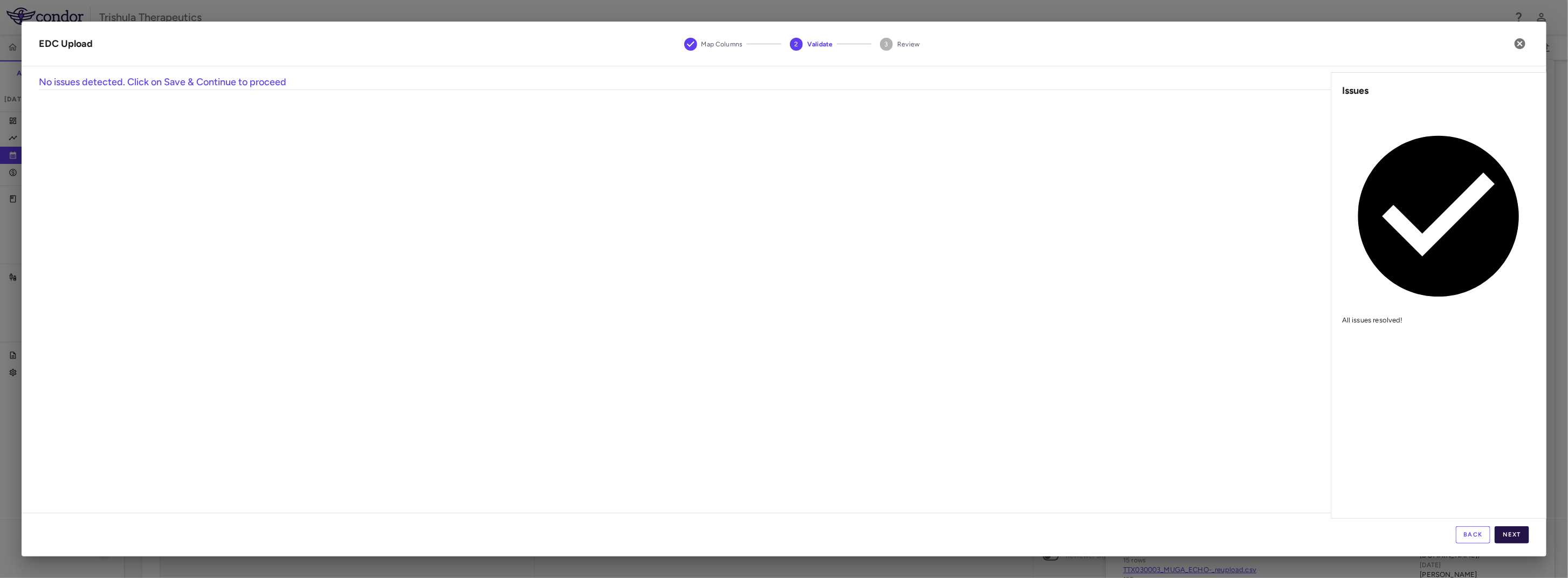
click at [1163, 532] on button "Next" at bounding box center [1511, 535] width 34 height 17
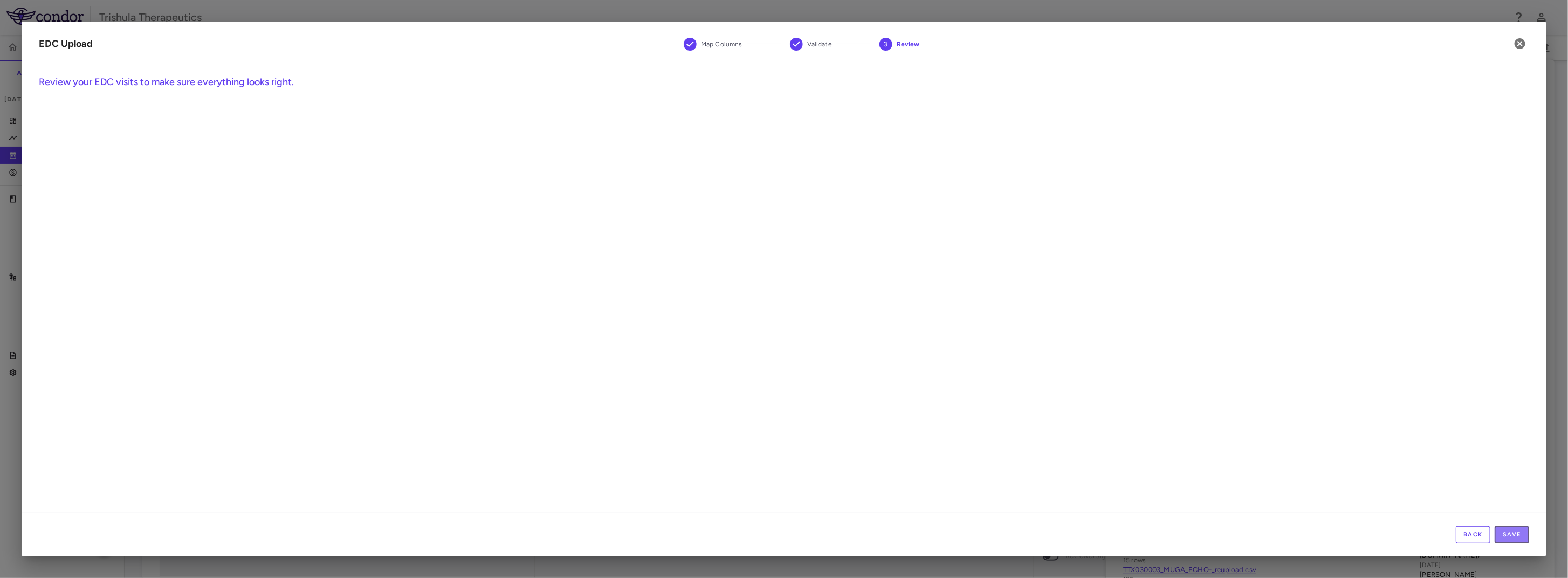
click at [1163, 532] on button "Save" at bounding box center [1511, 535] width 34 height 17
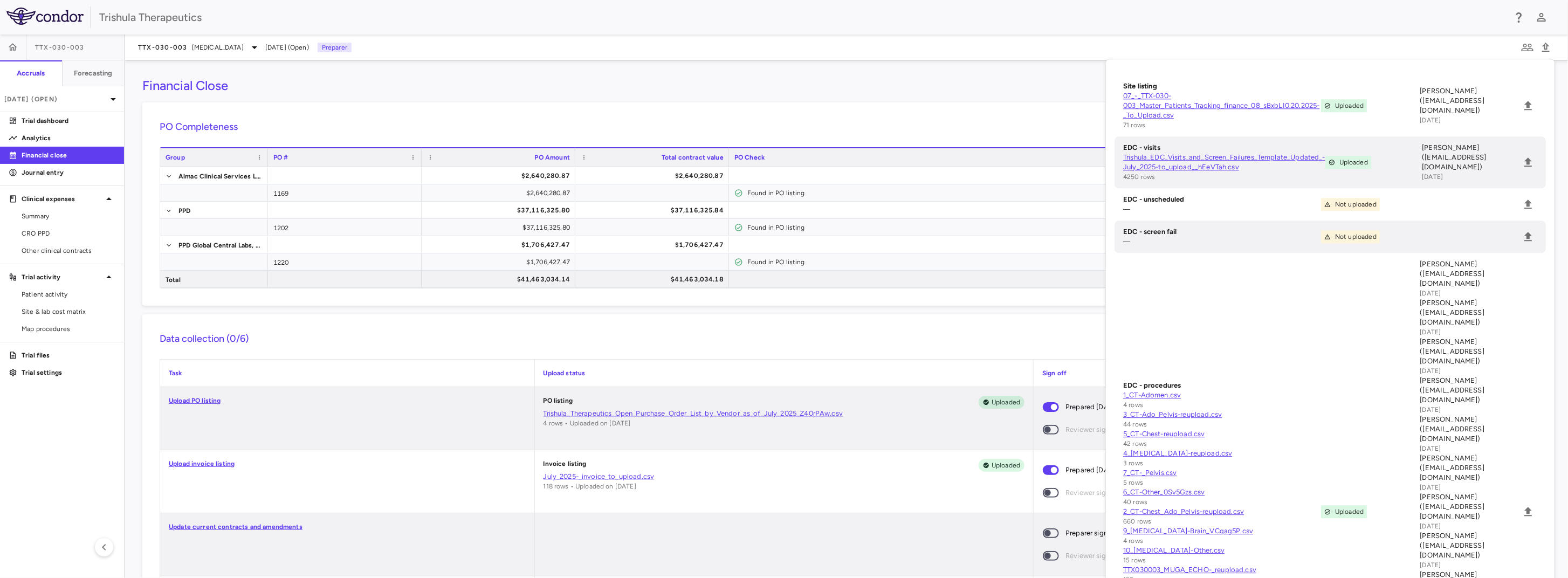
click at [1040, 87] on div "Financial Close" at bounding box center [846, 85] width 1408 height 16
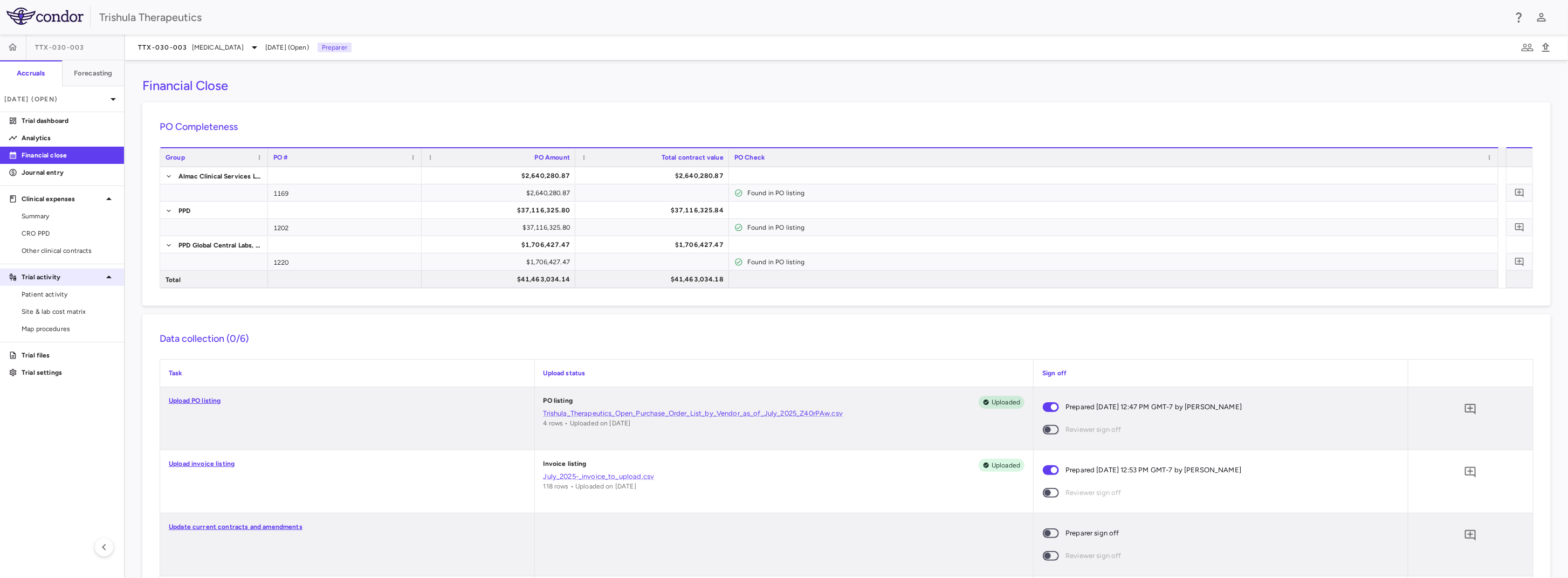
click at [61, 275] on p "Trial activity" at bounding box center [62, 277] width 81 height 10
click at [62, 278] on p "Trial activity" at bounding box center [62, 277] width 81 height 10
click at [60, 312] on span "Site & lab cost matrix" at bounding box center [68, 312] width 93 height 10
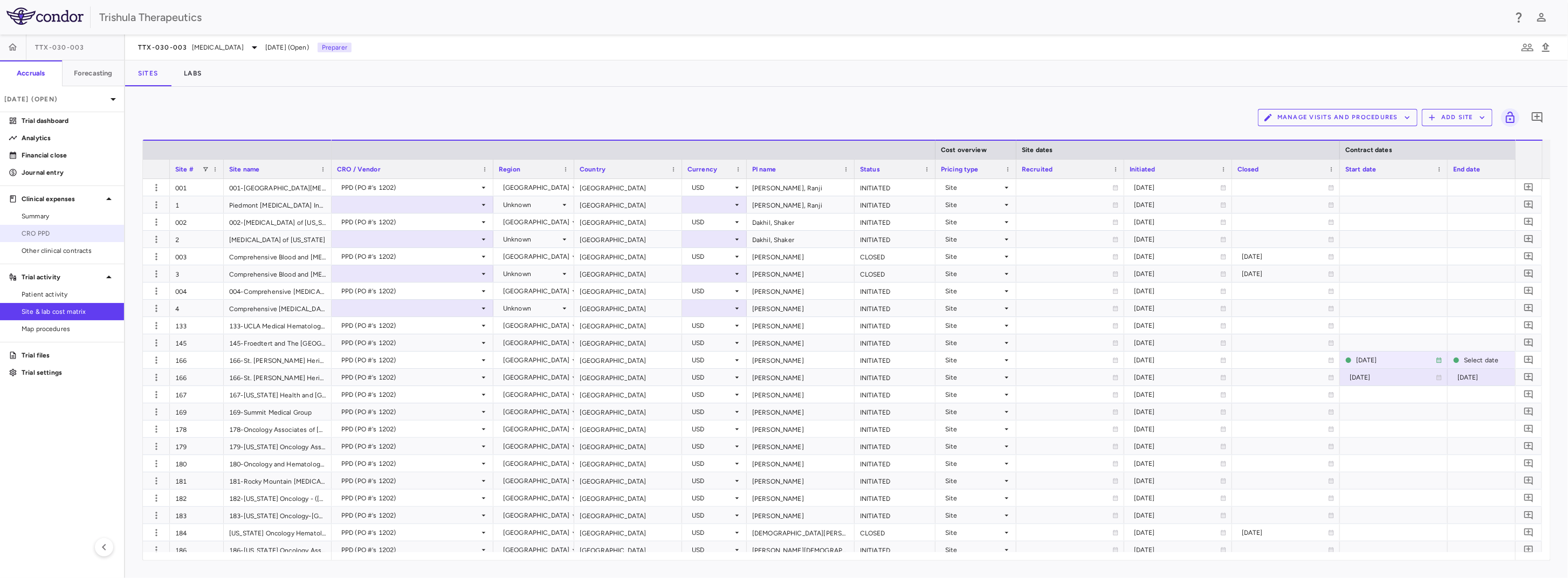
click at [52, 234] on span "CRO PPD" at bounding box center [68, 233] width 93 height 10
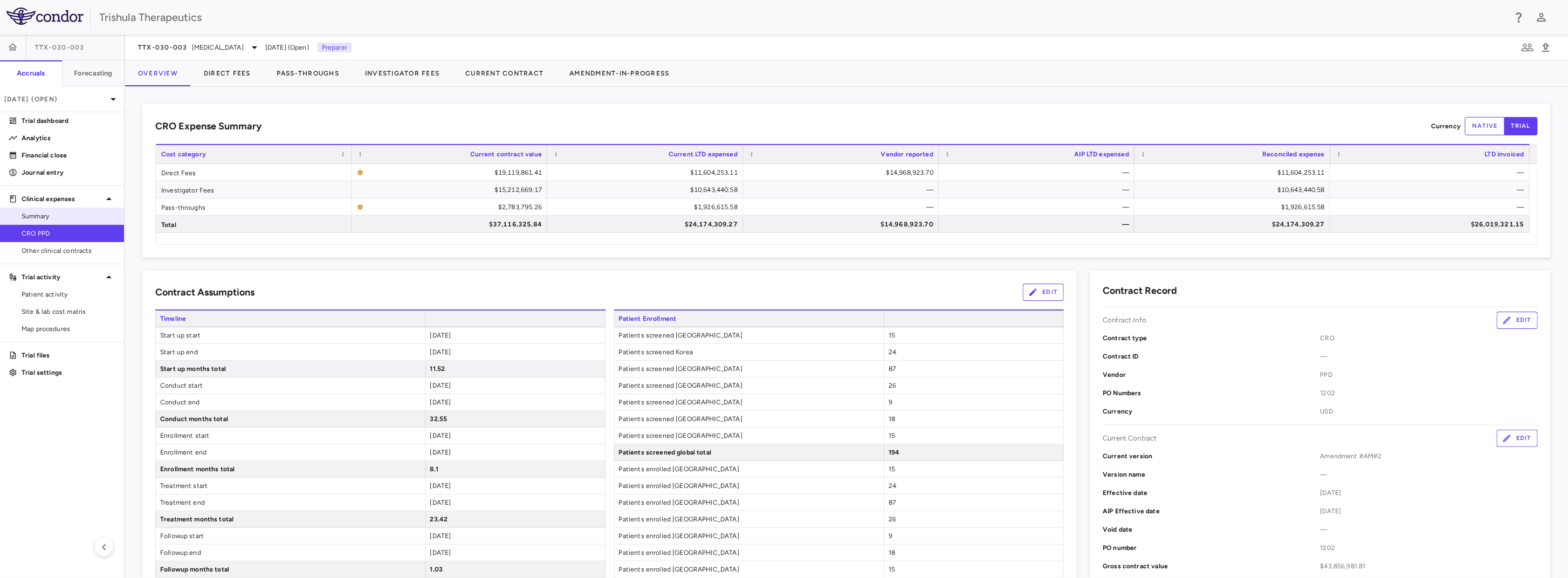
click at [64, 217] on span "Summary" at bounding box center [68, 216] width 93 height 10
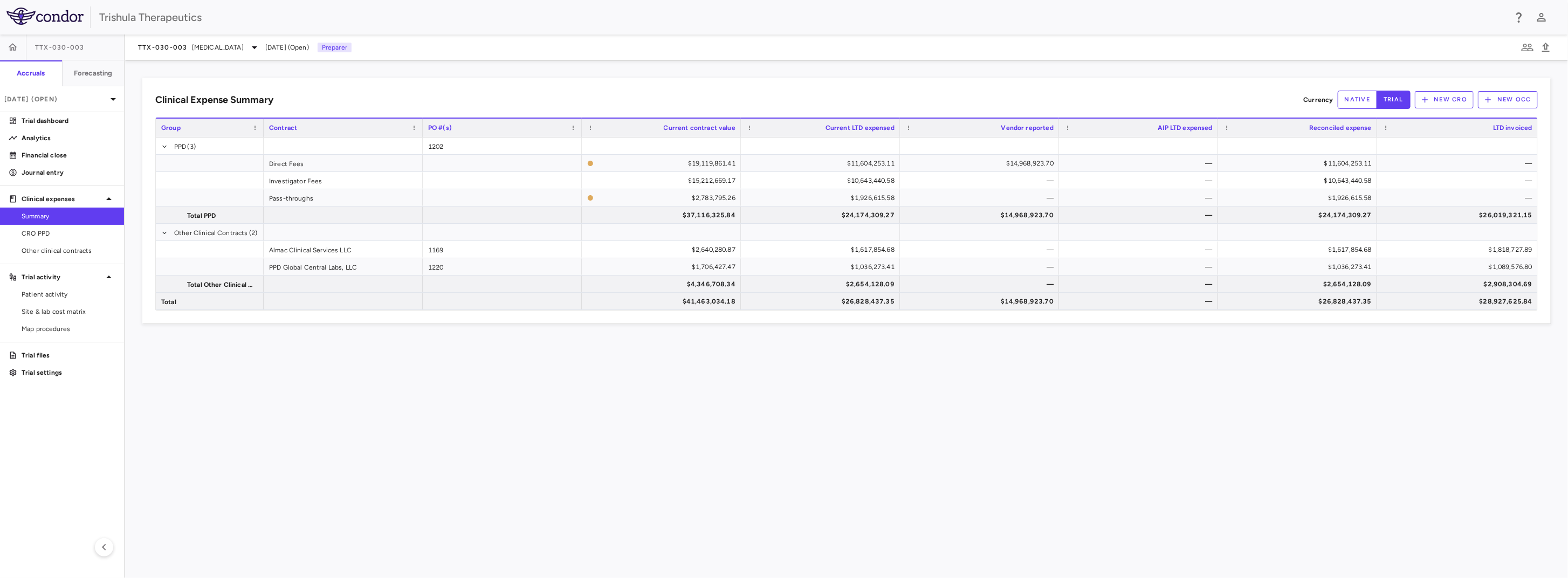
click at [41, 211] on span "Summary" at bounding box center [68, 216] width 93 height 10
click at [70, 312] on span "Site & lab cost matrix" at bounding box center [68, 312] width 93 height 10
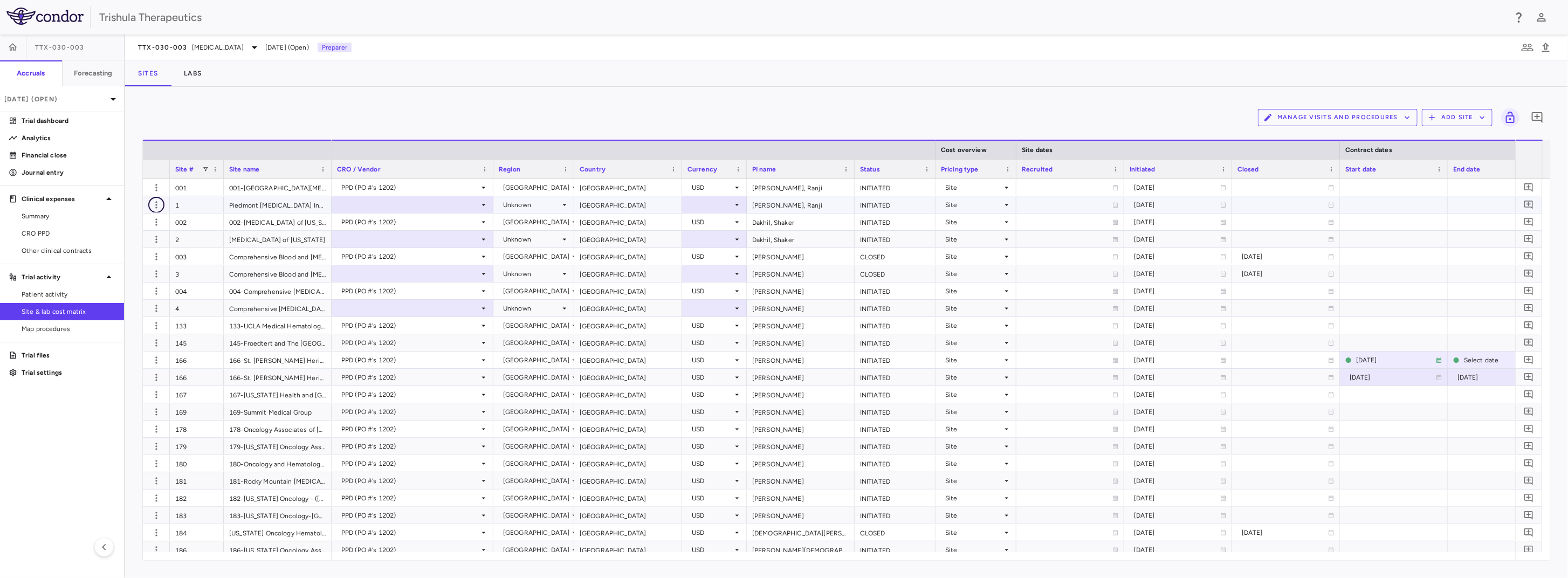
click at [160, 207] on icon "button" at bounding box center [157, 205] width 11 height 11
click at [119, 268] on div "Delete site" at bounding box center [114, 265] width 100 height 20
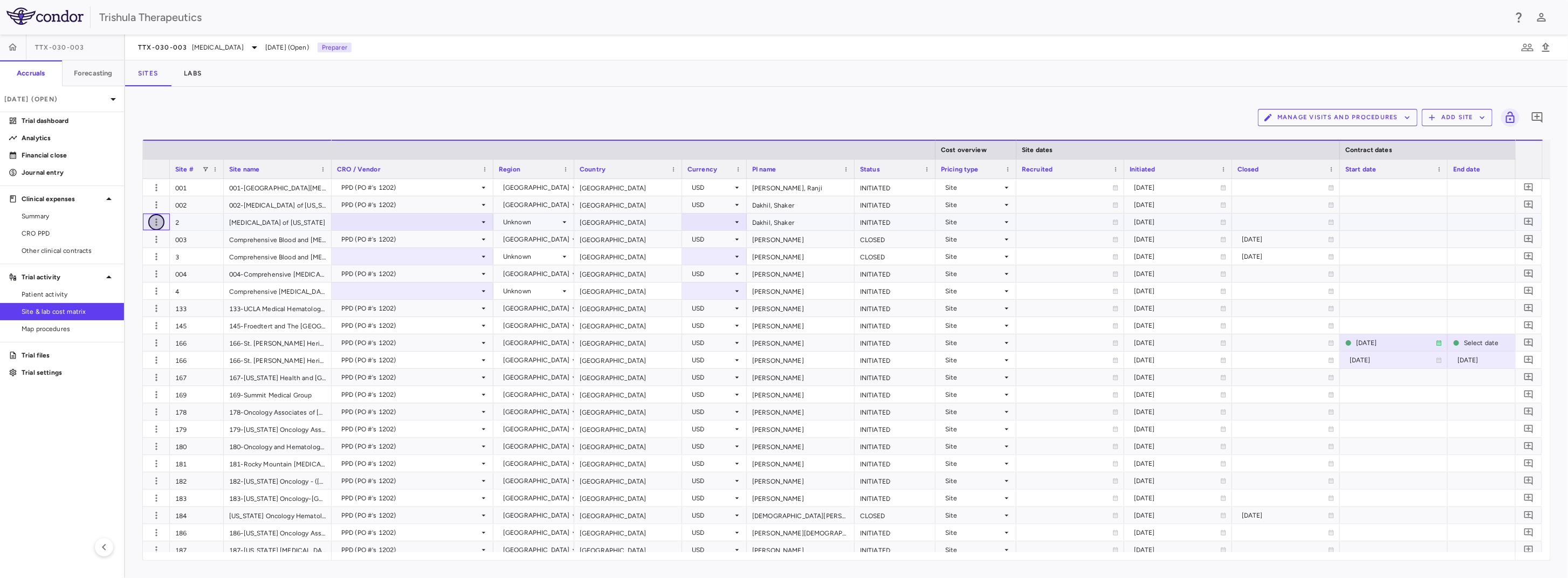
click at [157, 222] on icon "button" at bounding box center [156, 221] width 2 height 7
click at [120, 286] on div "Delete site" at bounding box center [114, 283] width 100 height 20
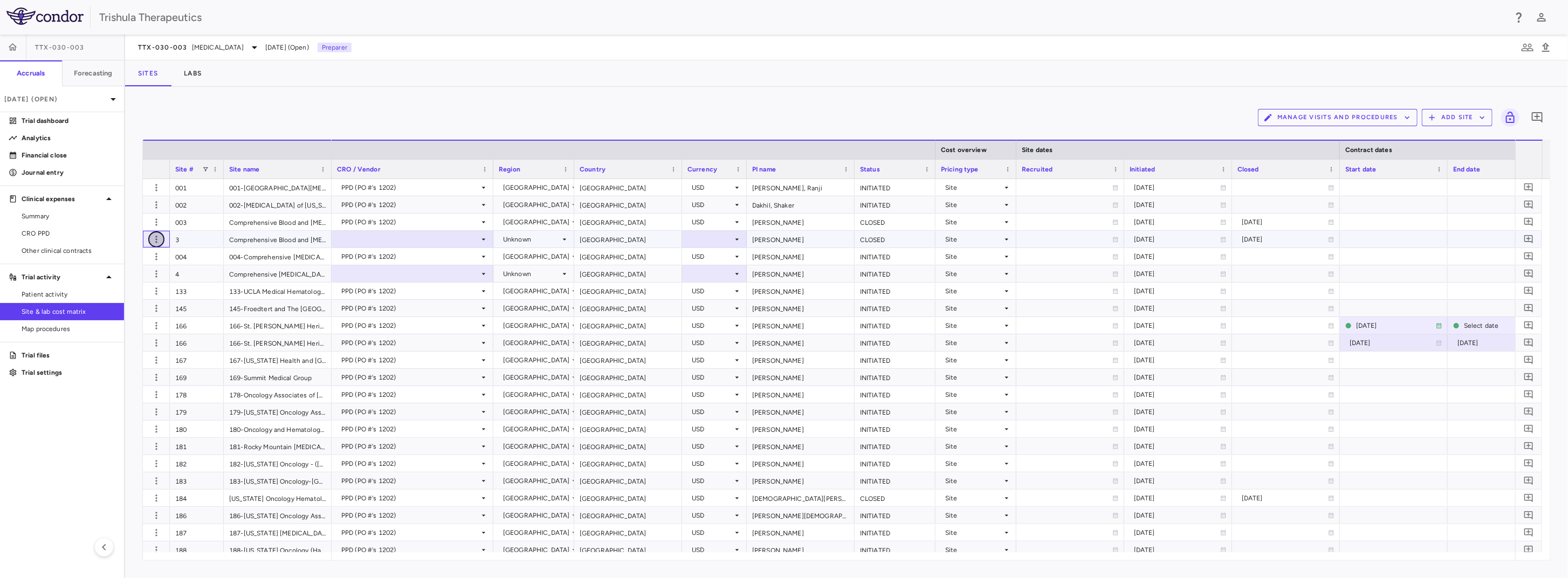
click at [154, 240] on icon "button" at bounding box center [157, 240] width 11 height 11
click at [109, 299] on div "Delete site" at bounding box center [114, 300] width 100 height 20
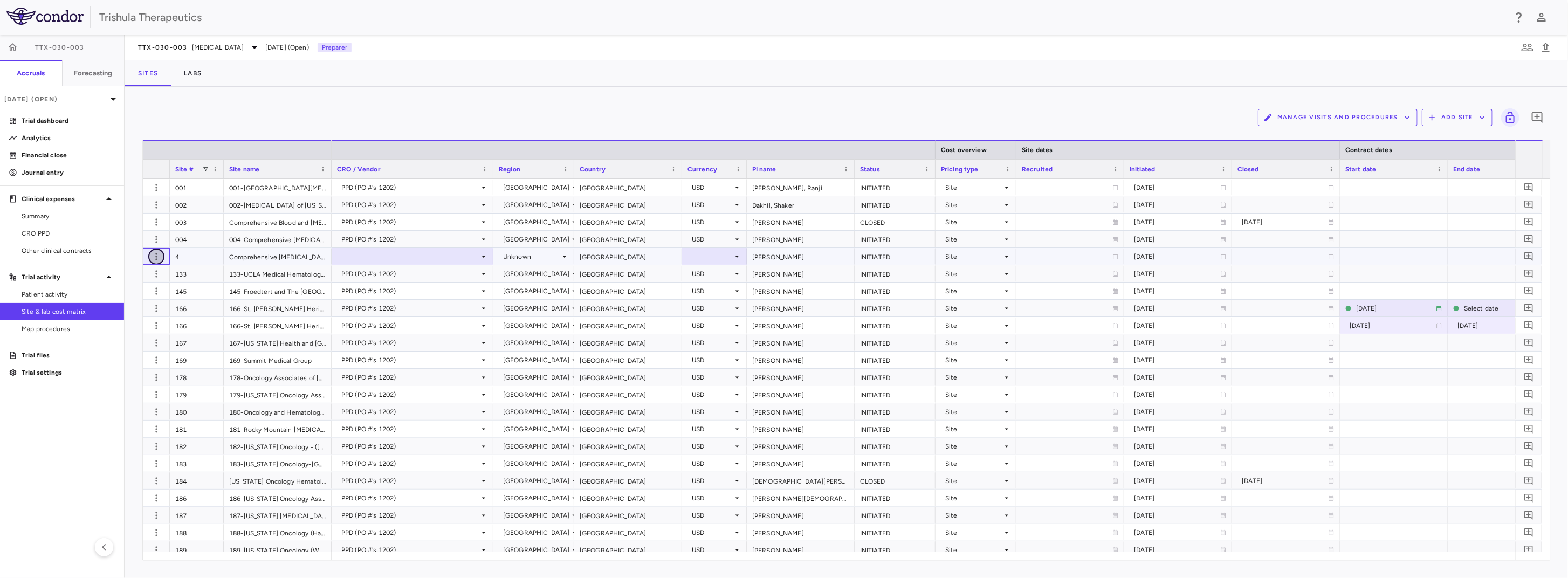
click at [155, 259] on icon "button" at bounding box center [157, 257] width 11 height 11
click at [122, 319] on div "Delete site" at bounding box center [114, 317] width 100 height 20
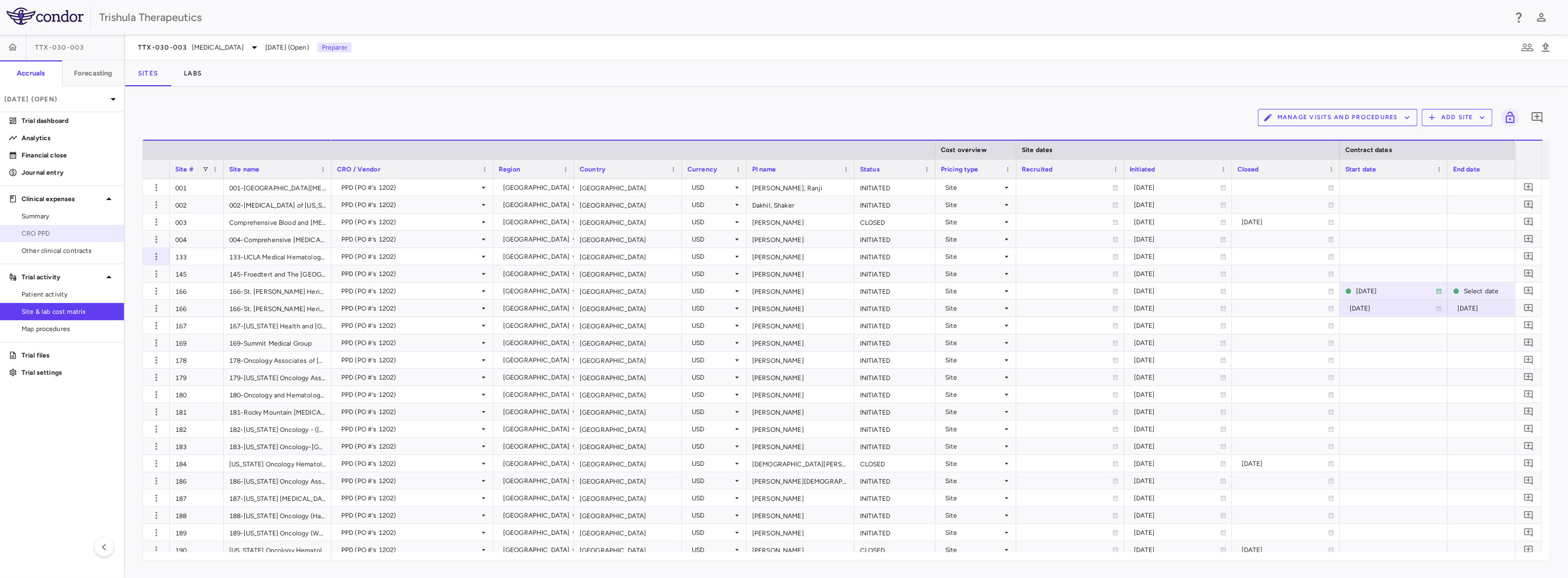
click at [46, 231] on span "CRO PPD" at bounding box center [68, 233] width 93 height 10
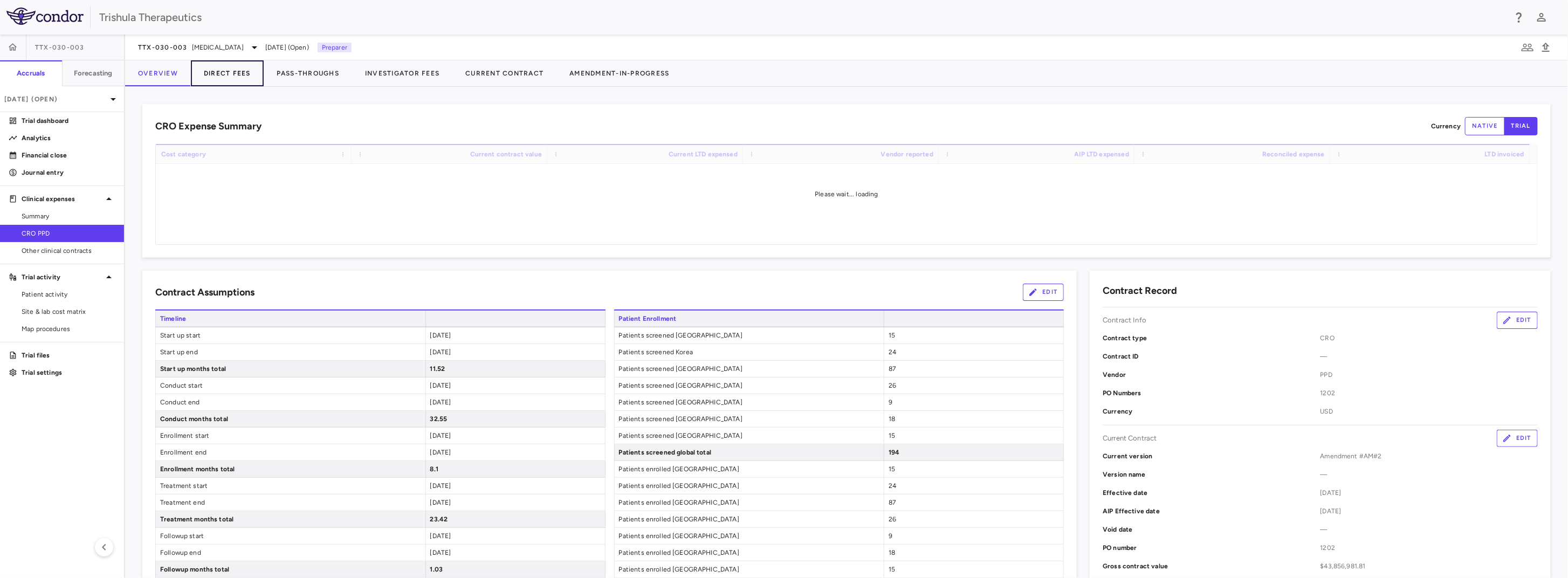
click at [233, 78] on button "Direct Fees" at bounding box center [227, 73] width 73 height 26
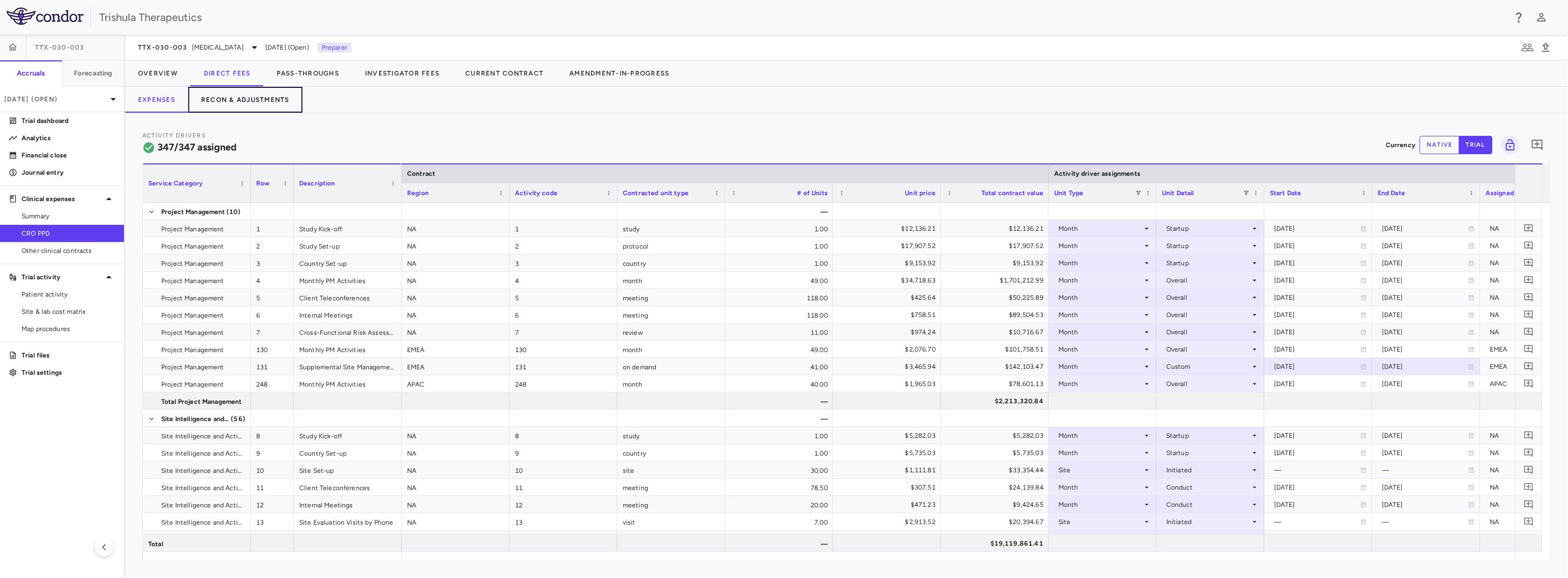
click at [252, 97] on button "Recon & Adjustments" at bounding box center [245, 100] width 114 height 26
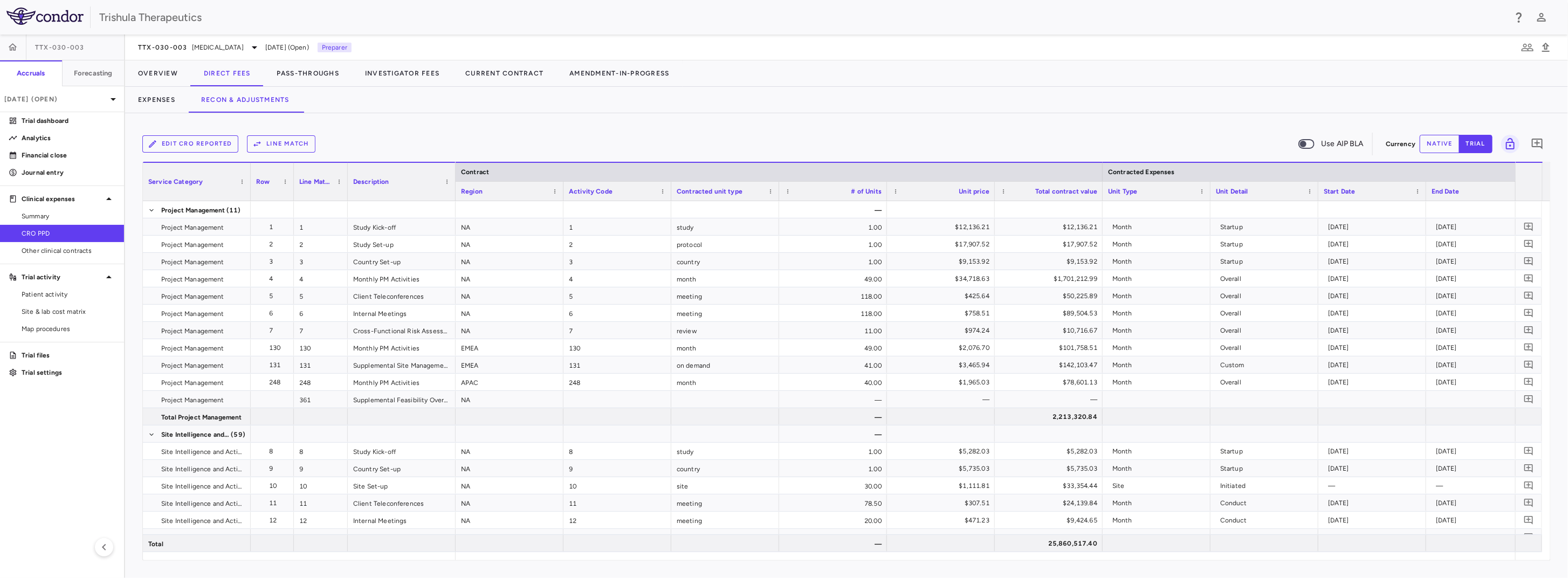
click at [270, 148] on button "Line Match" at bounding box center [281, 144] width 68 height 17
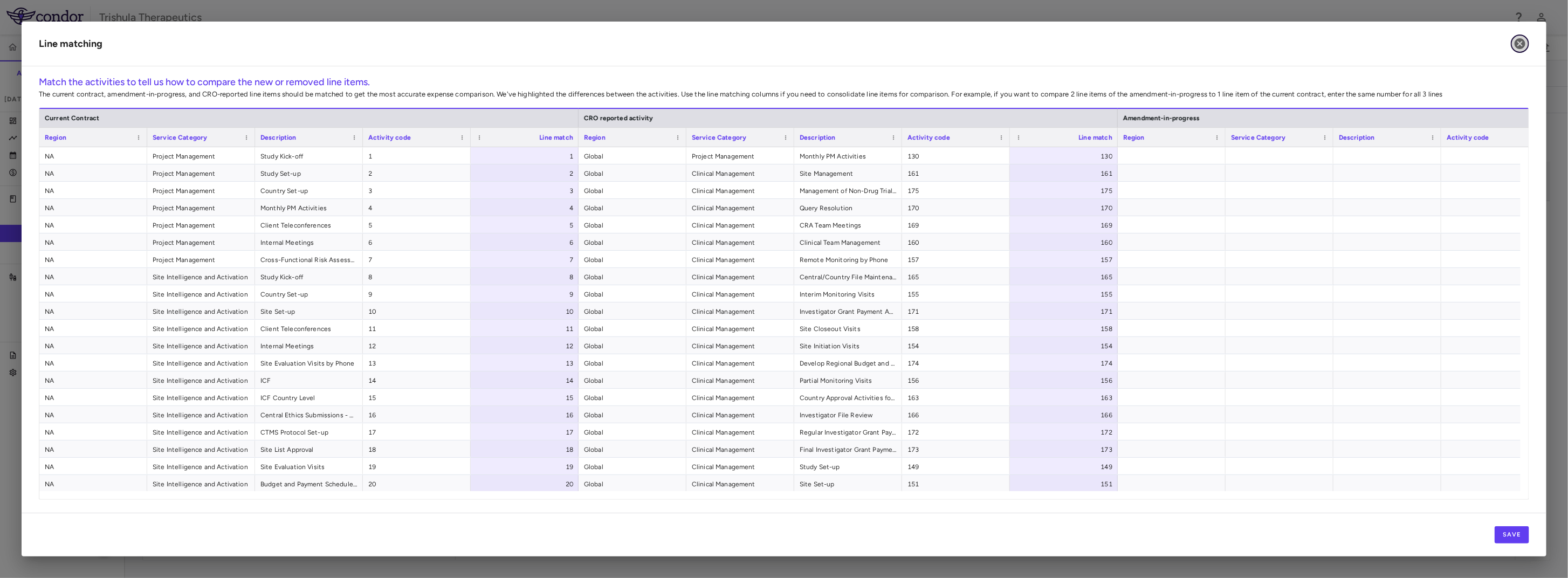
click at [1163, 43] on icon "button" at bounding box center [1519, 43] width 13 height 13
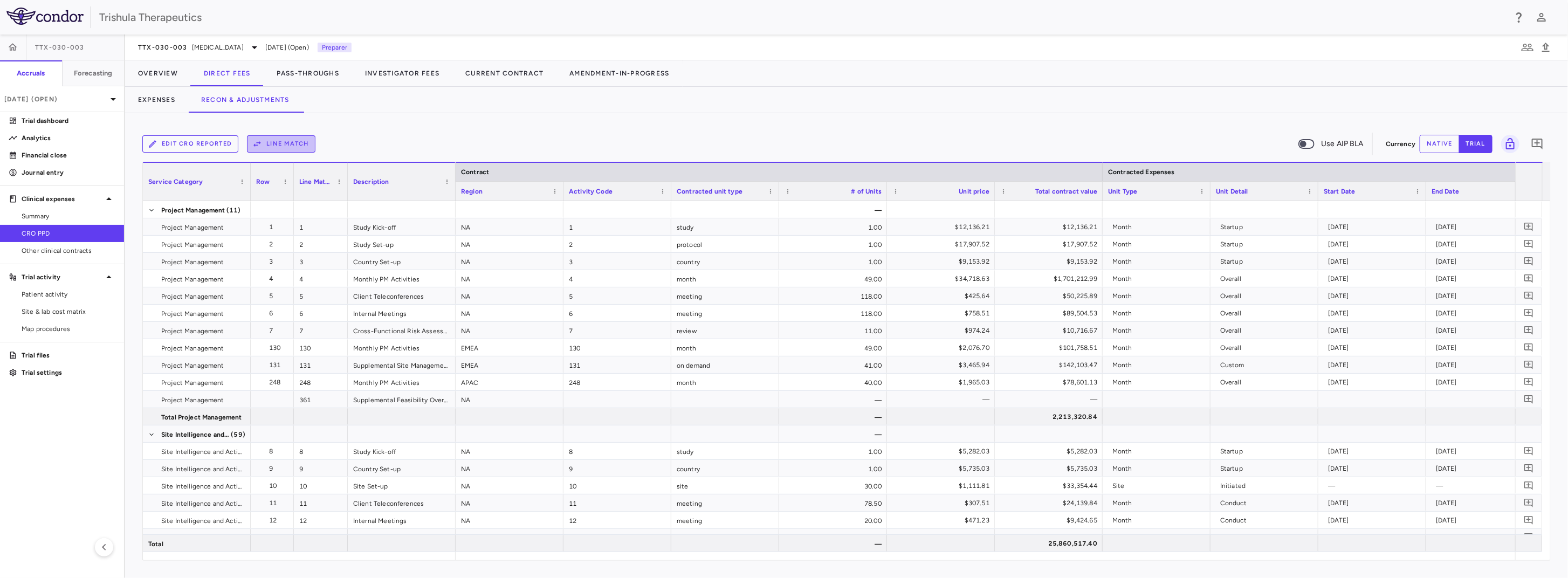
click at [285, 143] on button "Line Match" at bounding box center [281, 144] width 68 height 17
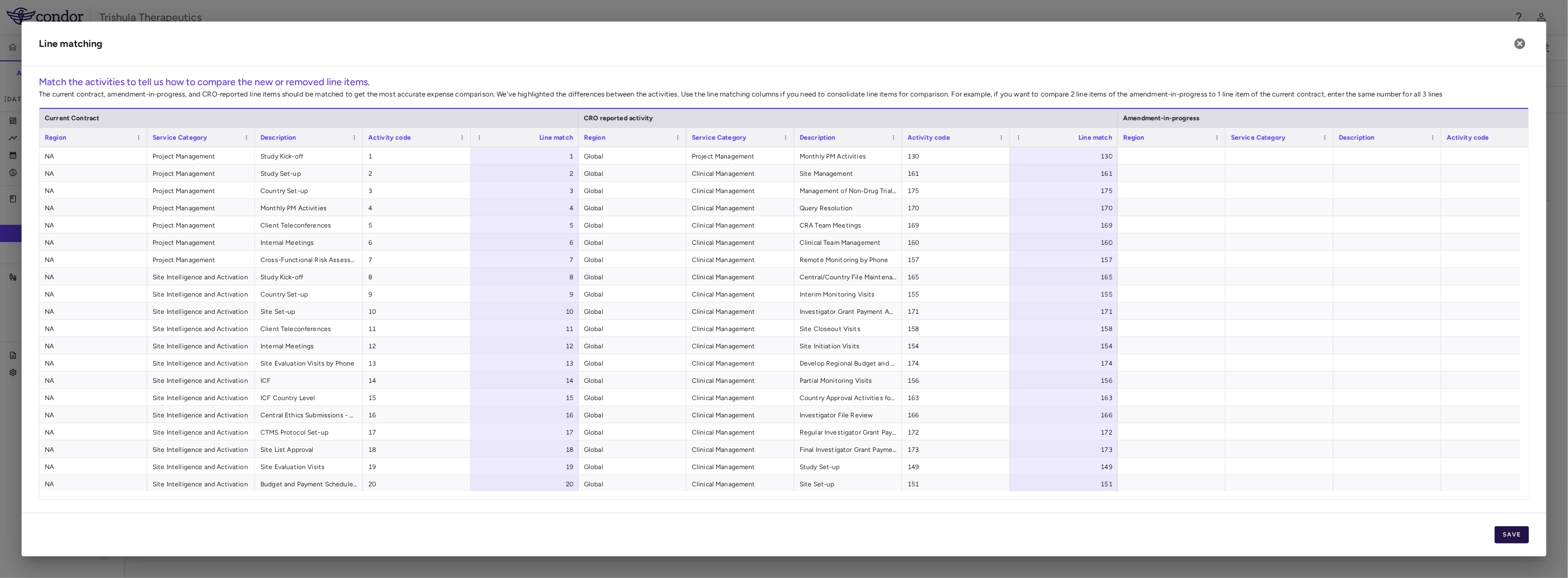
click at [1163, 533] on button "Save" at bounding box center [1511, 535] width 34 height 17
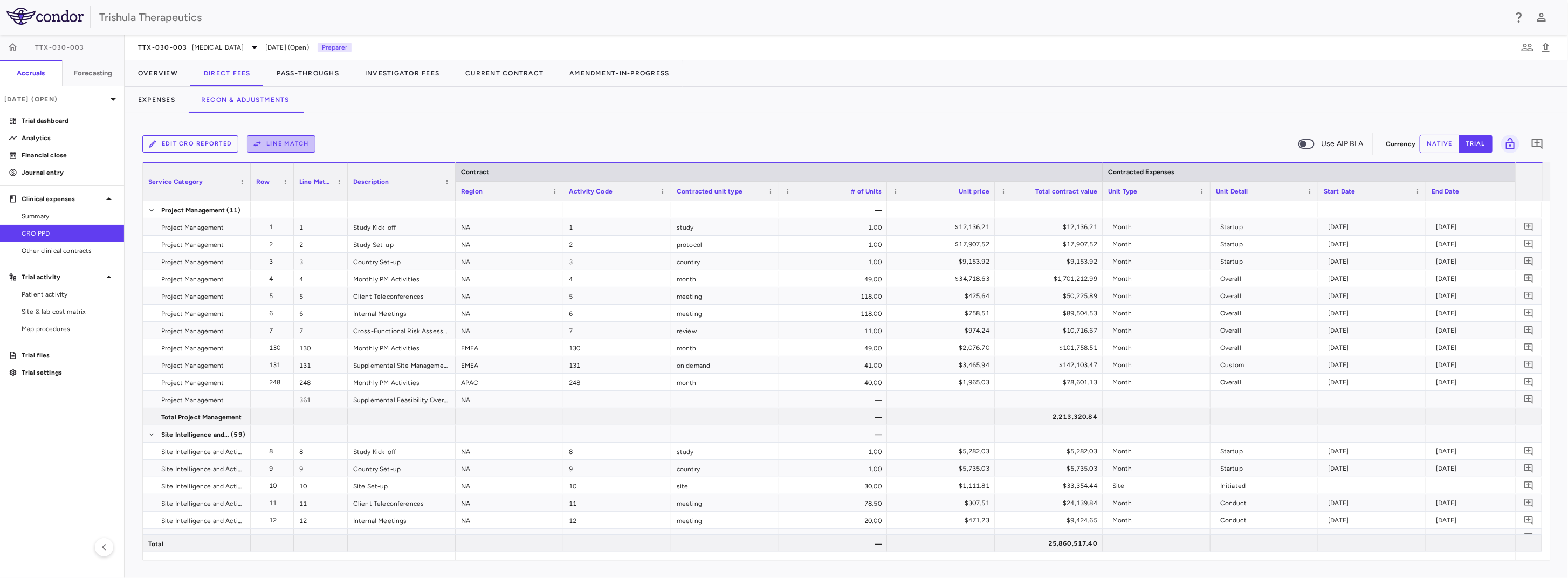
click at [274, 147] on button "Line Match" at bounding box center [281, 144] width 68 height 17
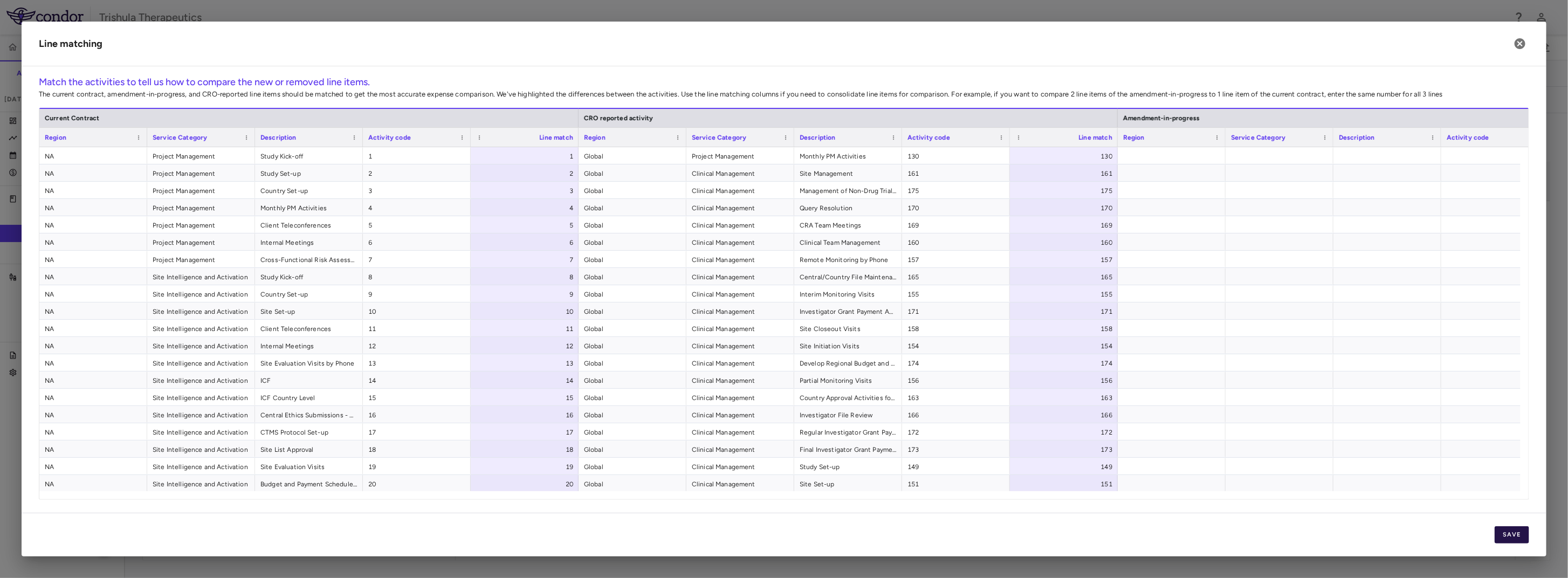
click at [1163, 531] on button "Save" at bounding box center [1511, 535] width 34 height 17
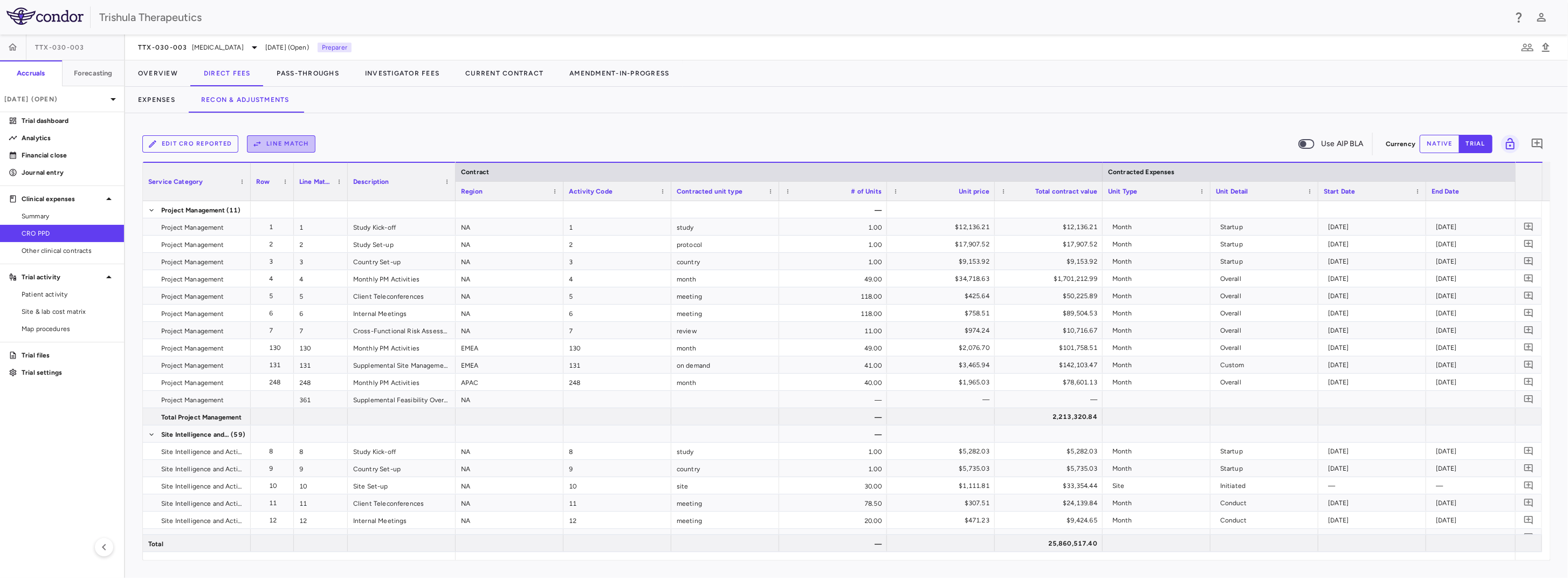
click at [314, 148] on button "Line Match" at bounding box center [281, 144] width 68 height 17
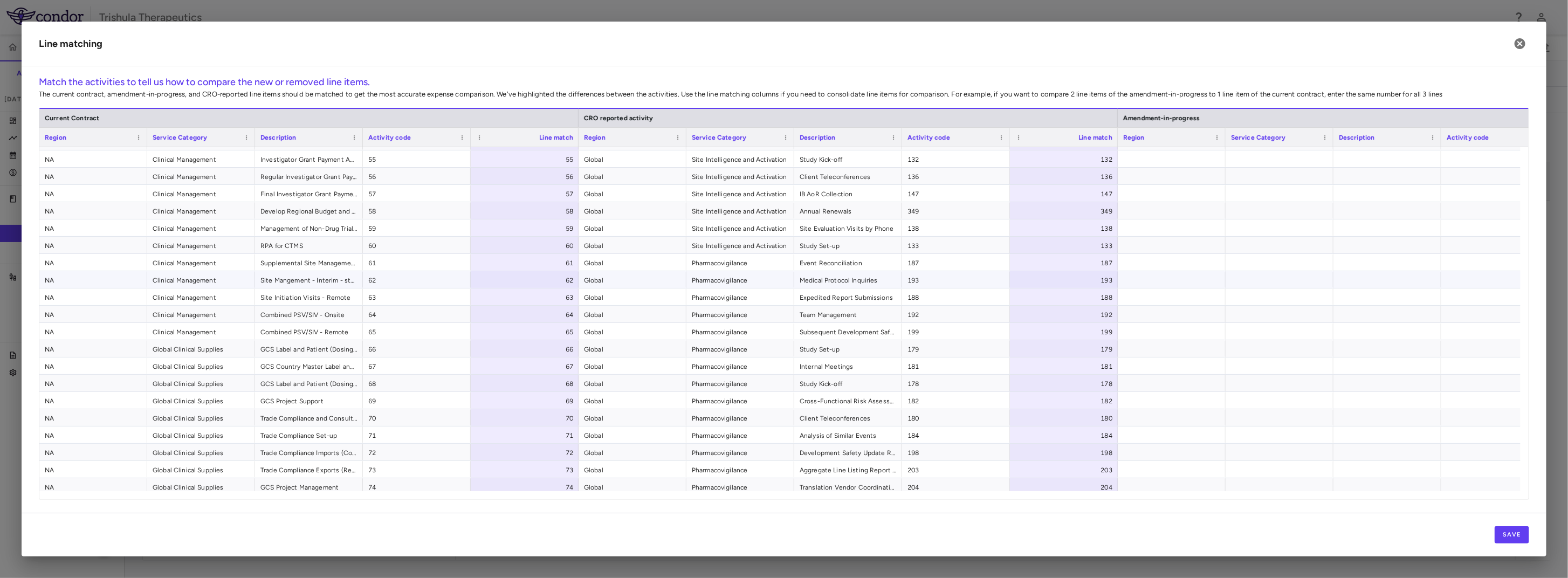
scroll to position [1079, 0]
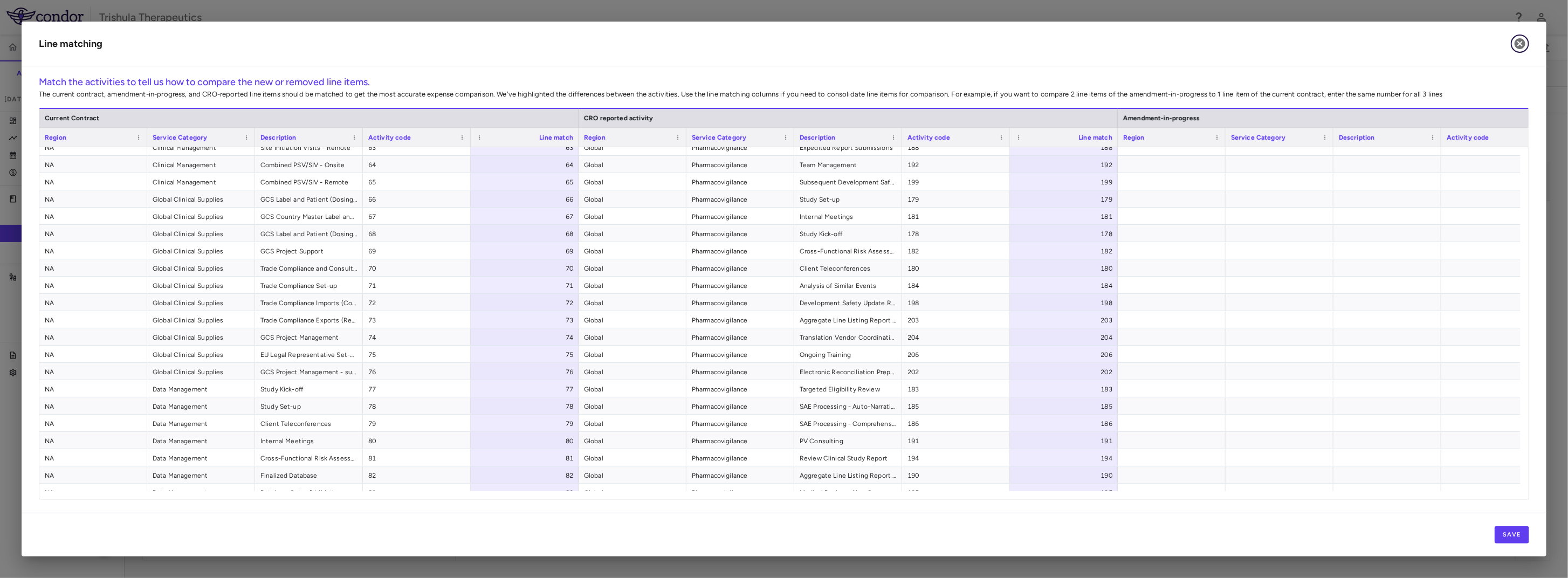
click at [1163, 42] on icon "button" at bounding box center [1520, 43] width 11 height 11
